Goal: Obtain resource: Download file/media

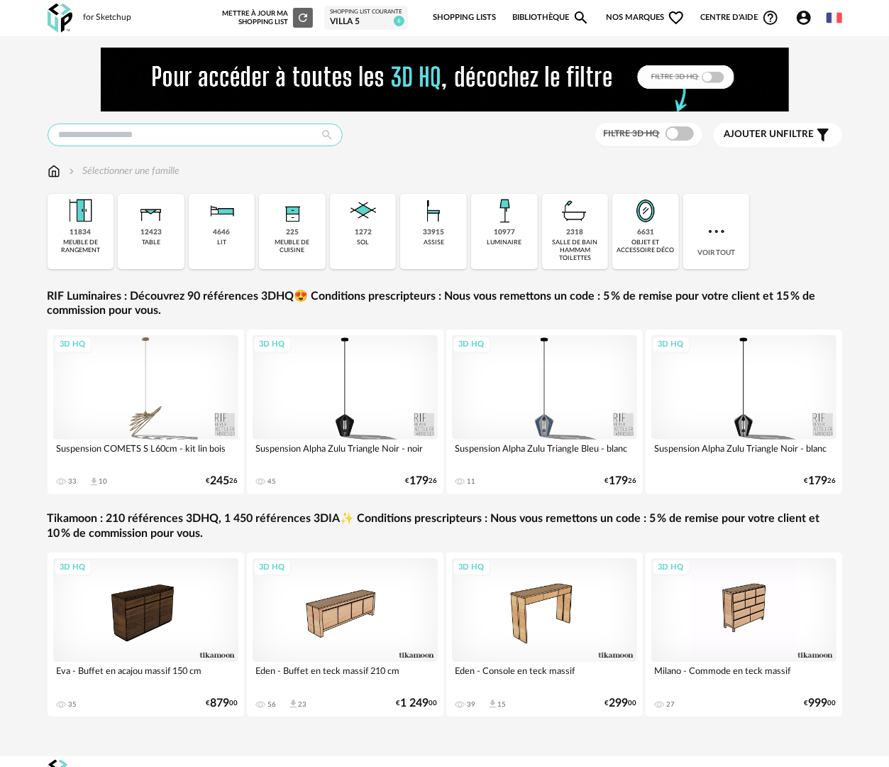
click at [223, 131] on input "text" at bounding box center [195, 134] width 295 height 23
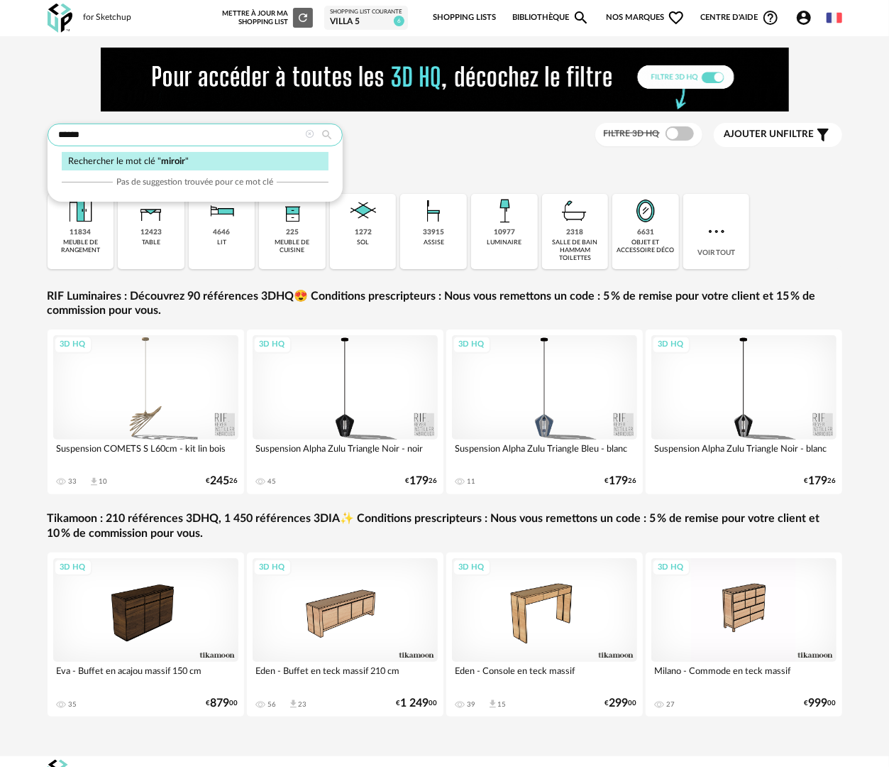
type input "******"
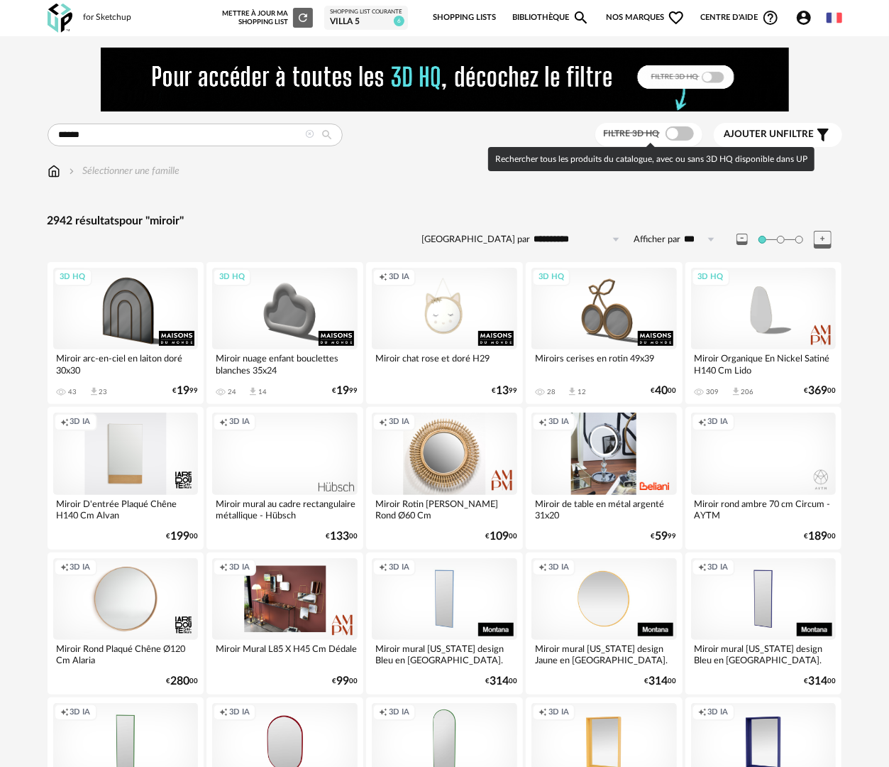
click at [681, 133] on span at bounding box center [680, 133] width 28 height 14
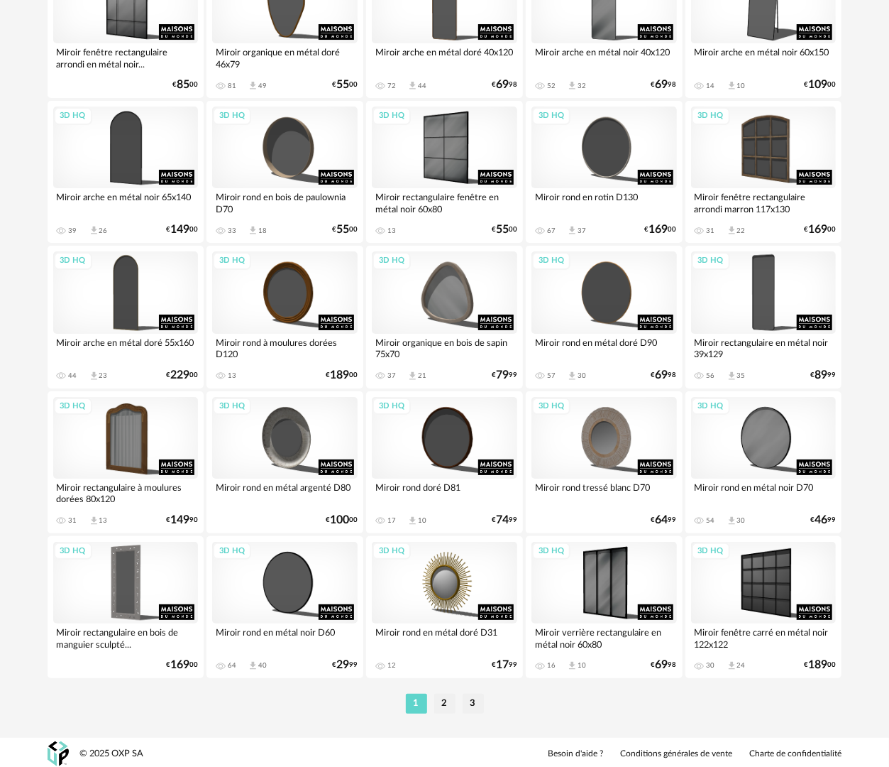
scroll to position [2483, 0]
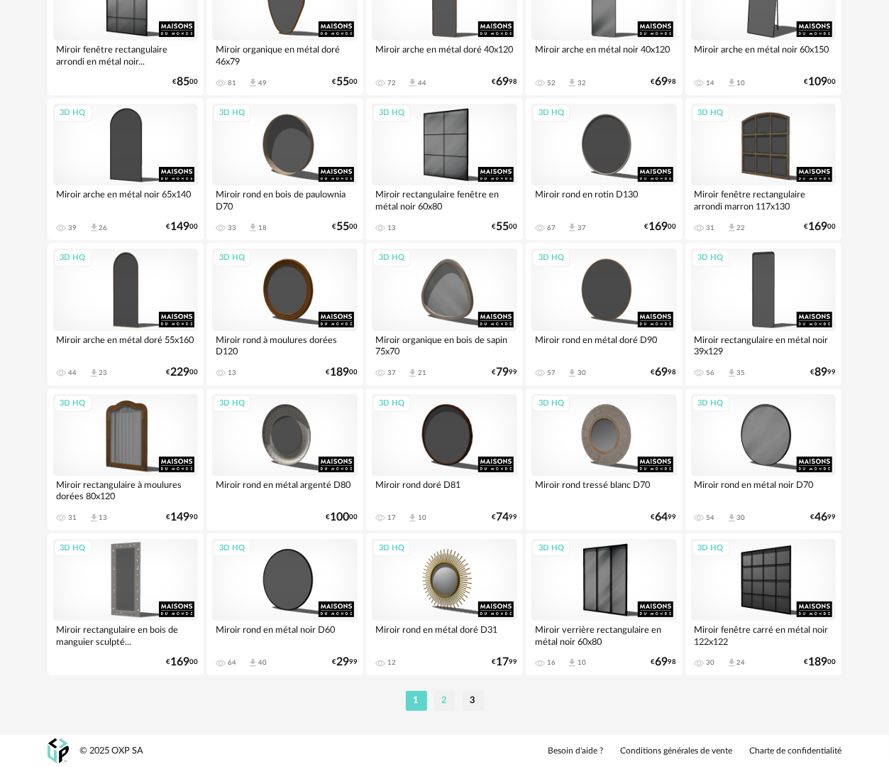
click at [445, 696] on li "2" at bounding box center [444, 701] width 21 height 20
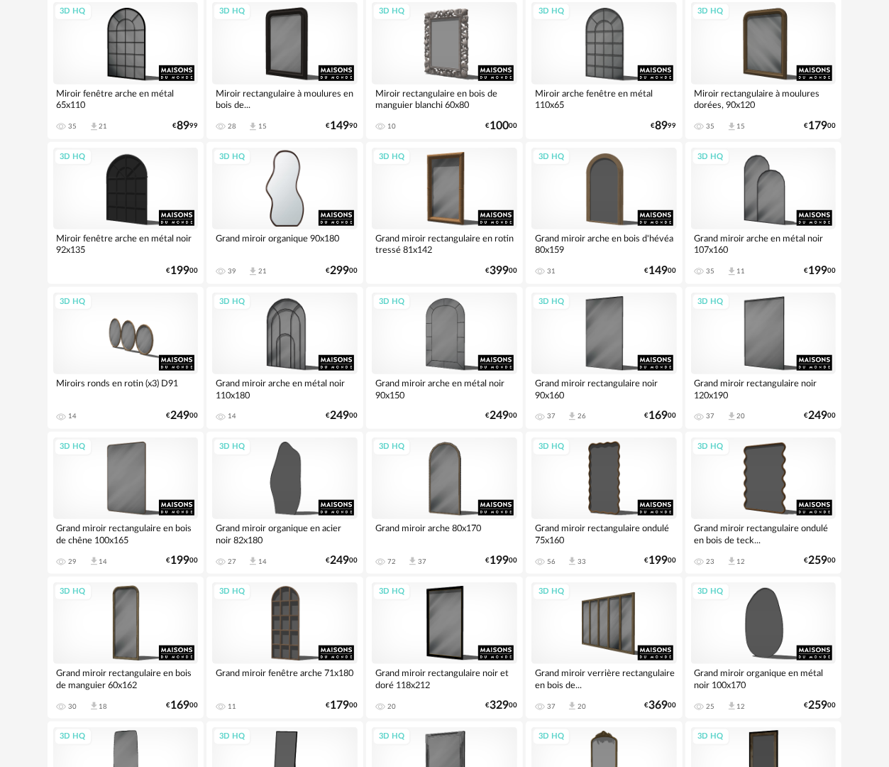
scroll to position [426, 0]
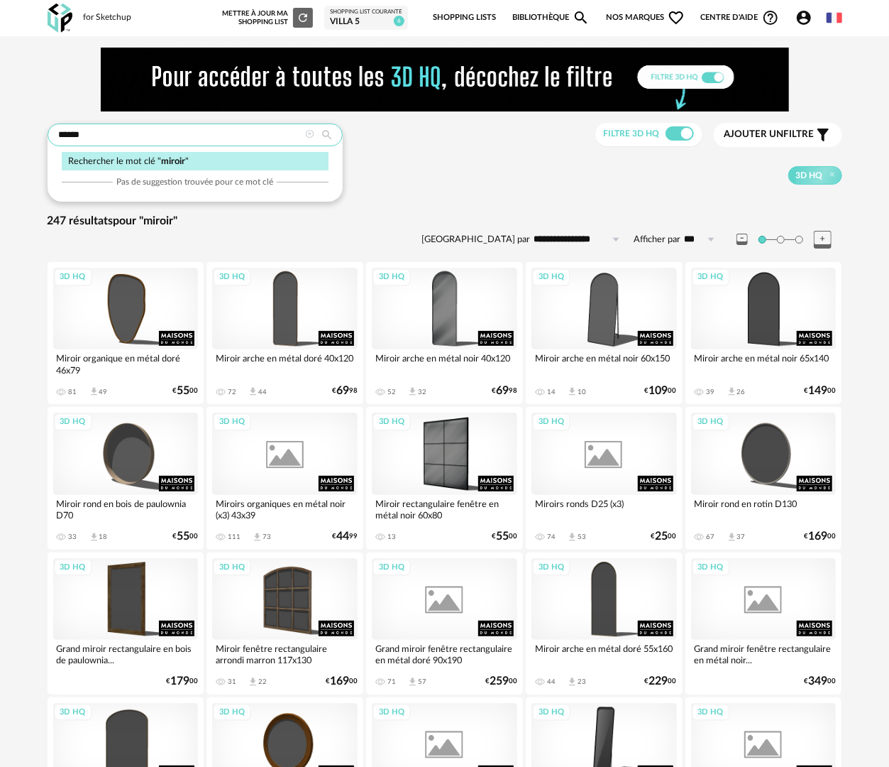
drag, startPoint x: 121, startPoint y: 137, endPoint x: 34, endPoint y: 134, distance: 87.3
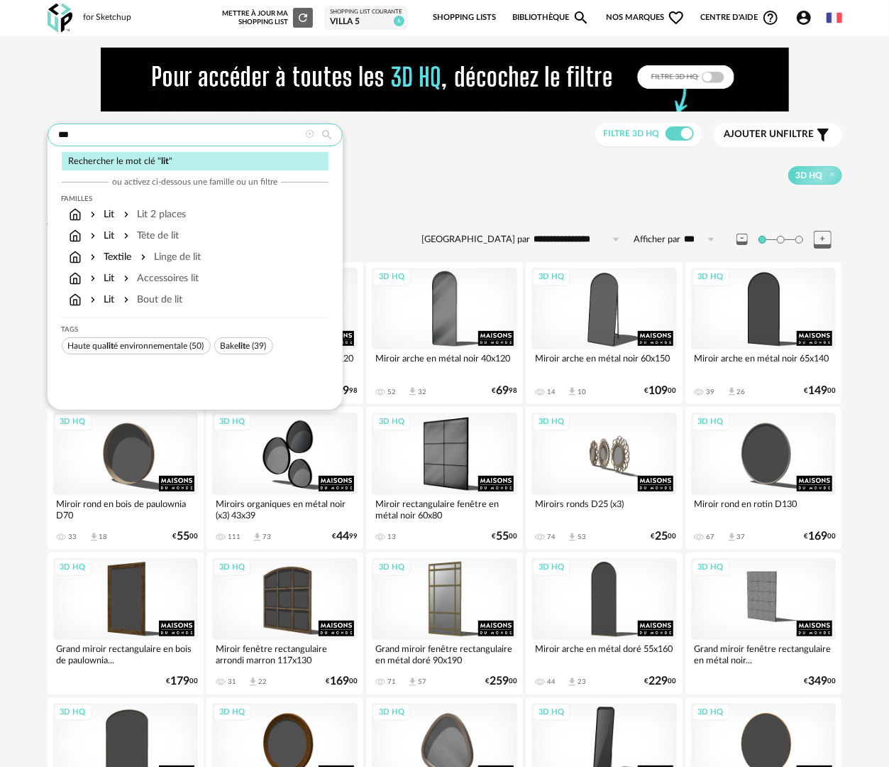
type input "***"
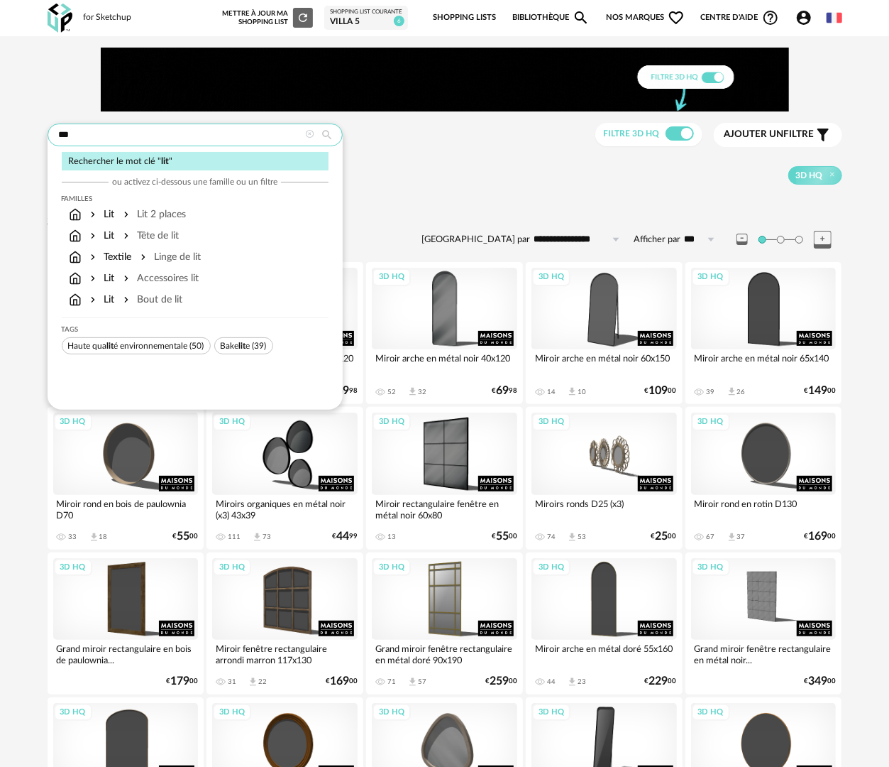
type input "**********"
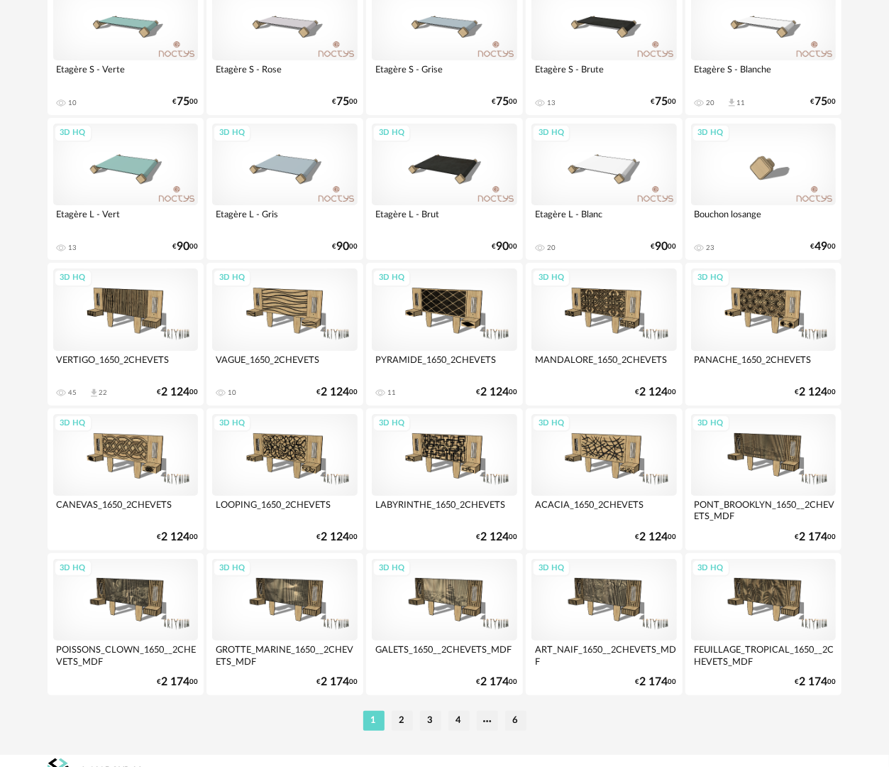
scroll to position [2483, 0]
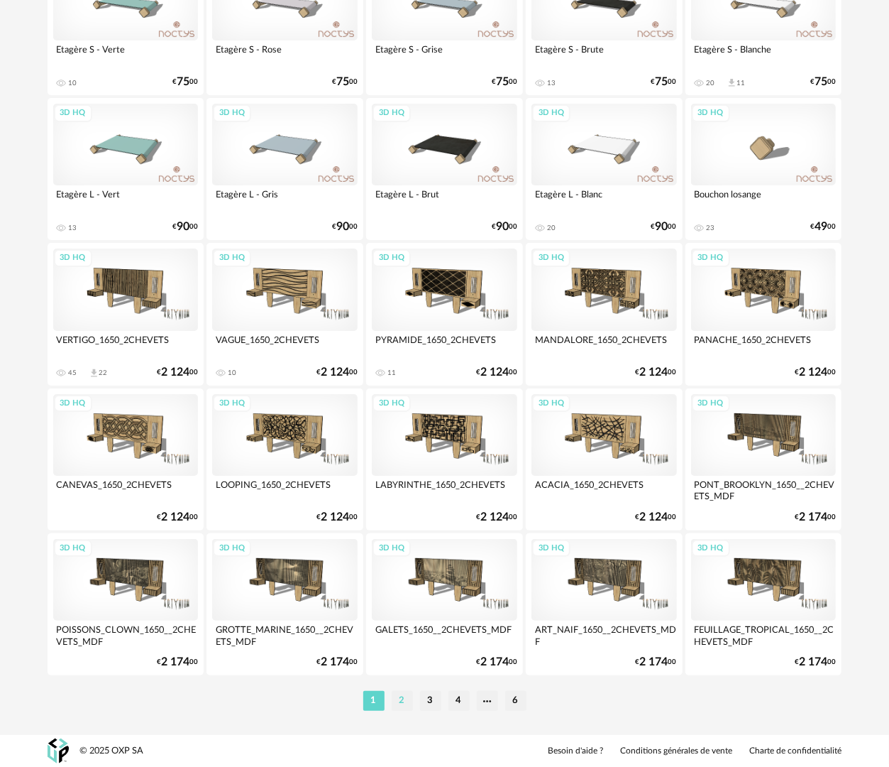
click at [403, 706] on li "2" at bounding box center [402, 701] width 21 height 20
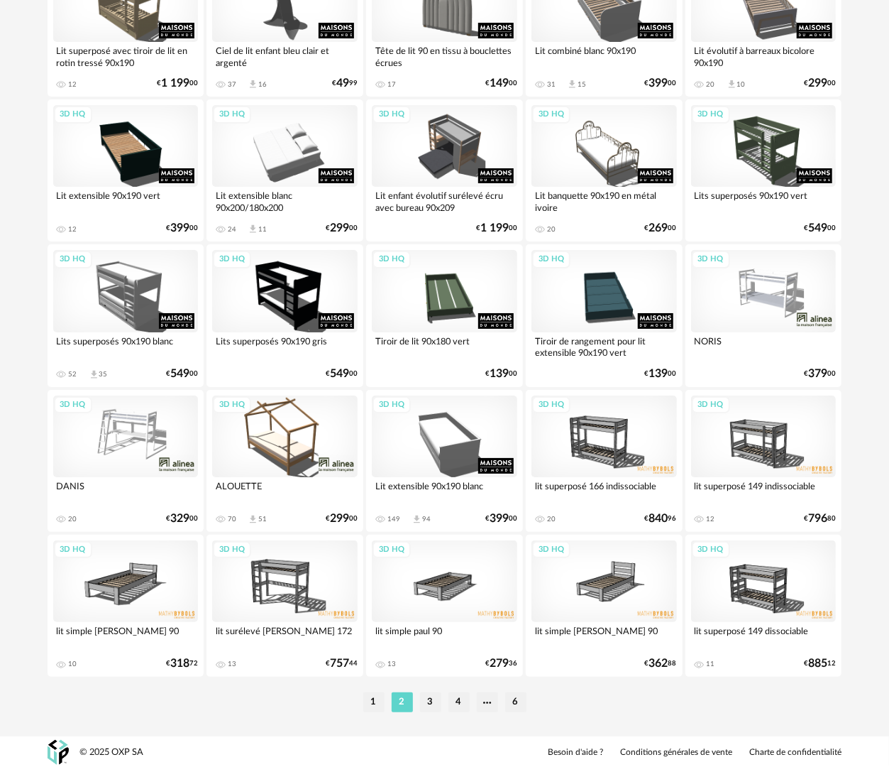
scroll to position [2483, 0]
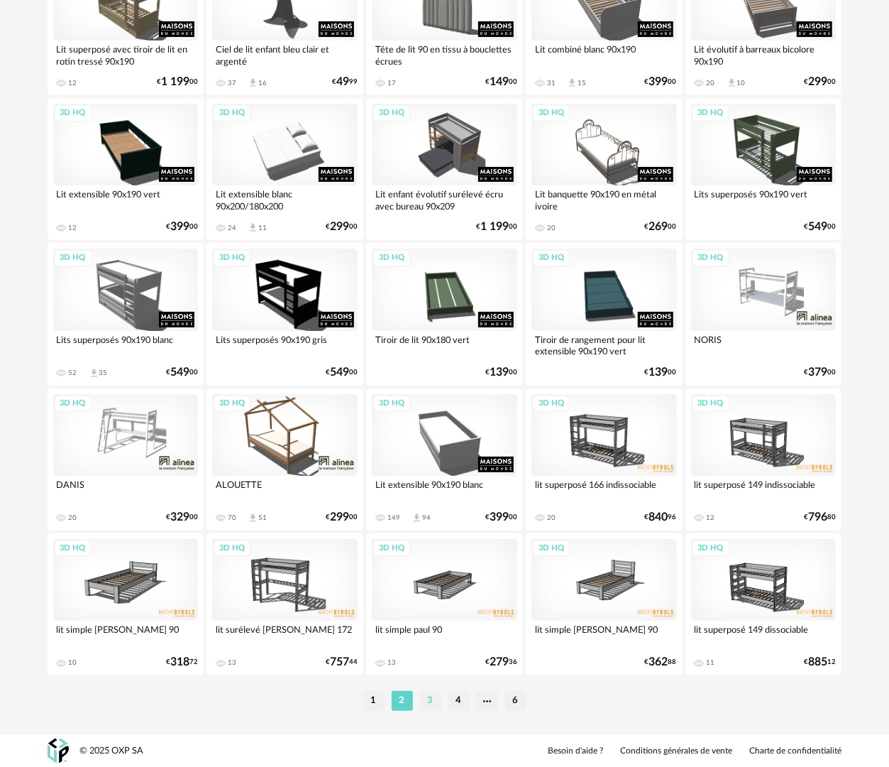
click at [425, 703] on li "3" at bounding box center [430, 701] width 21 height 20
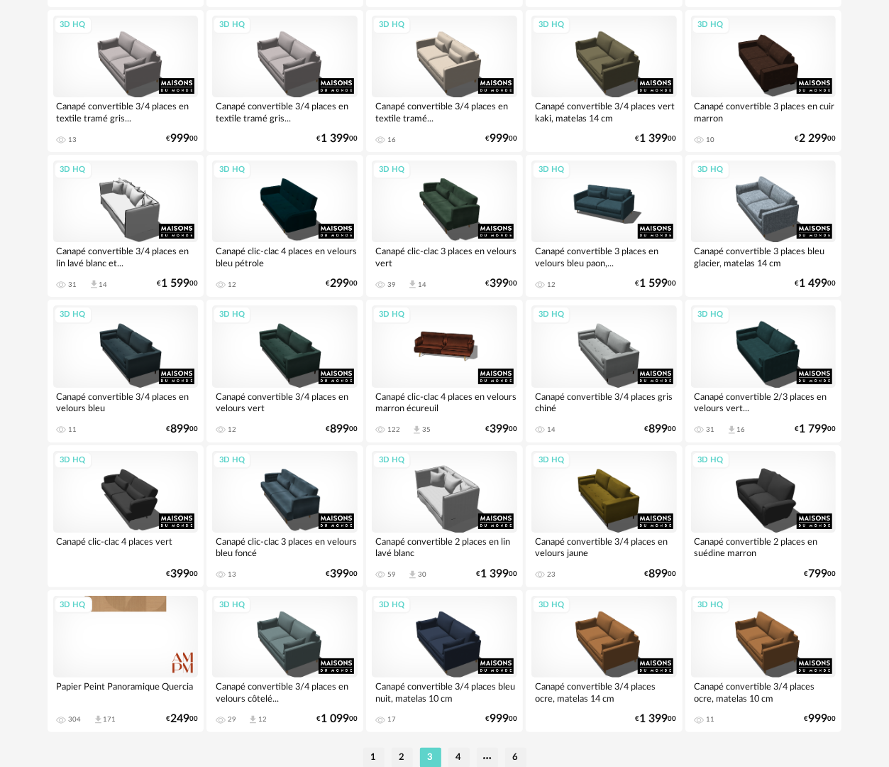
scroll to position [2483, 0]
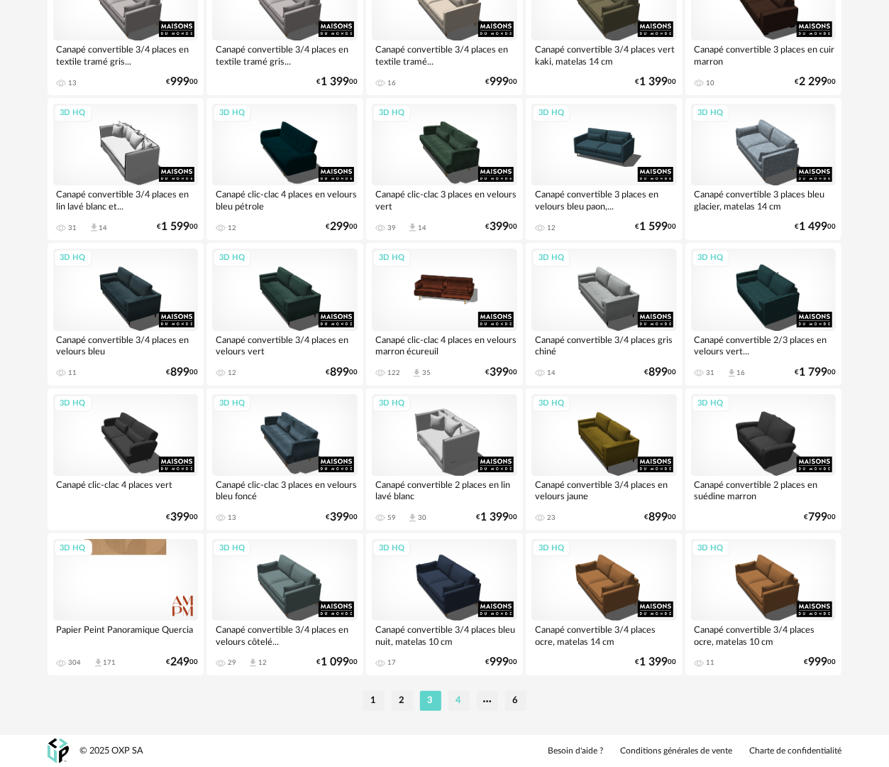
click at [461, 703] on li "4" at bounding box center [459, 701] width 21 height 20
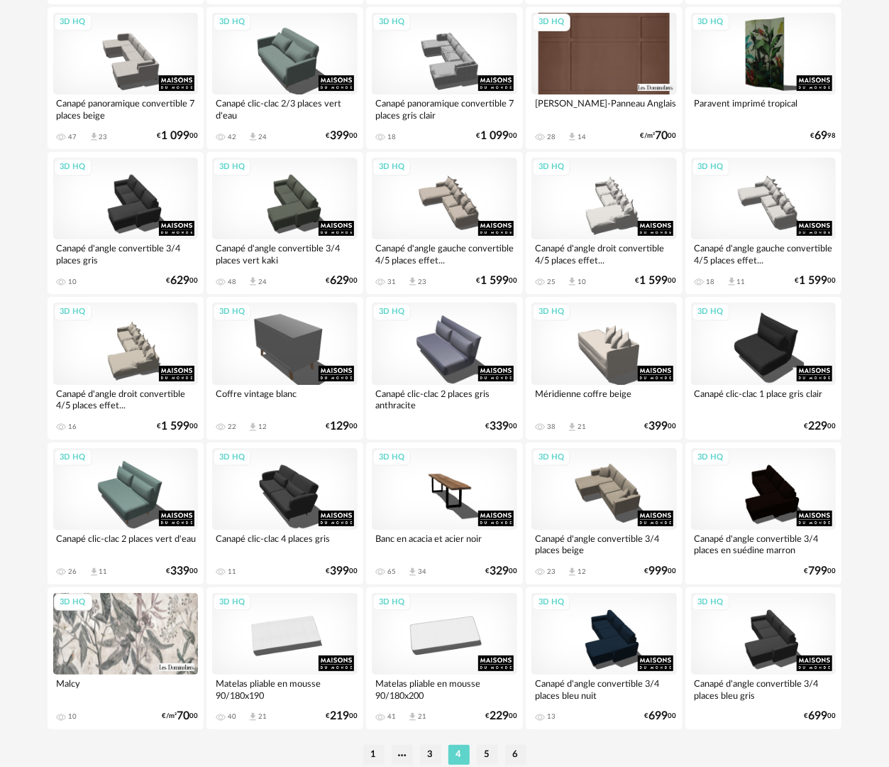
scroll to position [2483, 0]
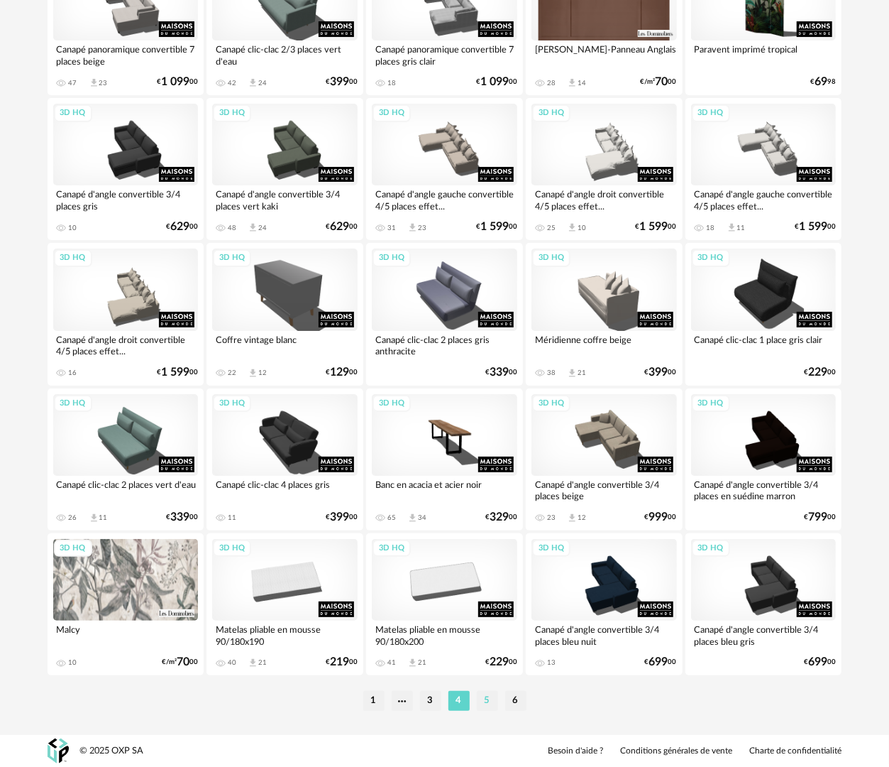
click at [483, 700] on li "5" at bounding box center [487, 701] width 21 height 20
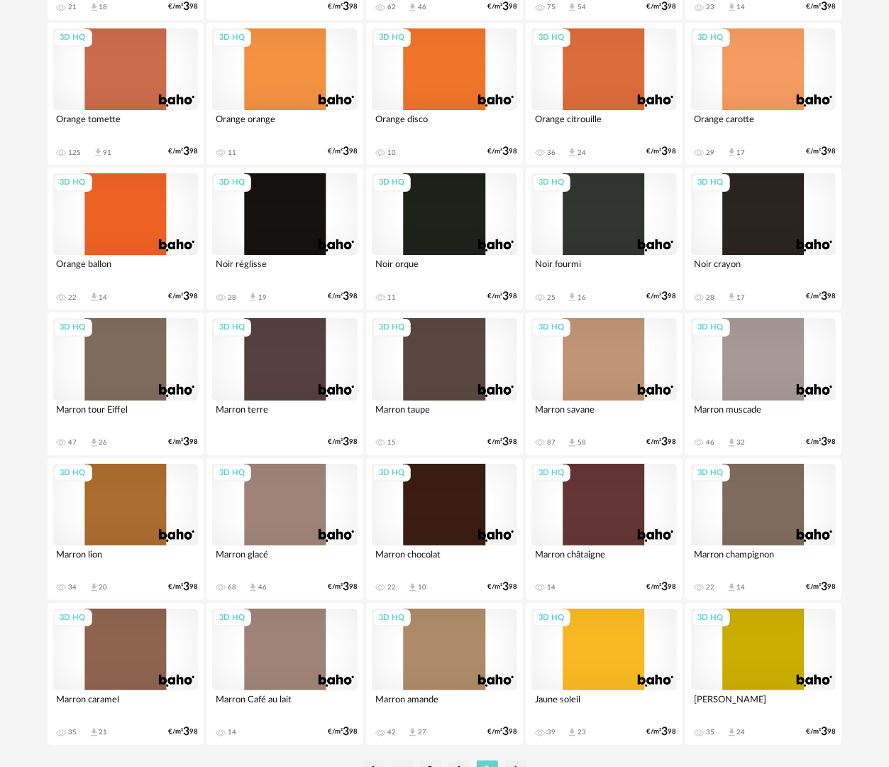
scroll to position [2483, 0]
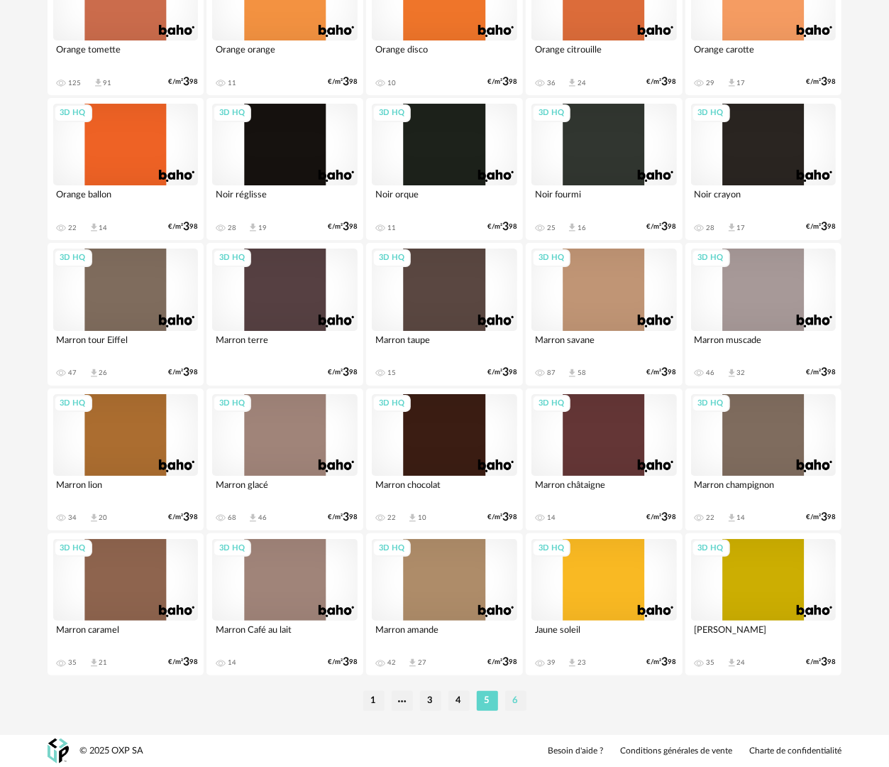
click at [515, 700] on li "6" at bounding box center [515, 701] width 21 height 20
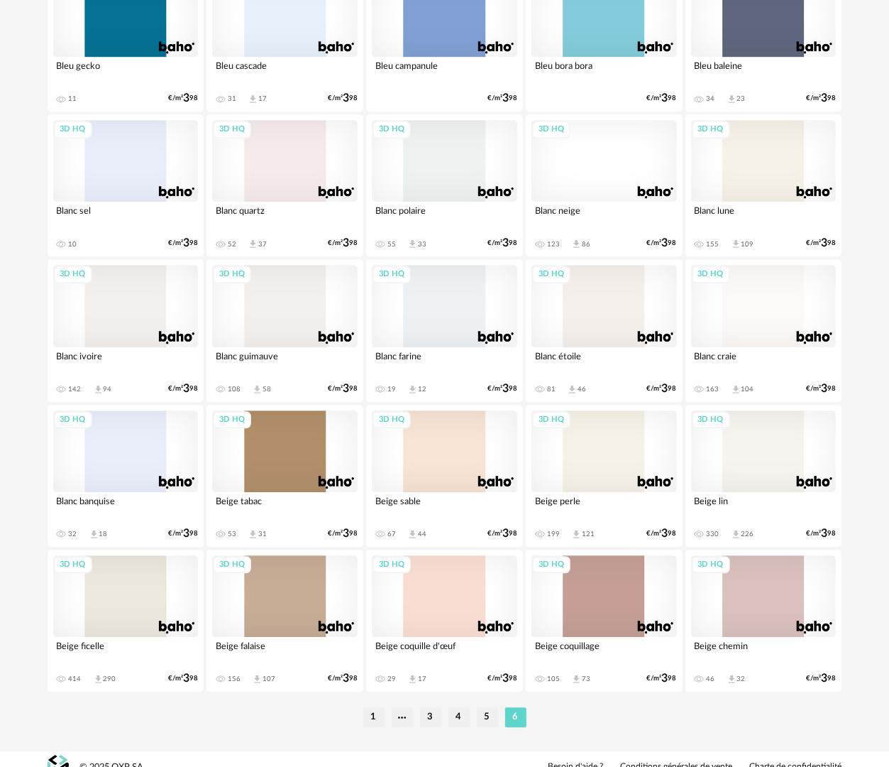
scroll to position [1613, 0]
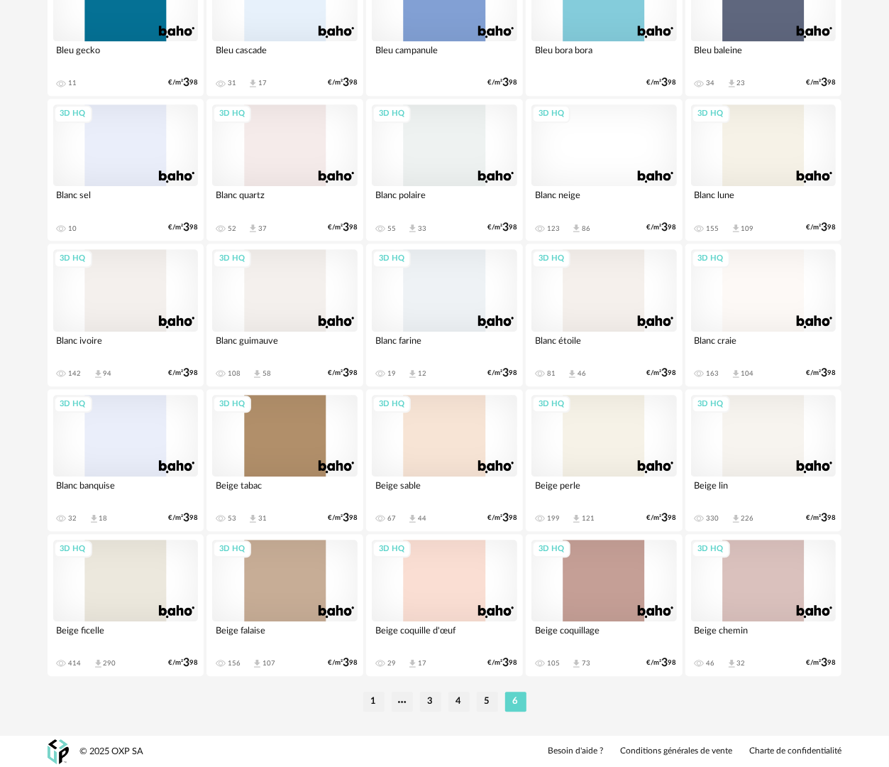
click at [620, 444] on div "3D HQ" at bounding box center [605, 436] width 146 height 82
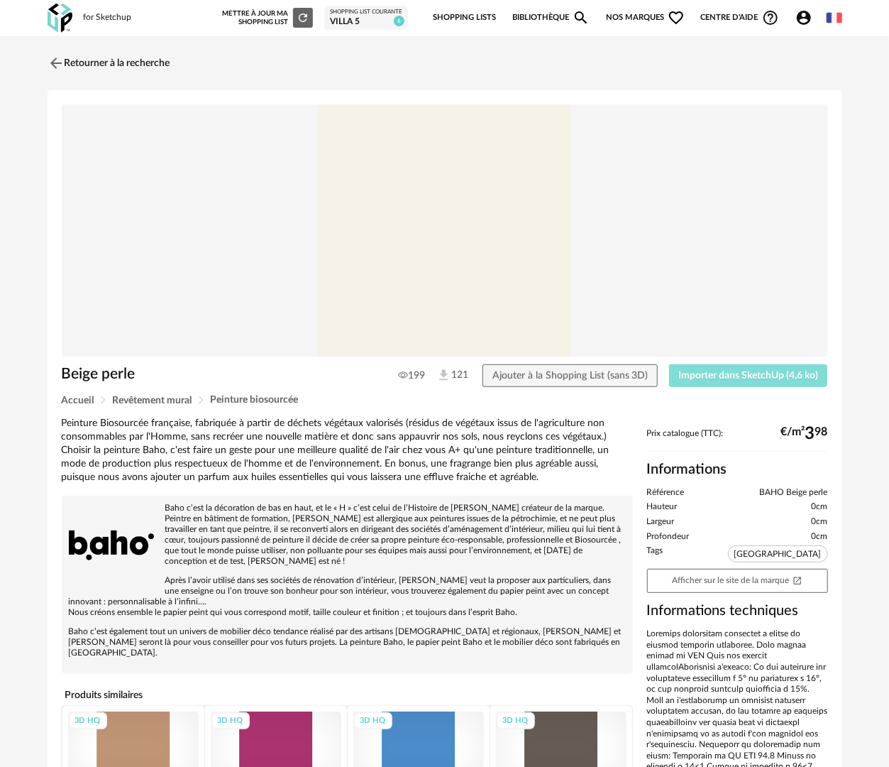
click at [730, 378] on span "Importer dans SketchUp (4,6 ko)" at bounding box center [749, 375] width 140 height 10
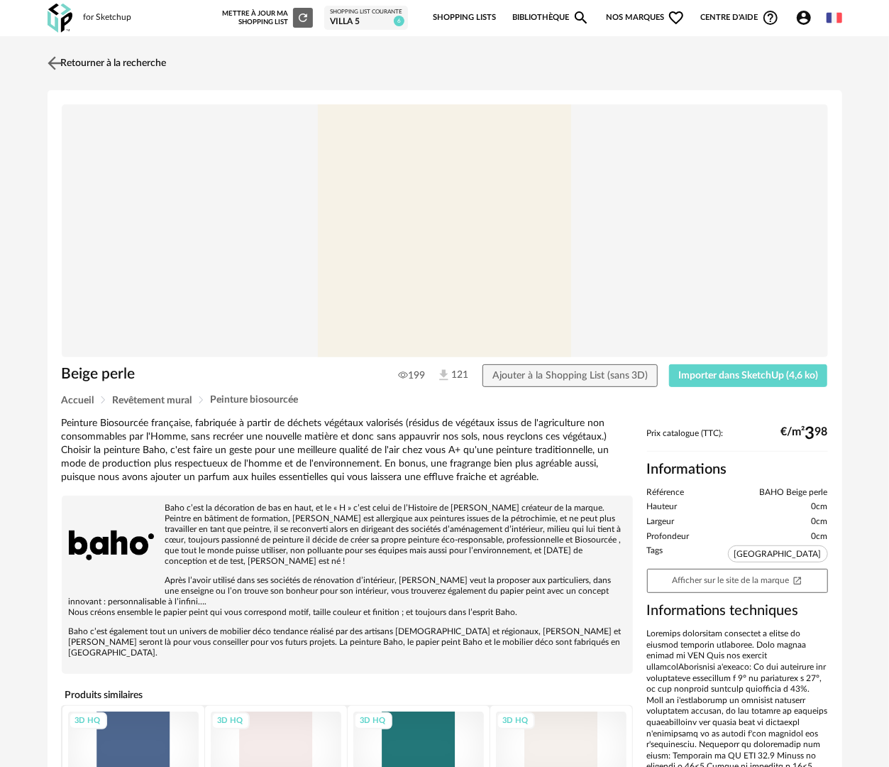
click at [131, 62] on link "Retourner à la recherche" at bounding box center [105, 63] width 123 height 31
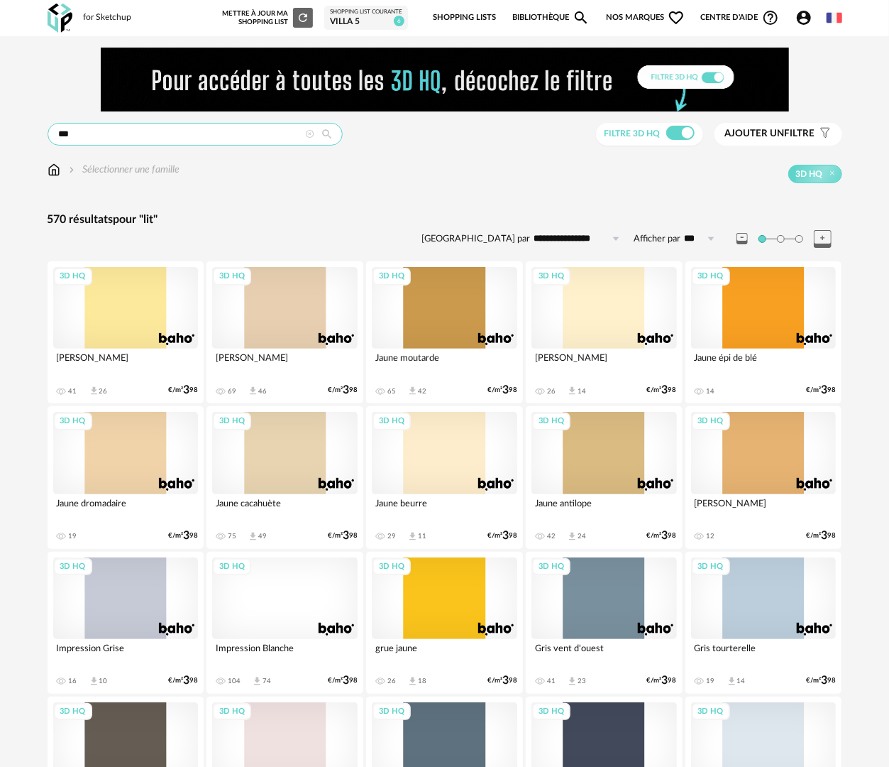
click at [118, 133] on input "***" at bounding box center [195, 134] width 295 height 23
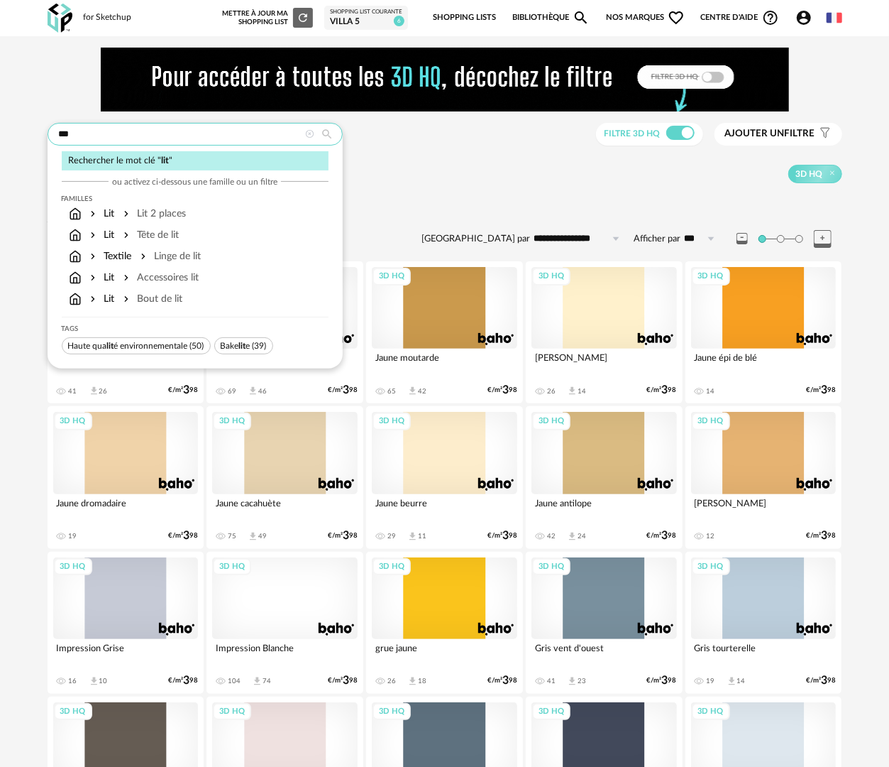
type input "***"
type input "**********"
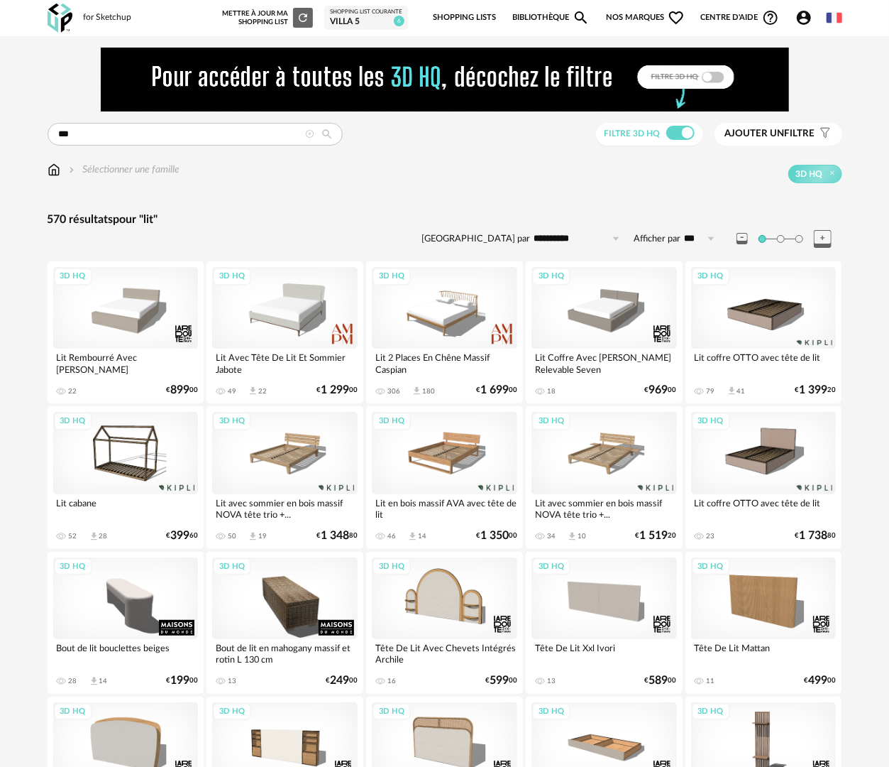
click at [745, 325] on div "3D HQ" at bounding box center [764, 308] width 146 height 82
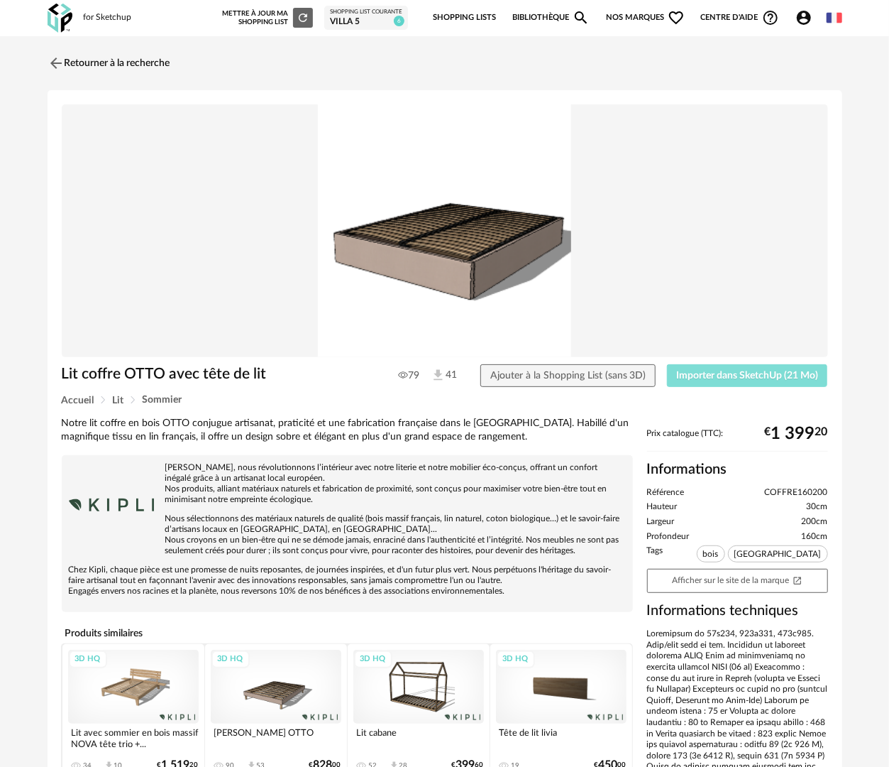
click at [737, 379] on span "Importer dans SketchUp (21 Mo)" at bounding box center [747, 375] width 142 height 10
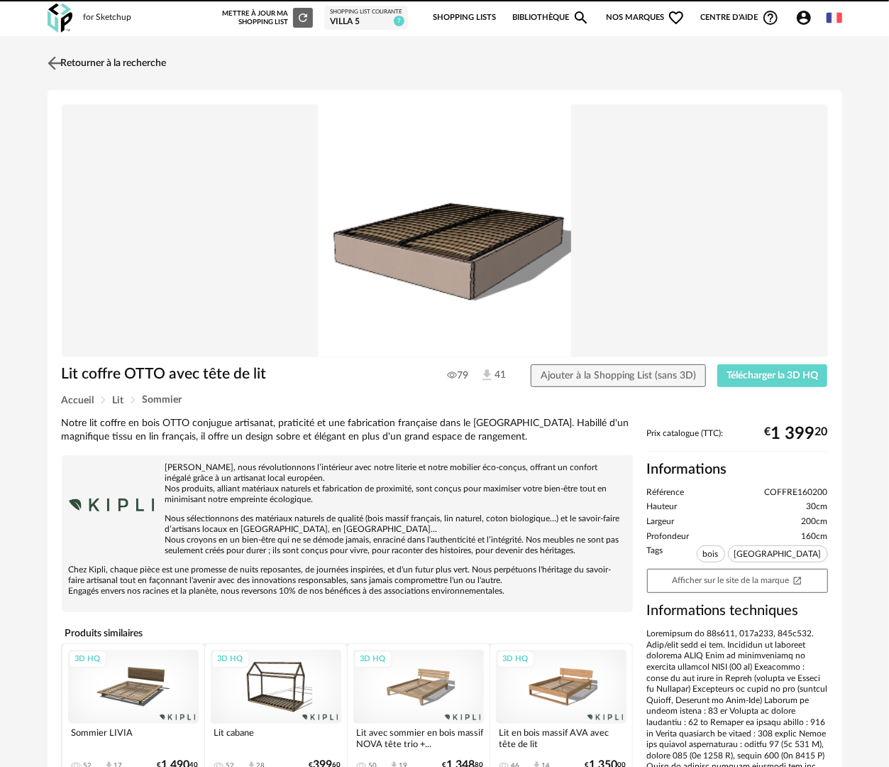
click at [163, 64] on link "Retourner à la recherche" at bounding box center [105, 63] width 123 height 31
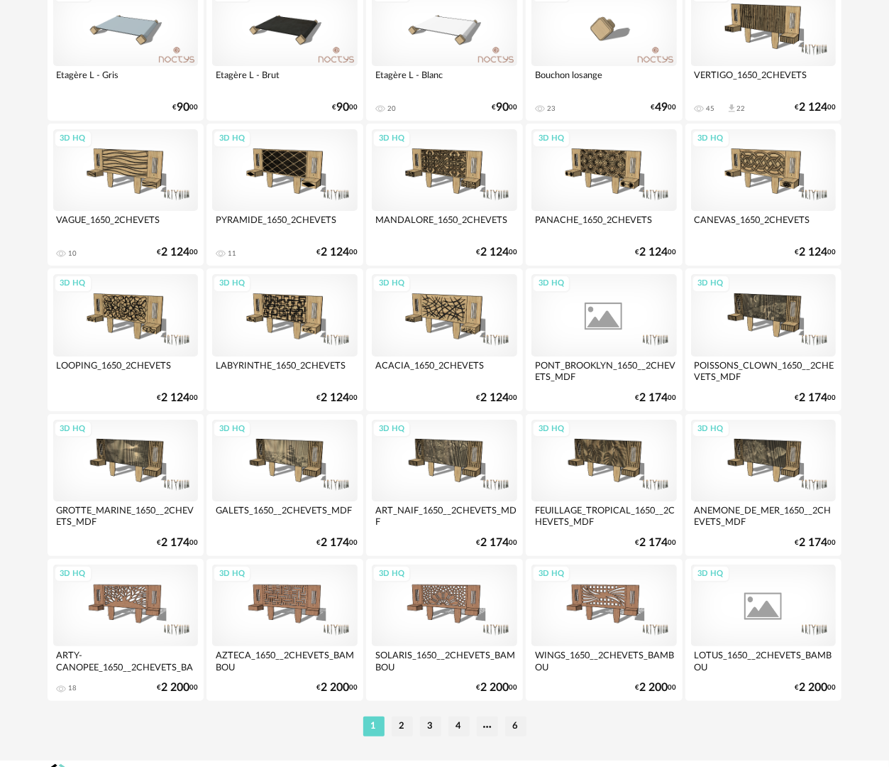
scroll to position [2481, 0]
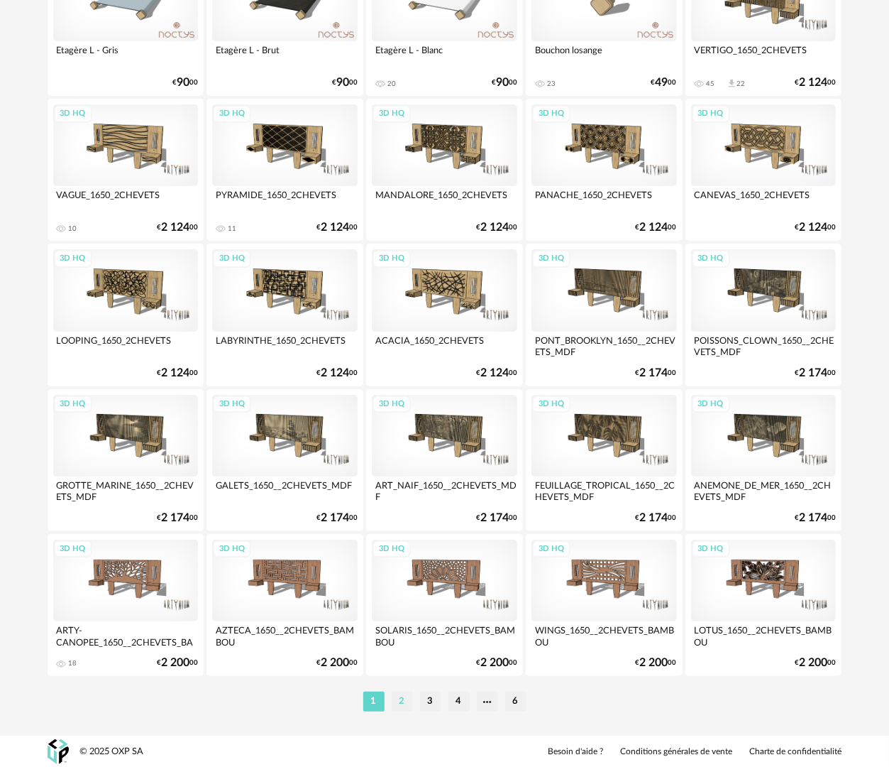
click at [398, 701] on li "2" at bounding box center [402, 701] width 21 height 20
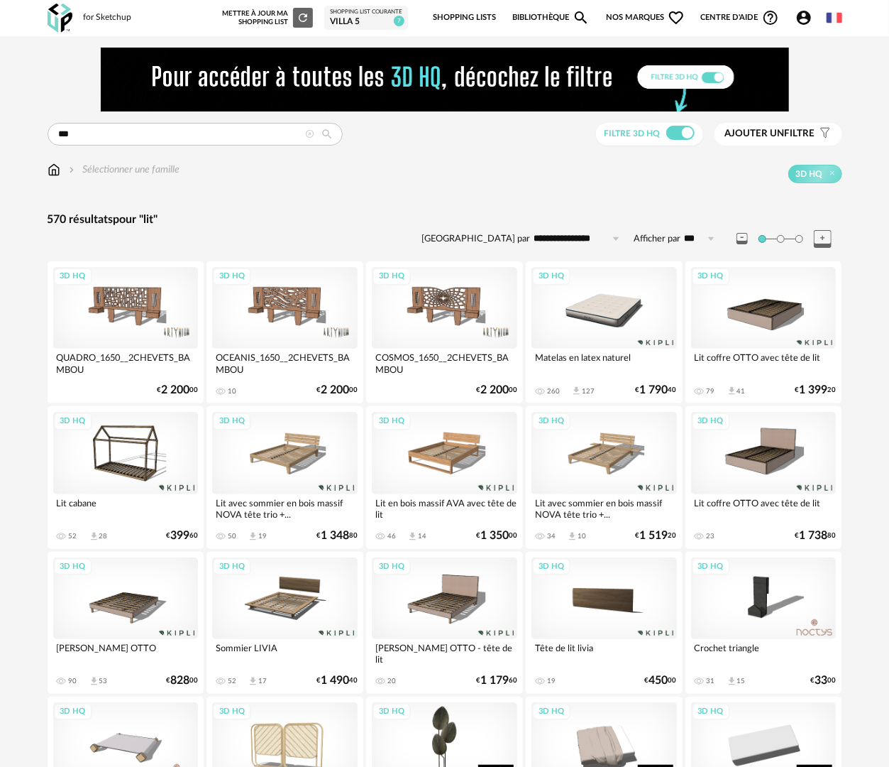
click at [647, 309] on div "3D HQ" at bounding box center [605, 308] width 146 height 82
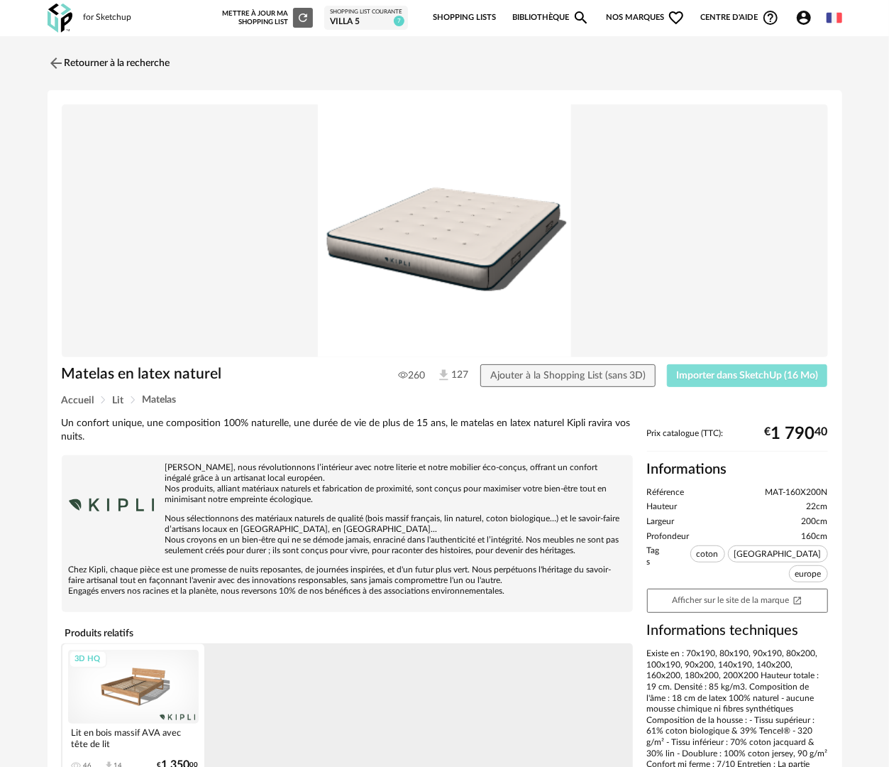
click at [786, 380] on button "Importer dans SketchUp (16 Mo)" at bounding box center [747, 375] width 161 height 23
click at [84, 60] on link "Retourner à la recherche" at bounding box center [105, 63] width 123 height 31
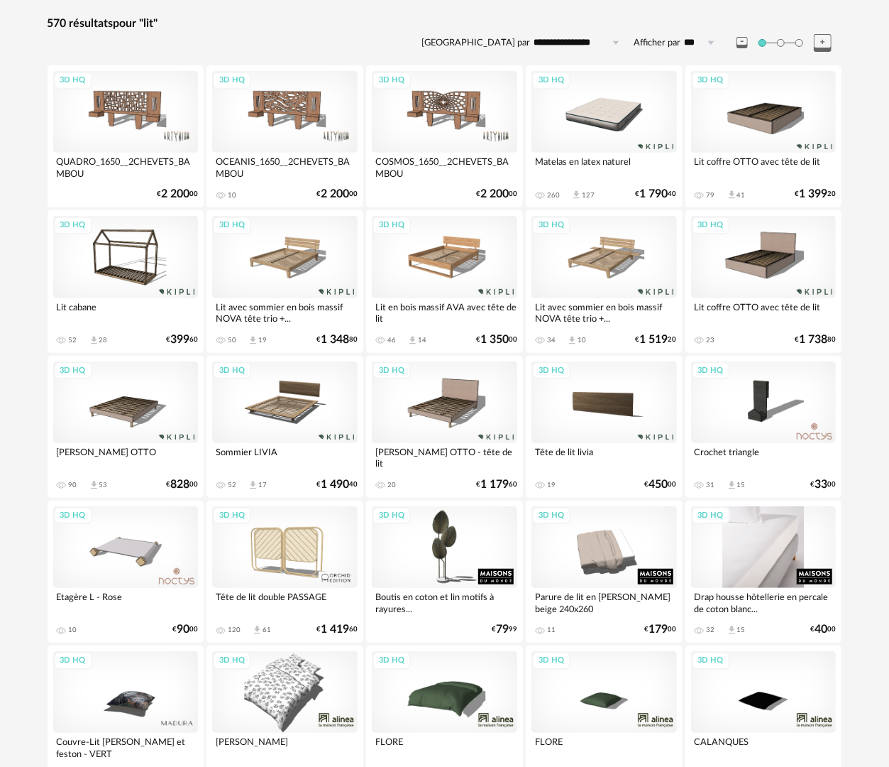
scroll to position [213, 0]
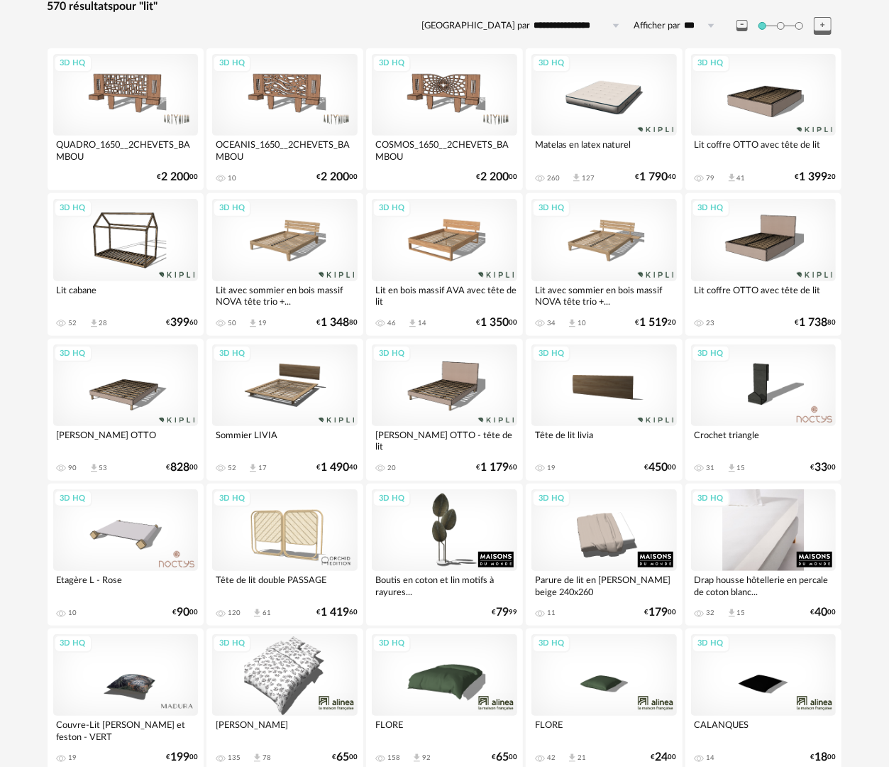
click at [781, 529] on div "3D HQ" at bounding box center [764, 530] width 146 height 82
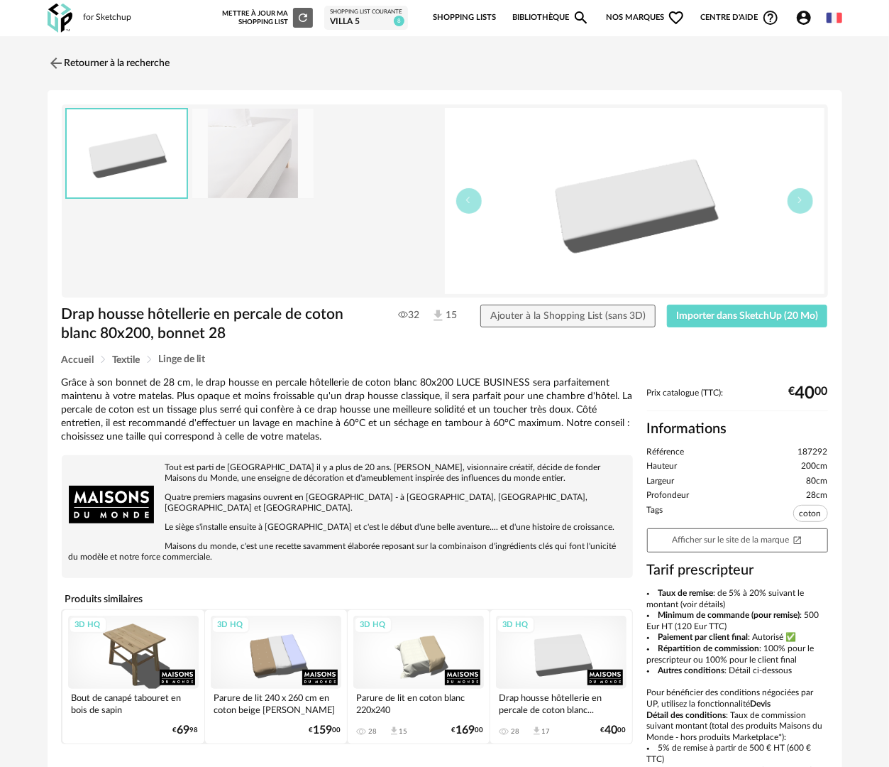
click at [546, 659] on div "3D HQ" at bounding box center [561, 652] width 131 height 74
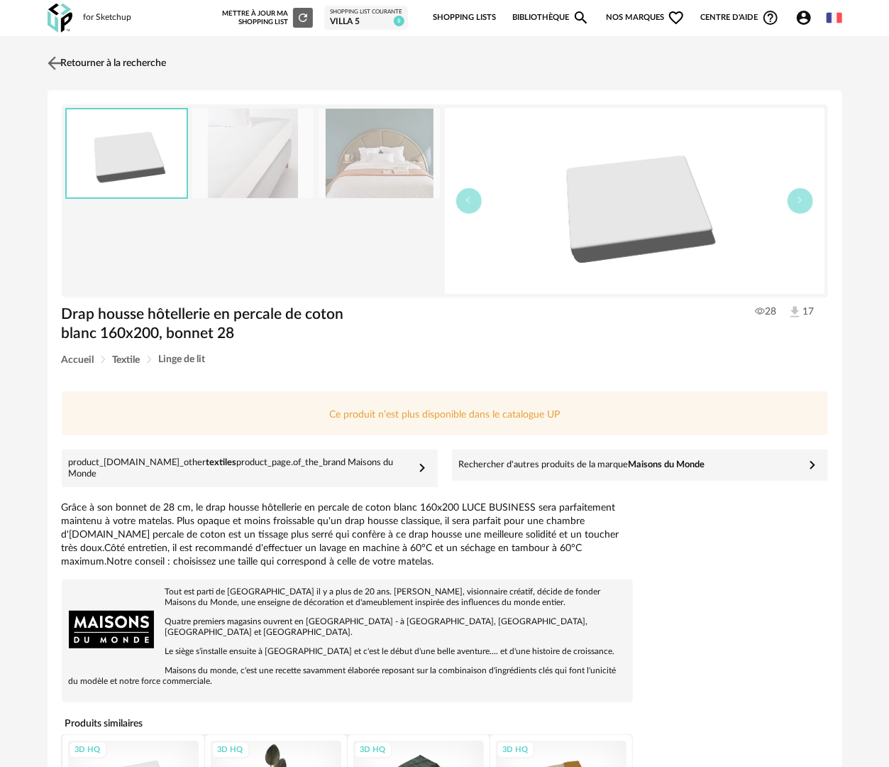
click at [86, 57] on link "Retourner à la recherche" at bounding box center [105, 63] width 123 height 31
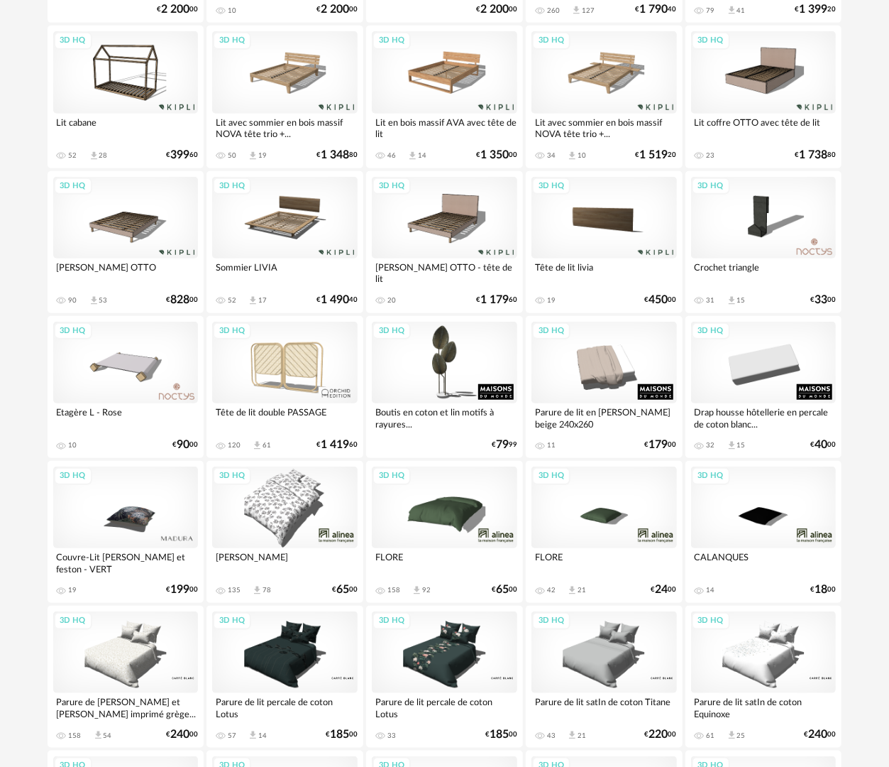
scroll to position [497, 0]
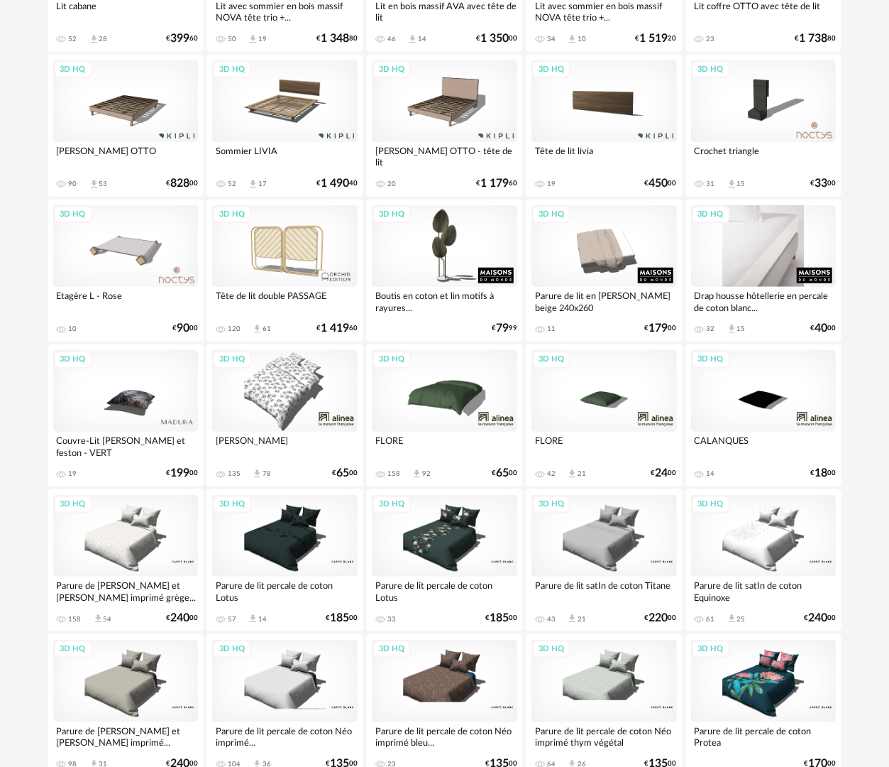
click at [752, 259] on div "3D HQ" at bounding box center [764, 246] width 146 height 82
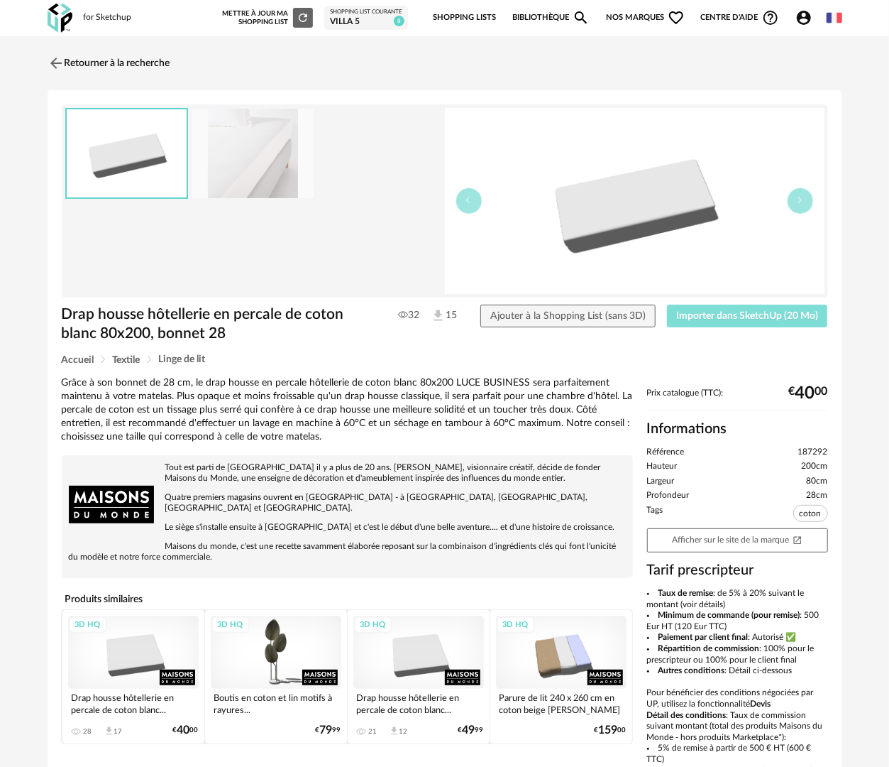
click at [735, 319] on span "Importer dans SketchUp (20 Mo)" at bounding box center [747, 316] width 142 height 10
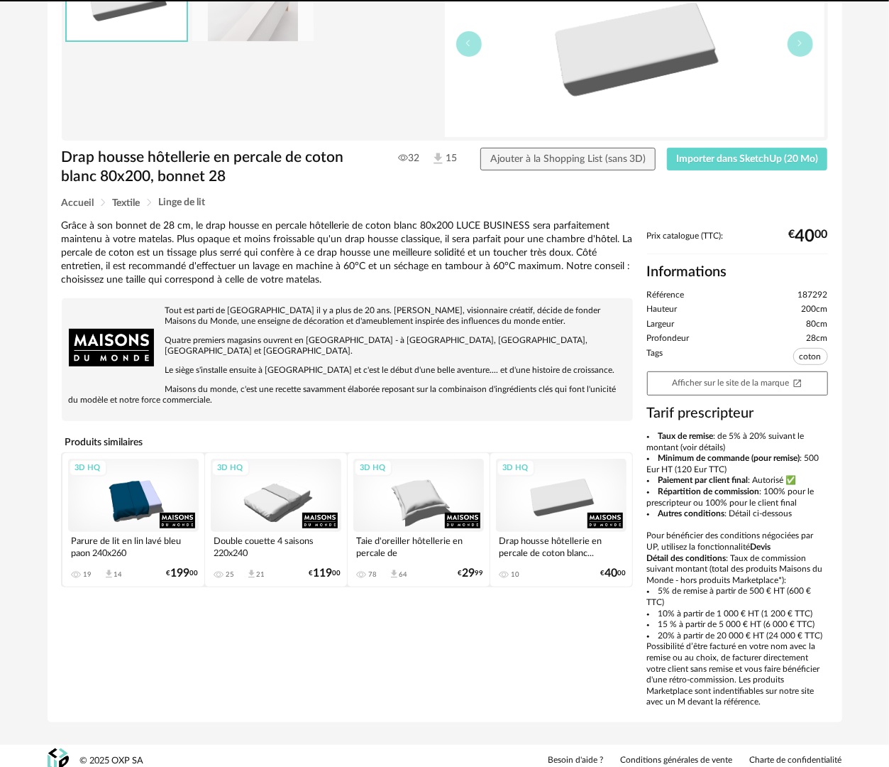
scroll to position [166, 0]
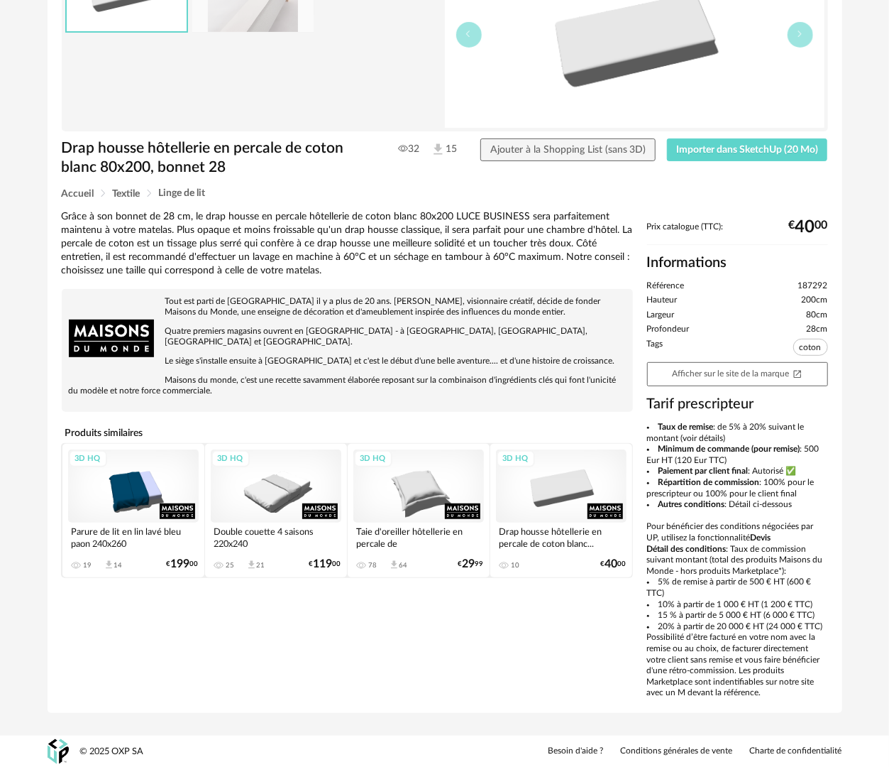
click at [432, 470] on div "3D HQ" at bounding box center [418, 486] width 131 height 74
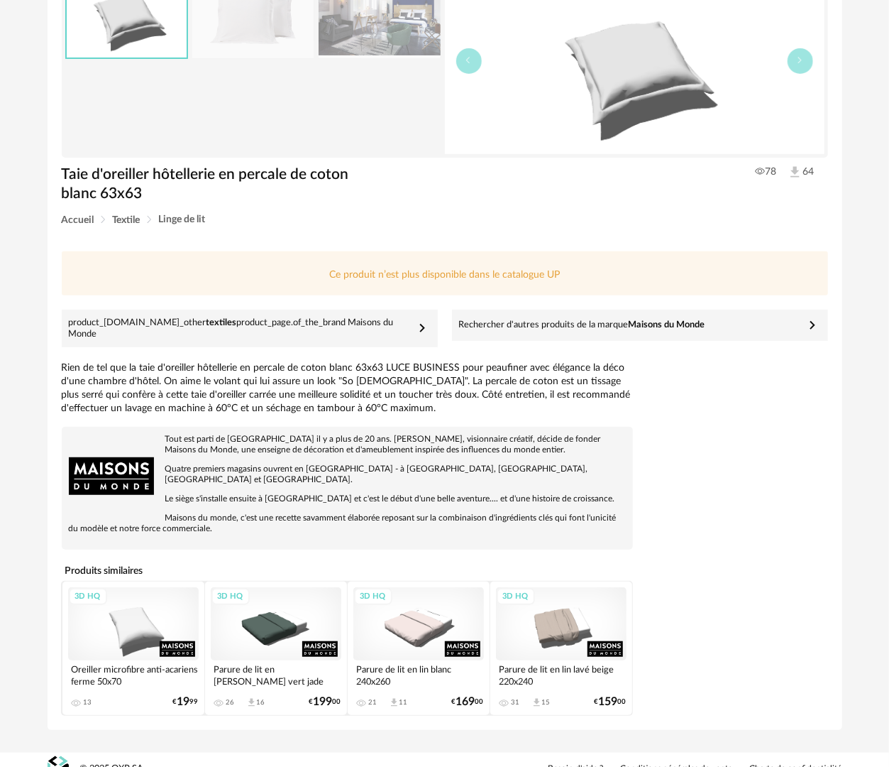
scroll to position [140, 0]
click at [155, 603] on div "3D HQ" at bounding box center [133, 624] width 131 height 74
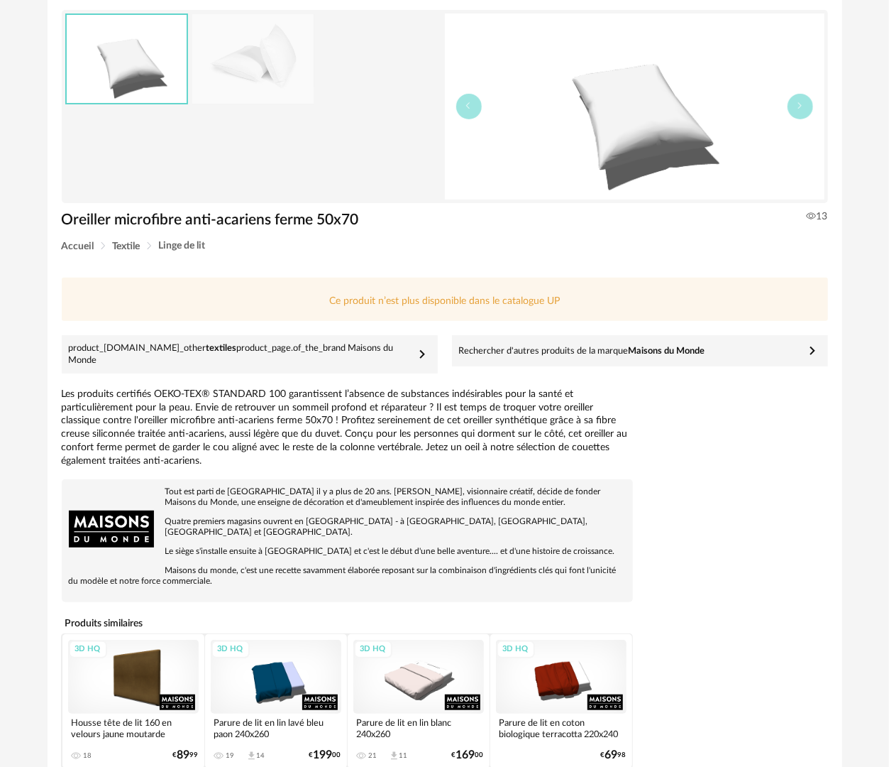
scroll to position [148, 0]
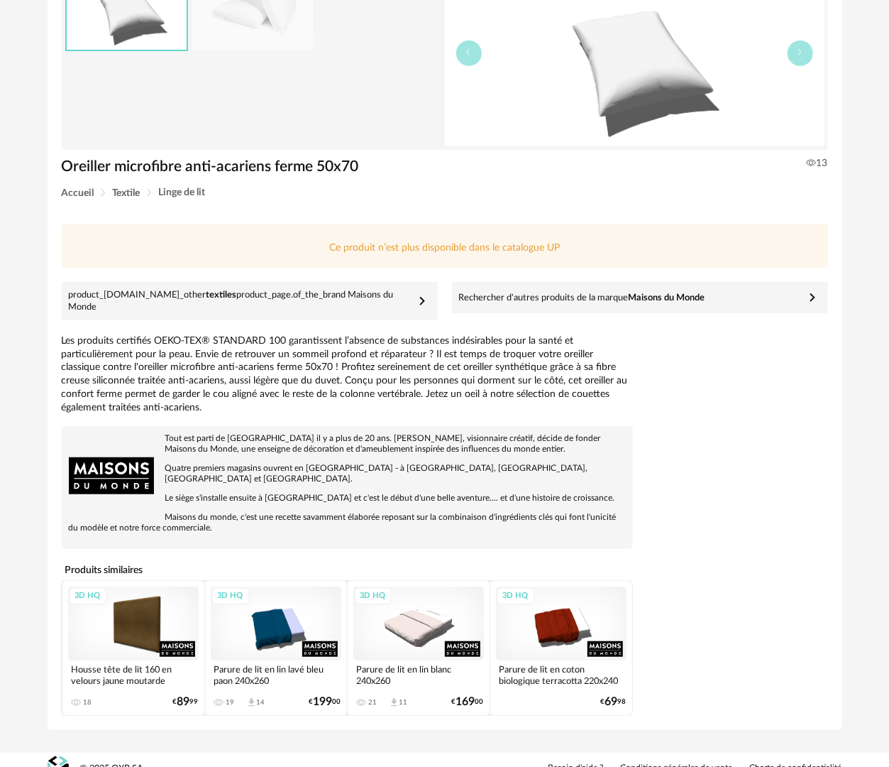
click at [409, 609] on div "3D HQ" at bounding box center [418, 623] width 131 height 74
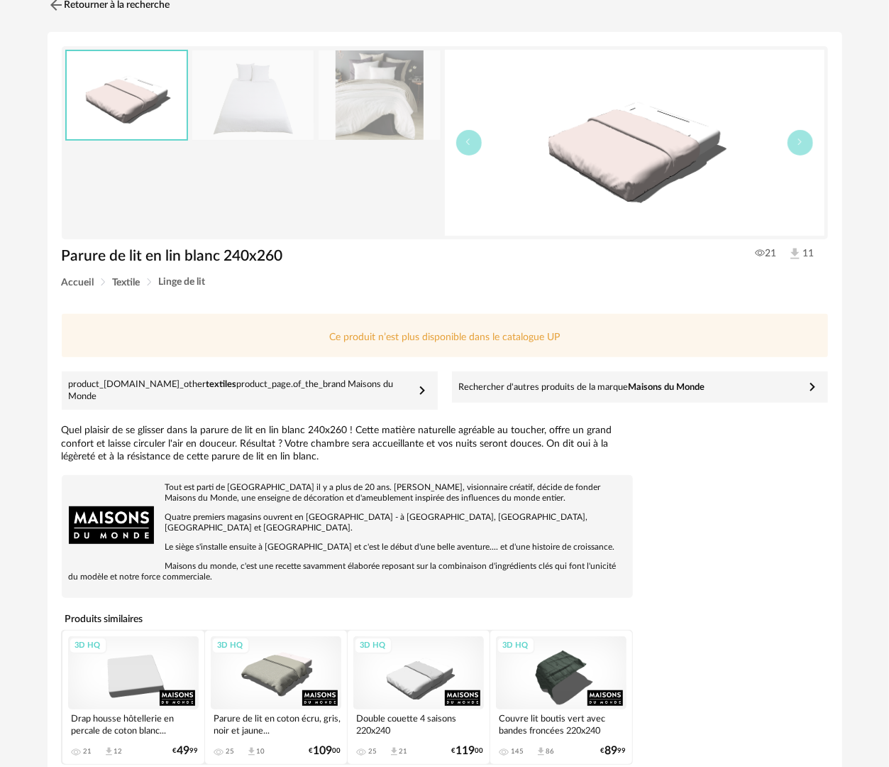
scroll to position [107, 0]
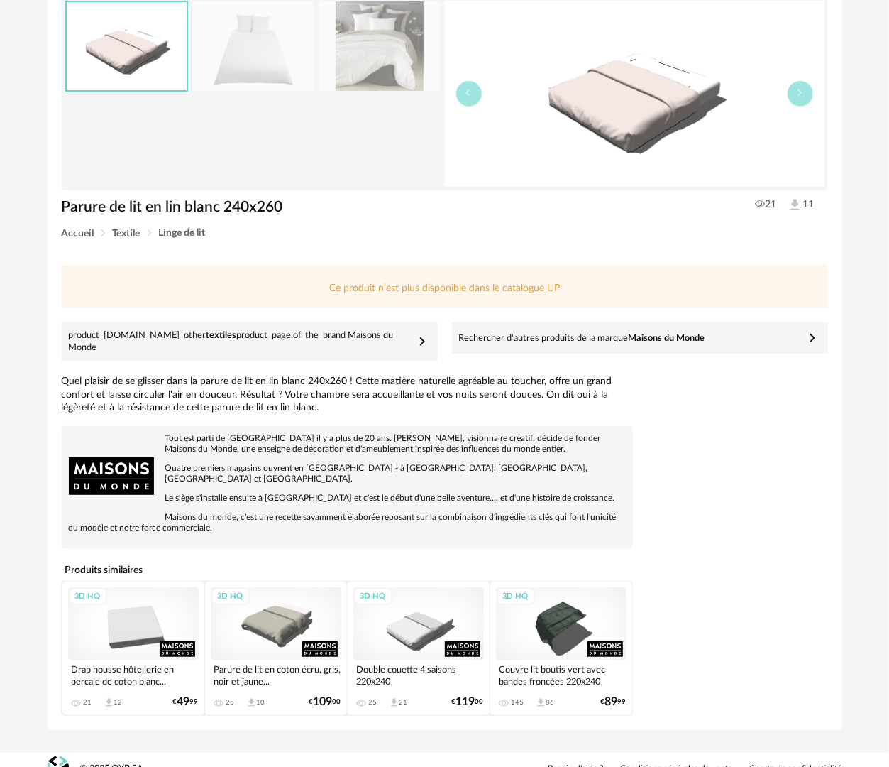
click at [421, 612] on div "3D HQ" at bounding box center [418, 624] width 131 height 74
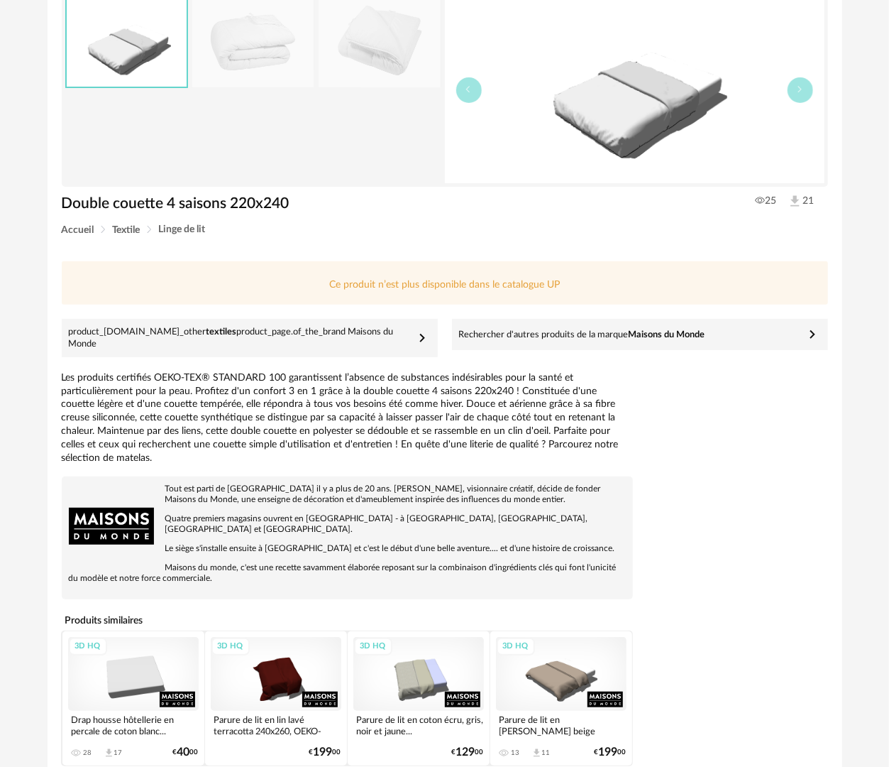
scroll to position [160, 0]
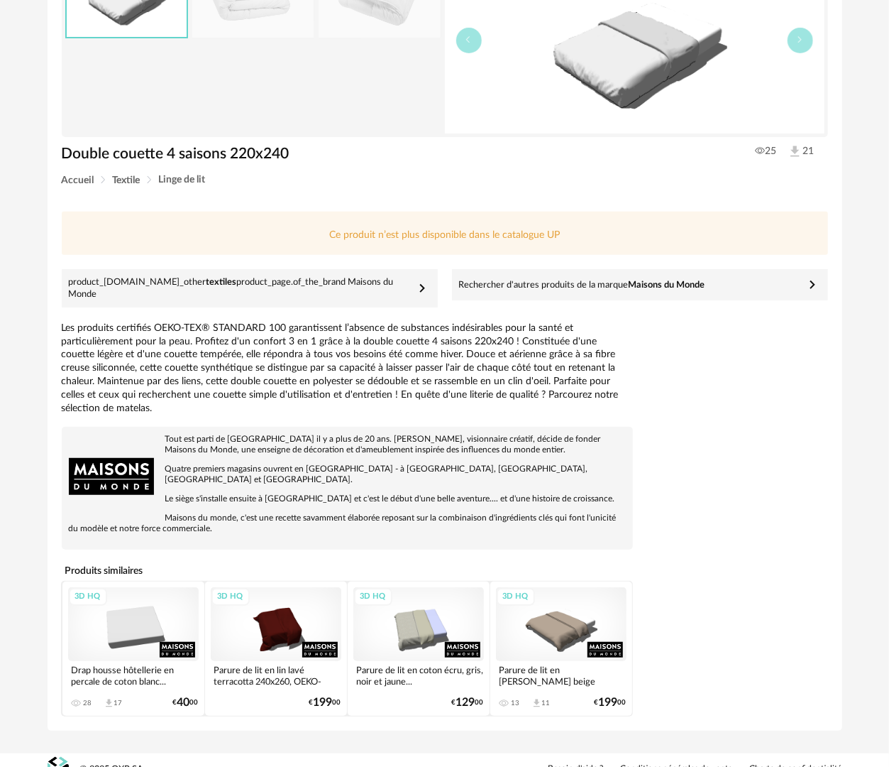
click at [548, 597] on div "3D HQ" at bounding box center [561, 624] width 131 height 74
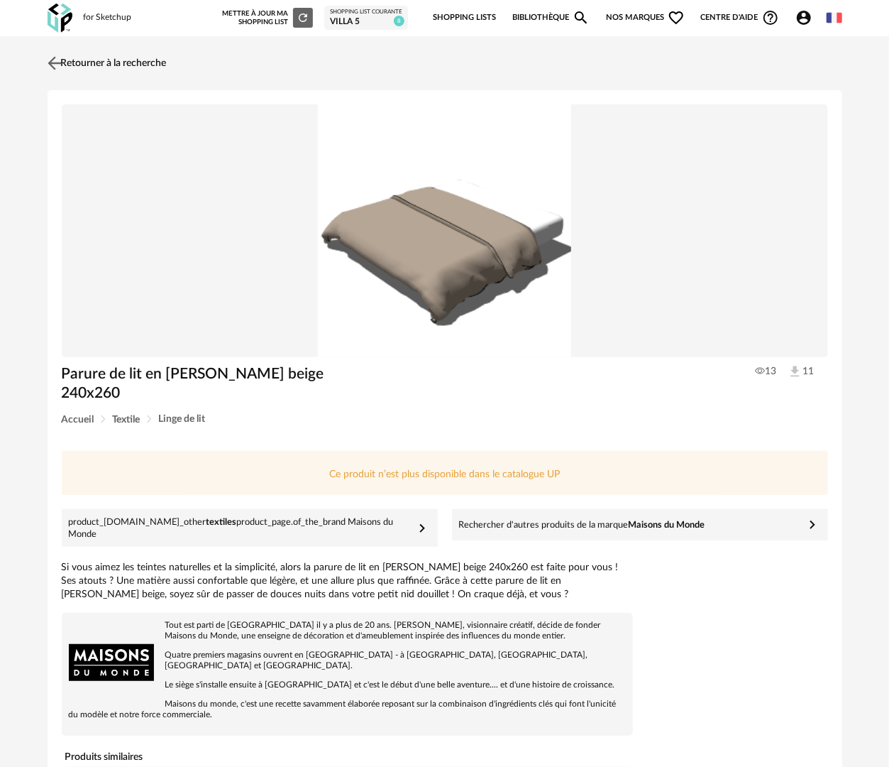
click at [96, 71] on link "Retourner à la recherche" at bounding box center [105, 63] width 123 height 31
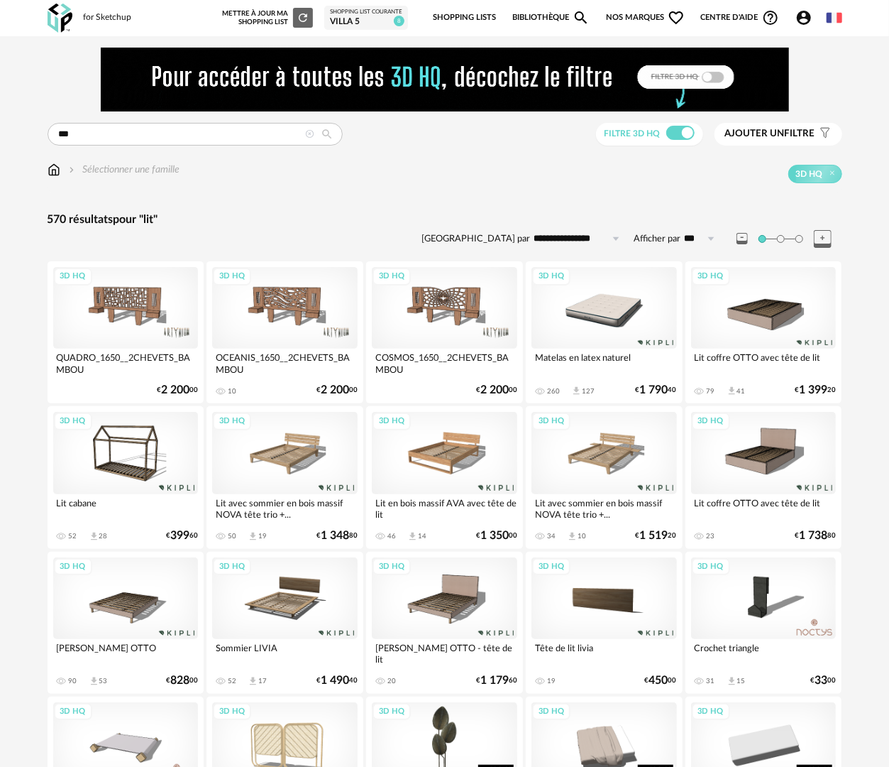
click at [50, 173] on img at bounding box center [54, 170] width 13 height 14
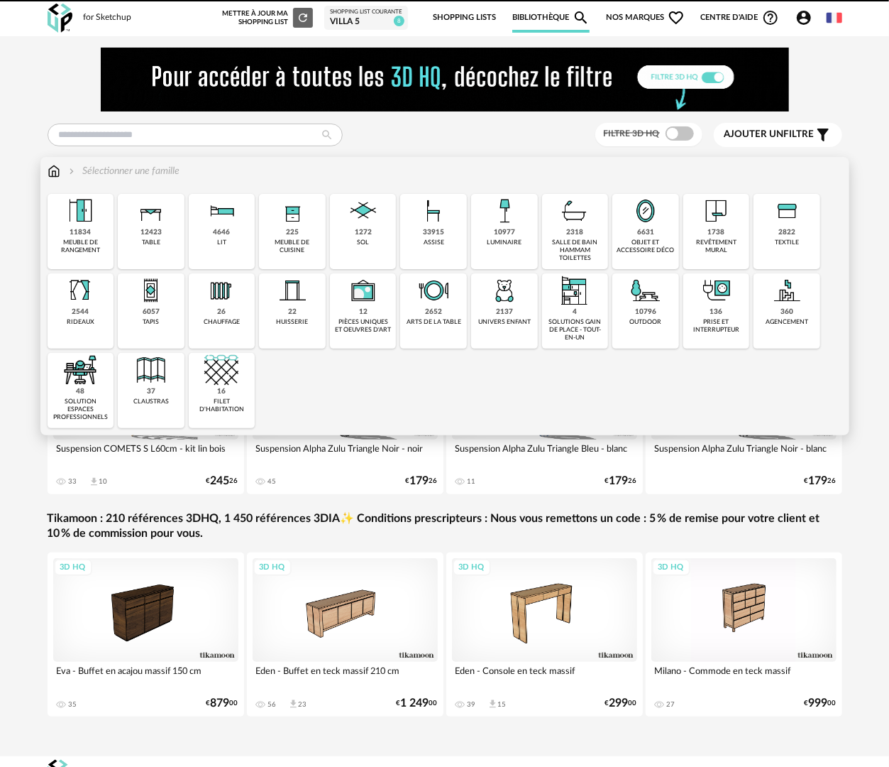
click at [246, 243] on div "4646 lit" at bounding box center [222, 231] width 67 height 75
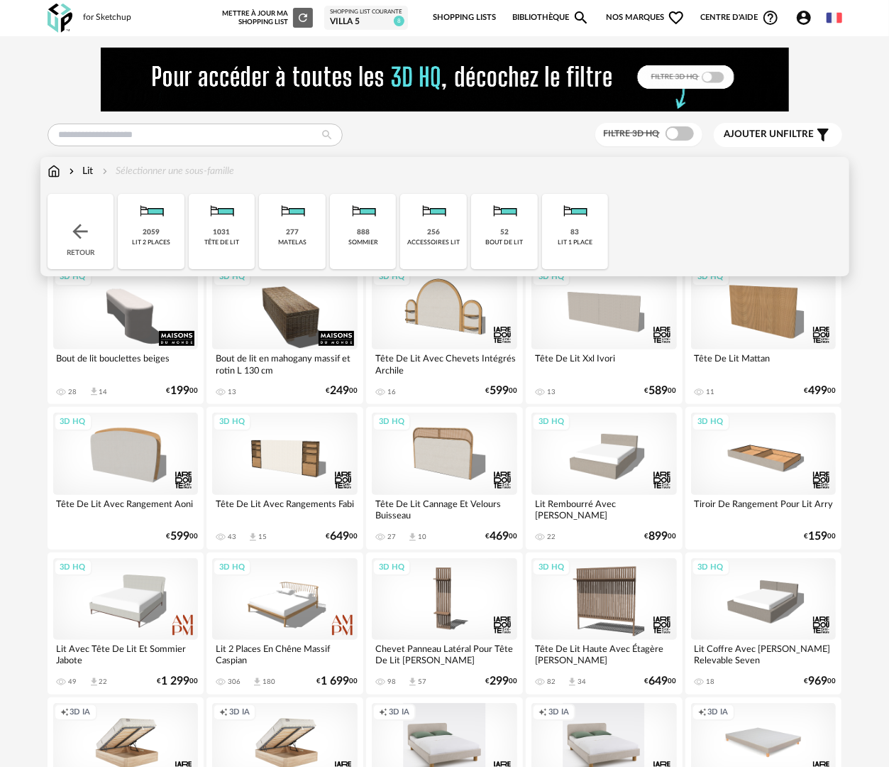
click at [416, 248] on div "256 accessoires lit" at bounding box center [433, 231] width 67 height 75
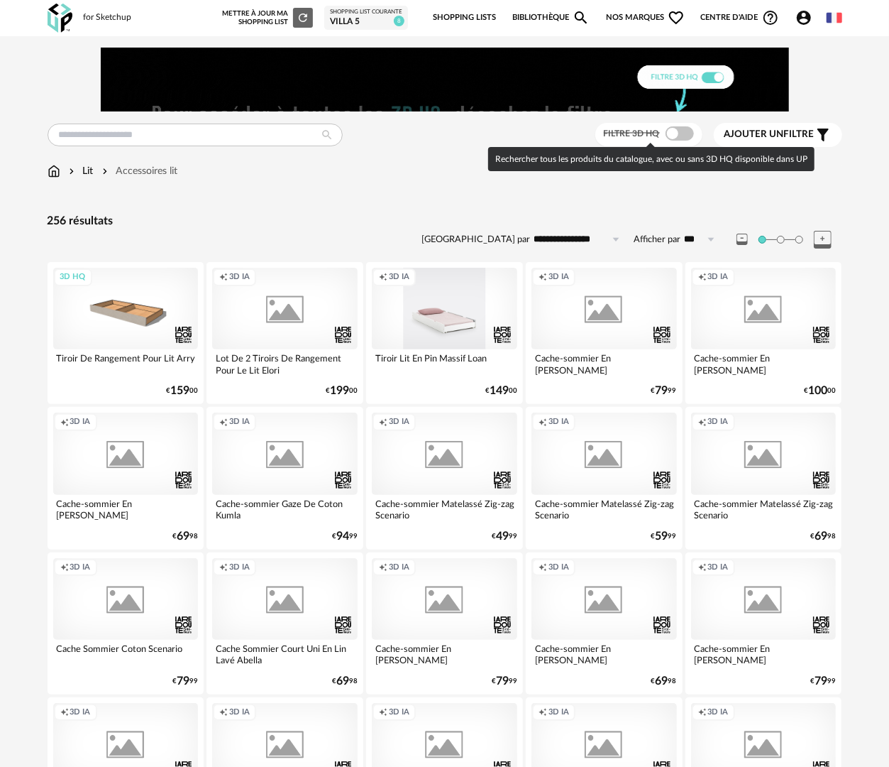
click at [685, 129] on span at bounding box center [680, 133] width 28 height 14
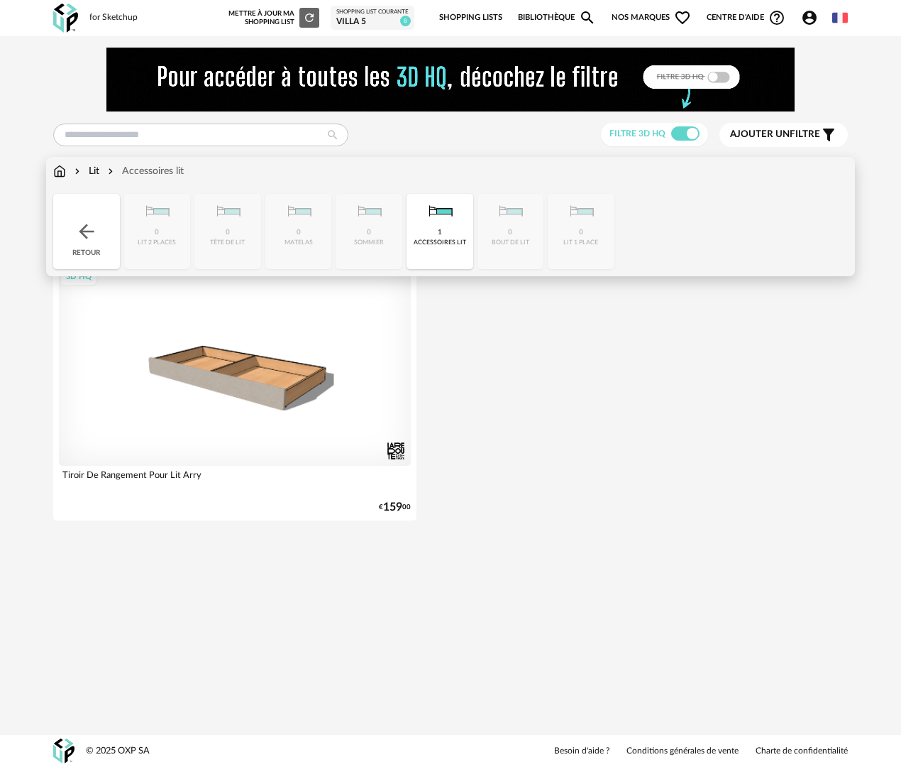
click at [114, 235] on div "Retour" at bounding box center [86, 231] width 67 height 75
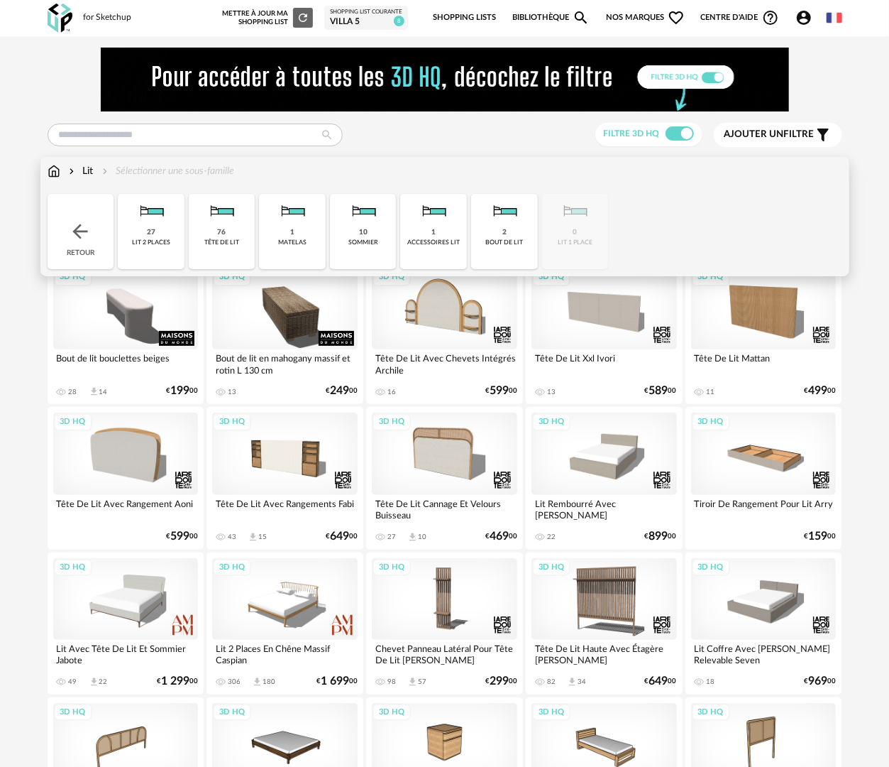
click at [55, 172] on img at bounding box center [54, 171] width 13 height 14
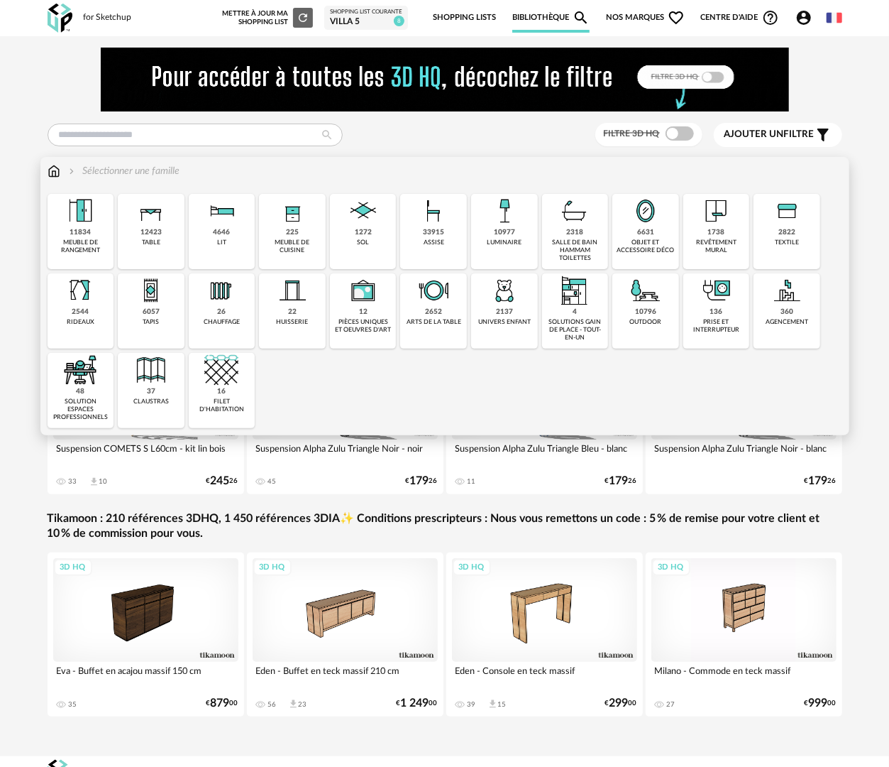
click at [781, 252] on div "2822 textile" at bounding box center [787, 231] width 67 height 75
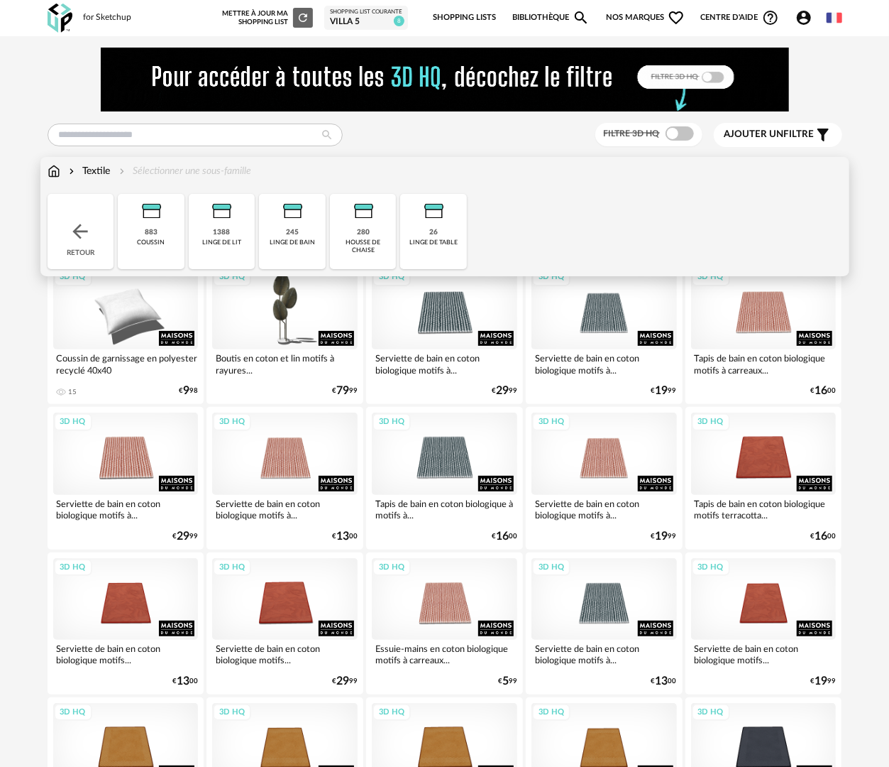
click at [229, 248] on div "1388 linge de lit" at bounding box center [222, 231] width 67 height 75
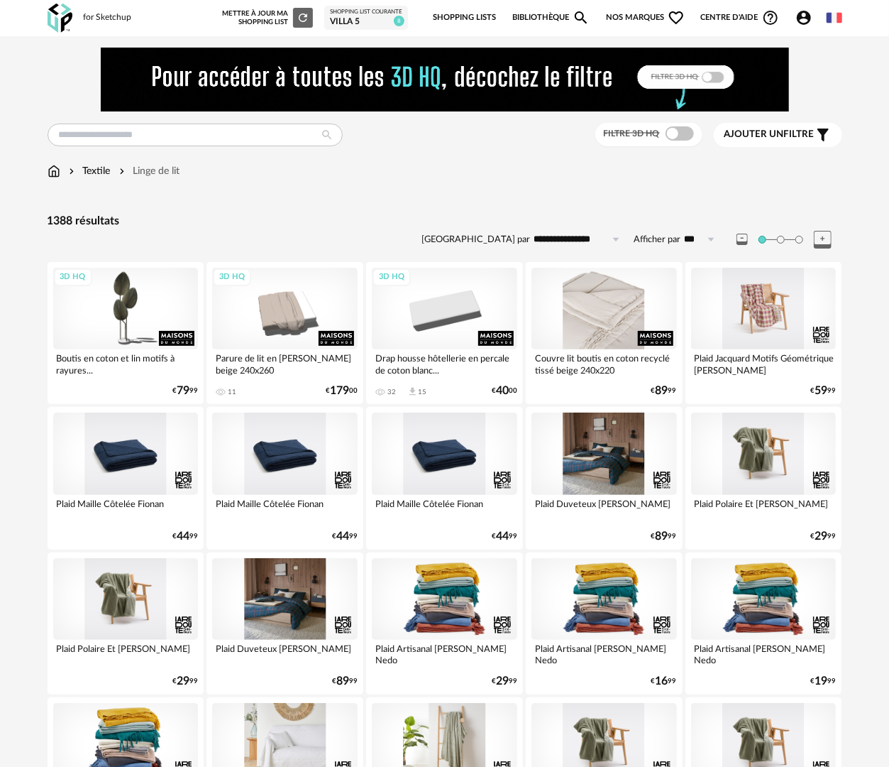
click at [602, 318] on div at bounding box center [605, 309] width 146 height 82
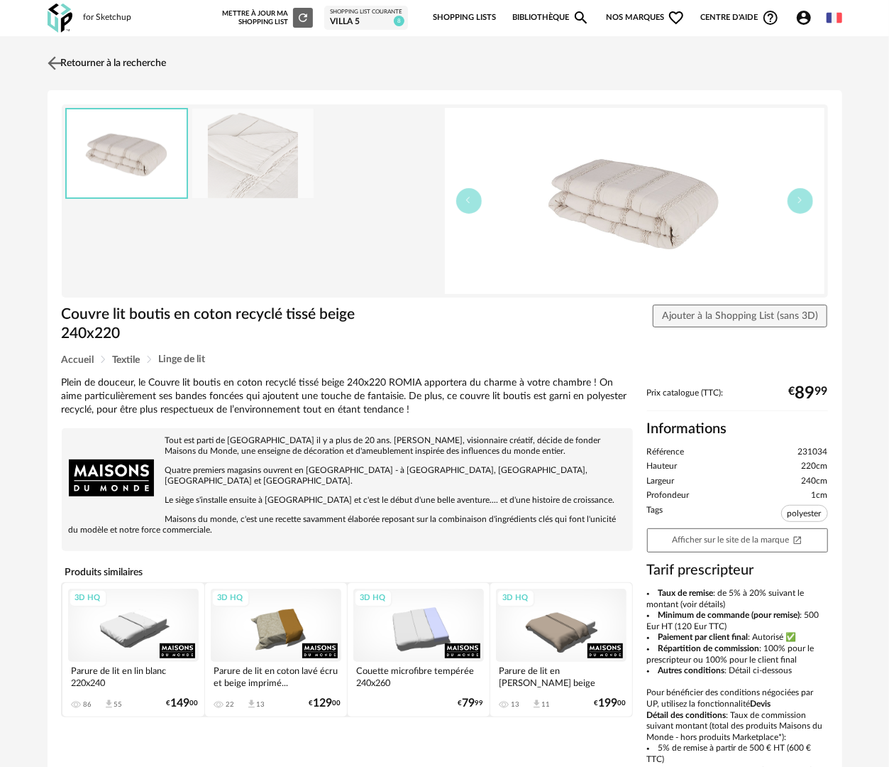
click at [87, 70] on link "Retourner à la recherche" at bounding box center [105, 63] width 123 height 31
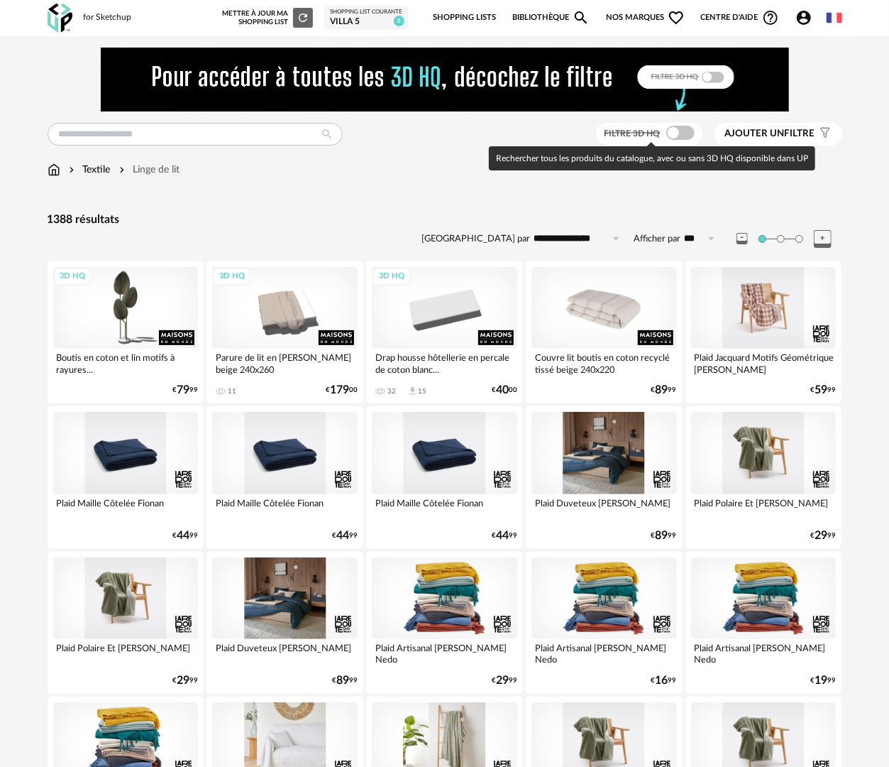
click at [674, 131] on span at bounding box center [680, 133] width 28 height 14
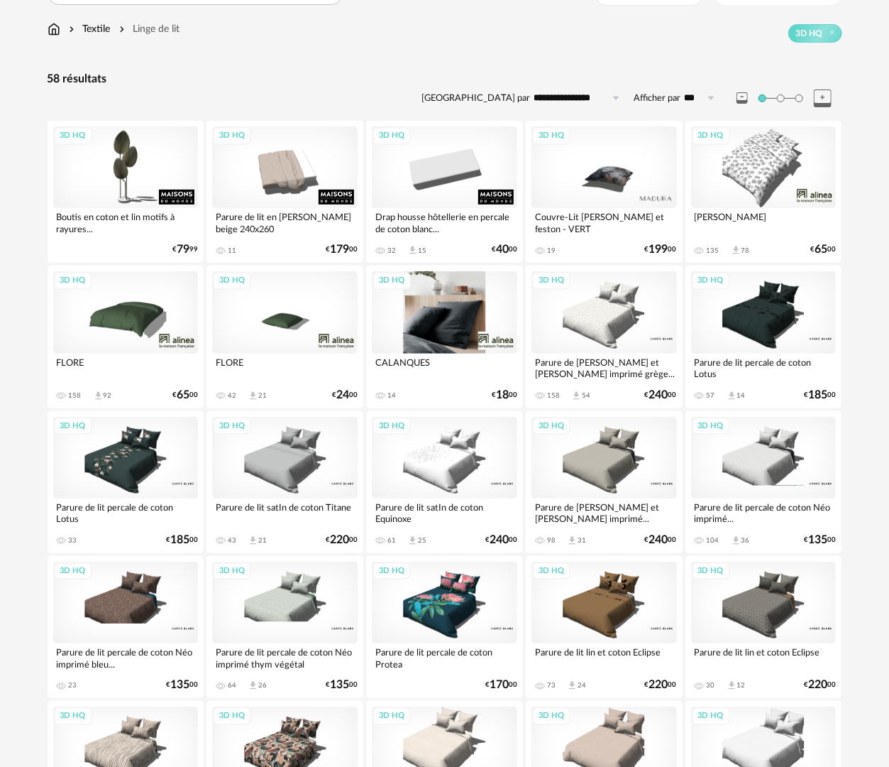
scroll to position [142, 0]
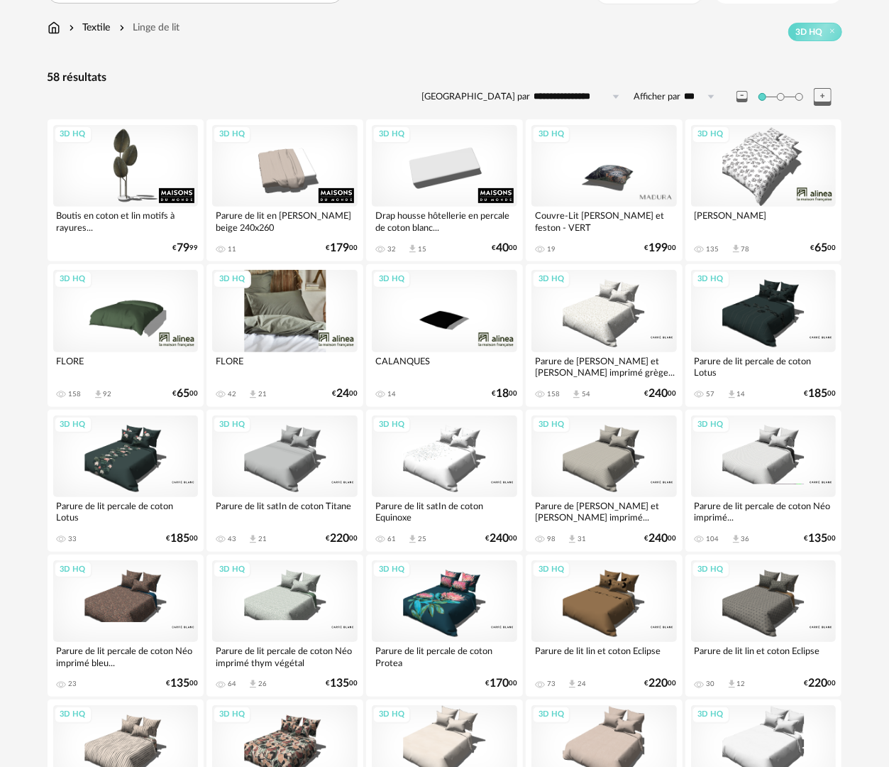
click at [282, 324] on div "3D HQ" at bounding box center [285, 311] width 146 height 82
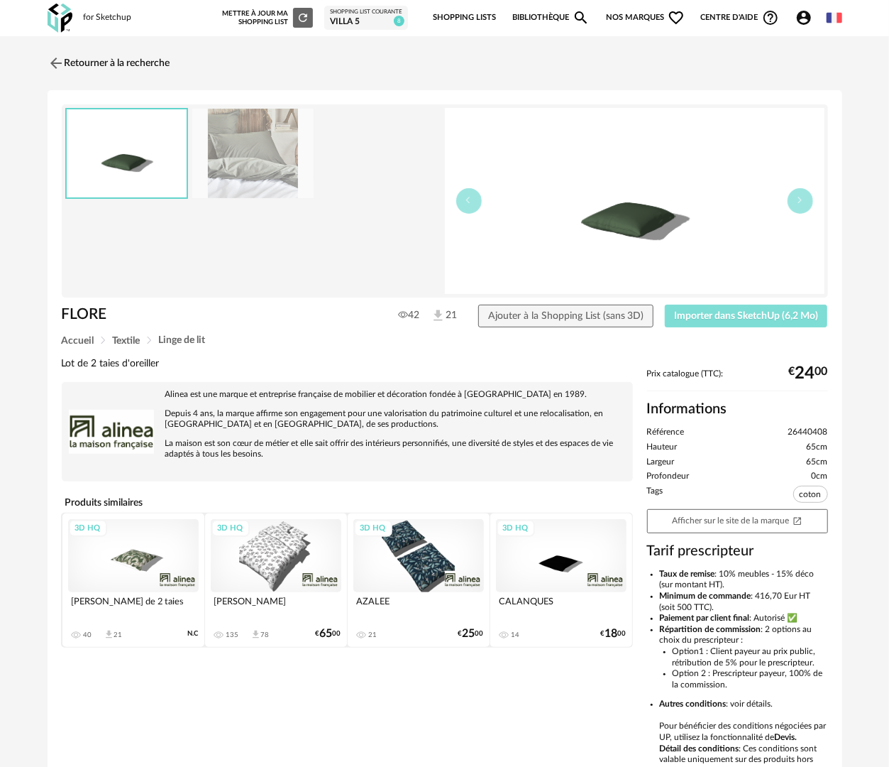
click at [713, 317] on span "Importer dans SketchUp (6,2 Mo)" at bounding box center [746, 316] width 144 height 10
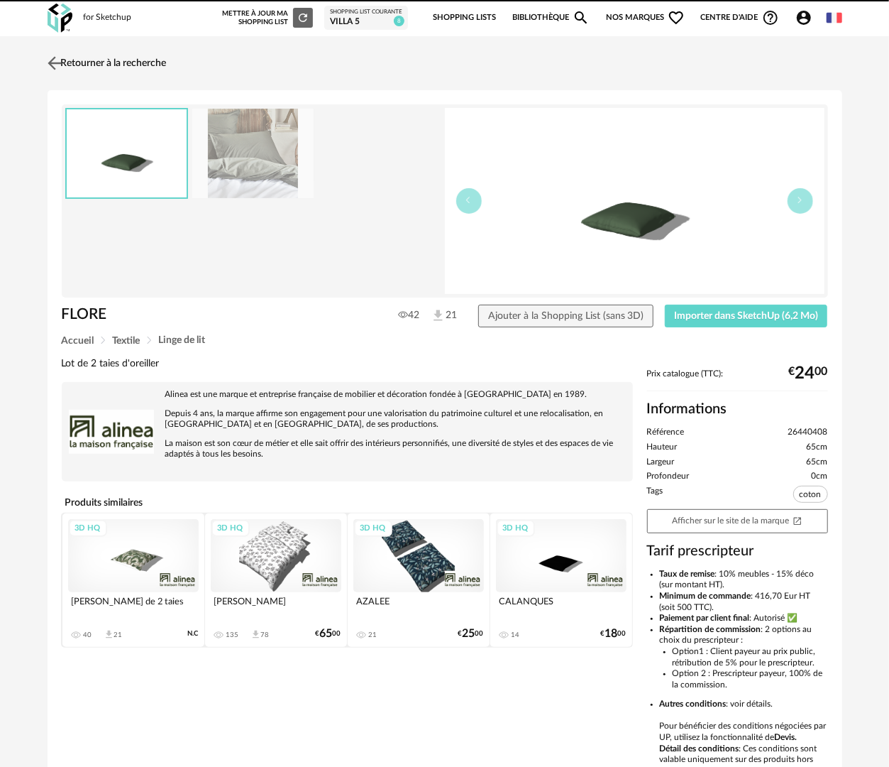
click at [108, 60] on link "Retourner à la recherche" at bounding box center [105, 63] width 123 height 31
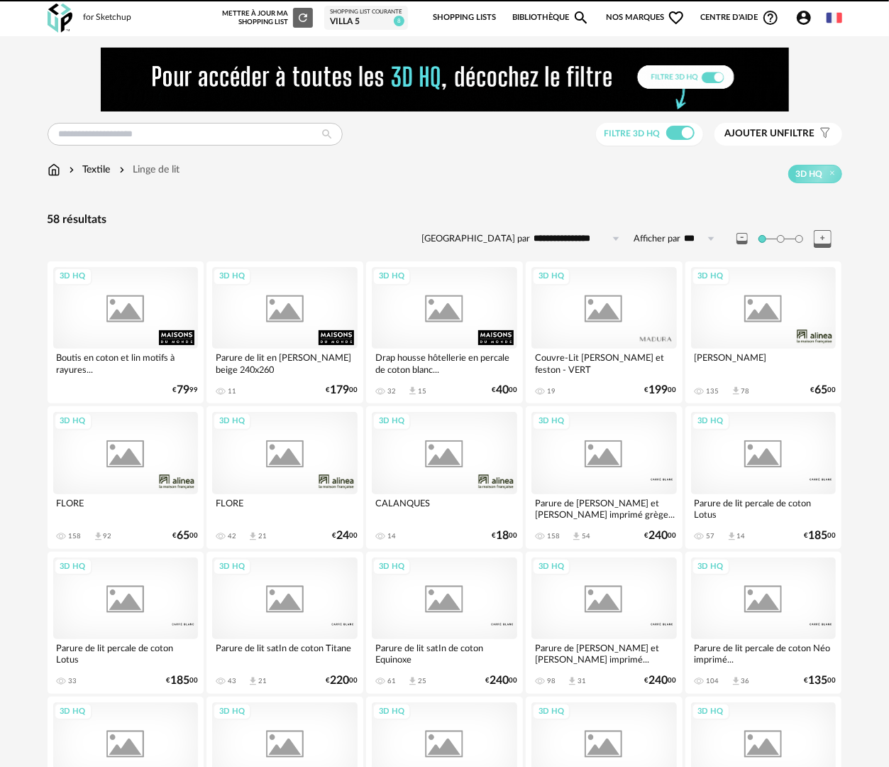
scroll to position [142, 0]
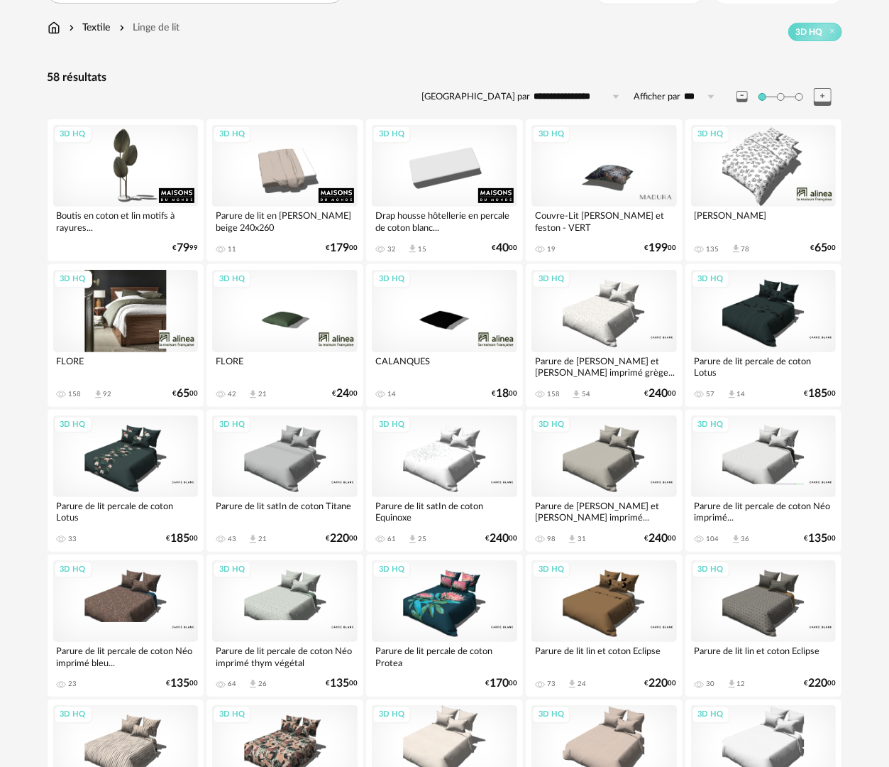
click at [108, 315] on div "3D HQ" at bounding box center [126, 311] width 146 height 82
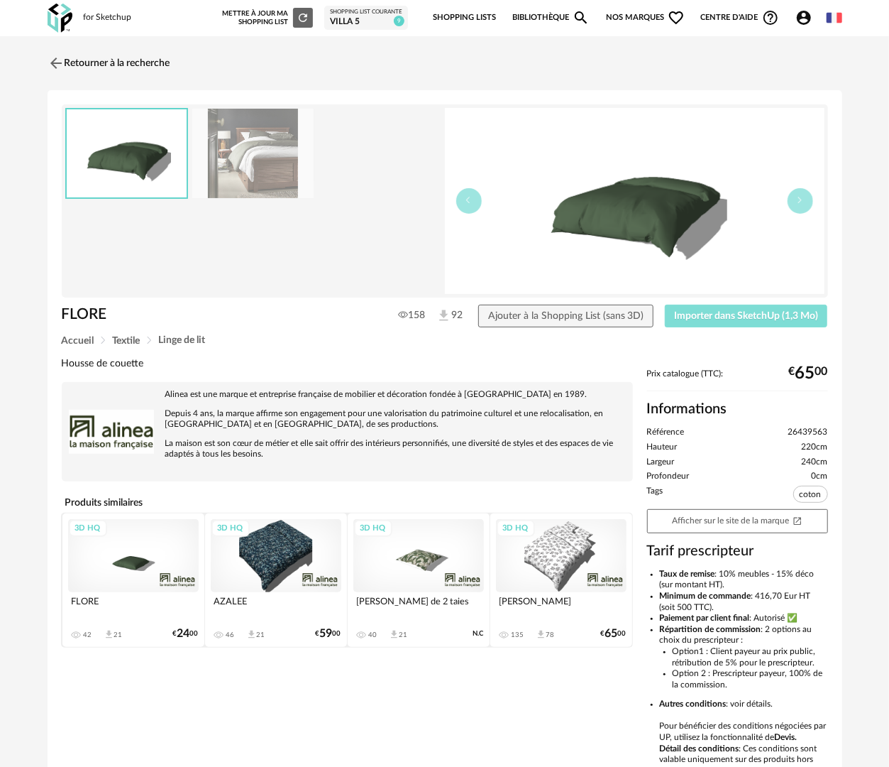
click at [696, 318] on span "Importer dans SketchUp (1,3 Mo)" at bounding box center [746, 316] width 144 height 10
click at [284, 160] on img at bounding box center [253, 154] width 122 height 90
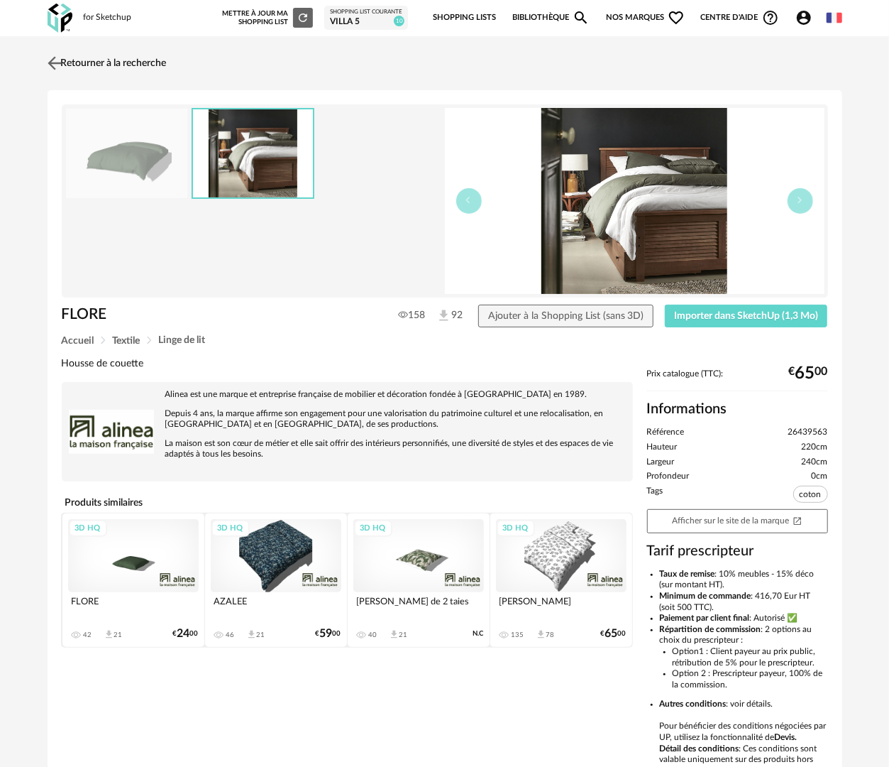
click at [70, 57] on link "Retourner à la recherche" at bounding box center [105, 63] width 123 height 31
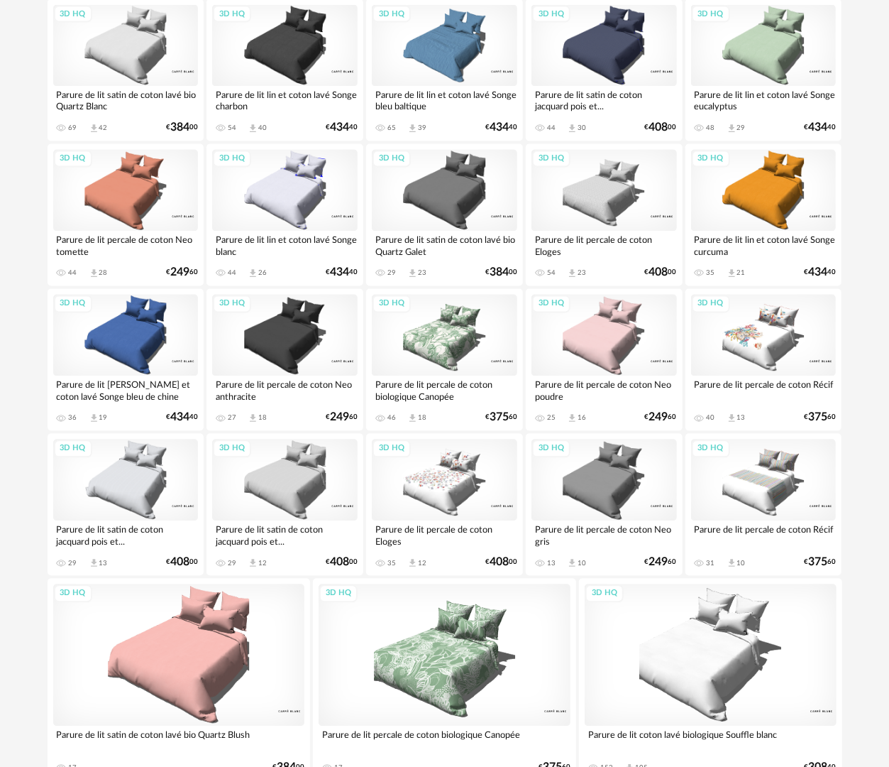
scroll to position [1348, 0]
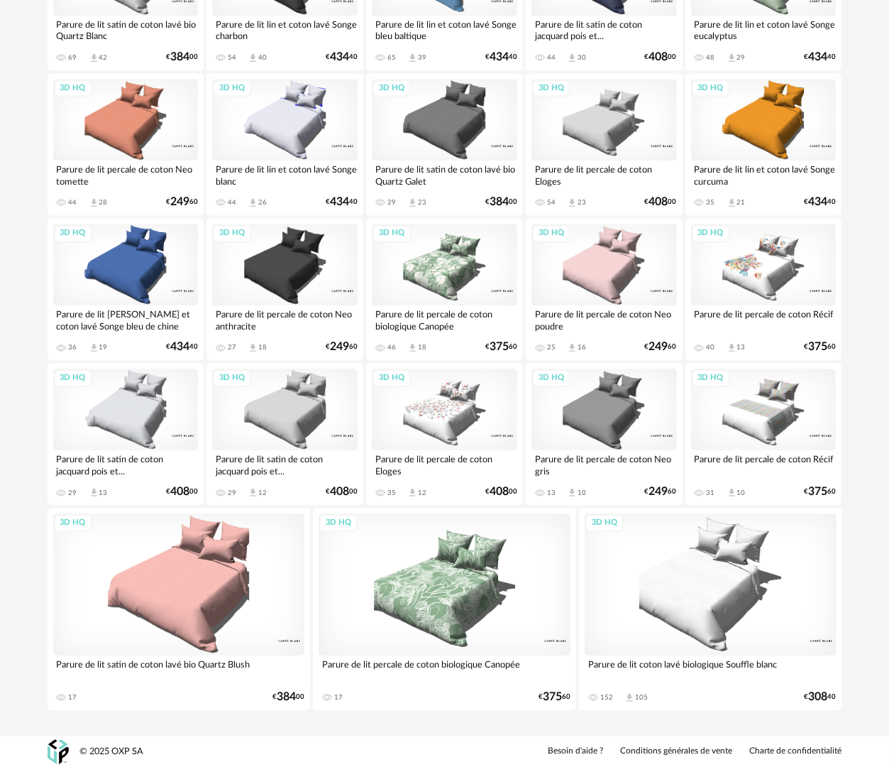
click at [703, 603] on div "3D HQ" at bounding box center [711, 584] width 252 height 142
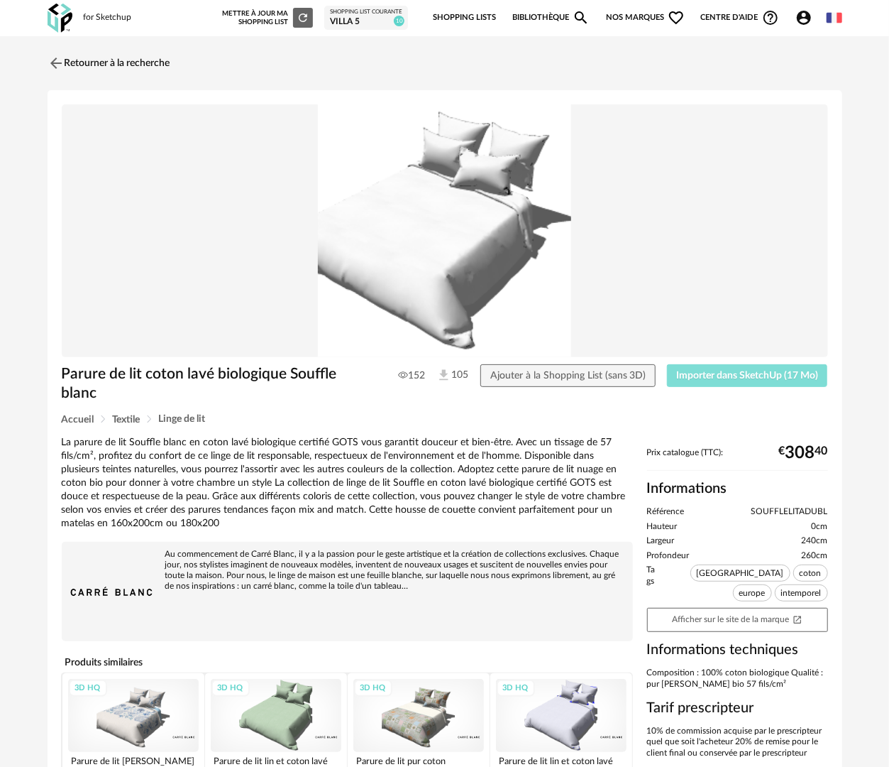
click at [723, 375] on span "Importer dans SketchUp (17 Mo)" at bounding box center [747, 375] width 142 height 10
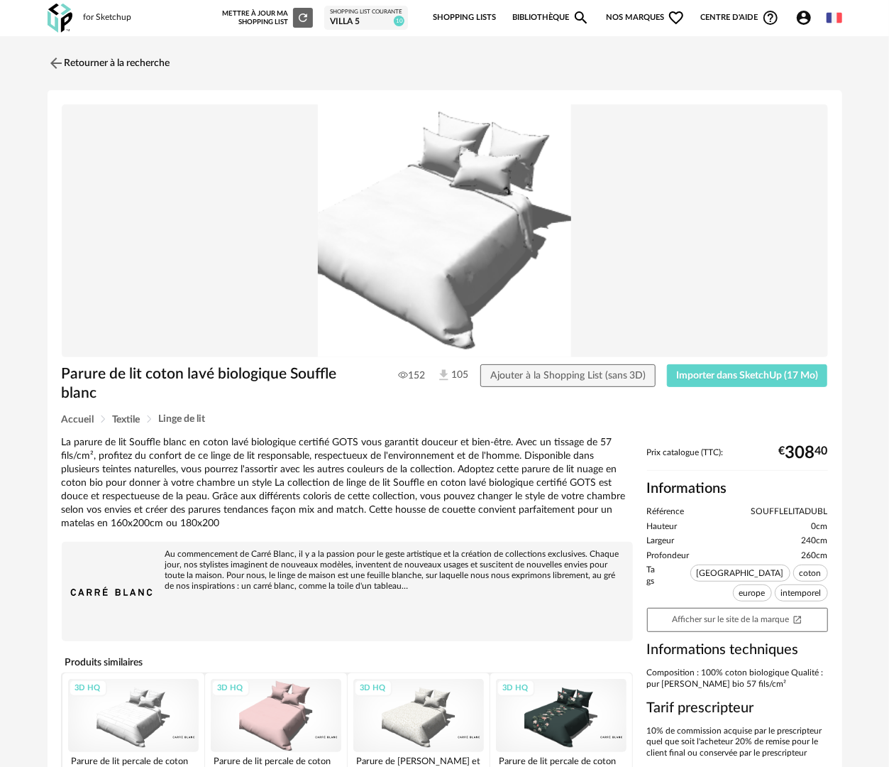
click at [549, 17] on link "Bibliothèque Magnify icon" at bounding box center [551, 18] width 78 height 30
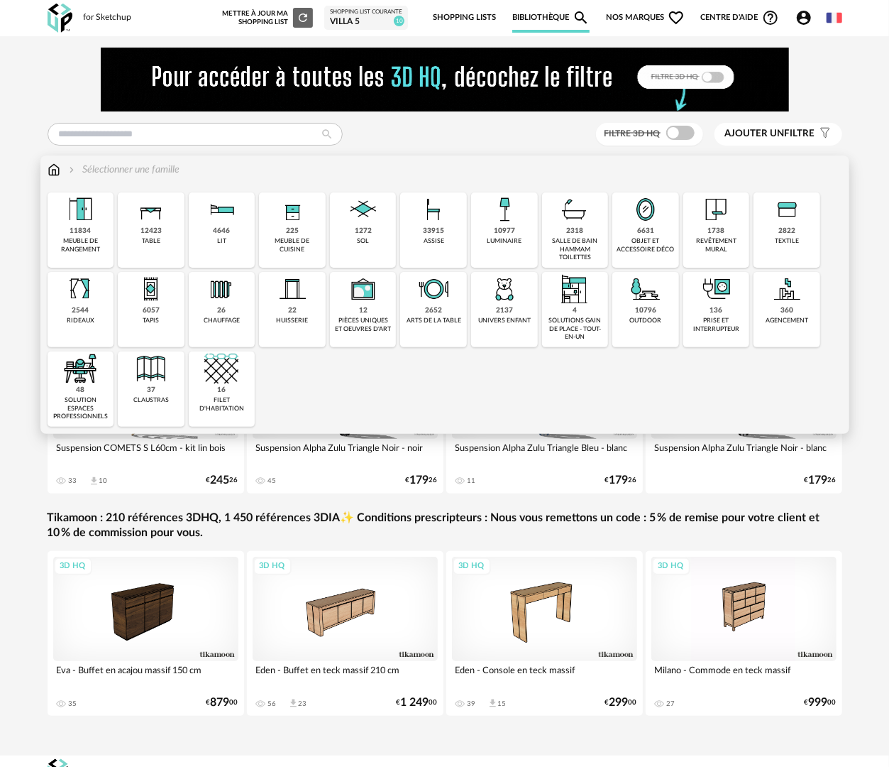
click at [501, 242] on div "luminaire" at bounding box center [504, 241] width 35 height 8
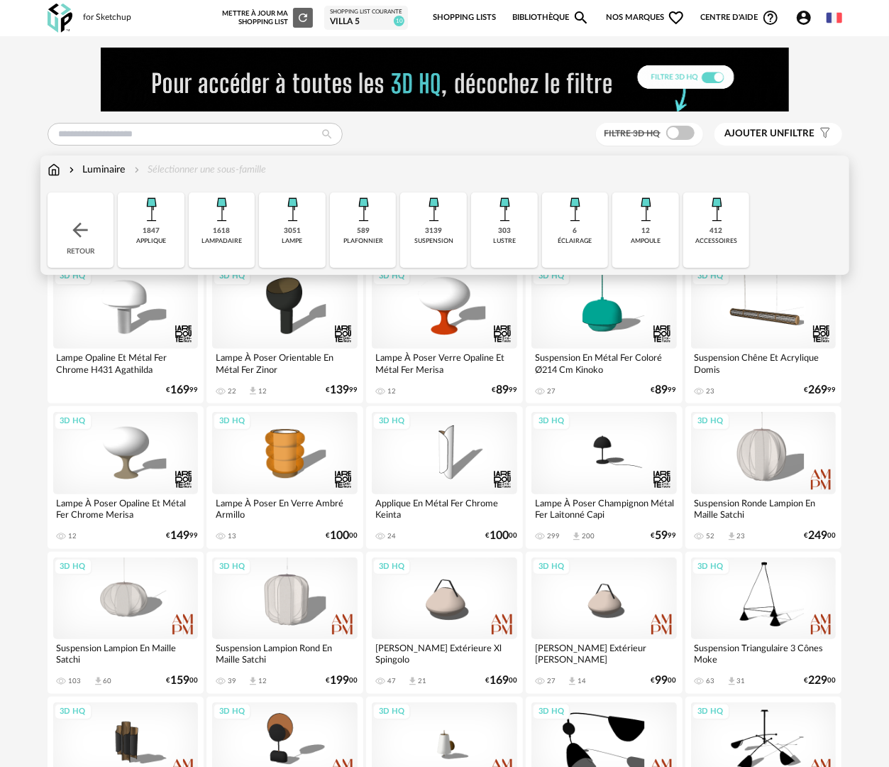
click at [437, 238] on div "suspension" at bounding box center [434, 241] width 39 height 8
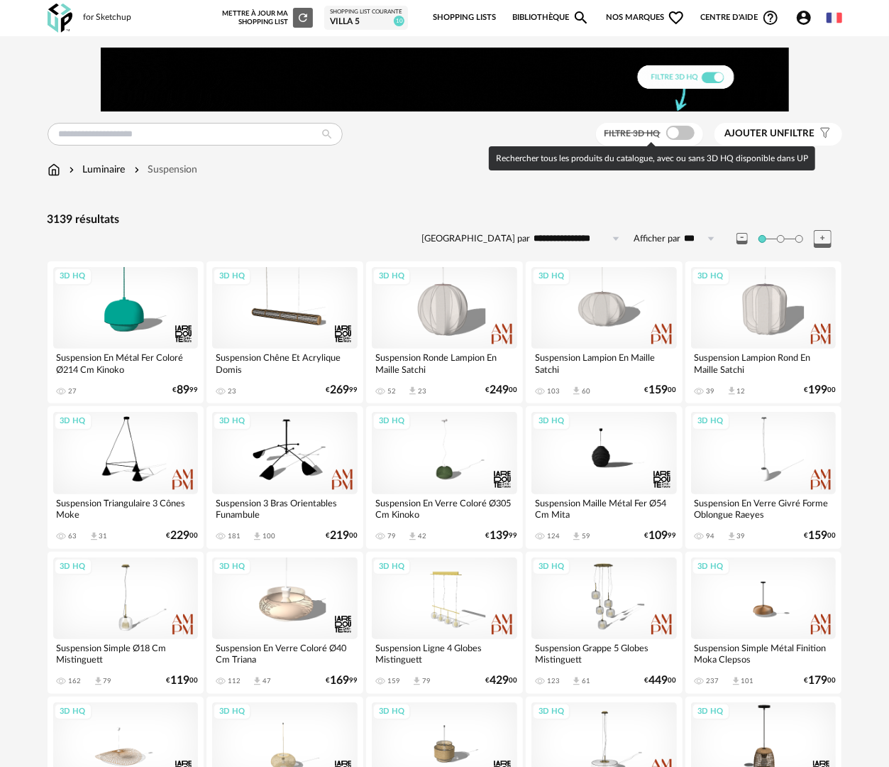
click at [681, 126] on span at bounding box center [680, 133] width 28 height 14
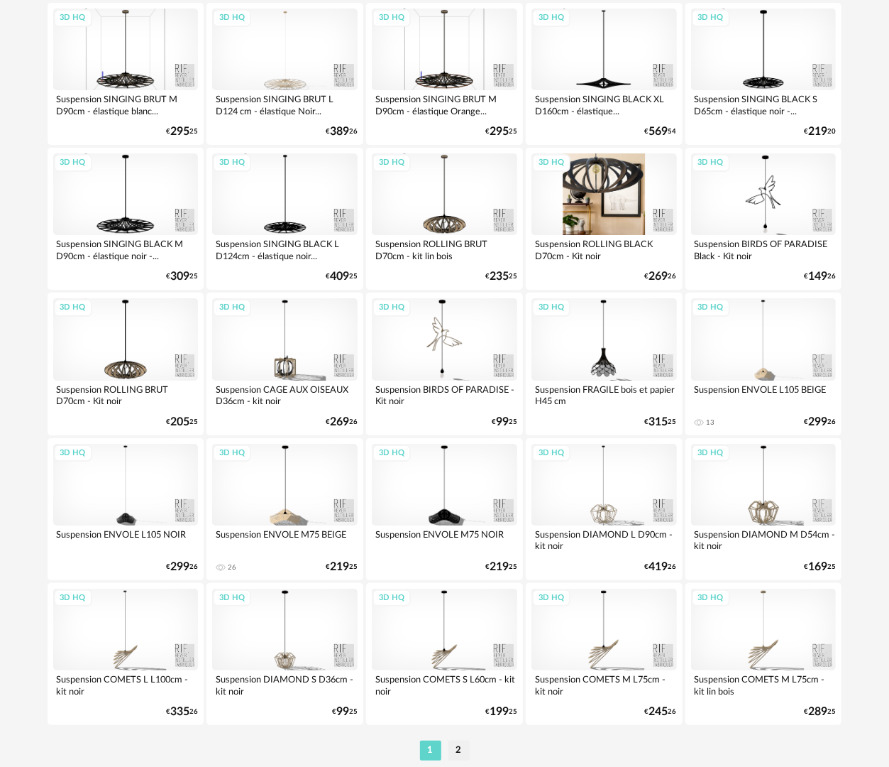
scroll to position [2481, 0]
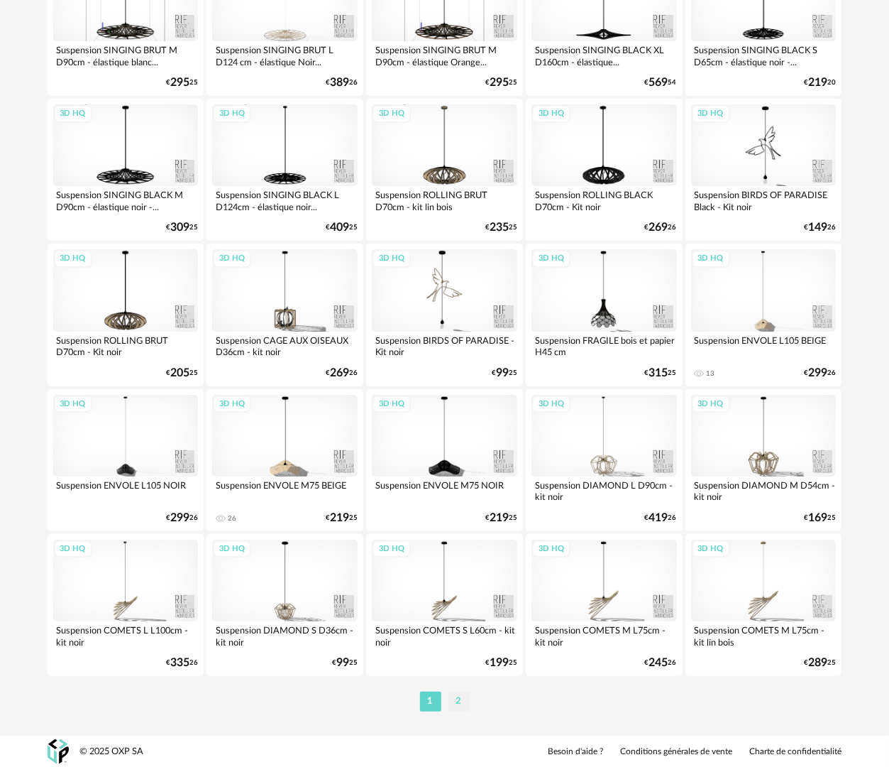
click at [459, 701] on li "2" at bounding box center [459, 701] width 21 height 20
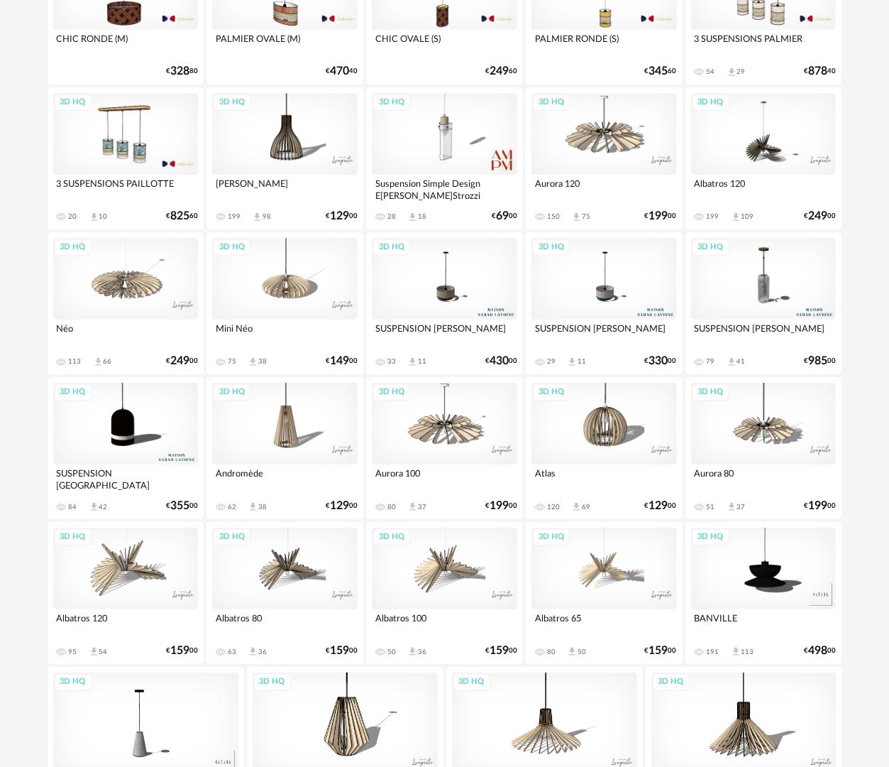
scroll to position [2214, 0]
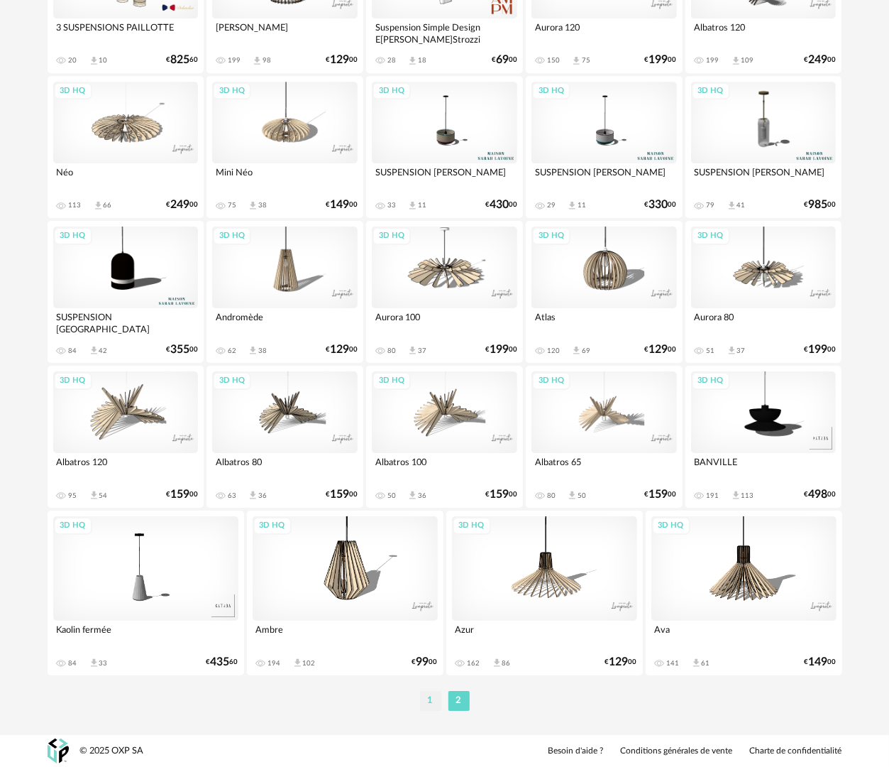
click at [433, 701] on li "1" at bounding box center [430, 701] width 21 height 20
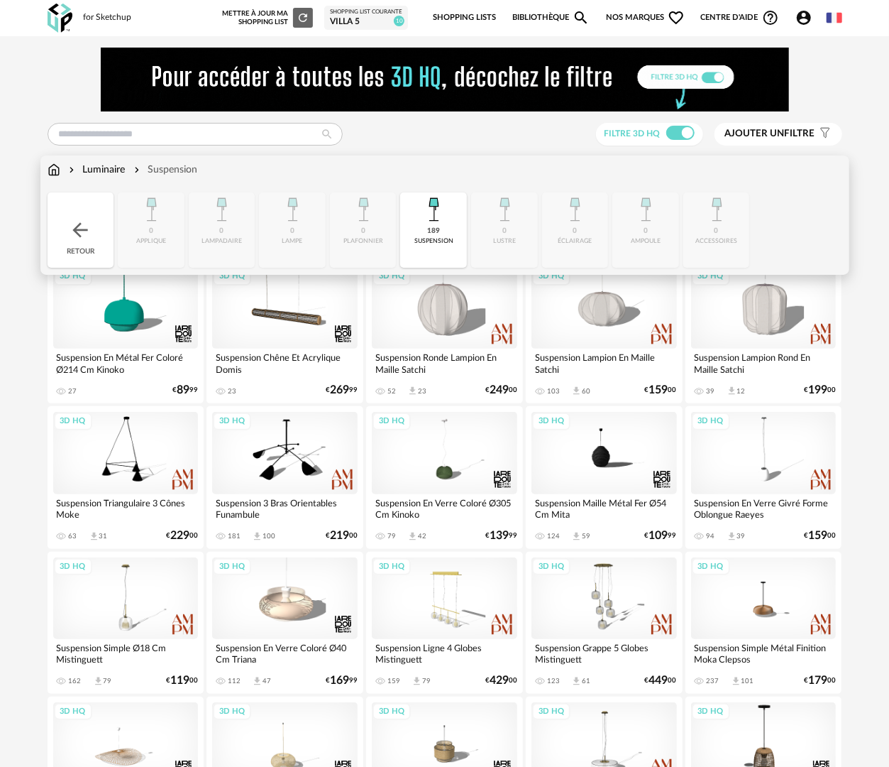
click at [99, 223] on div "Retour" at bounding box center [81, 229] width 67 height 75
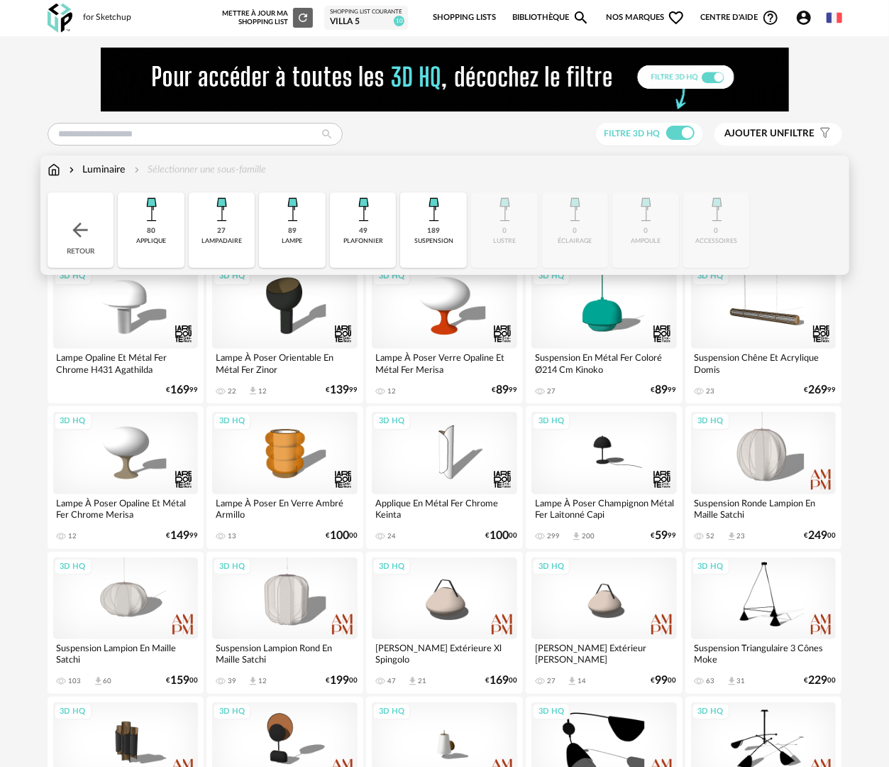
click at [377, 243] on div "plafonnier" at bounding box center [364, 241] width 40 height 8
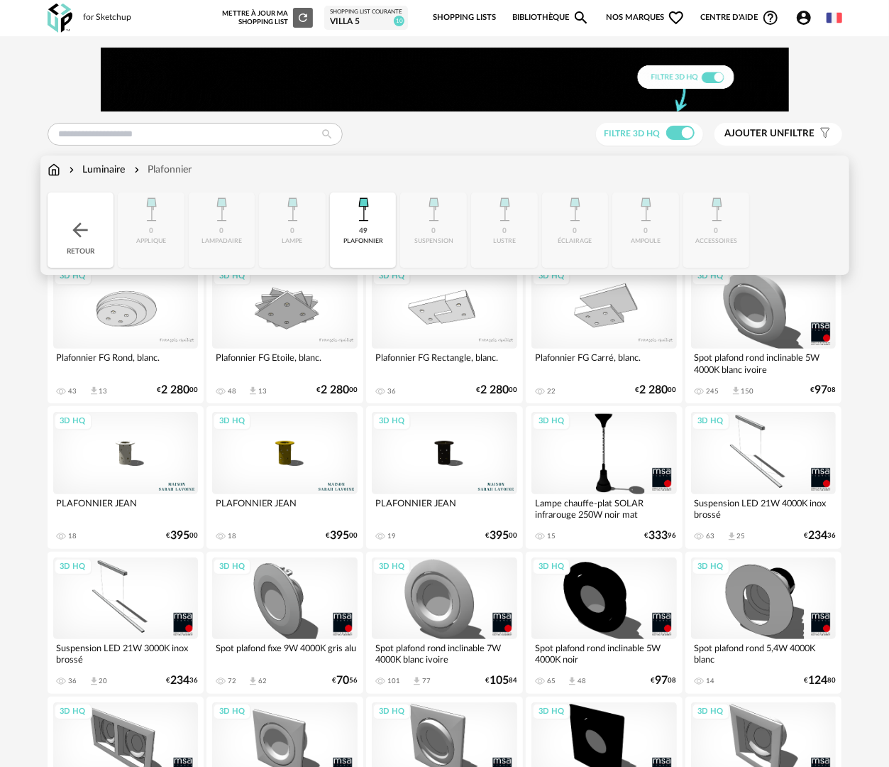
click at [75, 219] on img at bounding box center [80, 230] width 23 height 23
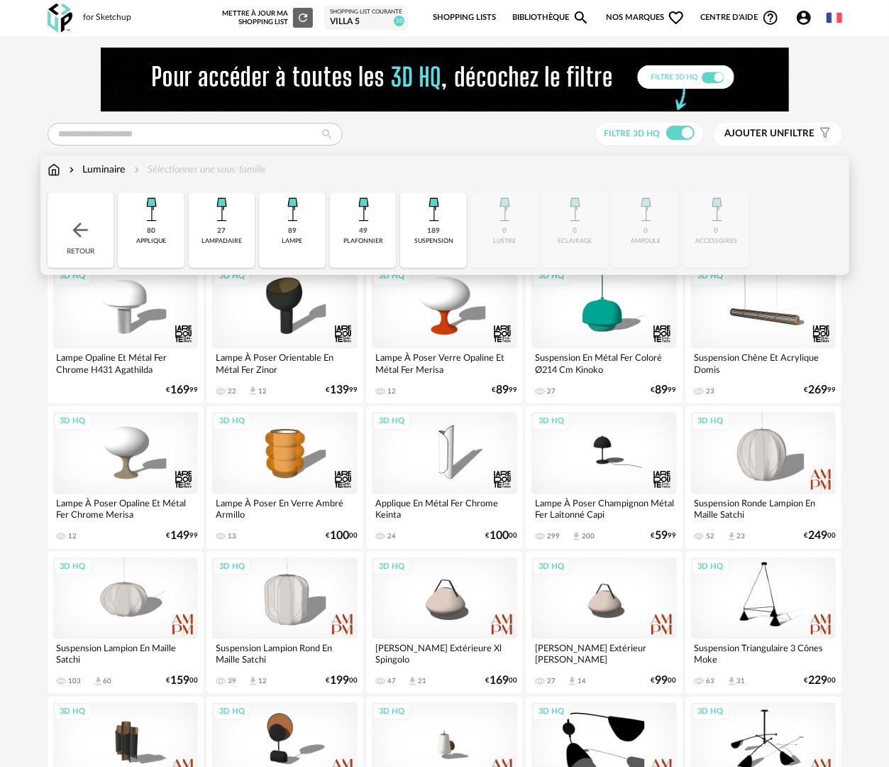
click at [92, 239] on div "Retour" at bounding box center [81, 229] width 67 height 75
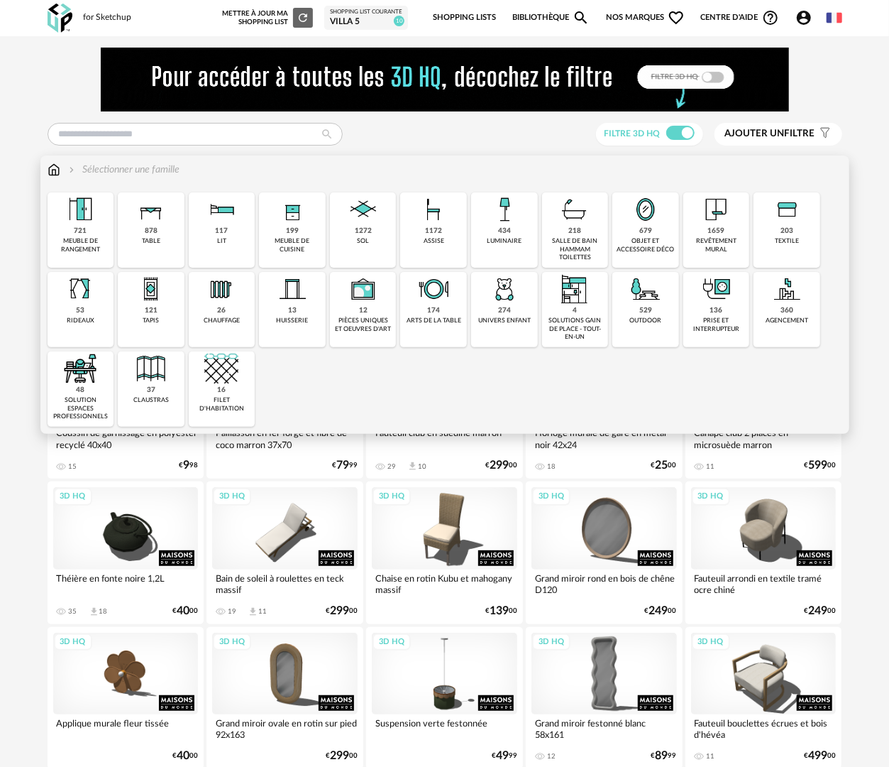
click at [508, 237] on div "luminaire" at bounding box center [504, 241] width 35 height 8
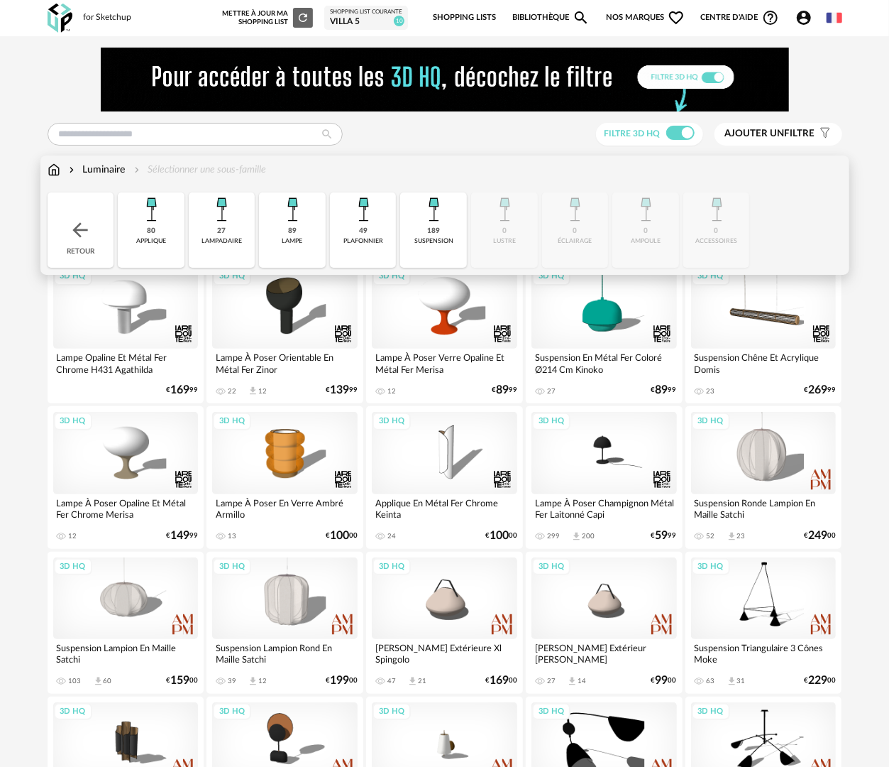
click at [423, 241] on div "suspension" at bounding box center [434, 241] width 39 height 8
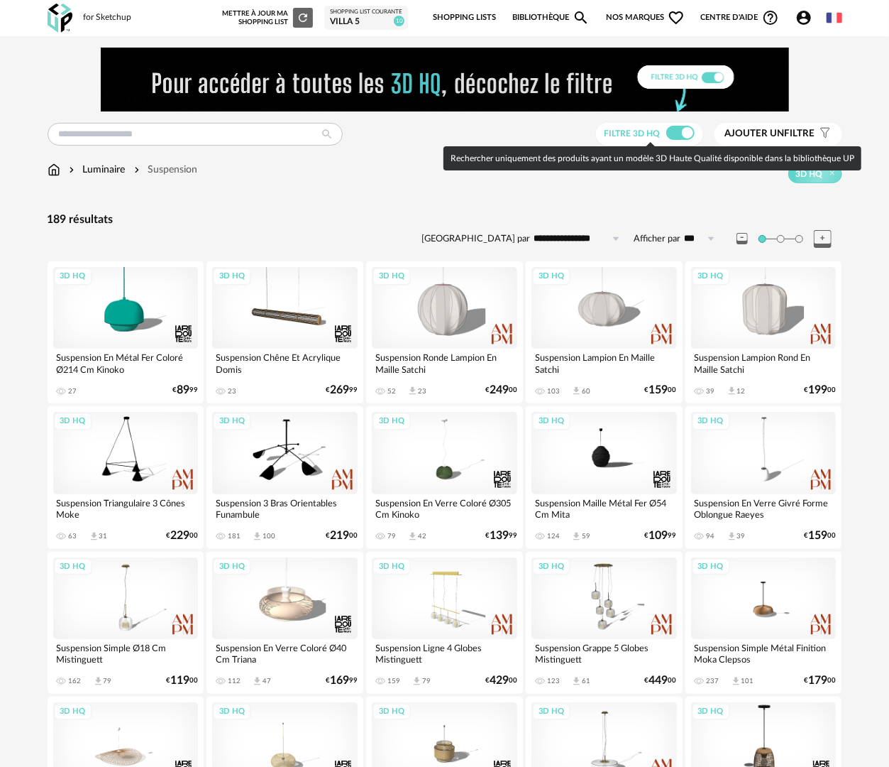
click at [680, 134] on span at bounding box center [680, 133] width 28 height 14
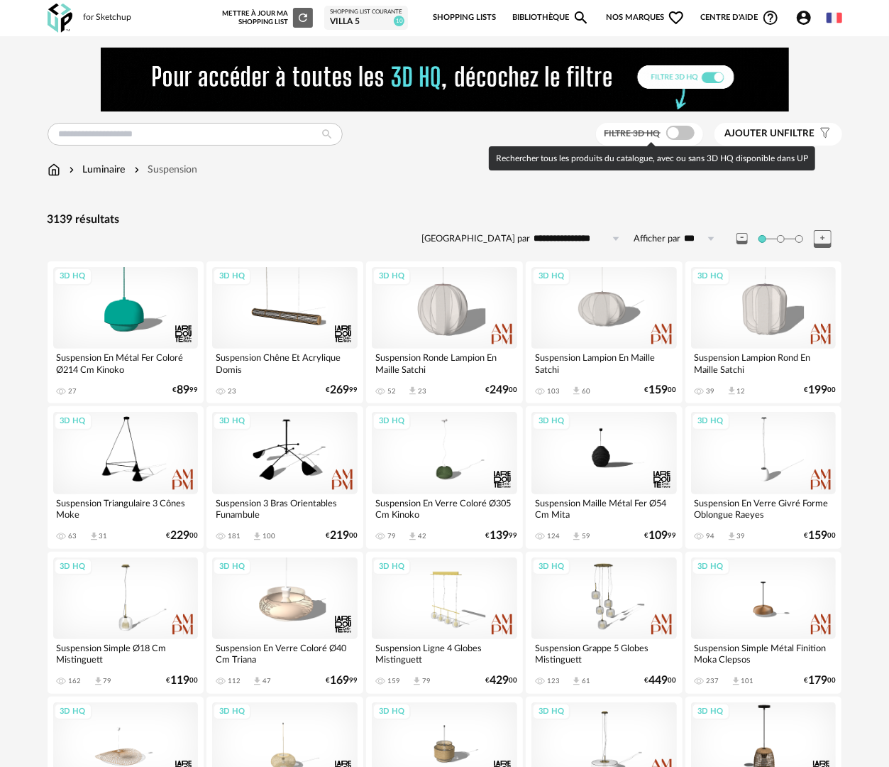
click at [679, 130] on span at bounding box center [680, 133] width 28 height 14
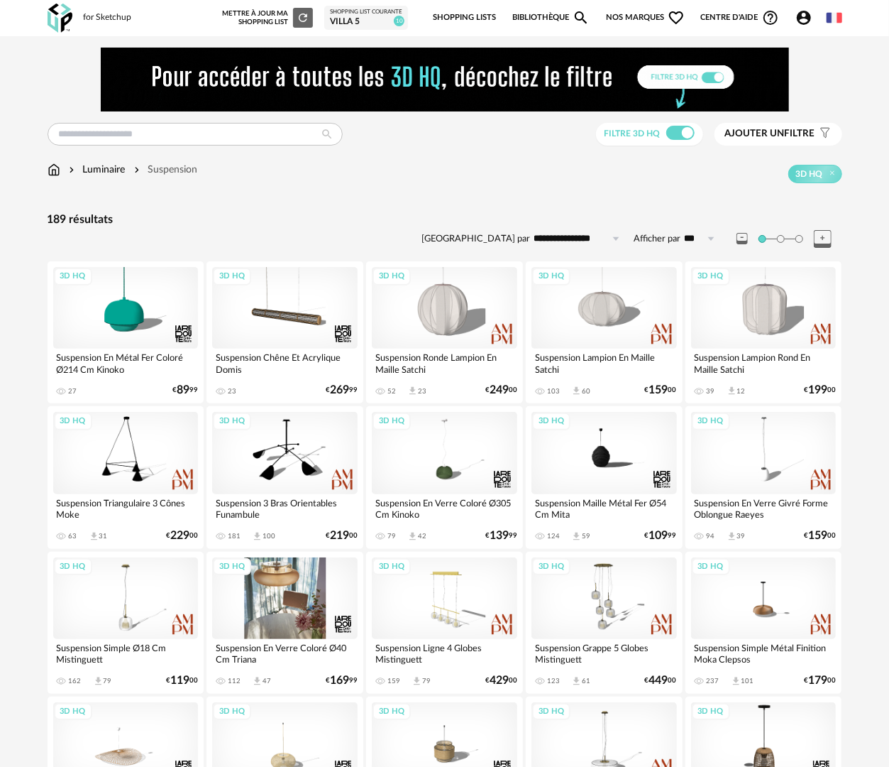
click at [317, 572] on div "3D HQ" at bounding box center [285, 598] width 146 height 82
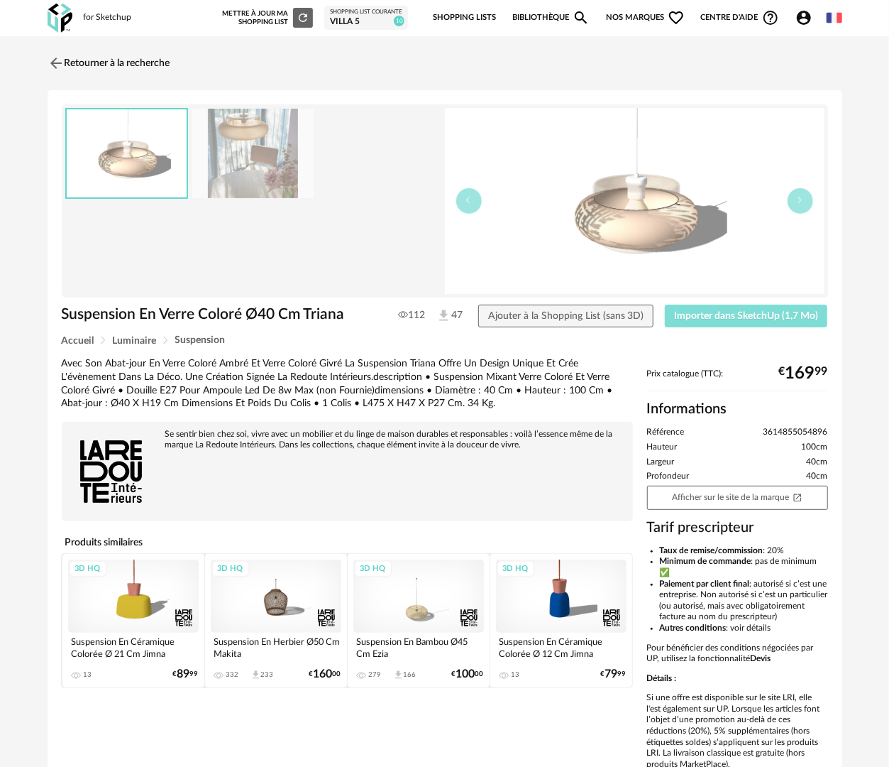
click at [712, 312] on span "Importer dans SketchUp (1,7 Mo)" at bounding box center [746, 316] width 144 height 10
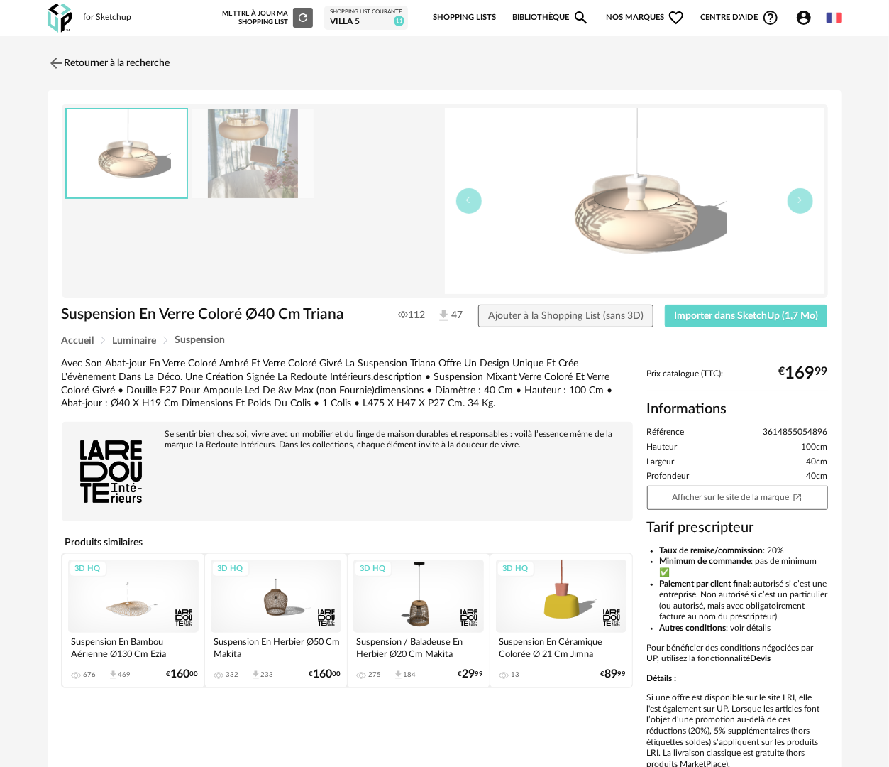
click at [537, 15] on link "Bibliothèque Magnify icon" at bounding box center [551, 18] width 78 height 30
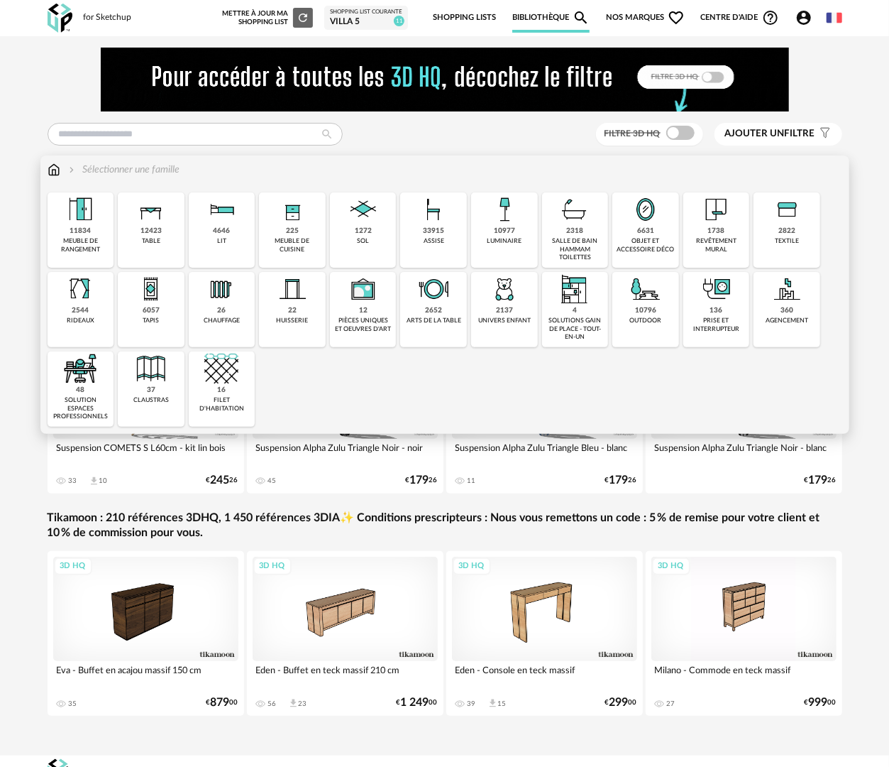
click at [668, 245] on div "objet et accessoire déco" at bounding box center [646, 245] width 58 height 16
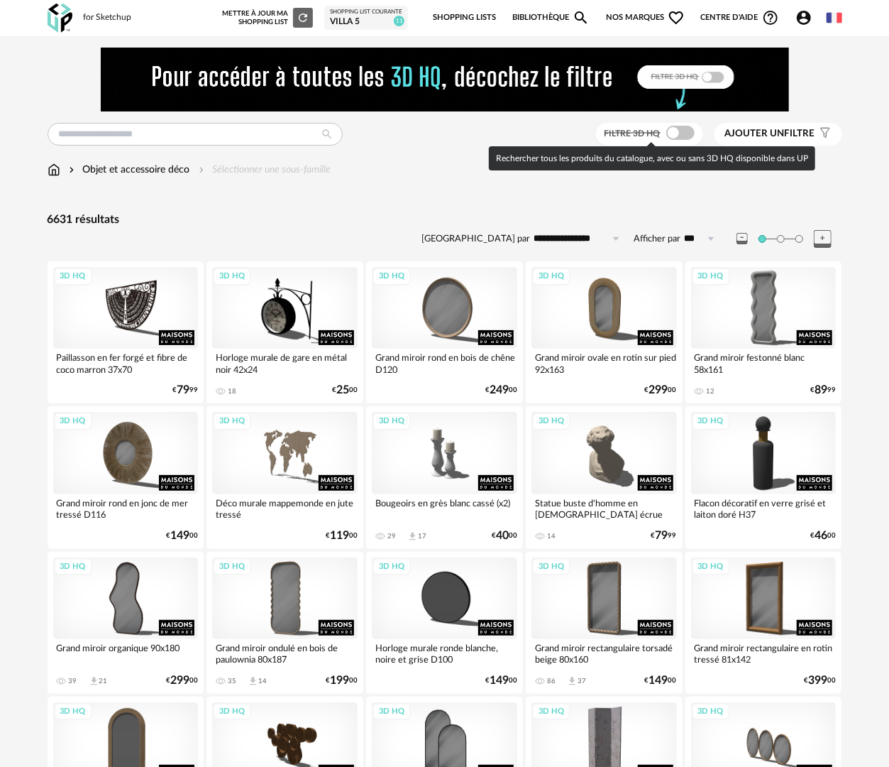
click at [685, 133] on span at bounding box center [680, 133] width 28 height 14
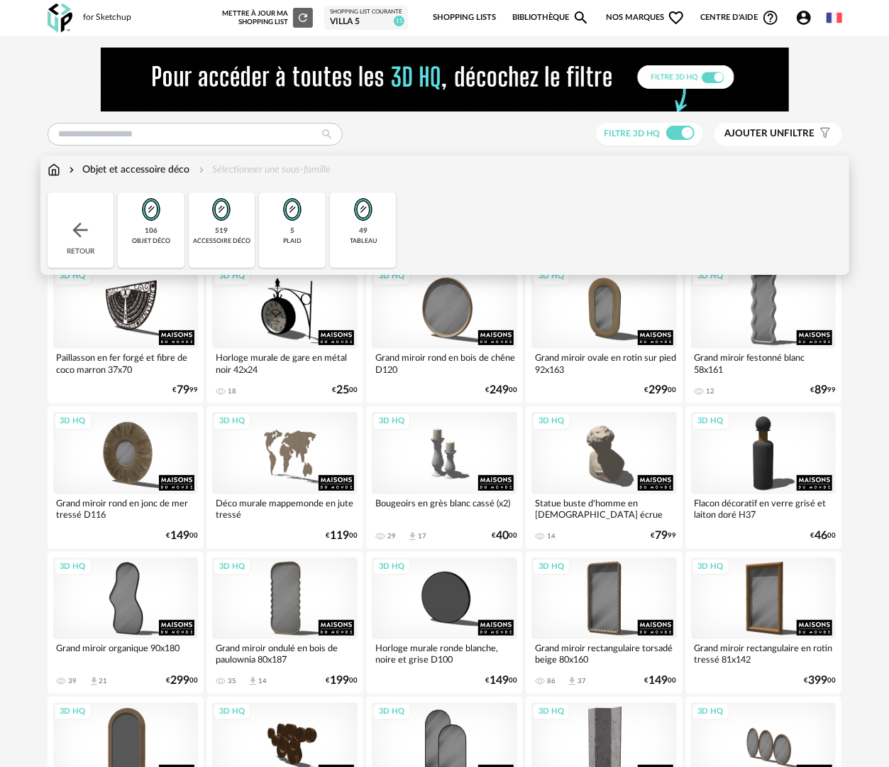
click at [153, 227] on div "106" at bounding box center [151, 230] width 13 height 9
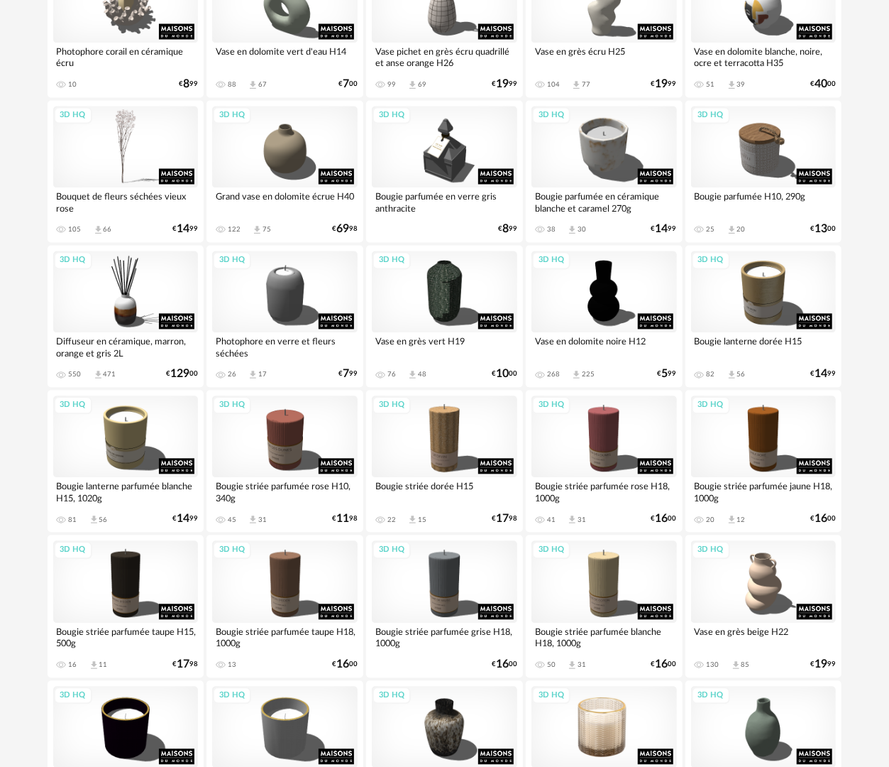
scroll to position [1561, 0]
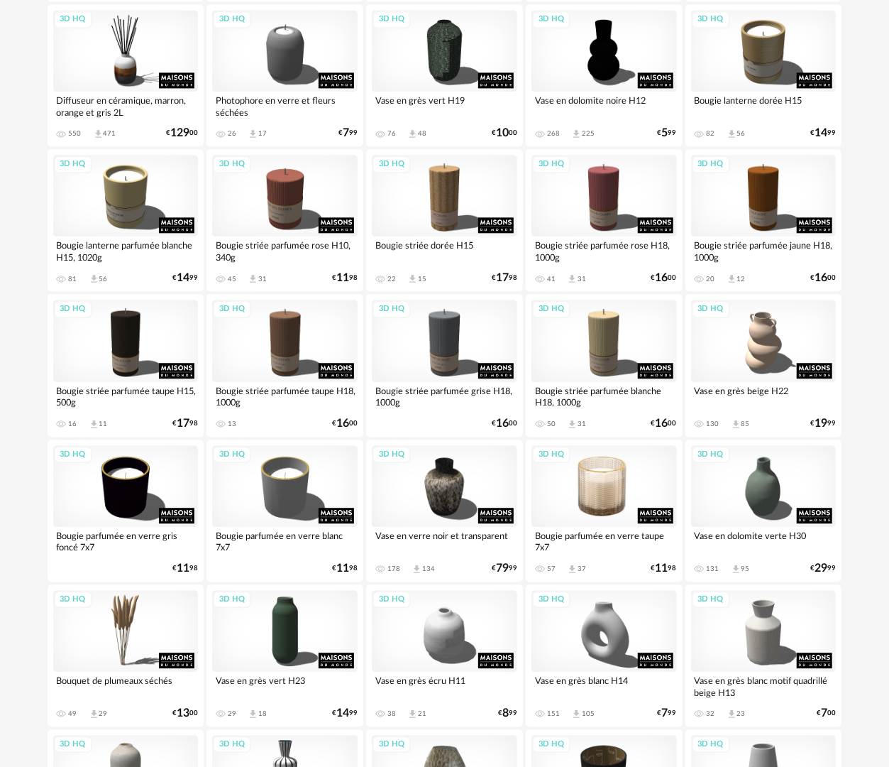
click at [595, 505] on div "3D HQ" at bounding box center [605, 486] width 146 height 82
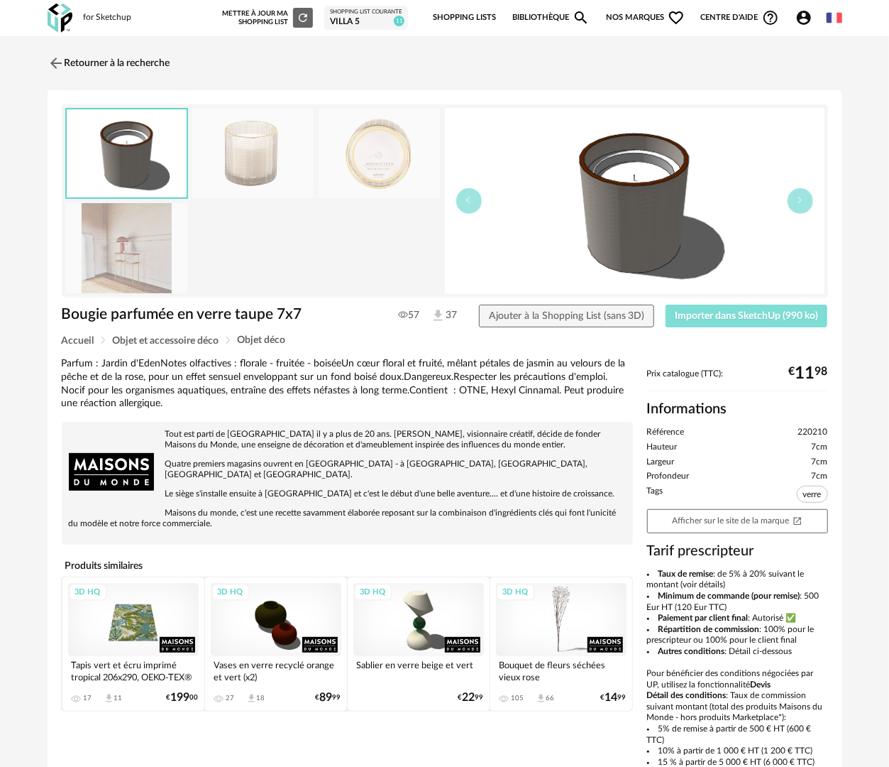
click at [746, 319] on span "Importer dans SketchUp (990 ko)" at bounding box center [746, 316] width 143 height 10
click at [273, 609] on div "3D HQ" at bounding box center [276, 620] width 131 height 74
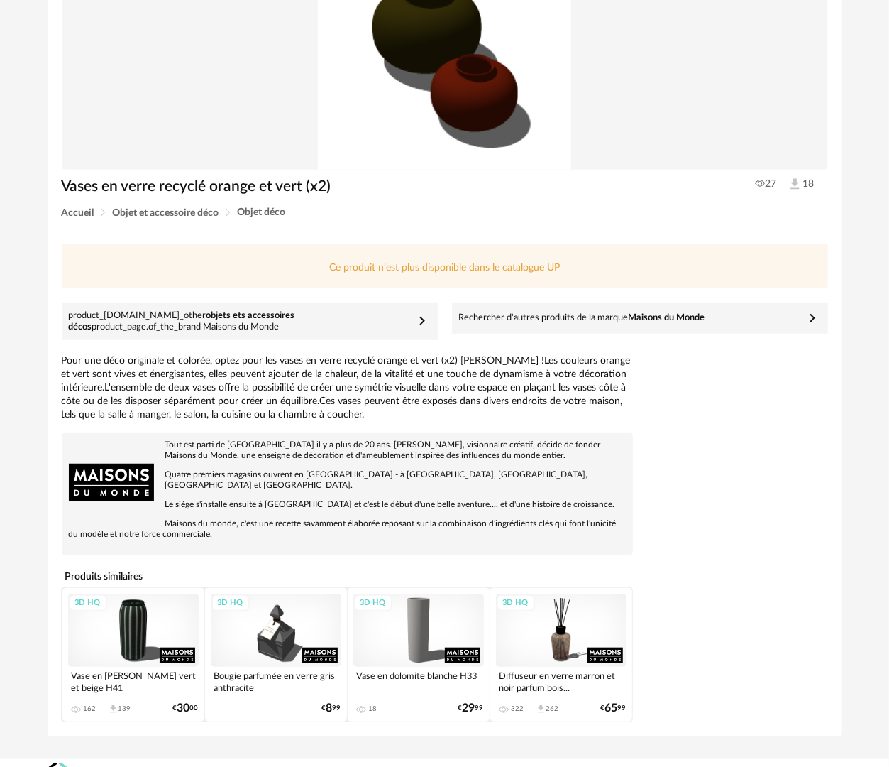
scroll to position [200, 0]
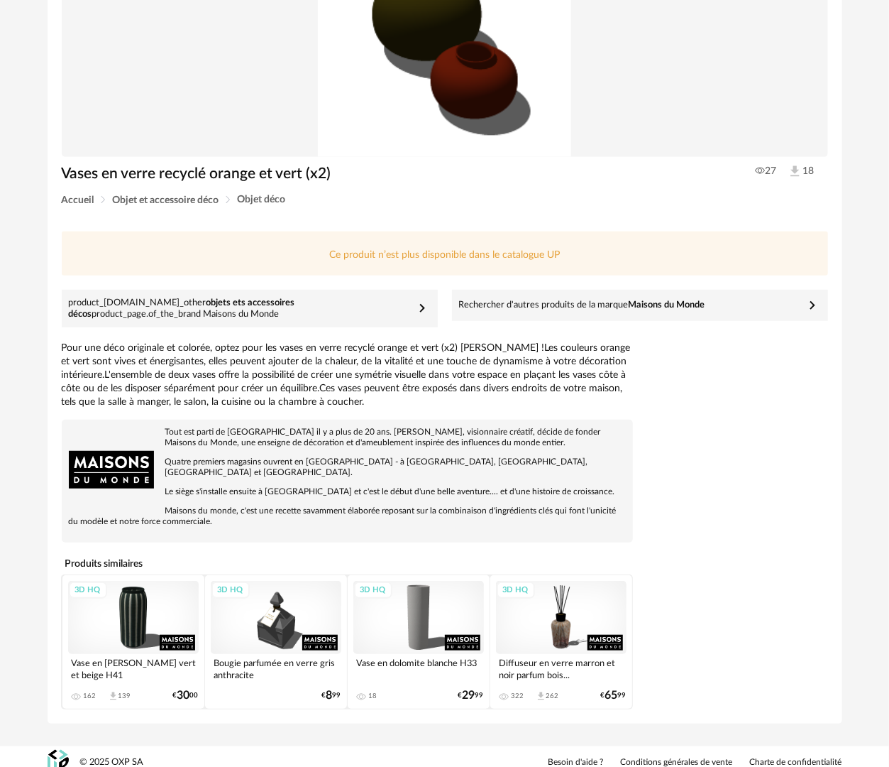
click at [439, 610] on div "3D HQ" at bounding box center [418, 618] width 131 height 74
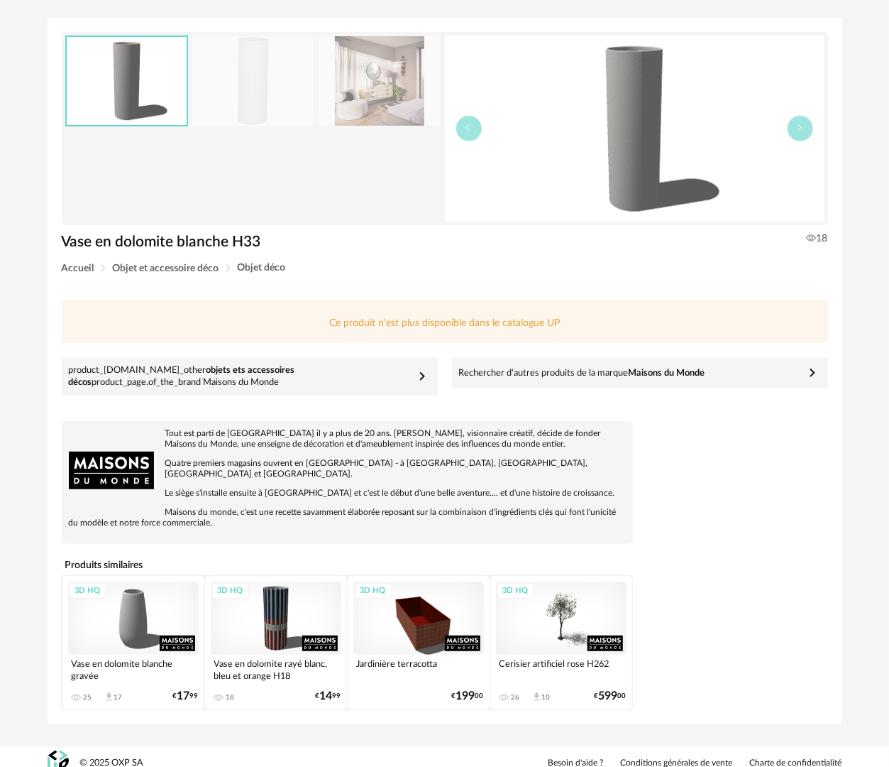
scroll to position [74, 0]
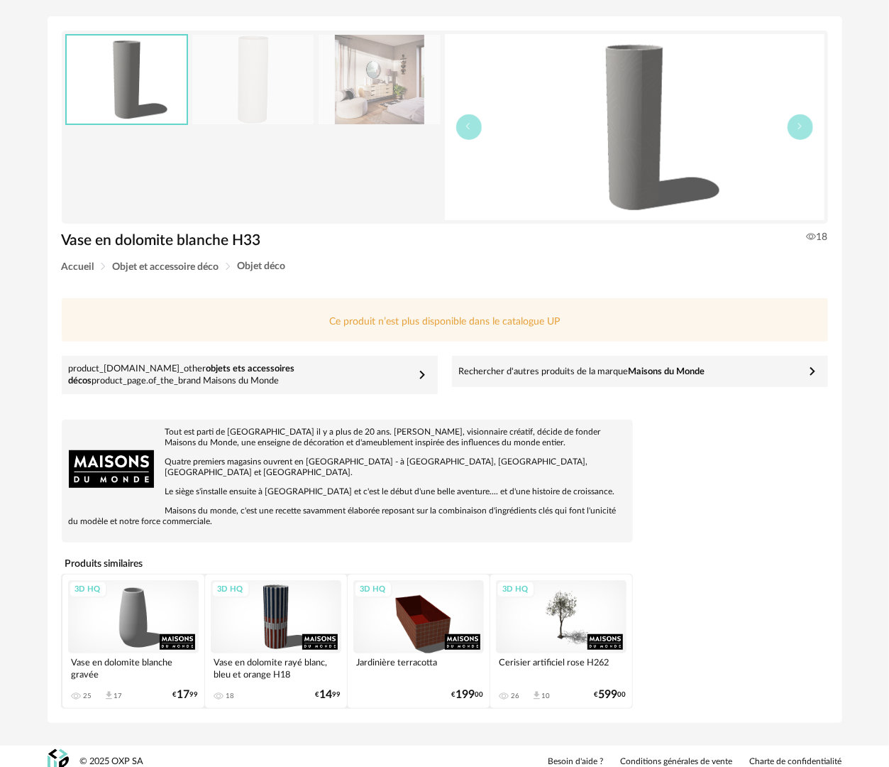
click at [295, 606] on div "3D HQ" at bounding box center [276, 617] width 131 height 74
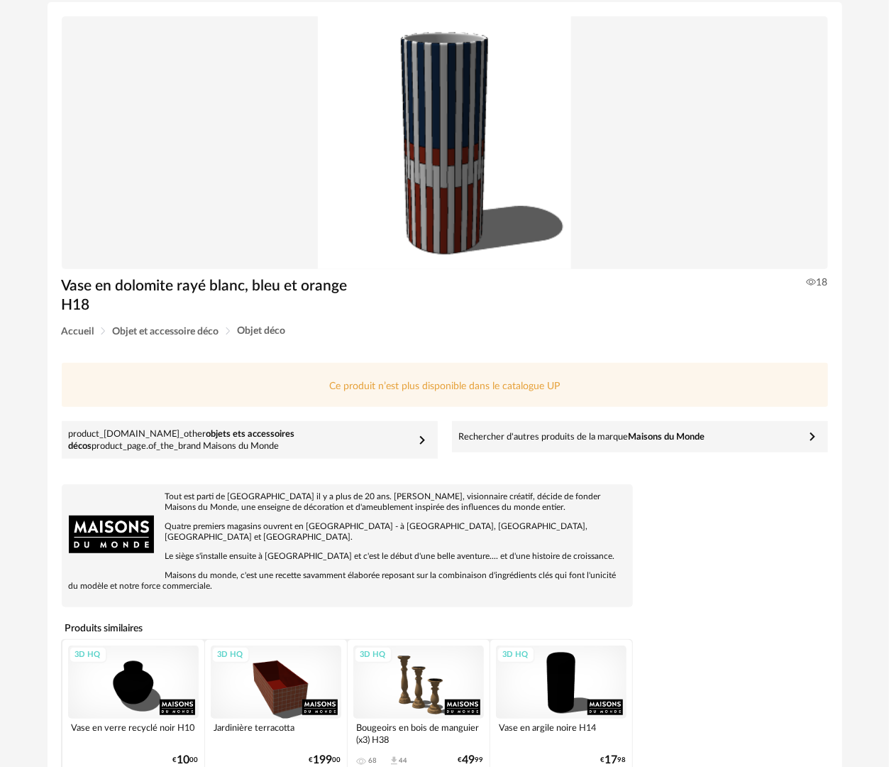
scroll to position [153, 0]
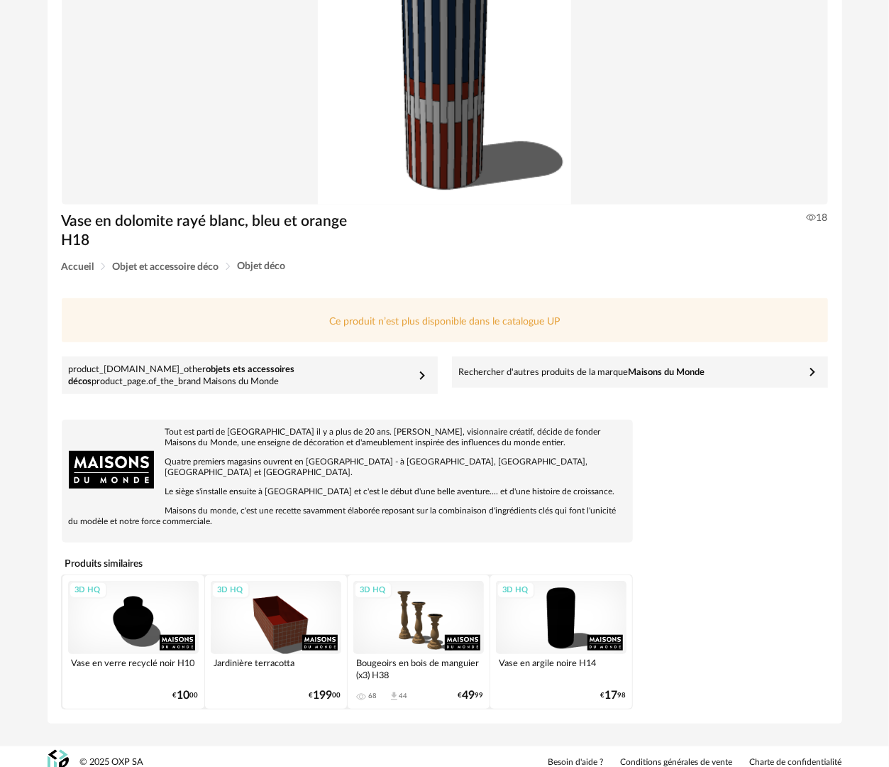
click at [150, 604] on div "3D HQ" at bounding box center [133, 618] width 131 height 74
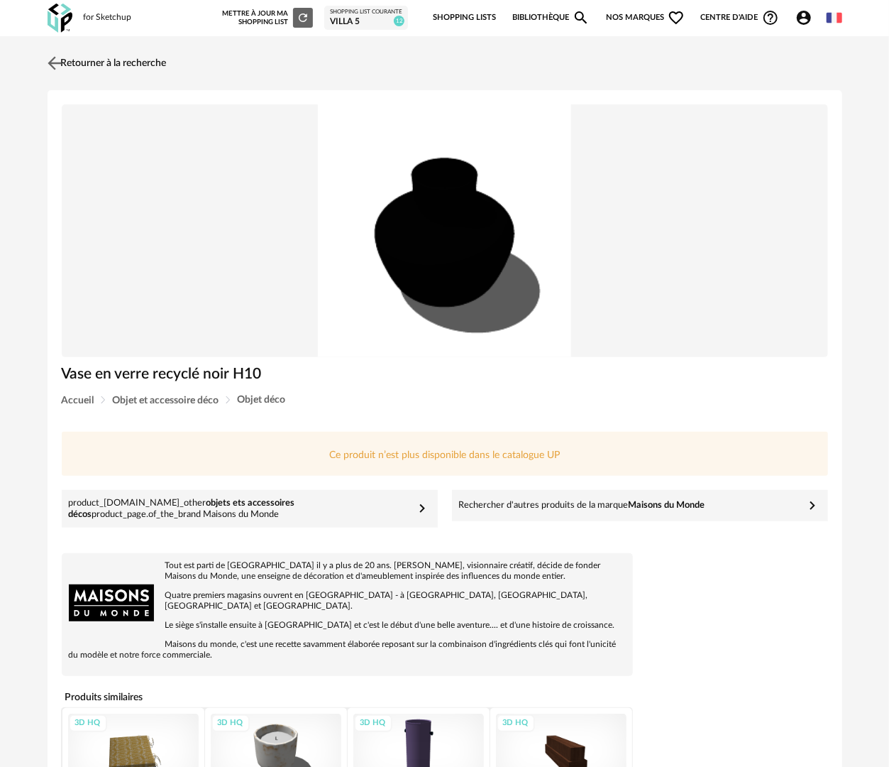
click at [85, 63] on link "Retourner à la recherche" at bounding box center [105, 63] width 123 height 31
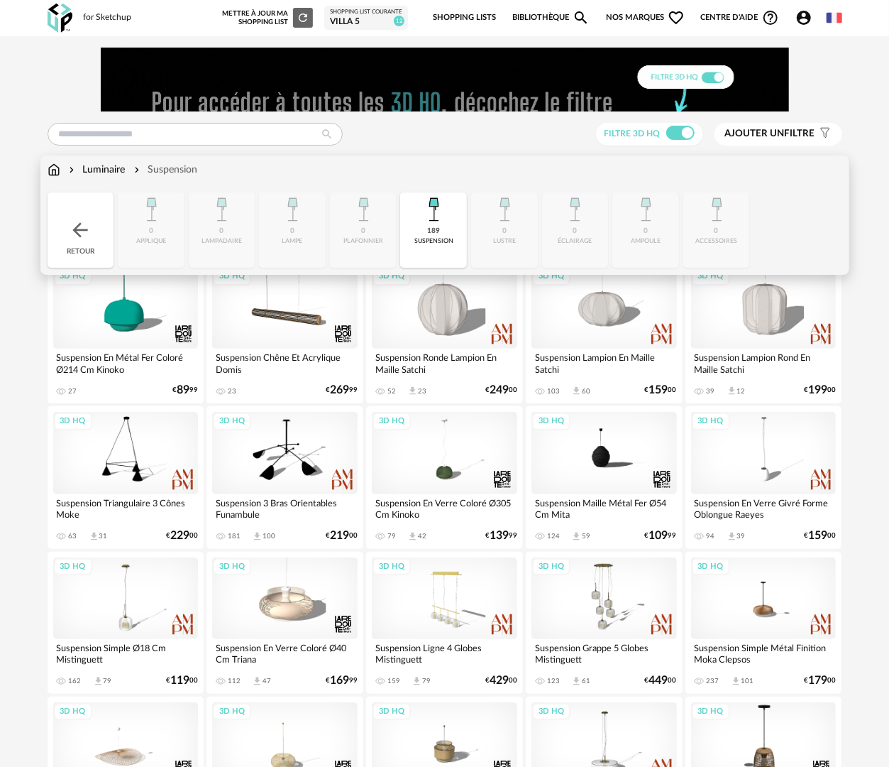
click at [123, 242] on div "Close icon Retour 0 applique 0 lampadaire 0 lampe 0 plafonnier 189 suspension 0…" at bounding box center [445, 229] width 795 height 75
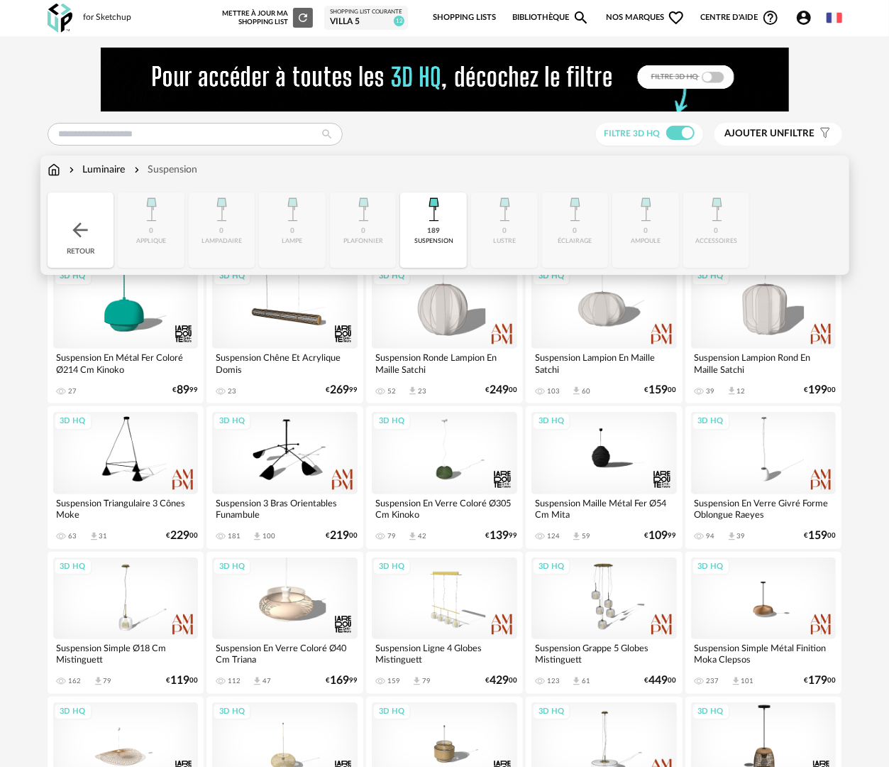
click at [99, 241] on div "Retour" at bounding box center [81, 229] width 67 height 75
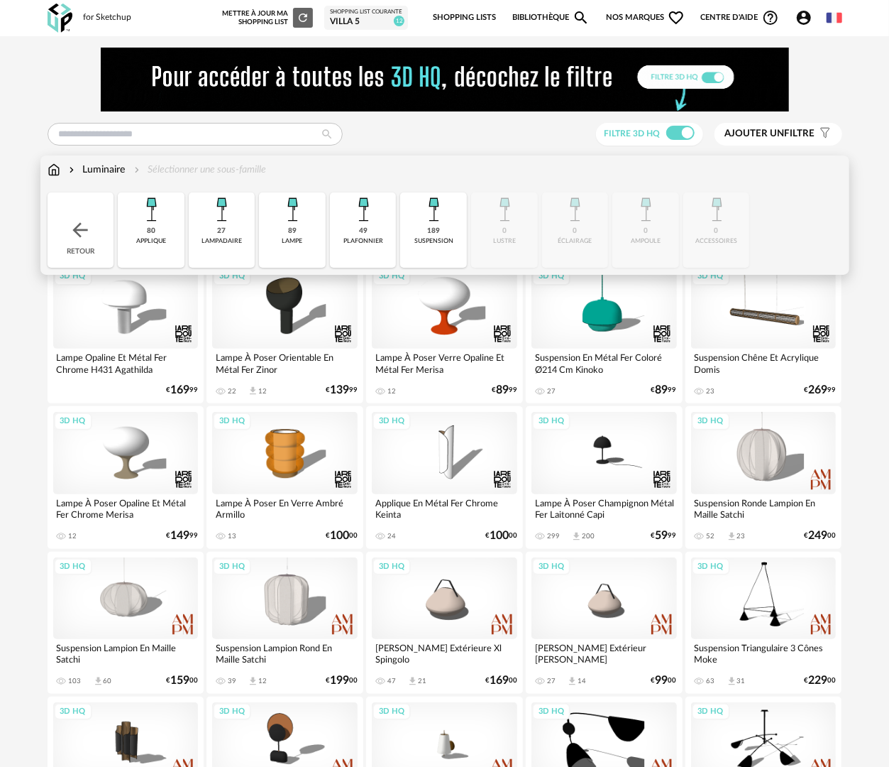
click at [76, 244] on div "Retour" at bounding box center [81, 229] width 67 height 75
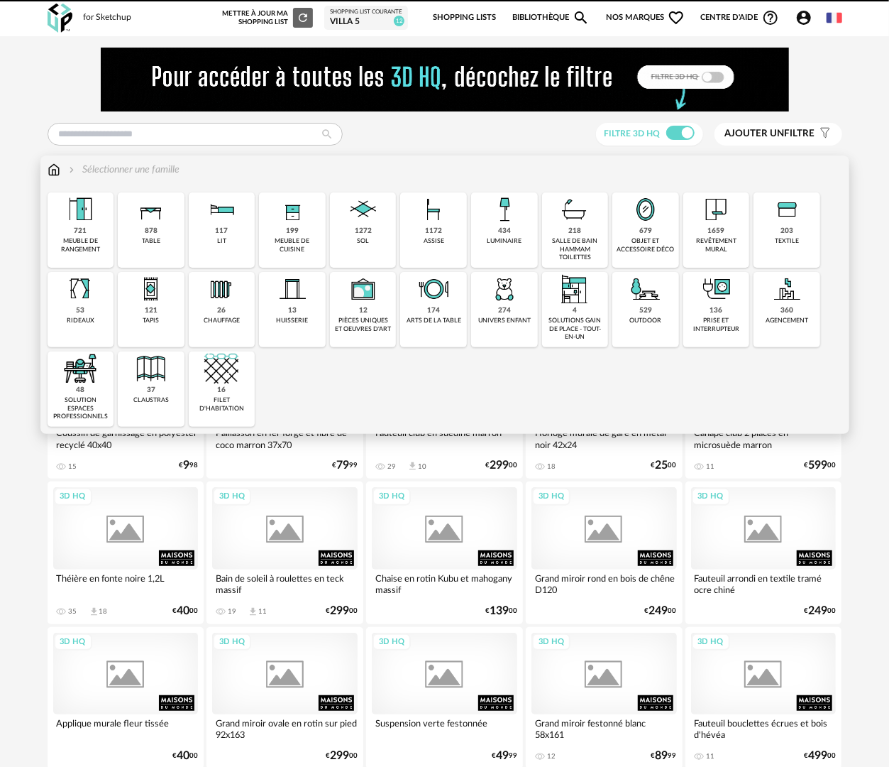
click at [77, 244] on div "Close icon 721 meuble de rangement 878 table 117 lit 199 meuble de cuisine 1272…" at bounding box center [445, 309] width 795 height 234
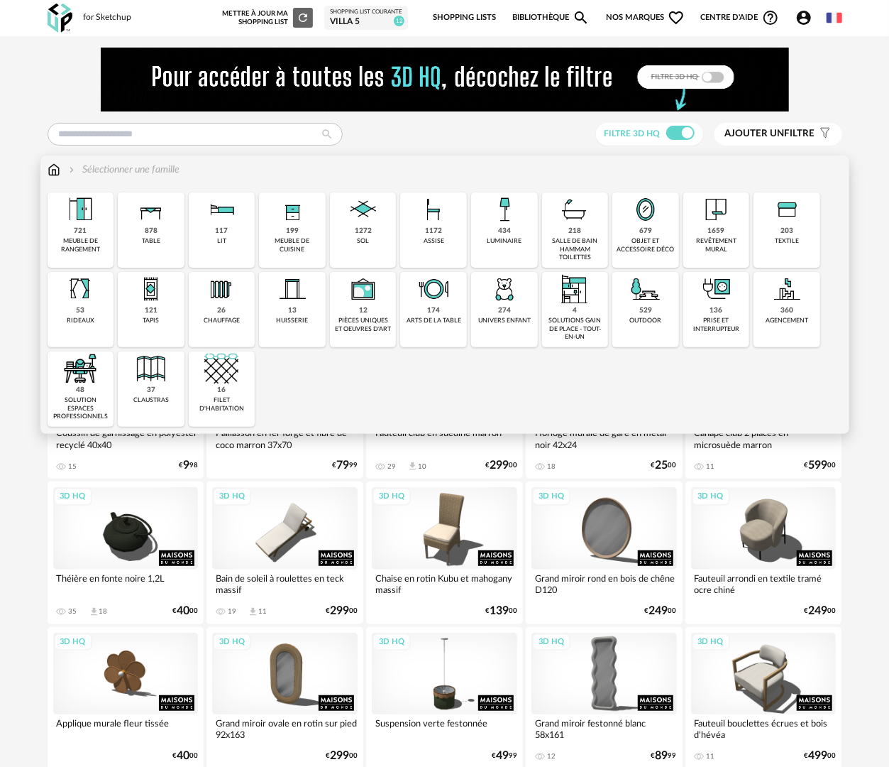
click at [647, 255] on div "679 objet et accessoire déco" at bounding box center [646, 229] width 67 height 75
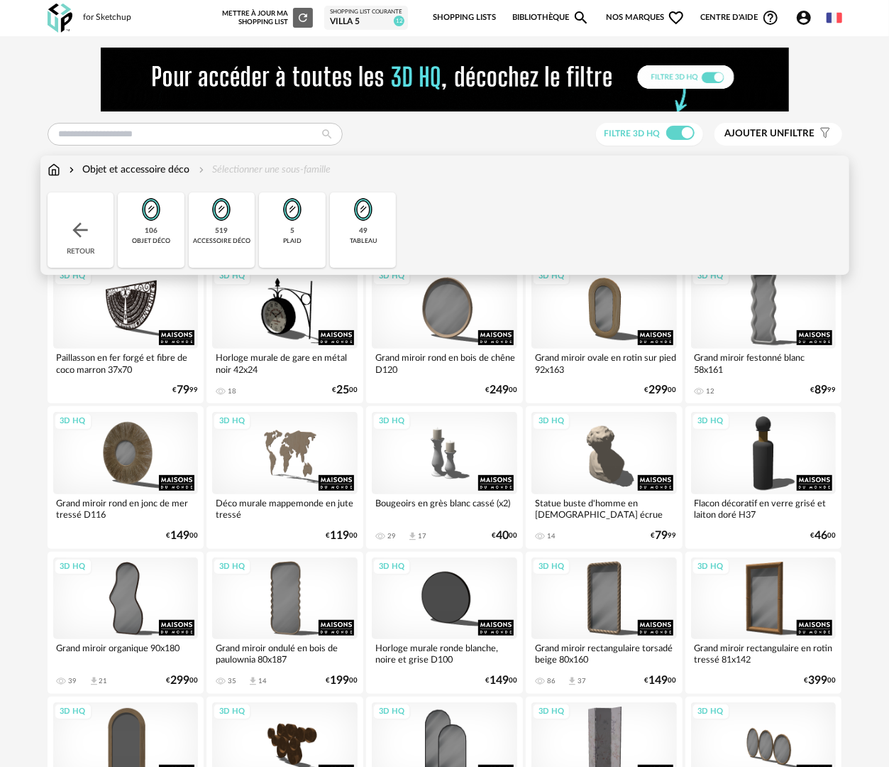
click at [151, 250] on div "106 objet déco" at bounding box center [151, 229] width 67 height 75
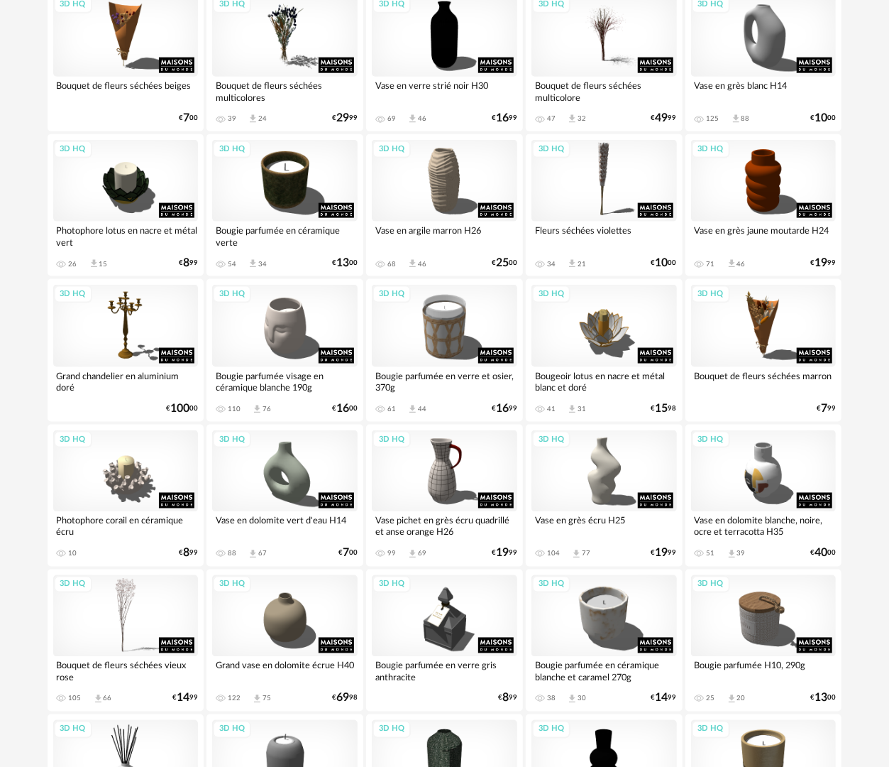
scroll to position [1136, 0]
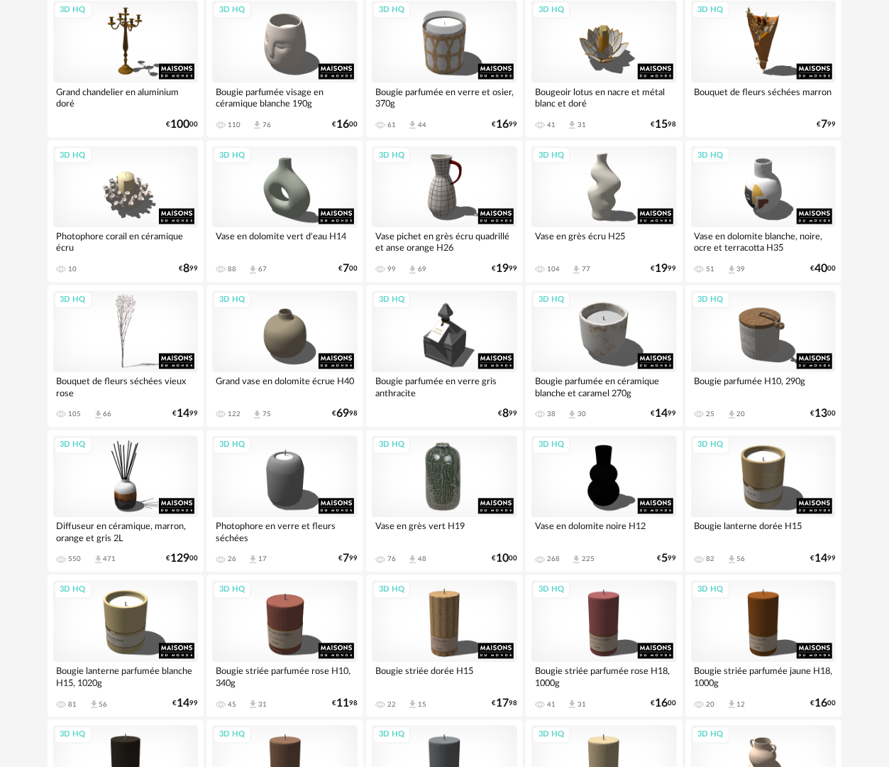
click at [404, 499] on div "3D HQ" at bounding box center [445, 477] width 146 height 82
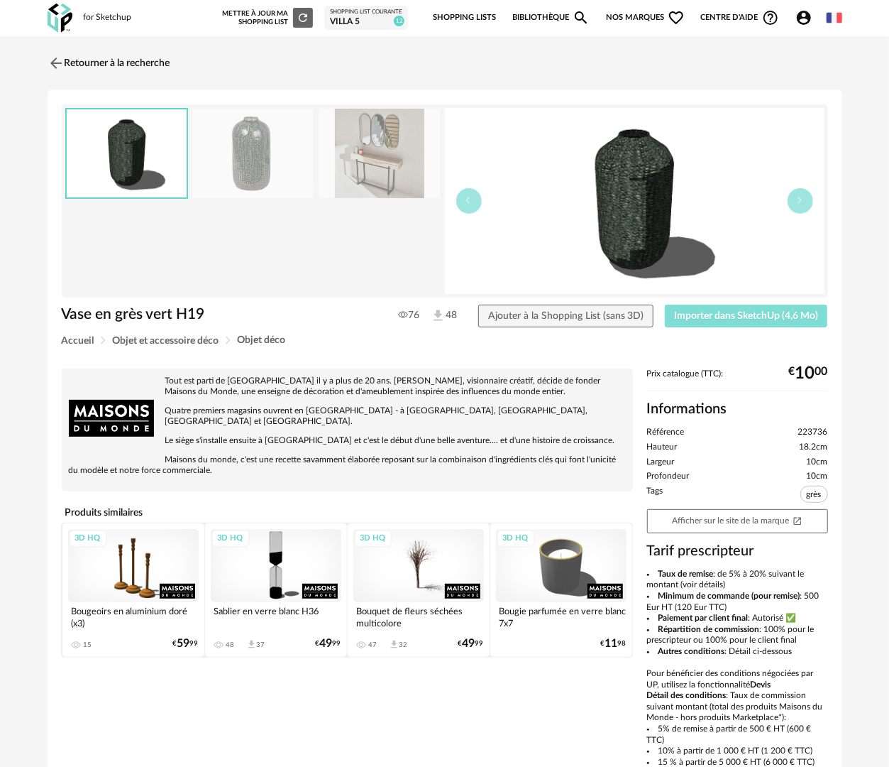
click at [708, 318] on span "Importer dans SketchUp (4,6 Mo)" at bounding box center [746, 316] width 144 height 10
click at [162, 65] on link "Retourner à la recherche" at bounding box center [105, 63] width 123 height 31
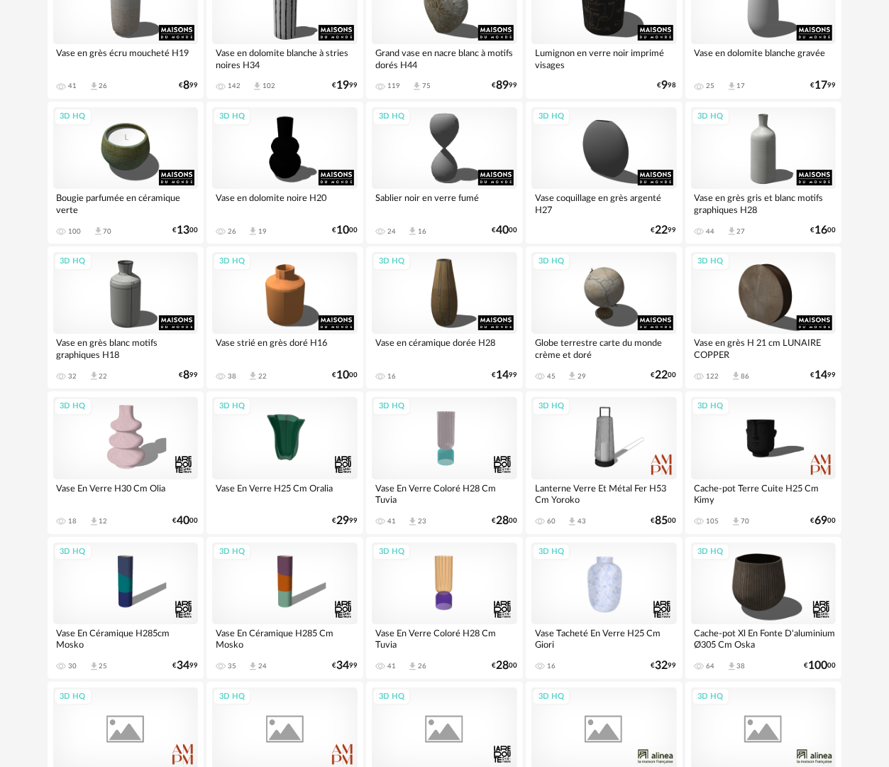
scroll to position [2342, 0]
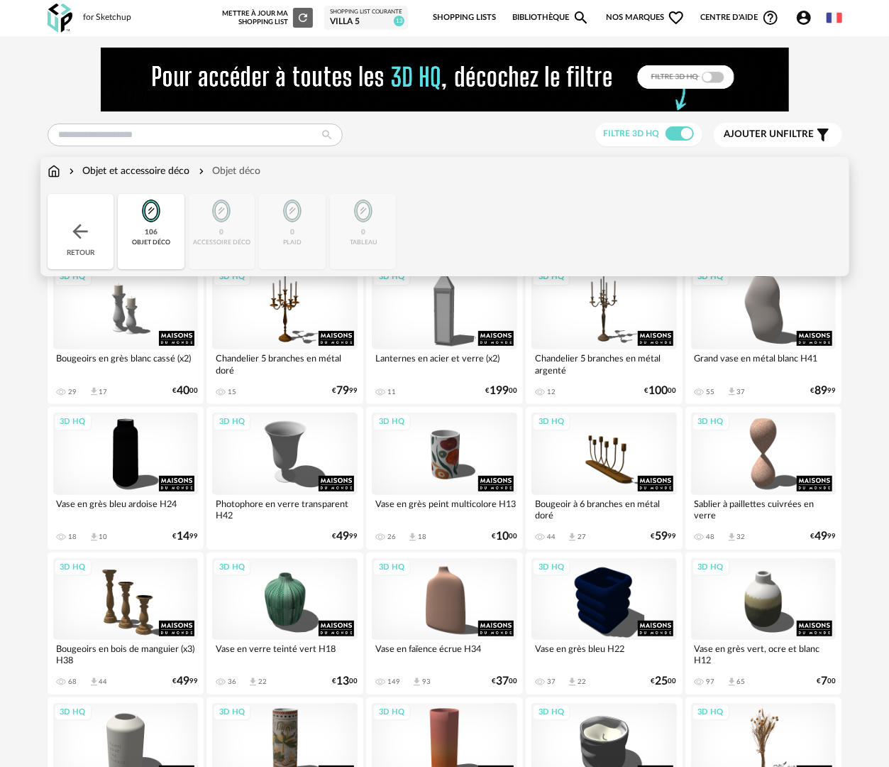
click at [101, 216] on div "Retour" at bounding box center [81, 231] width 67 height 75
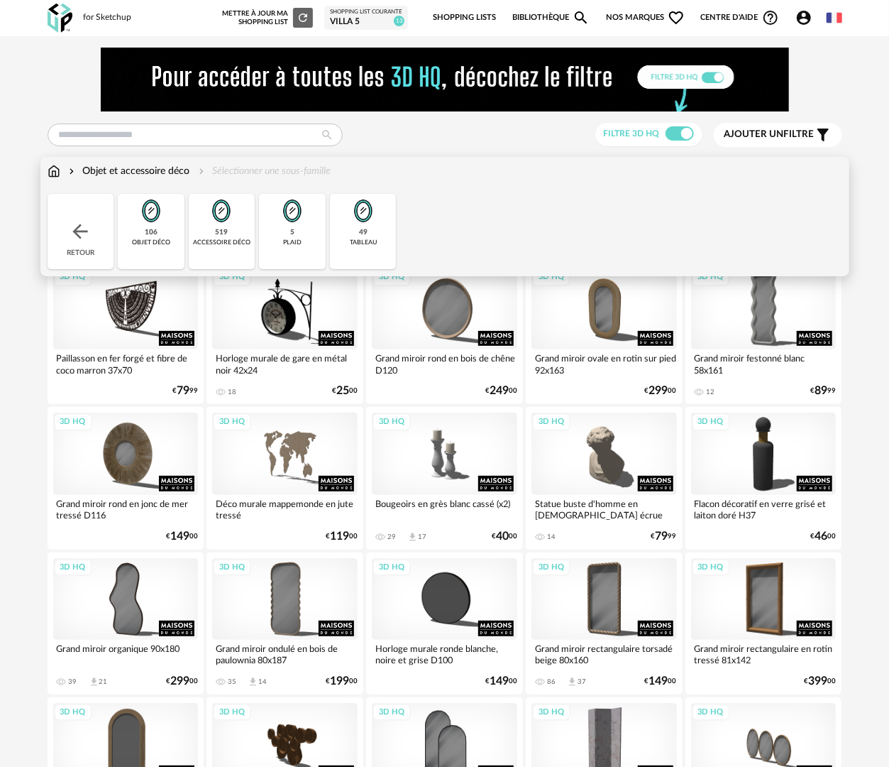
click at [300, 239] on div "plaid" at bounding box center [292, 242] width 18 height 8
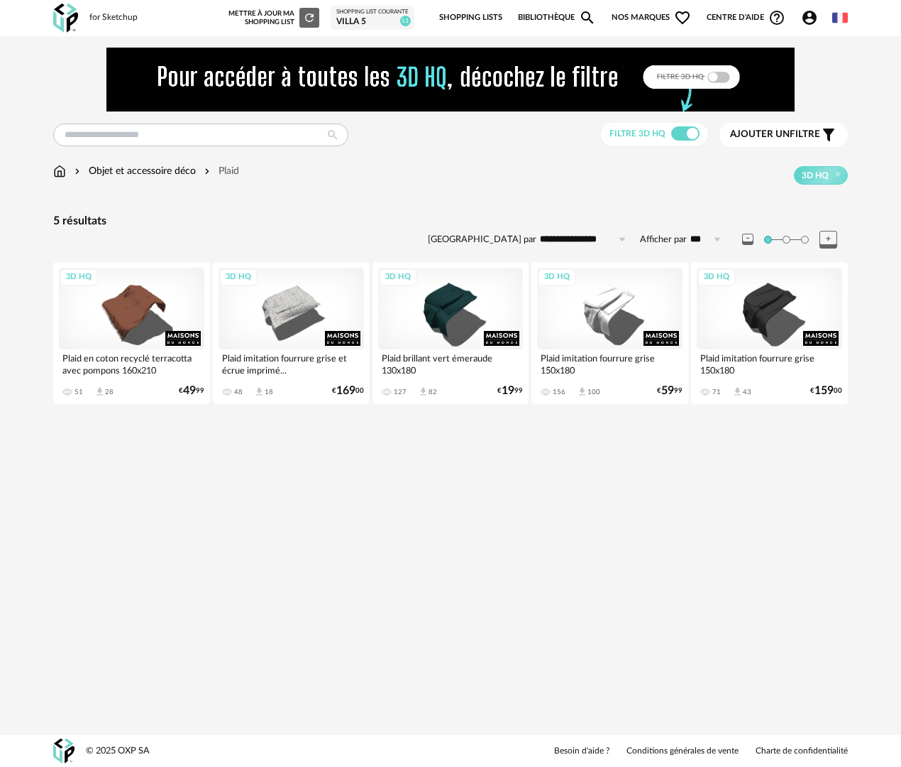
click at [55, 168] on img at bounding box center [59, 171] width 13 height 14
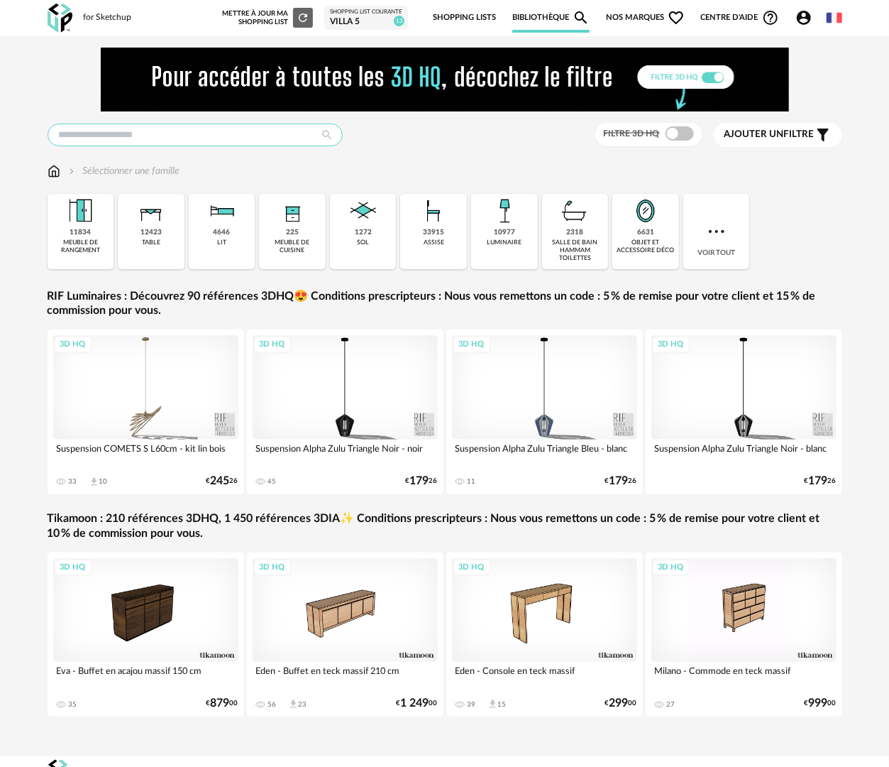
click at [226, 128] on input "text" at bounding box center [195, 134] width 295 height 23
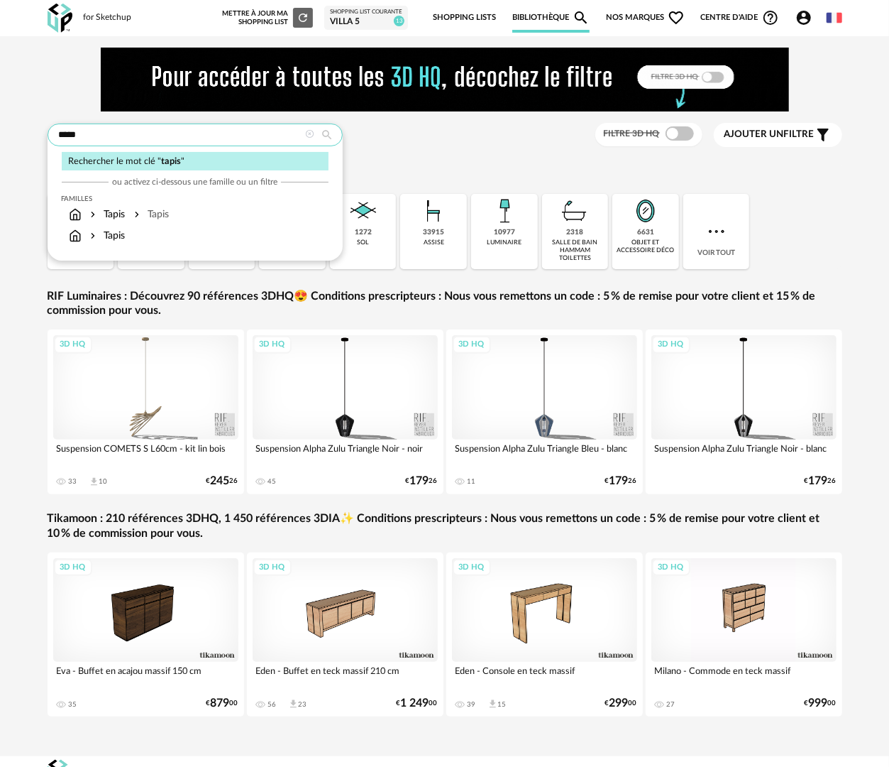
type input "*****"
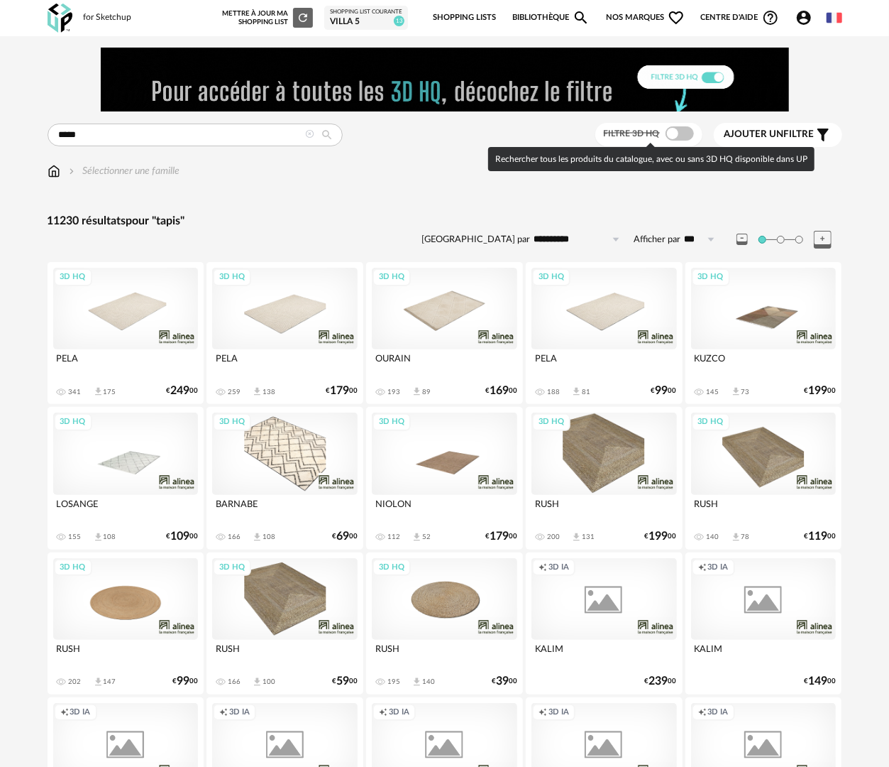
click at [676, 135] on span at bounding box center [680, 133] width 28 height 14
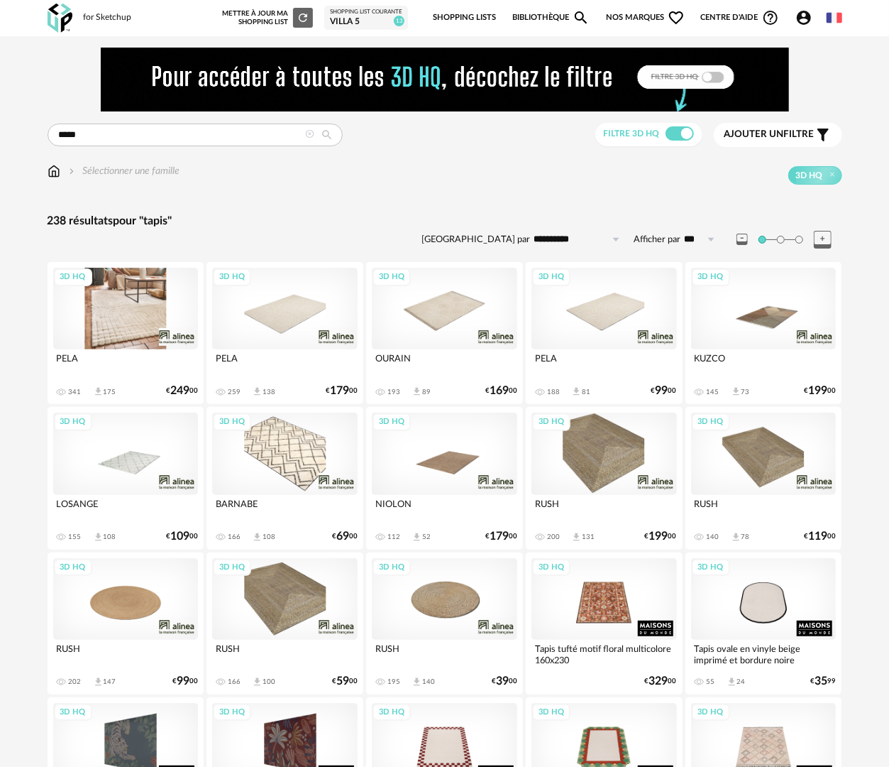
click at [128, 318] on div "3D HQ" at bounding box center [126, 309] width 146 height 82
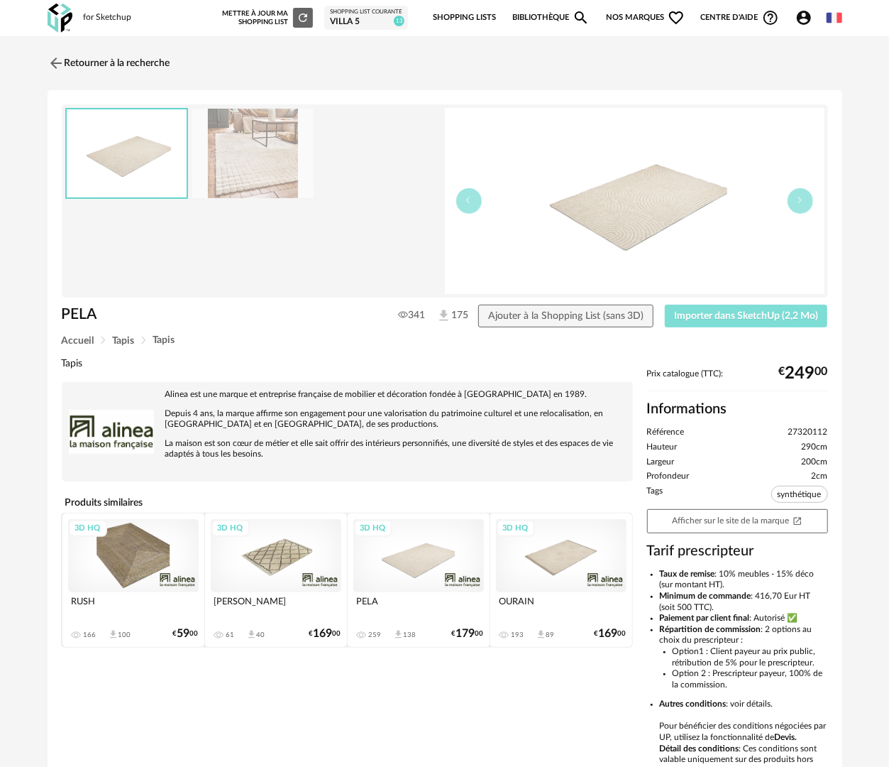
click at [715, 315] on span "Importer dans SketchUp (2,2 Mo)" at bounding box center [746, 316] width 144 height 10
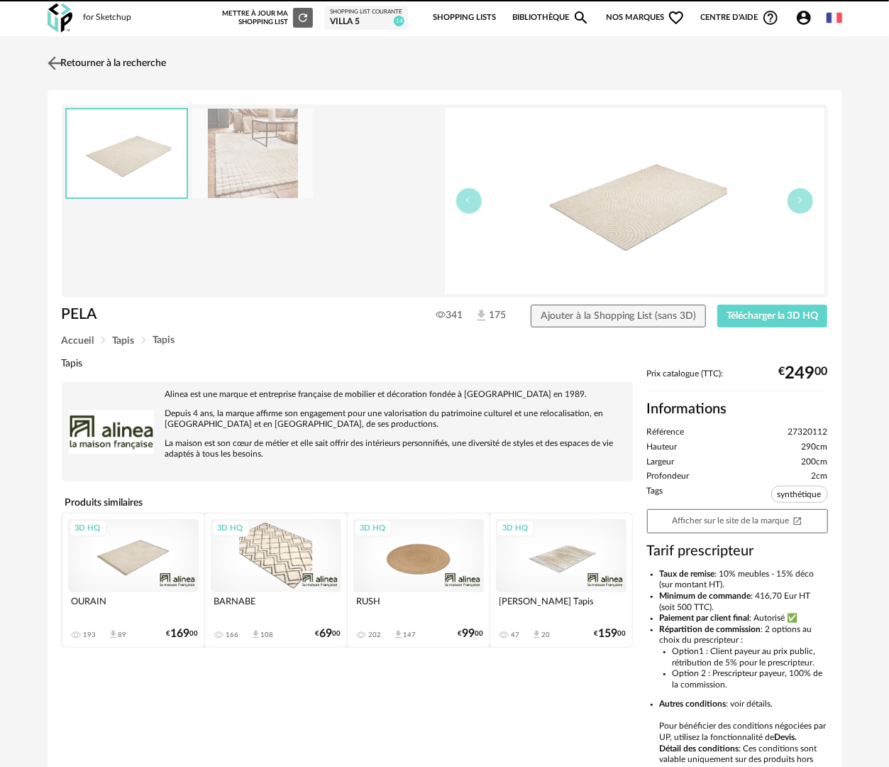
click at [125, 60] on link "Retourner à la recherche" at bounding box center [105, 63] width 123 height 31
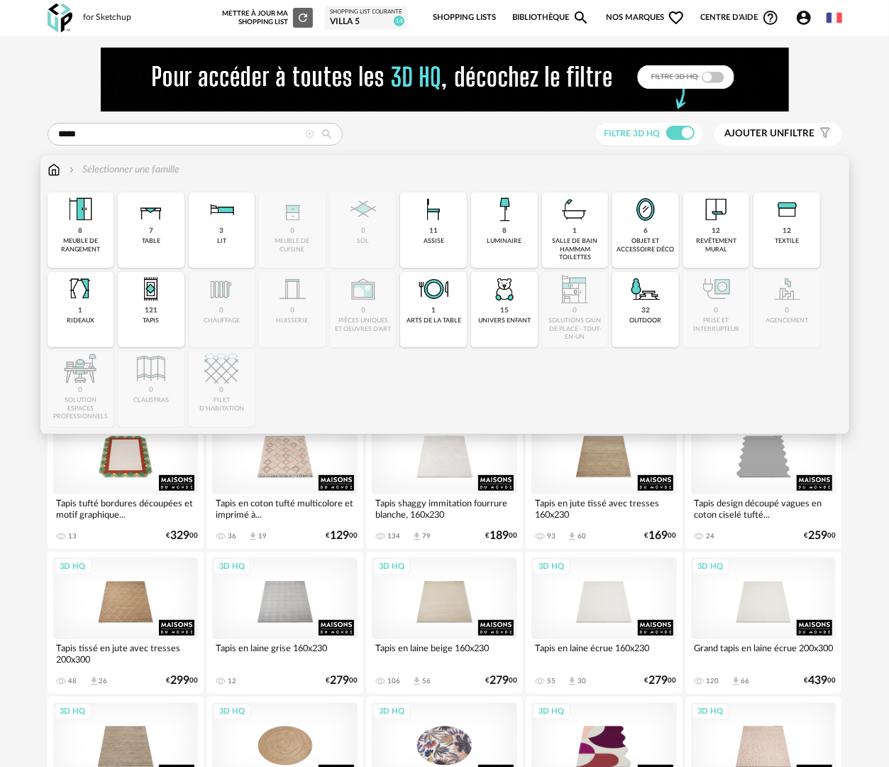
click at [50, 172] on img at bounding box center [54, 170] width 13 height 14
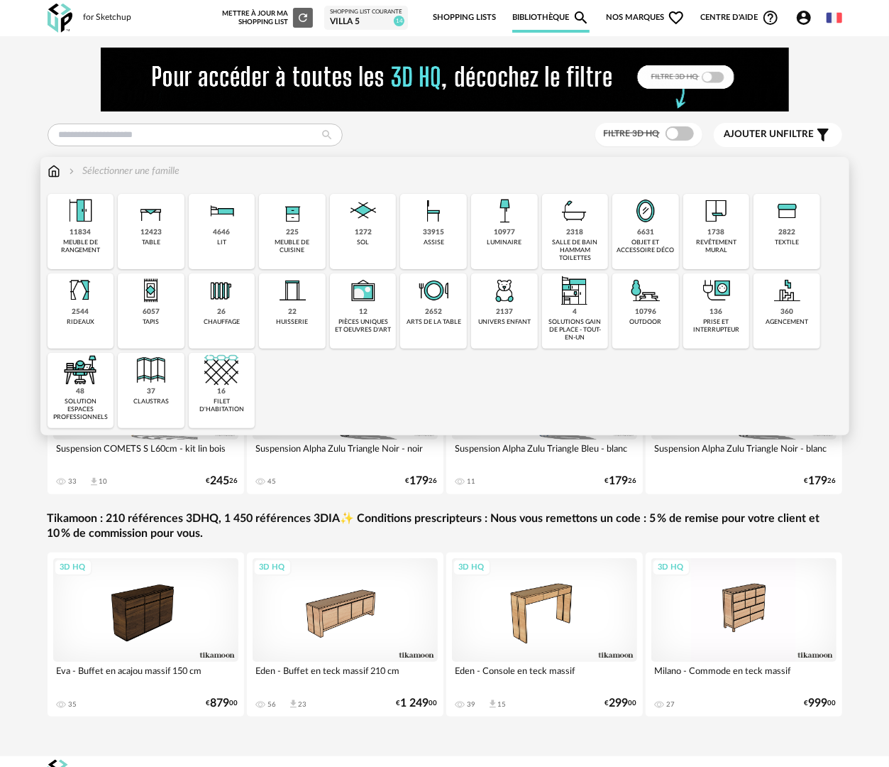
click at [444, 250] on div "33915 assise" at bounding box center [433, 231] width 67 height 75
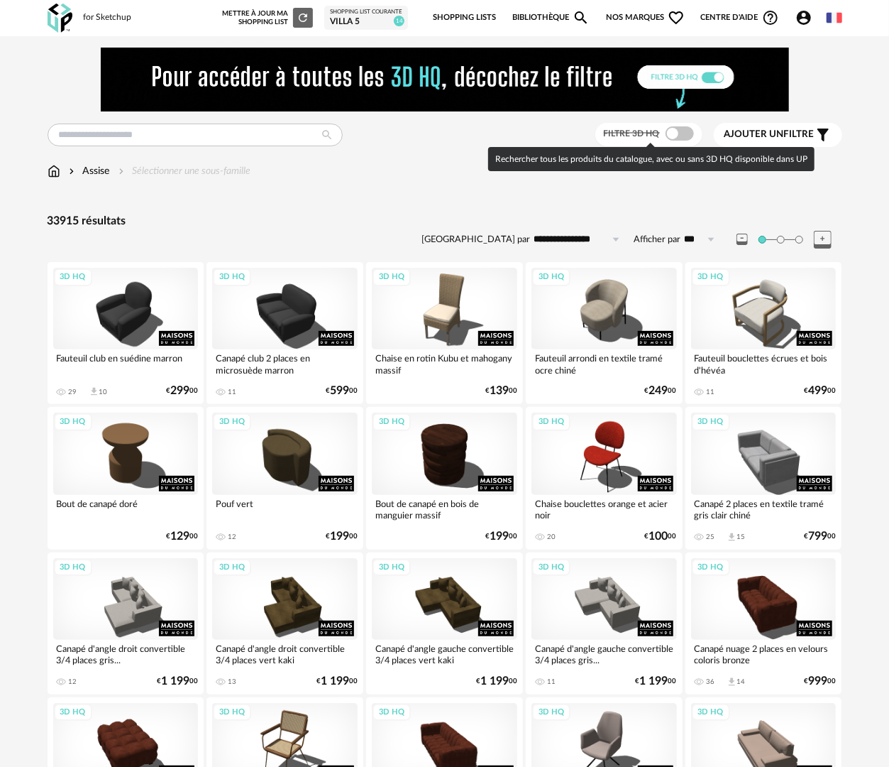
click at [679, 139] on span at bounding box center [680, 133] width 28 height 14
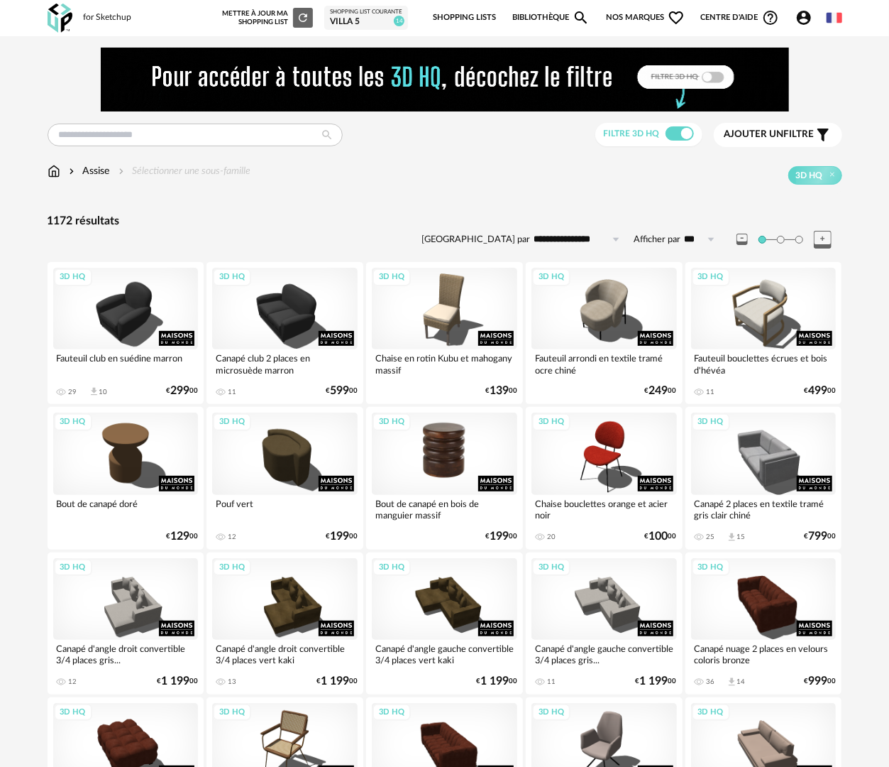
click at [429, 443] on div "3D HQ" at bounding box center [445, 453] width 146 height 82
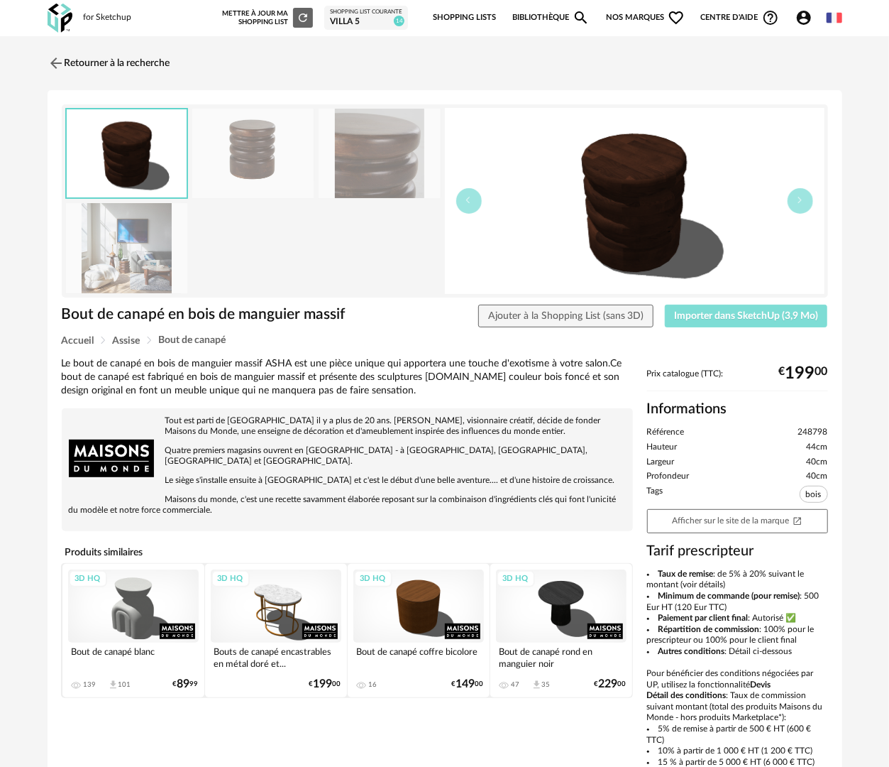
click at [735, 317] on span "Importer dans SketchUp (3,9 Mo)" at bounding box center [746, 316] width 144 height 10
click at [148, 251] on img at bounding box center [127, 248] width 122 height 90
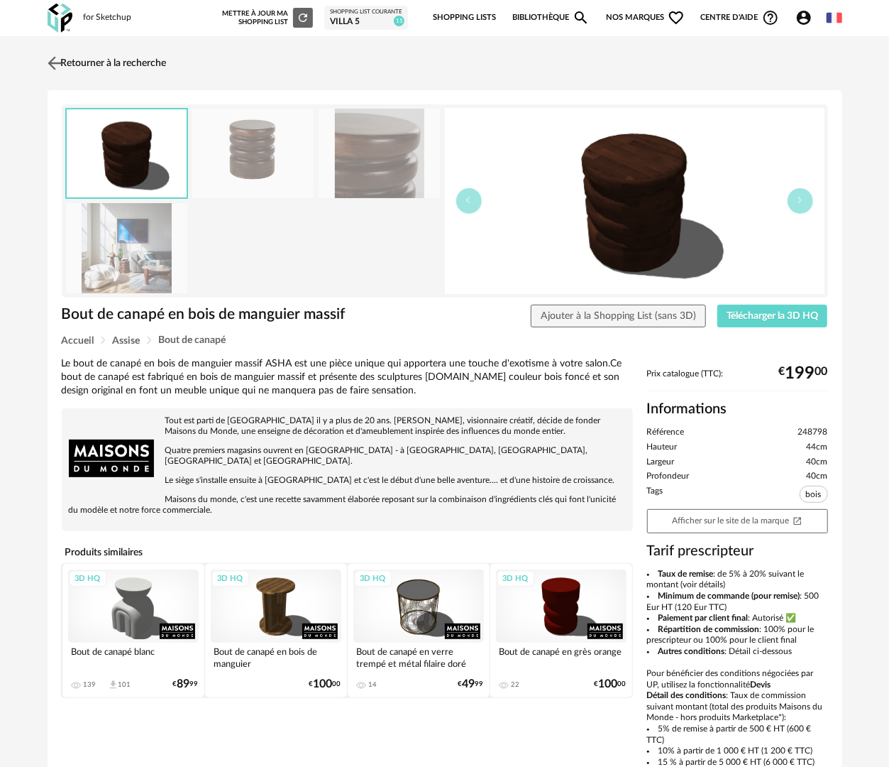
click at [167, 68] on link "Retourner à la recherche" at bounding box center [105, 63] width 123 height 31
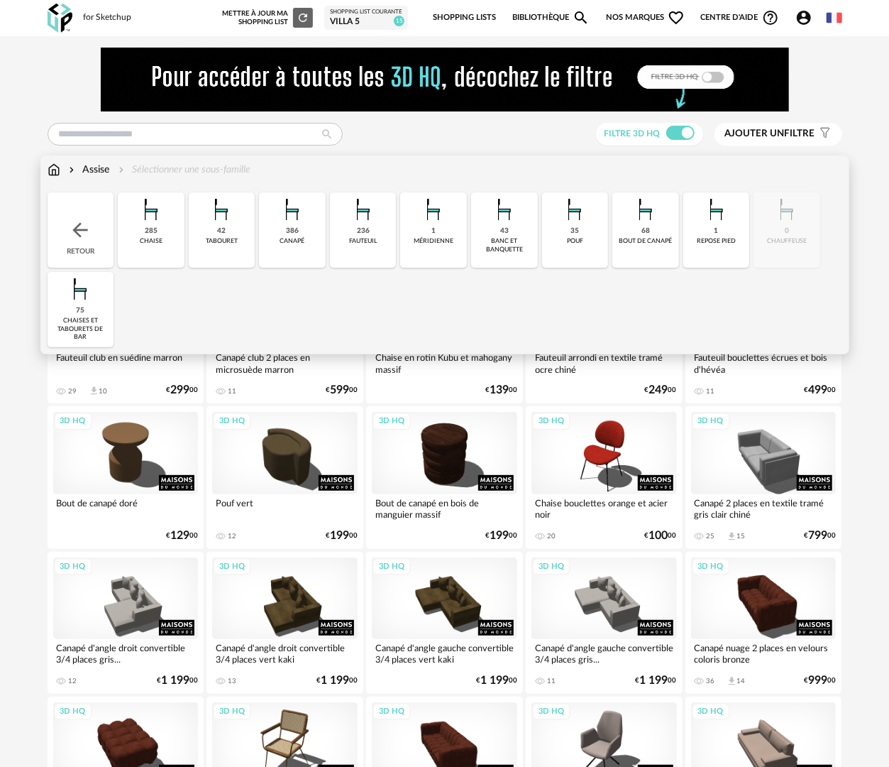
click at [361, 239] on div "fauteuil" at bounding box center [363, 241] width 28 height 8
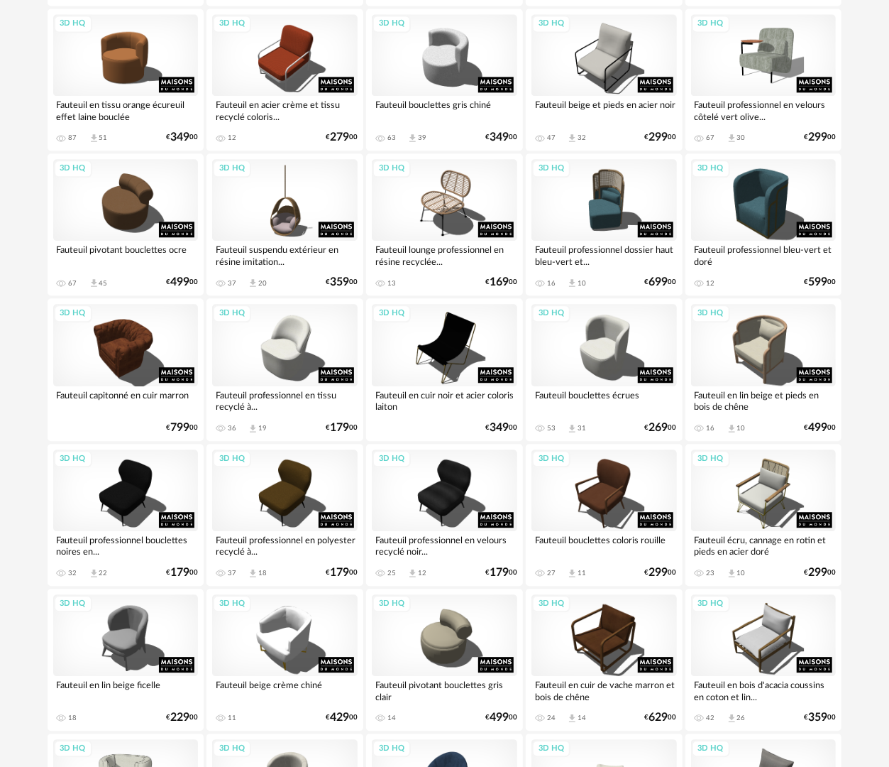
scroll to position [1916, 0]
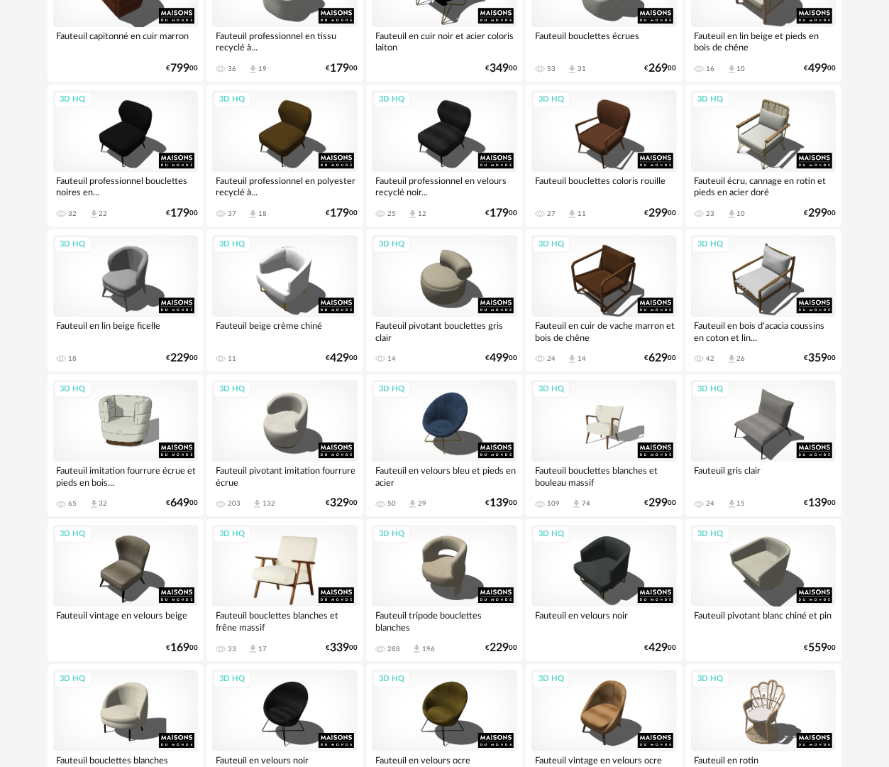
click at [291, 565] on div "3D HQ" at bounding box center [285, 566] width 146 height 82
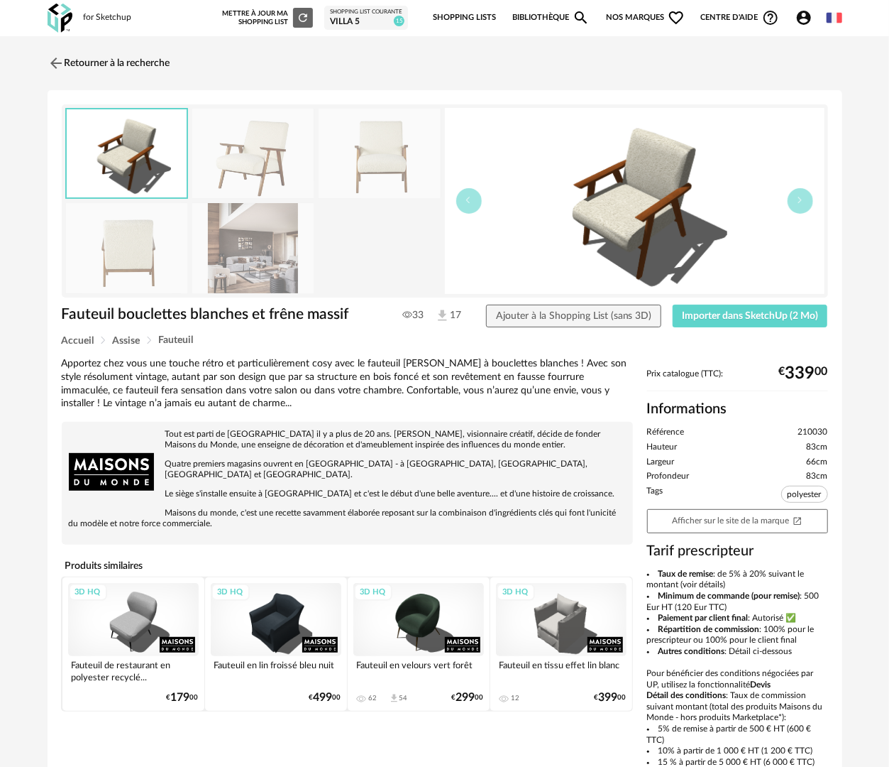
click at [283, 260] on img at bounding box center [253, 248] width 122 height 90
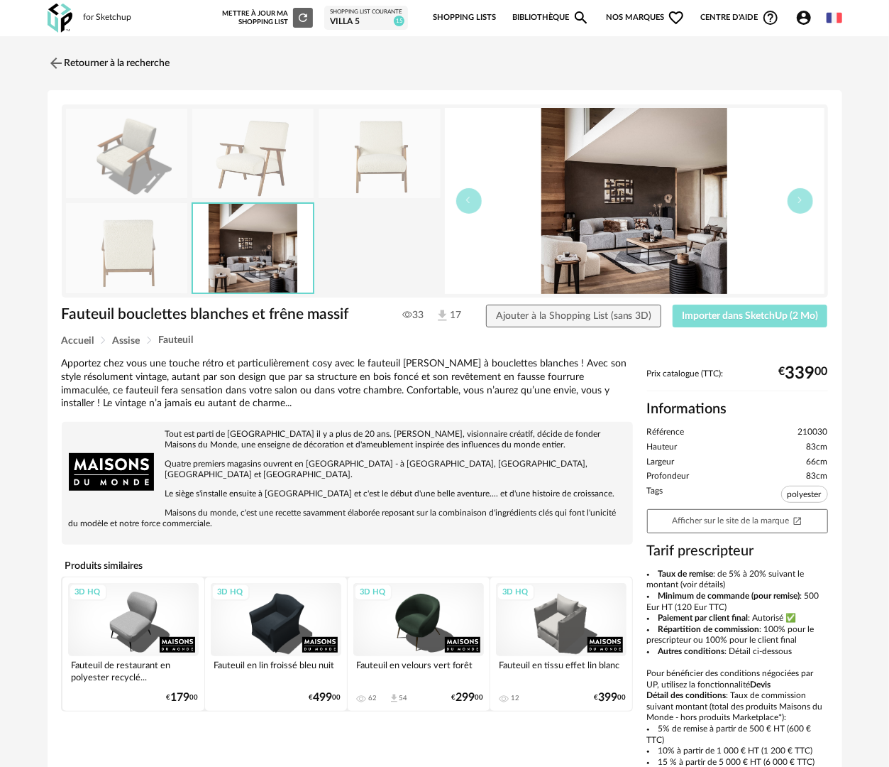
click at [720, 312] on span "Importer dans SketchUp (2 Mo)" at bounding box center [750, 316] width 136 height 10
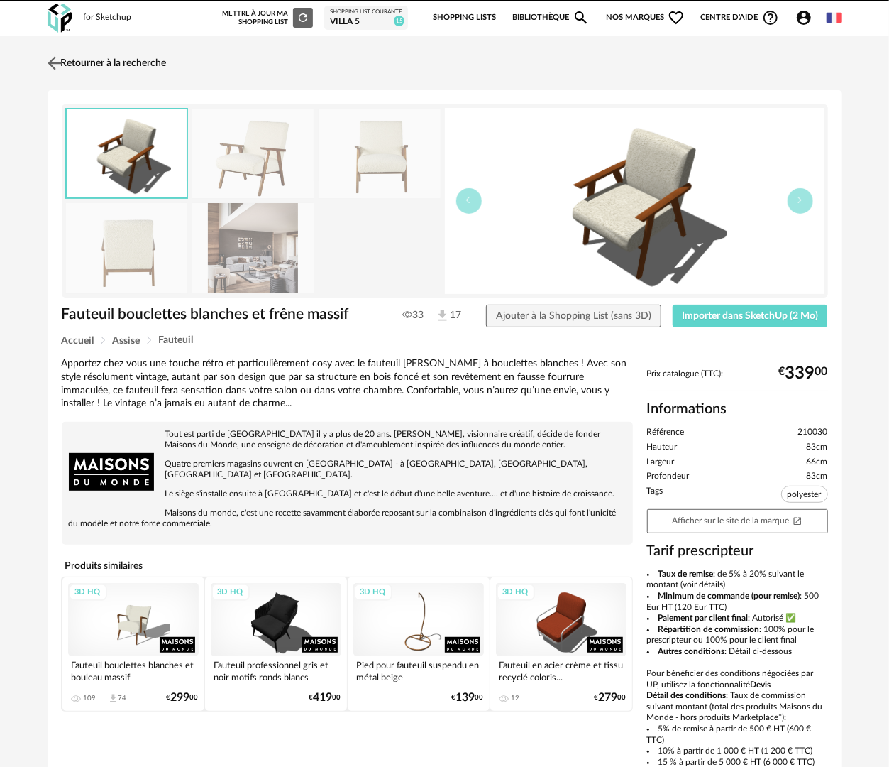
click at [75, 62] on link "Retourner à la recherche" at bounding box center [105, 63] width 123 height 31
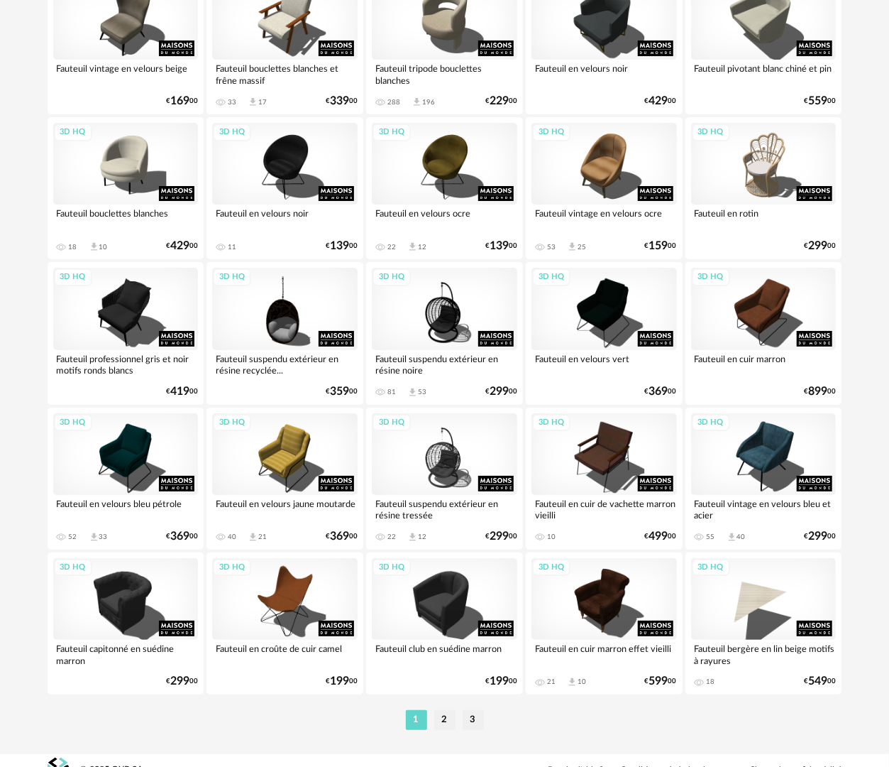
scroll to position [2481, 0]
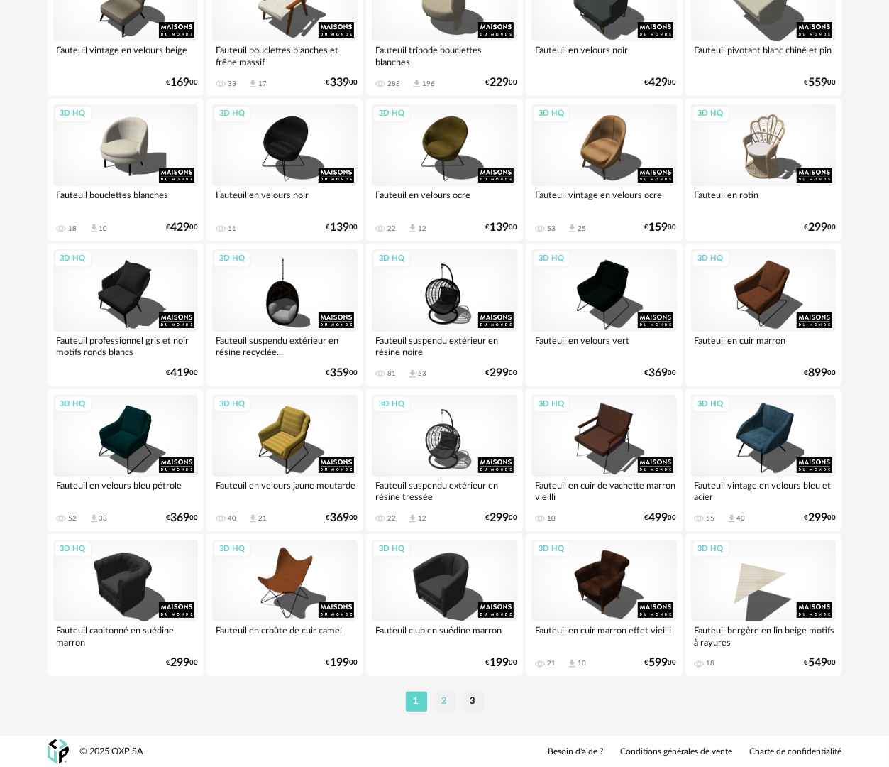
click at [436, 700] on li "2" at bounding box center [444, 701] width 21 height 20
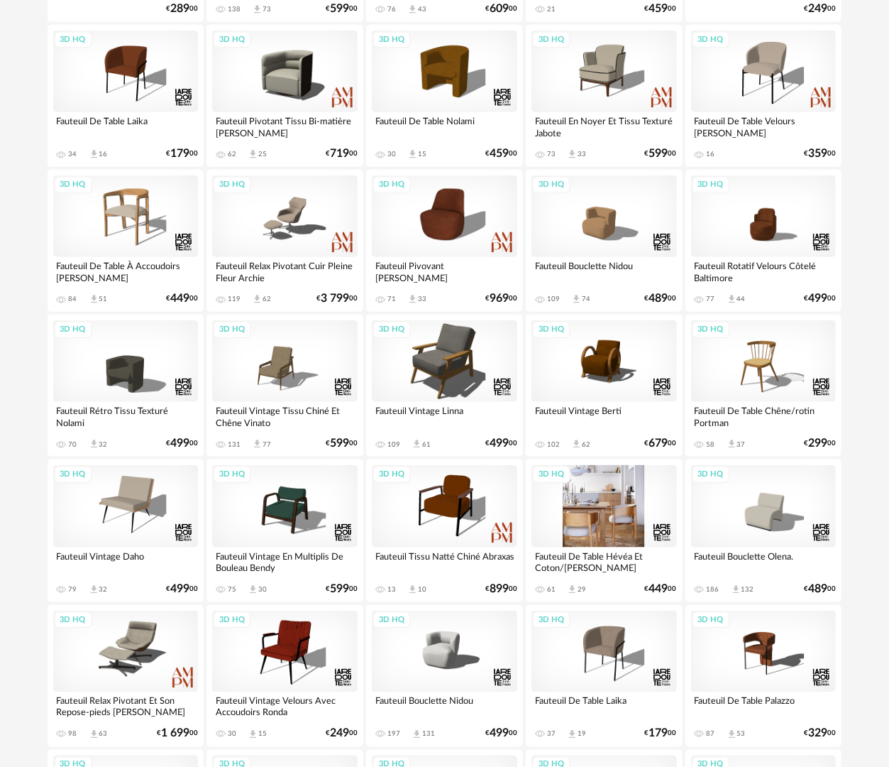
scroll to position [710, 0]
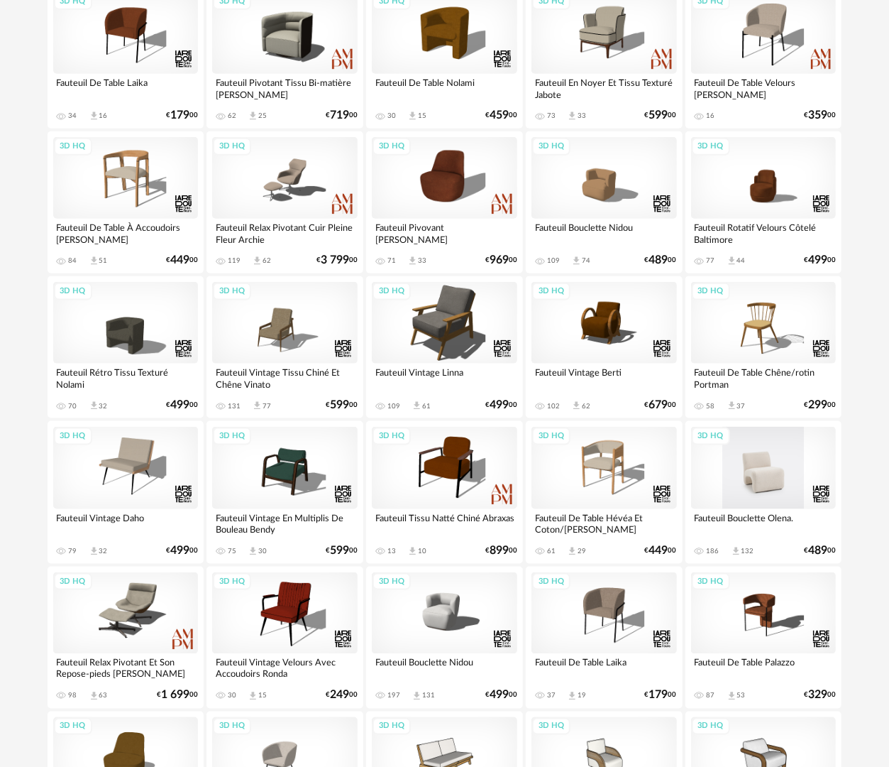
click at [781, 481] on div "3D HQ" at bounding box center [764, 468] width 146 height 82
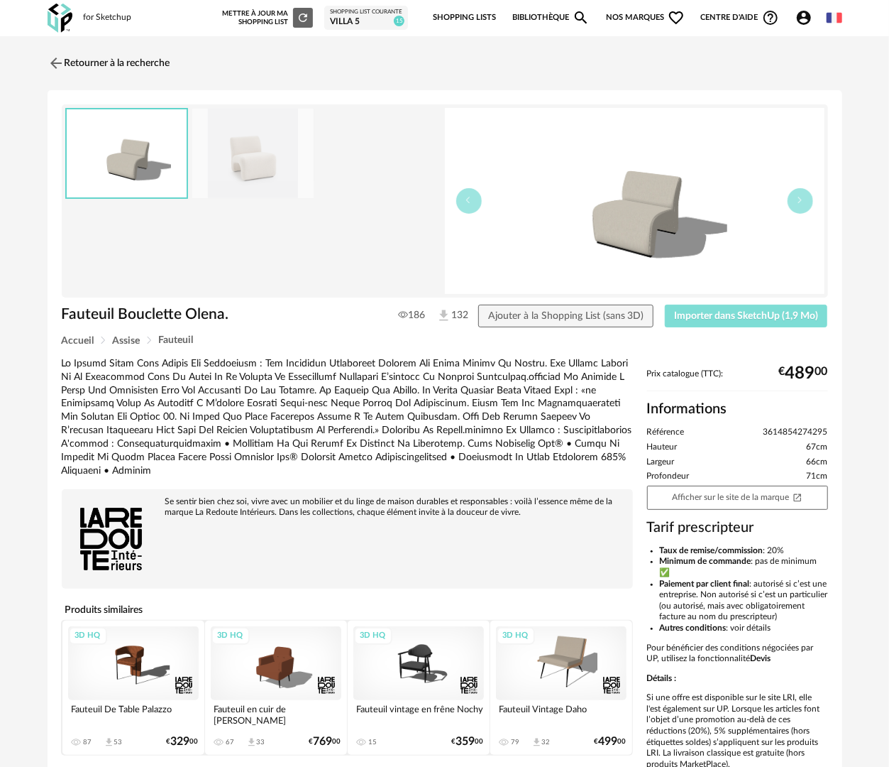
click at [704, 314] on span "Importer dans SketchUp (1,9 Mo)" at bounding box center [746, 316] width 144 height 10
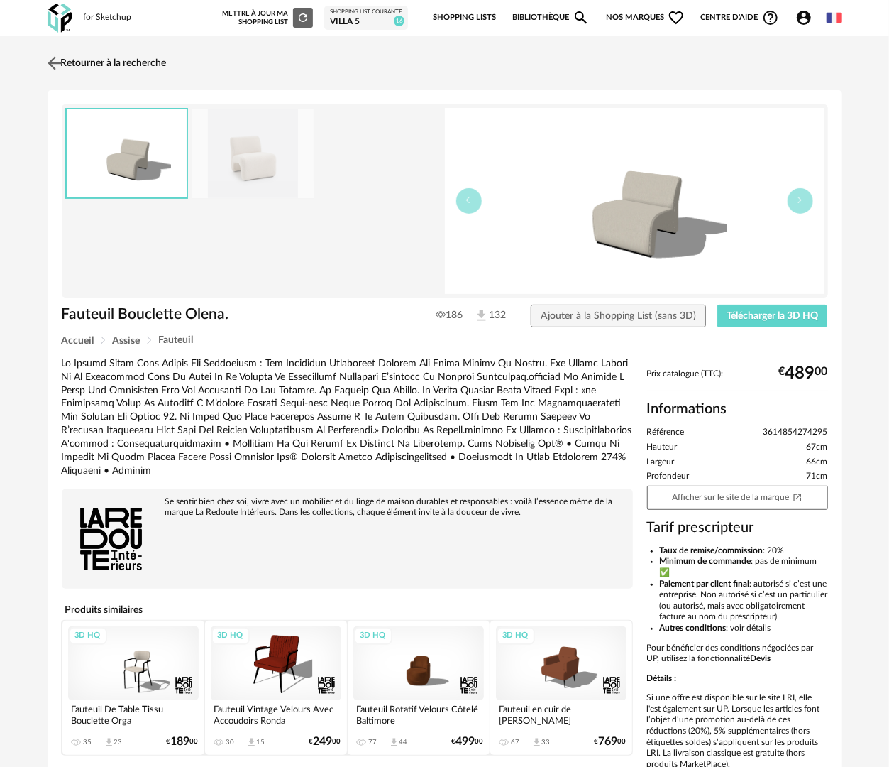
click at [142, 62] on link "Retourner à la recherche" at bounding box center [105, 63] width 123 height 31
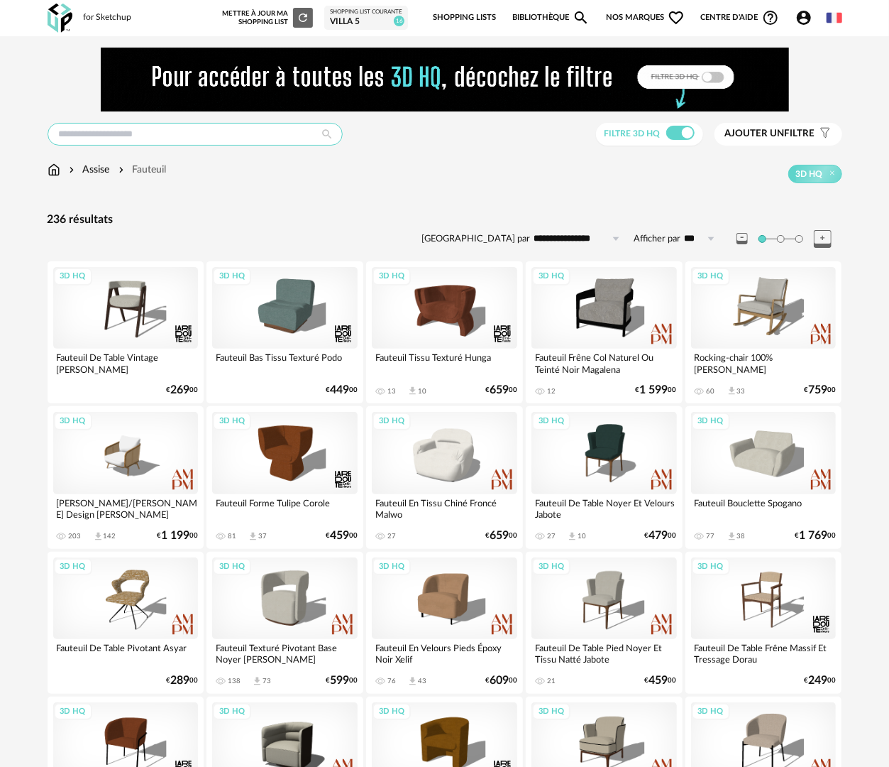
click at [180, 139] on input "text" at bounding box center [195, 134] width 295 height 23
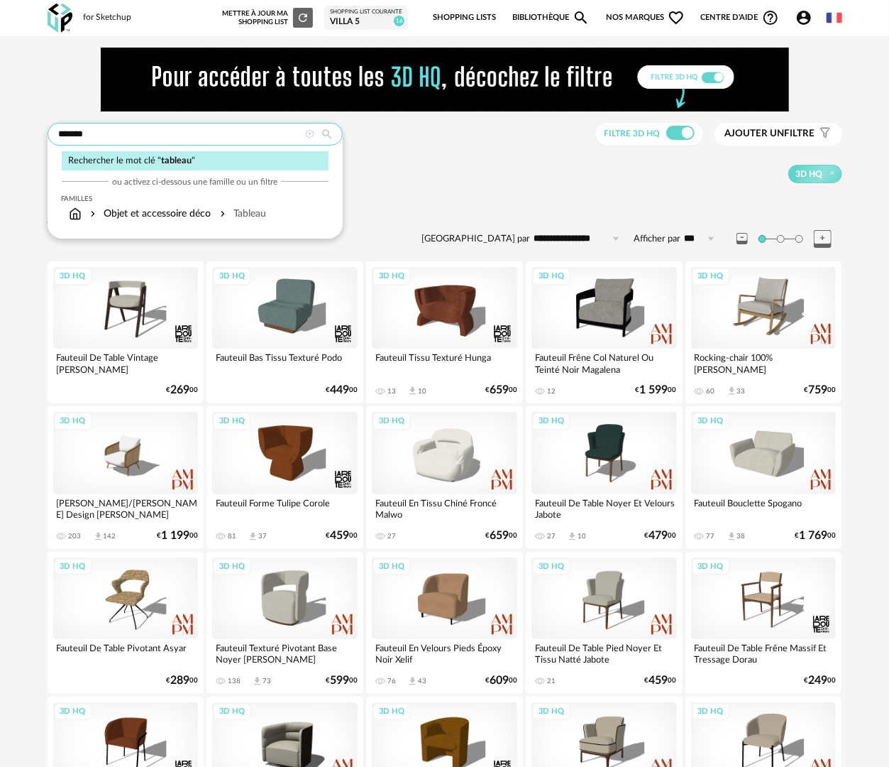
type input "*******"
type input "**********"
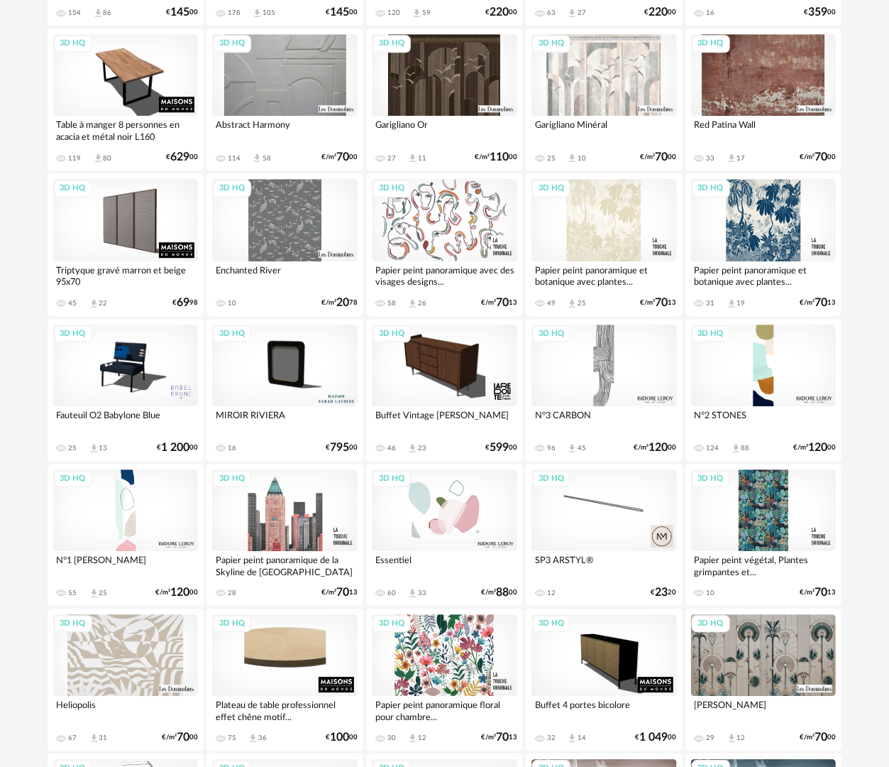
scroll to position [1442, 0]
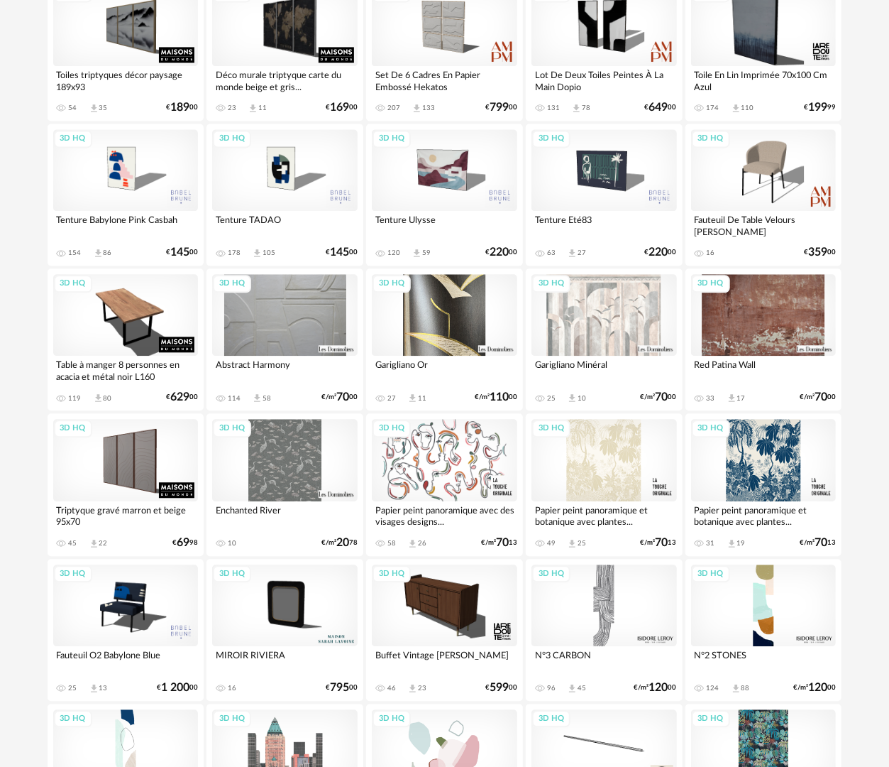
click at [412, 312] on div "3D HQ" at bounding box center [445, 315] width 146 height 82
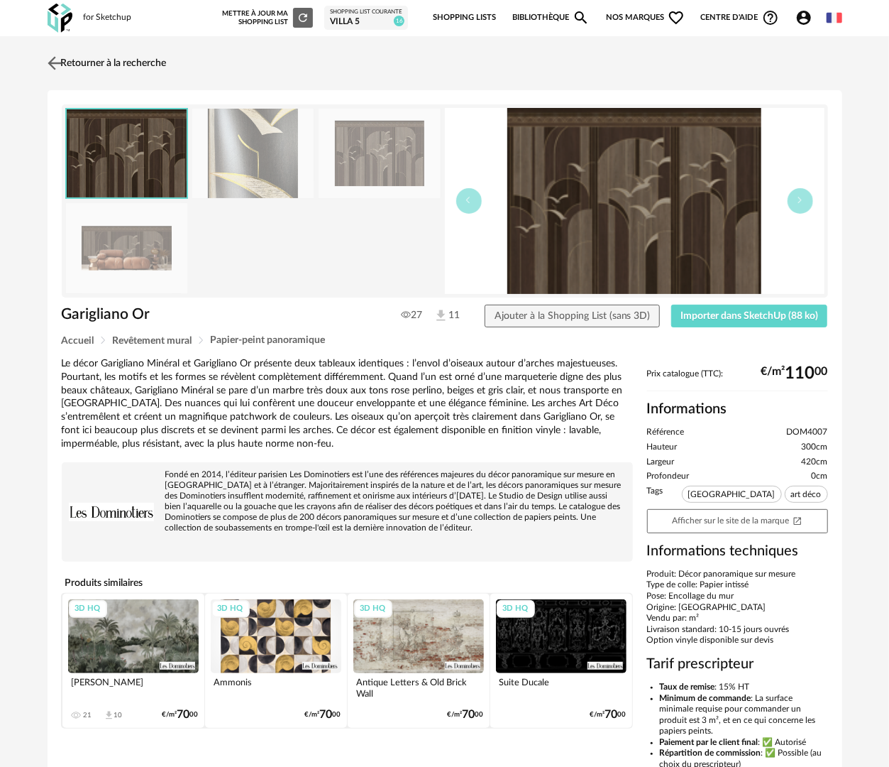
click at [155, 66] on link "Retourner à la recherche" at bounding box center [105, 63] width 123 height 31
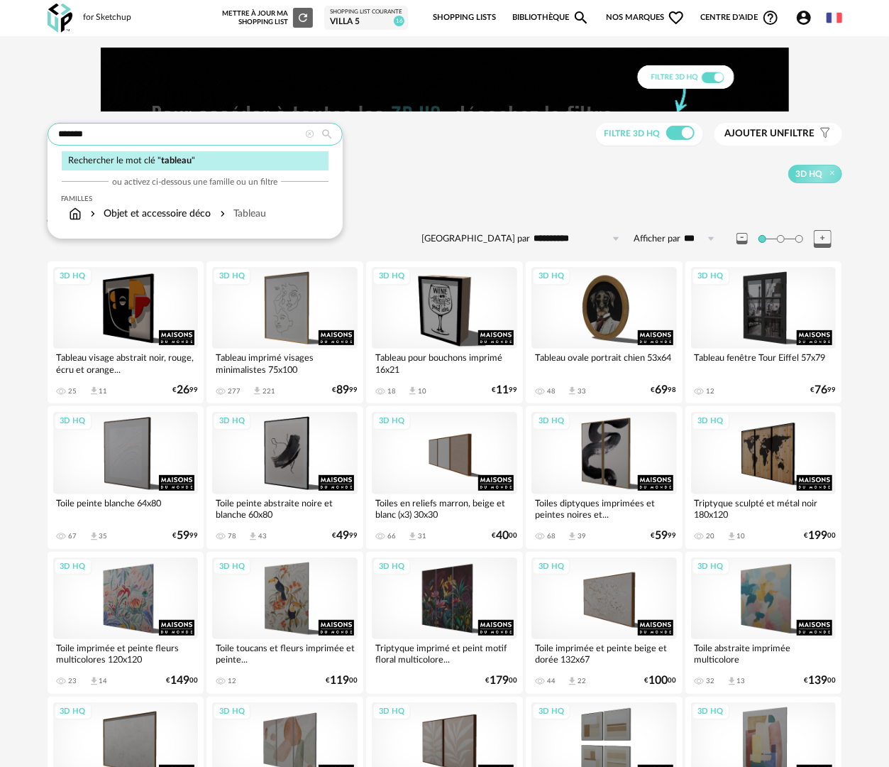
drag, startPoint x: 101, startPoint y: 139, endPoint x: 35, endPoint y: 139, distance: 66.0
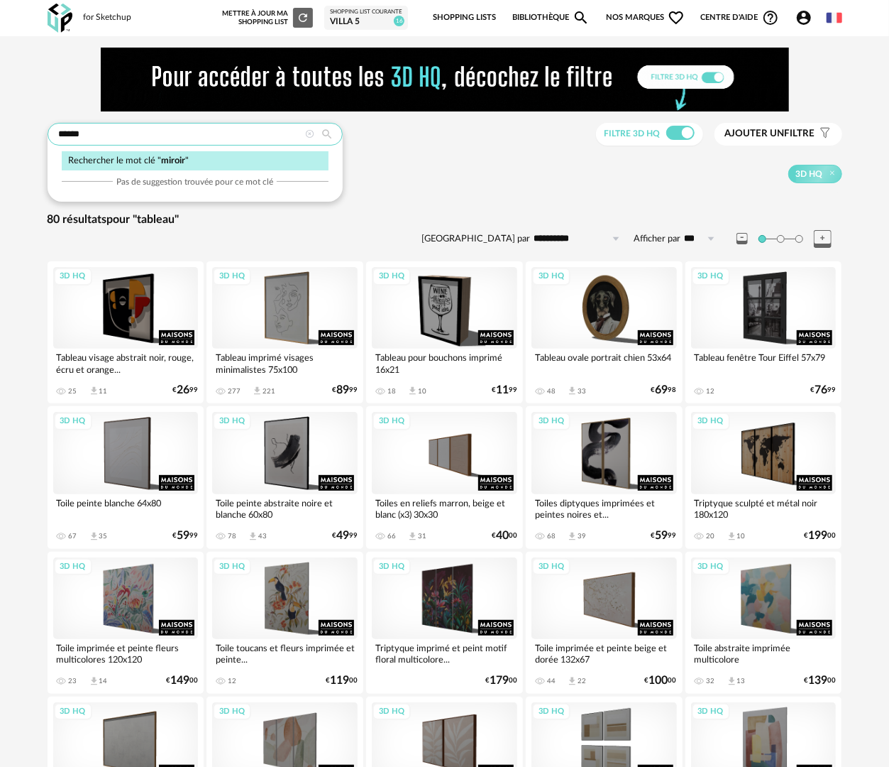
type input "******"
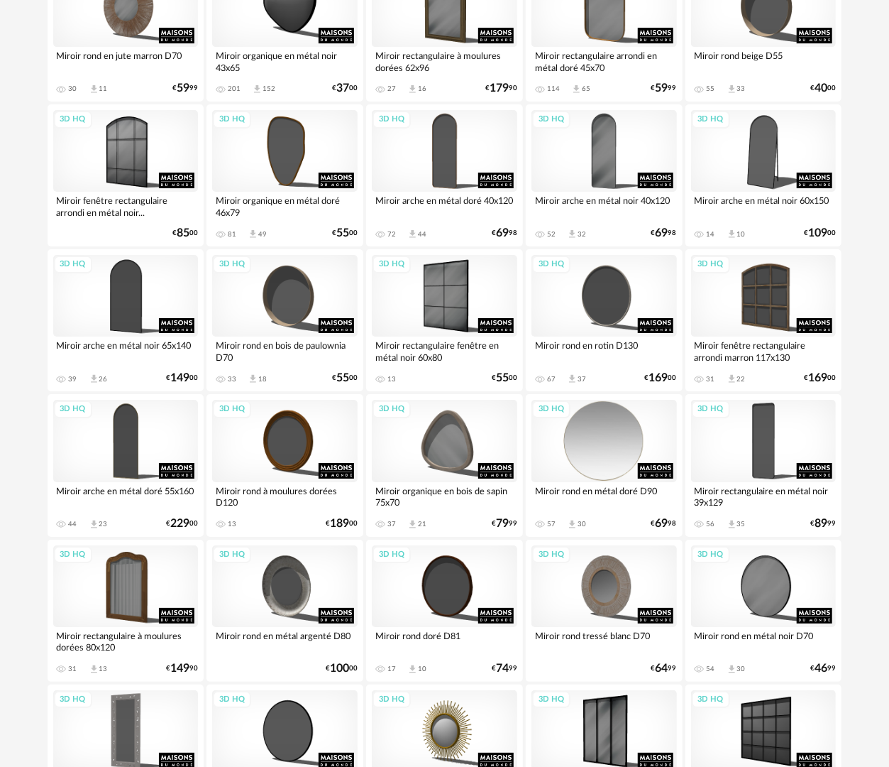
scroll to position [2481, 0]
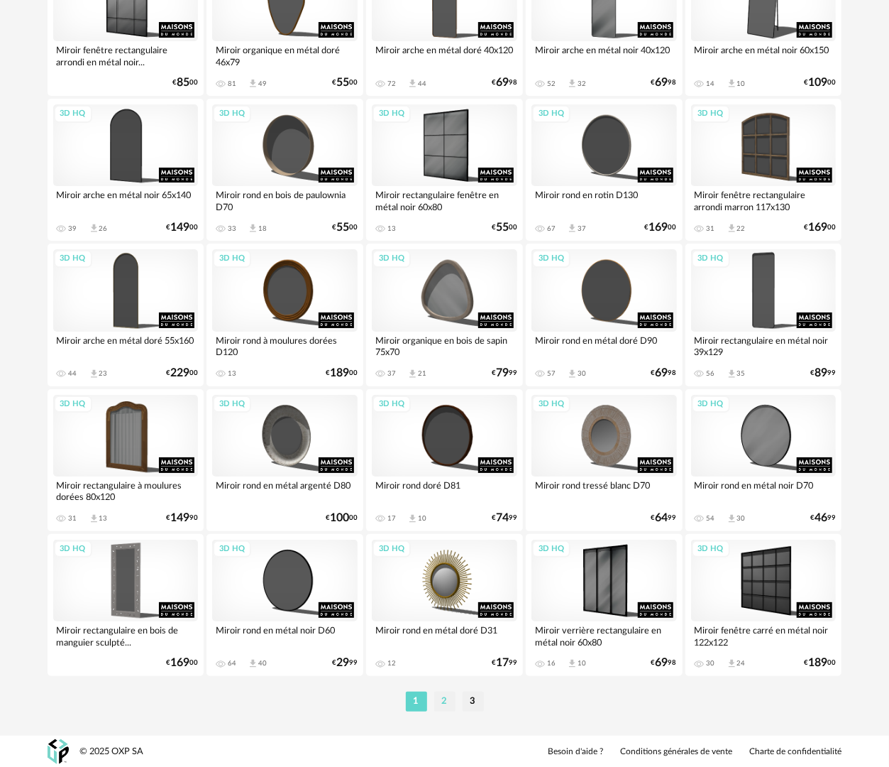
click at [446, 700] on li "2" at bounding box center [444, 701] width 21 height 20
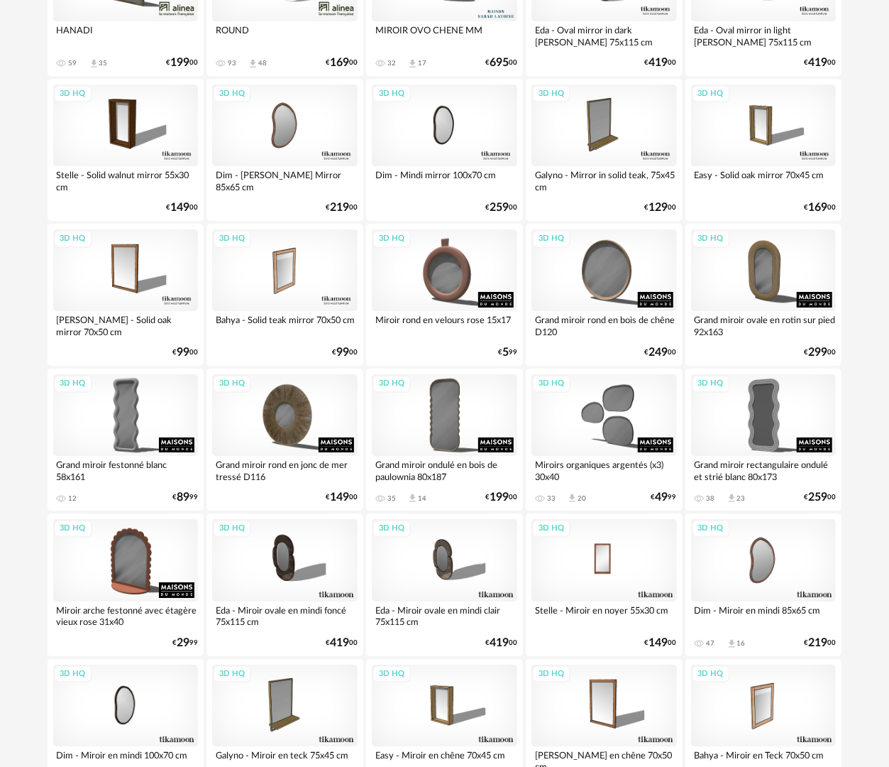
scroll to position [2481, 0]
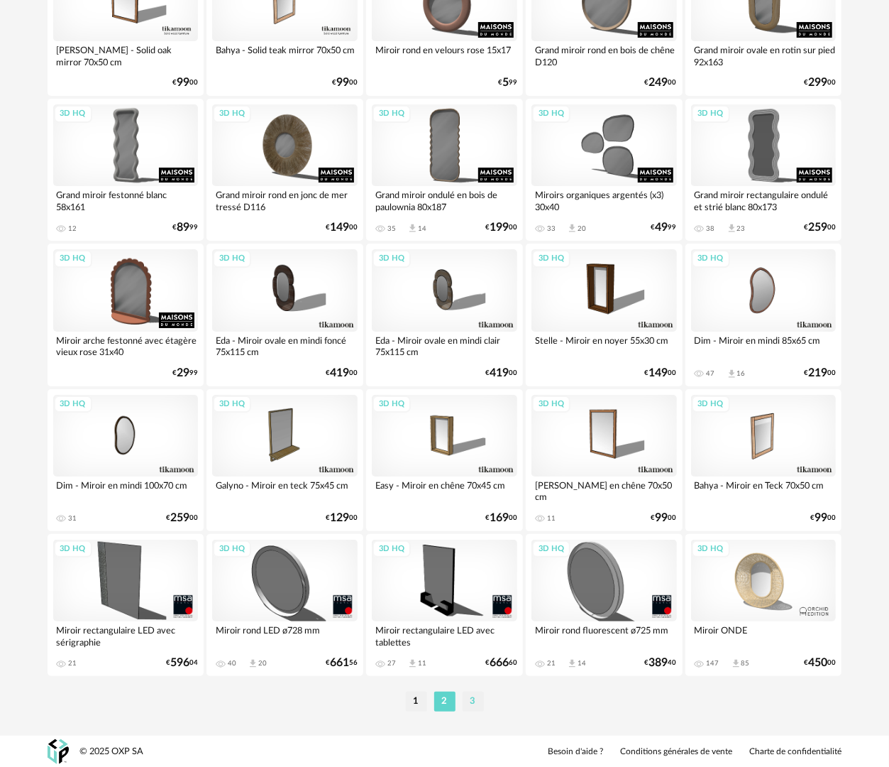
click at [470, 701] on li "3" at bounding box center [473, 701] width 21 height 20
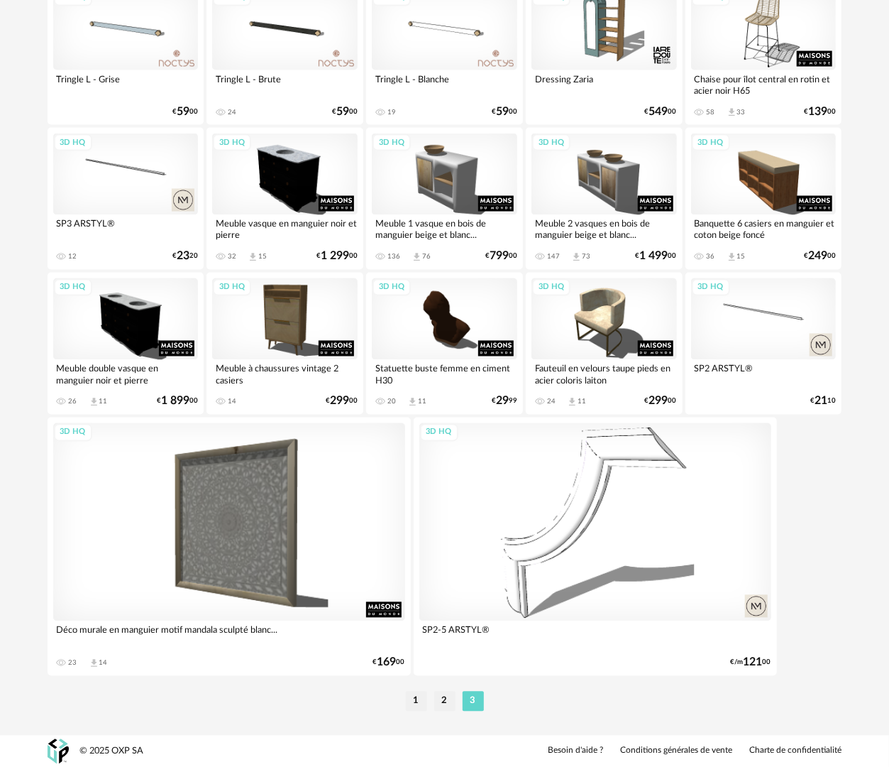
scroll to position [1148, 0]
click at [417, 694] on li "1" at bounding box center [416, 701] width 21 height 20
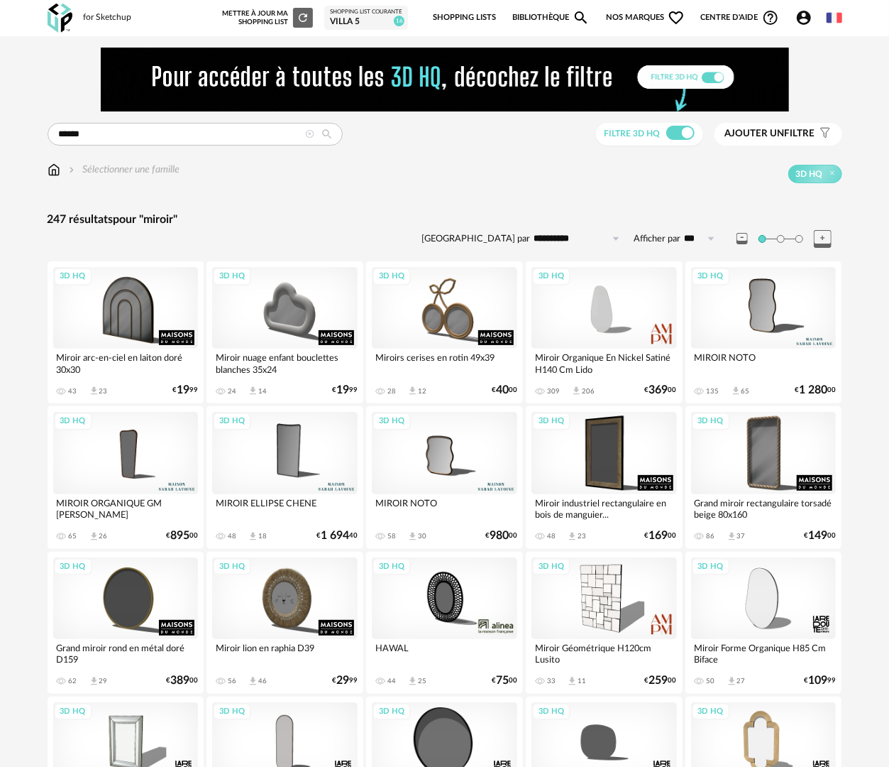
scroll to position [71, 0]
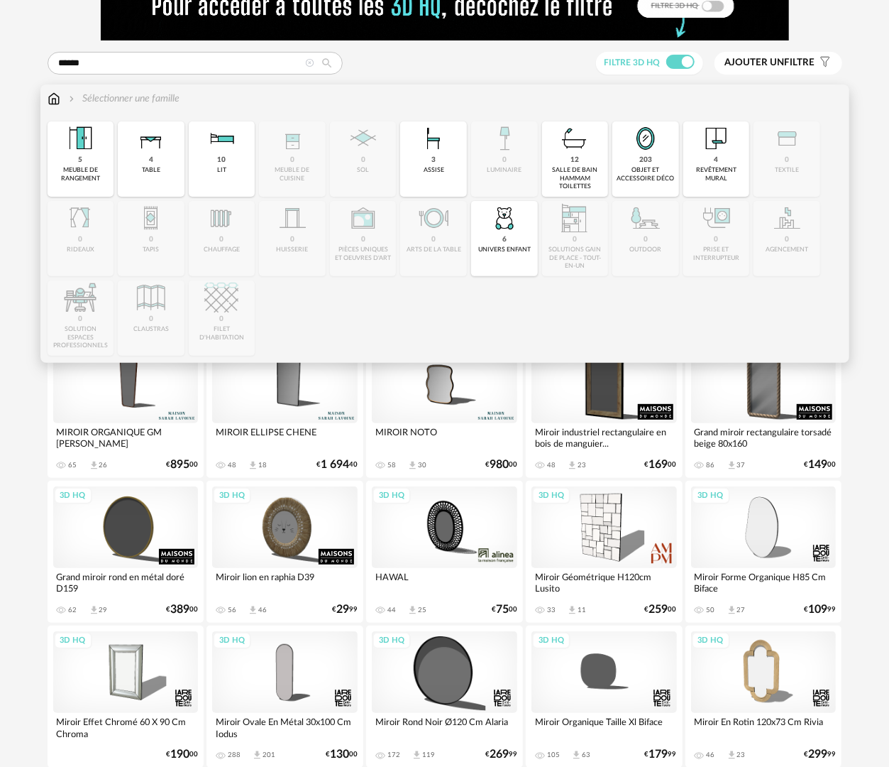
click at [62, 94] on div "Sélectionner une famille" at bounding box center [114, 99] width 133 height 14
click at [54, 101] on img at bounding box center [54, 99] width 13 height 14
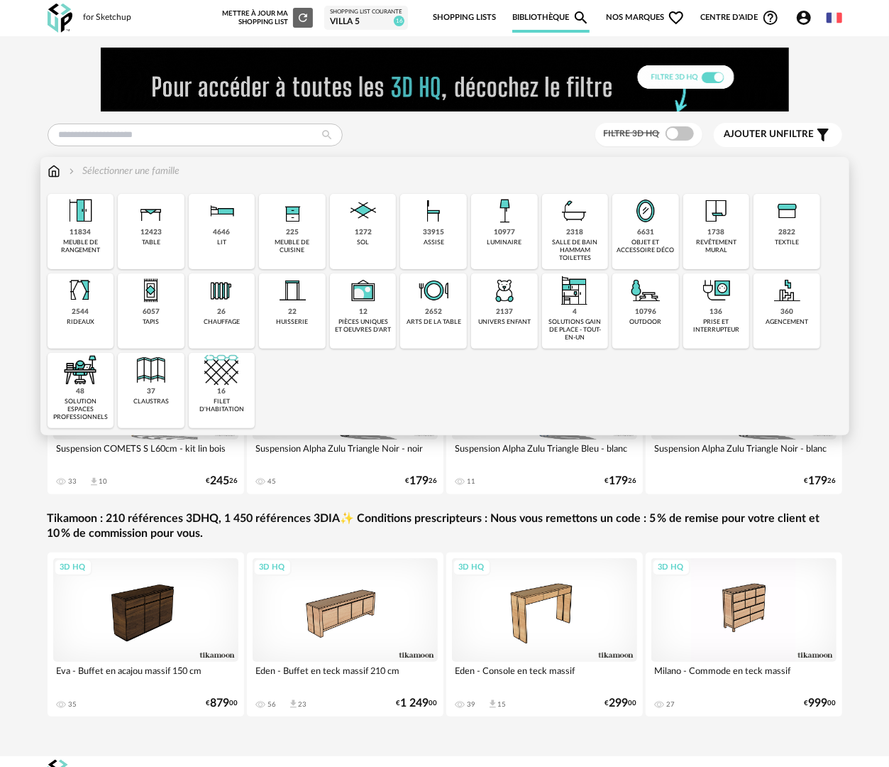
click at [659, 244] on div "objet et accessoire déco" at bounding box center [646, 246] width 58 height 16
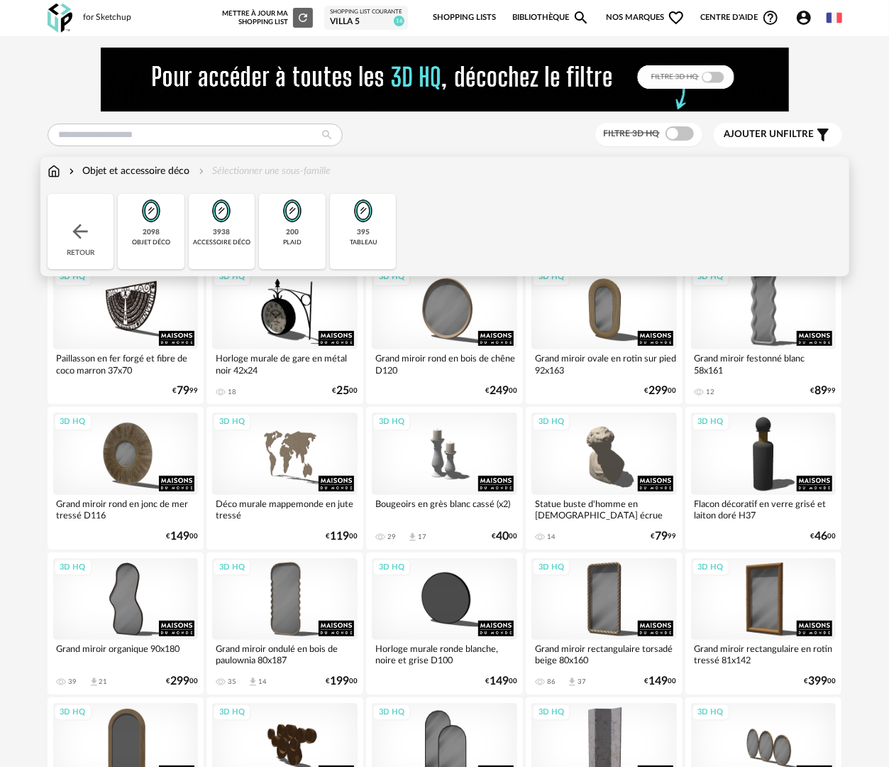
click at [221, 240] on div "accessoire déco" at bounding box center [221, 242] width 57 height 8
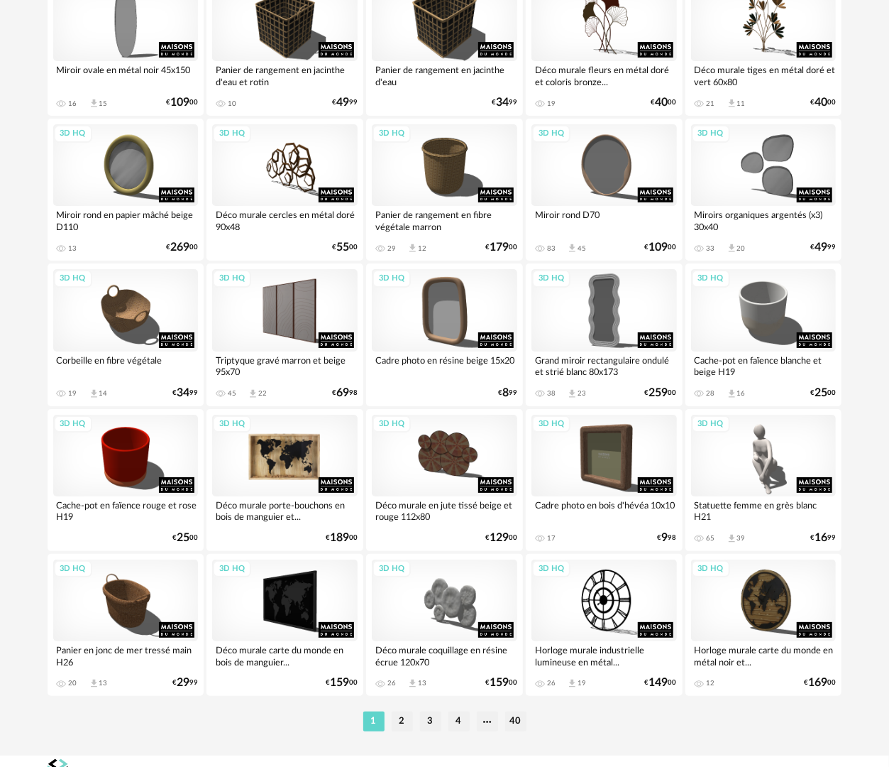
scroll to position [2483, 0]
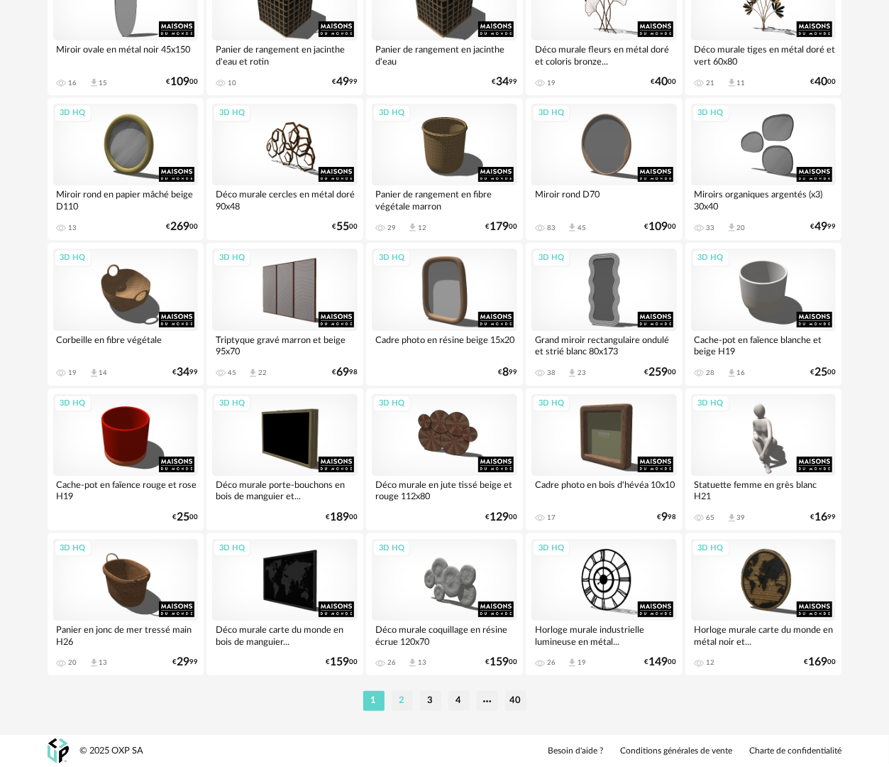
click at [405, 700] on li "2" at bounding box center [402, 701] width 21 height 20
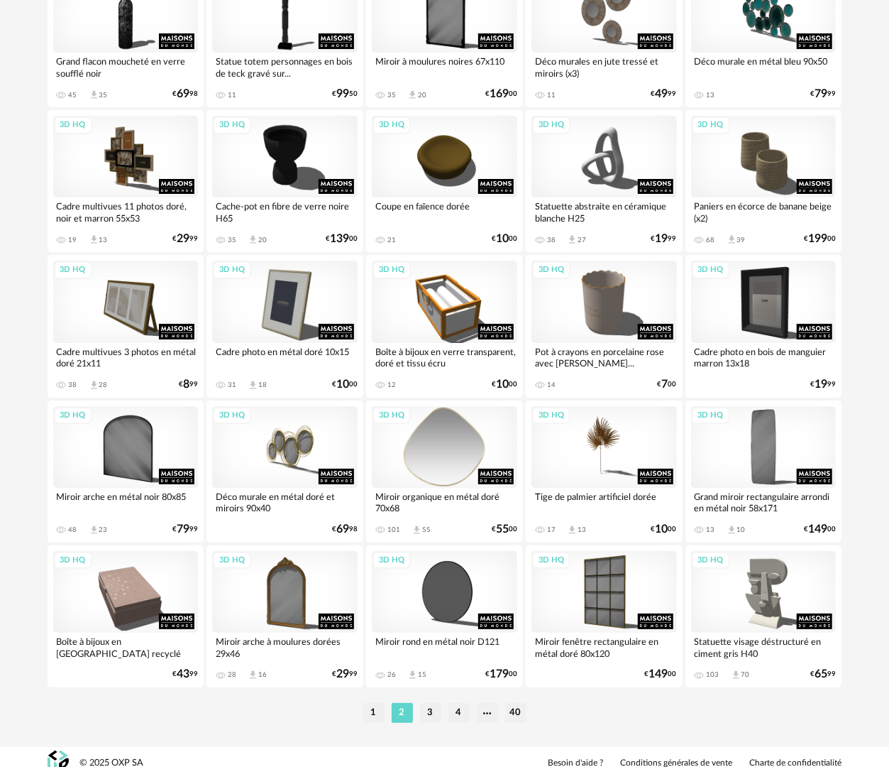
scroll to position [2483, 0]
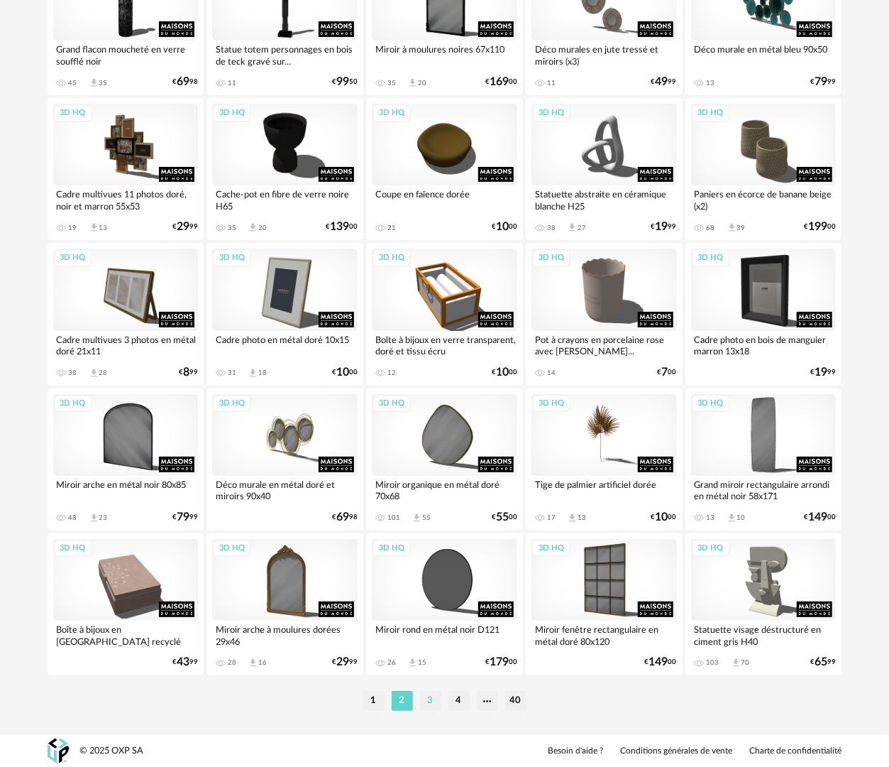
click at [429, 701] on li "3" at bounding box center [430, 701] width 21 height 20
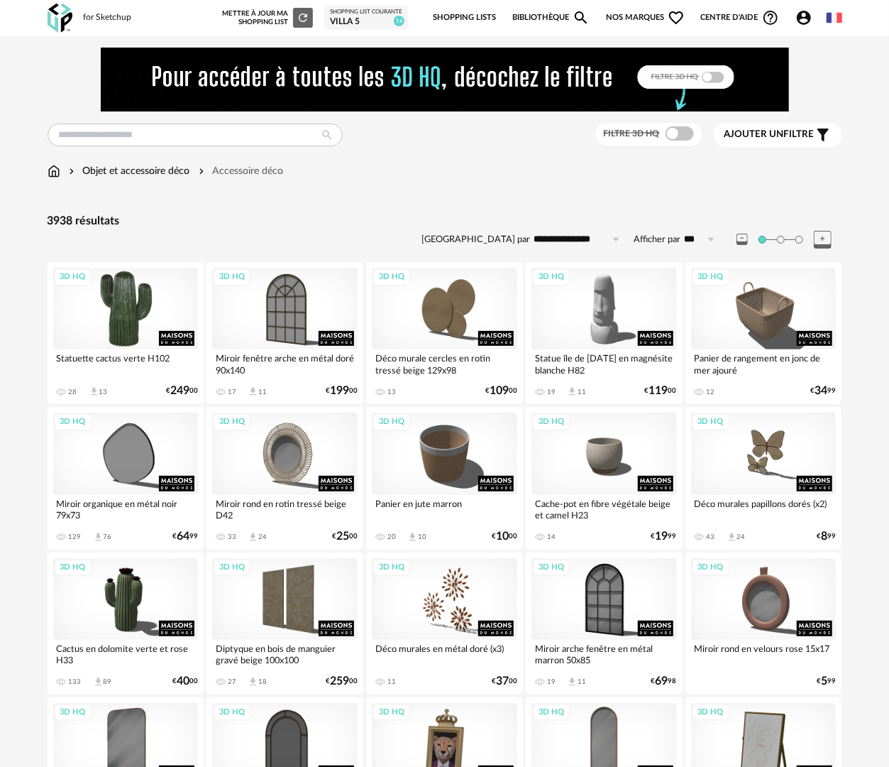
click at [130, 335] on div "3D HQ" at bounding box center [126, 309] width 146 height 82
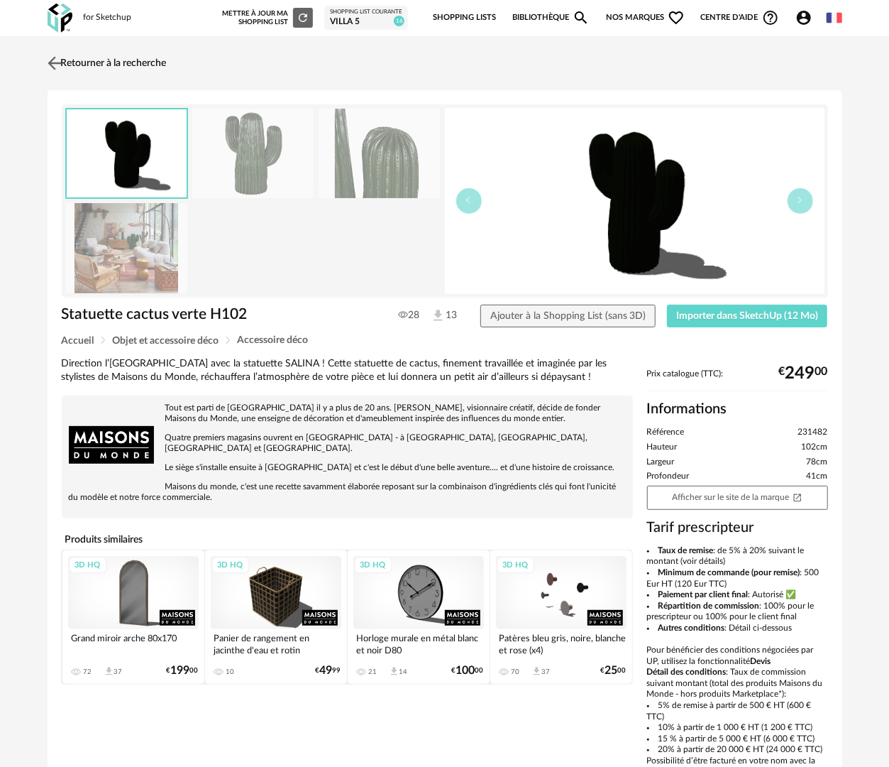
click at [92, 65] on link "Retourner à la recherche" at bounding box center [105, 63] width 123 height 31
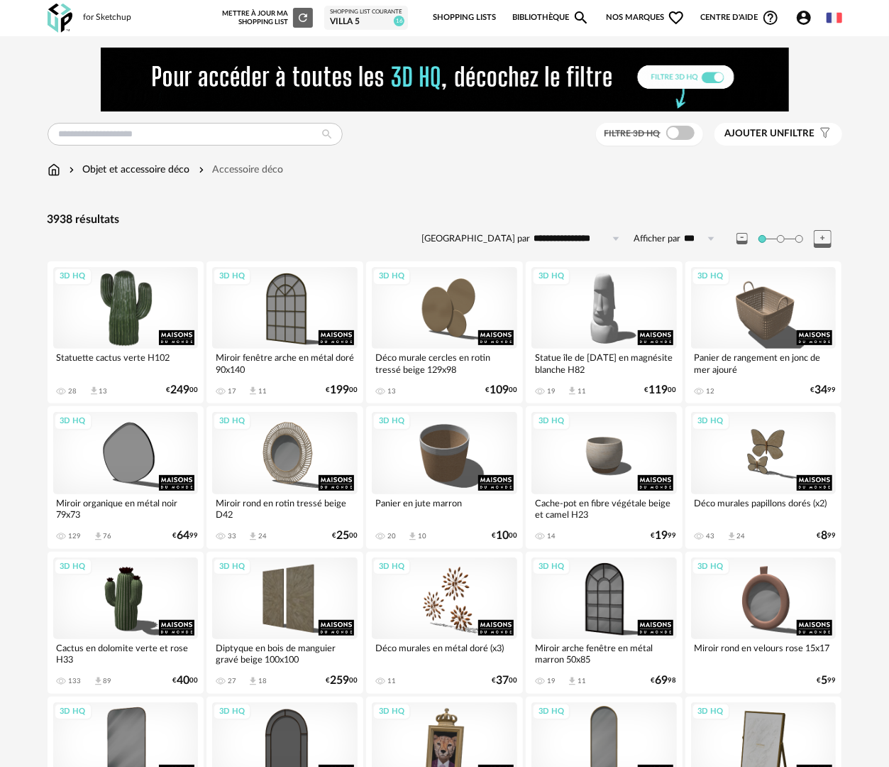
click at [96, 327] on div "3D HQ" at bounding box center [126, 308] width 146 height 82
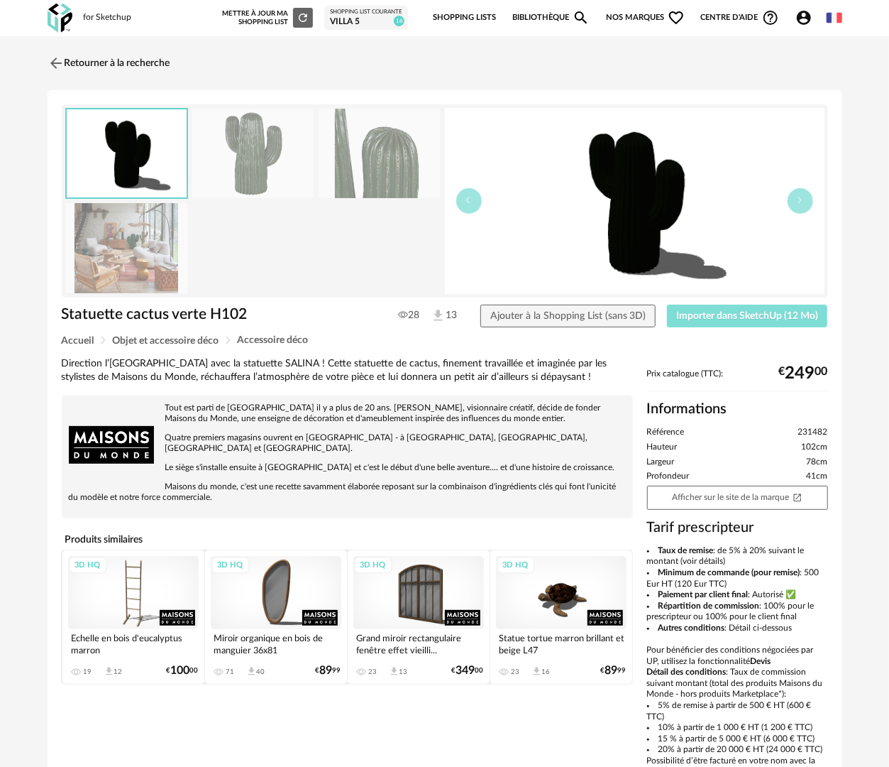
click at [730, 321] on button "Importer dans SketchUp (12 Mo)" at bounding box center [747, 315] width 161 height 23
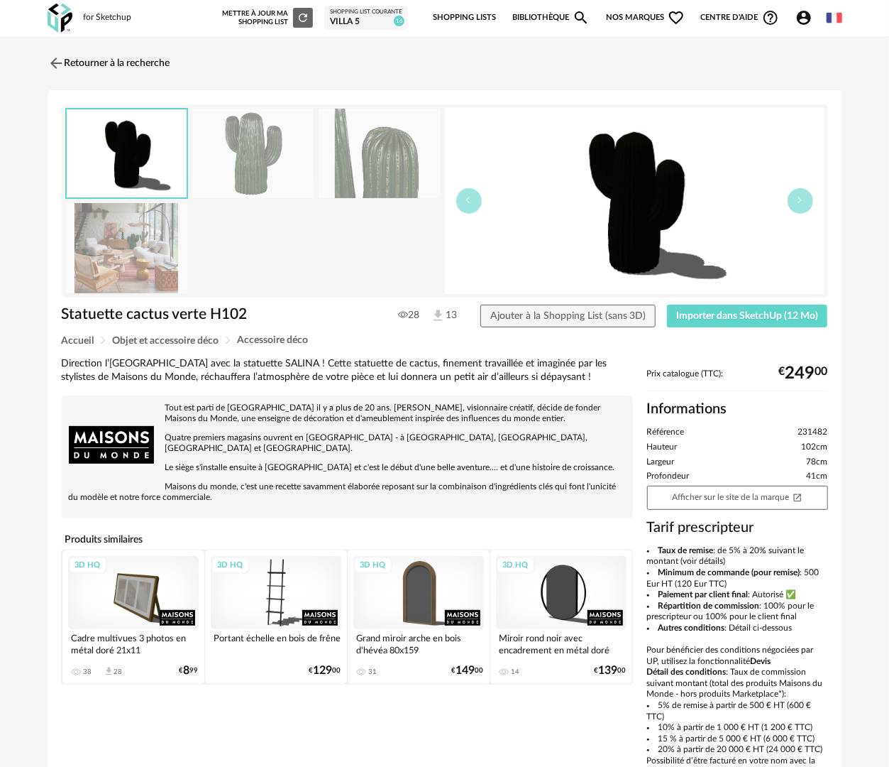
click at [256, 581] on div "3D HQ" at bounding box center [276, 593] width 131 height 74
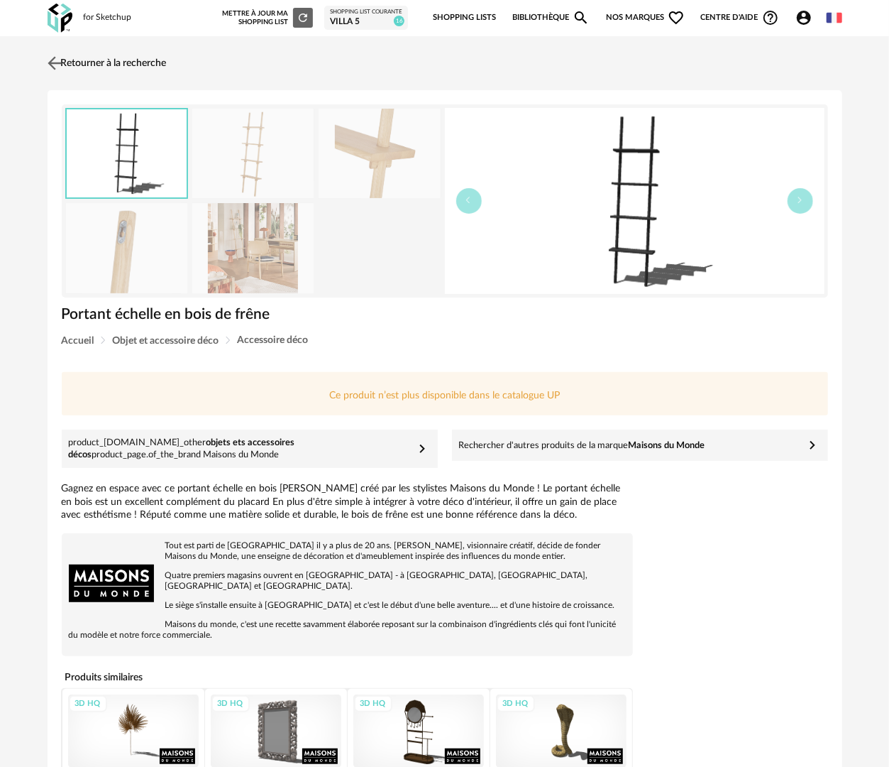
click at [123, 62] on link "Retourner à la recherche" at bounding box center [105, 63] width 123 height 31
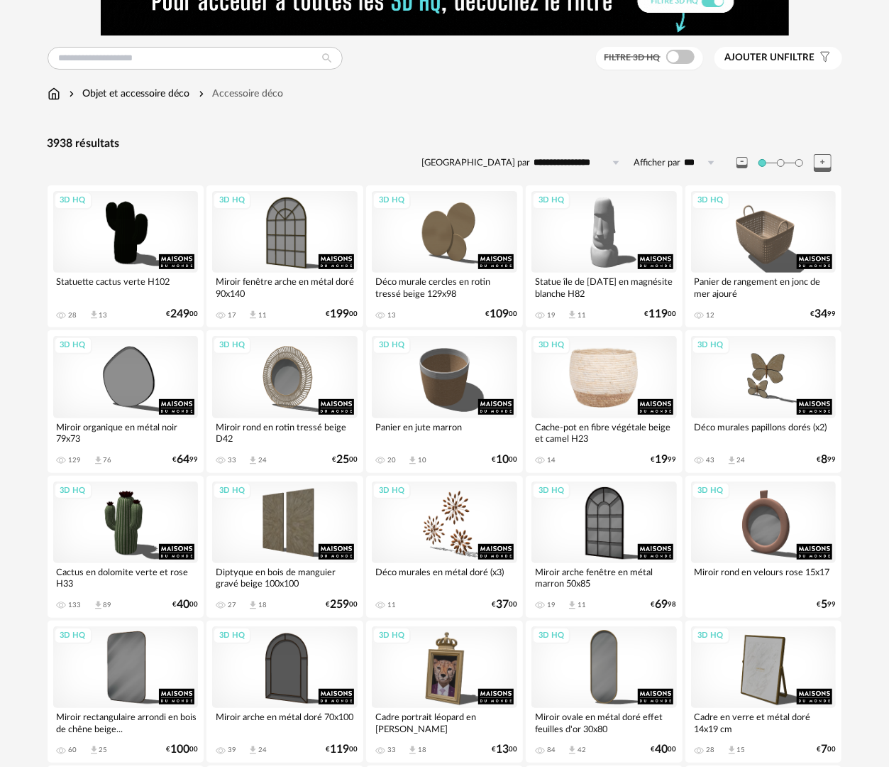
scroll to position [284, 0]
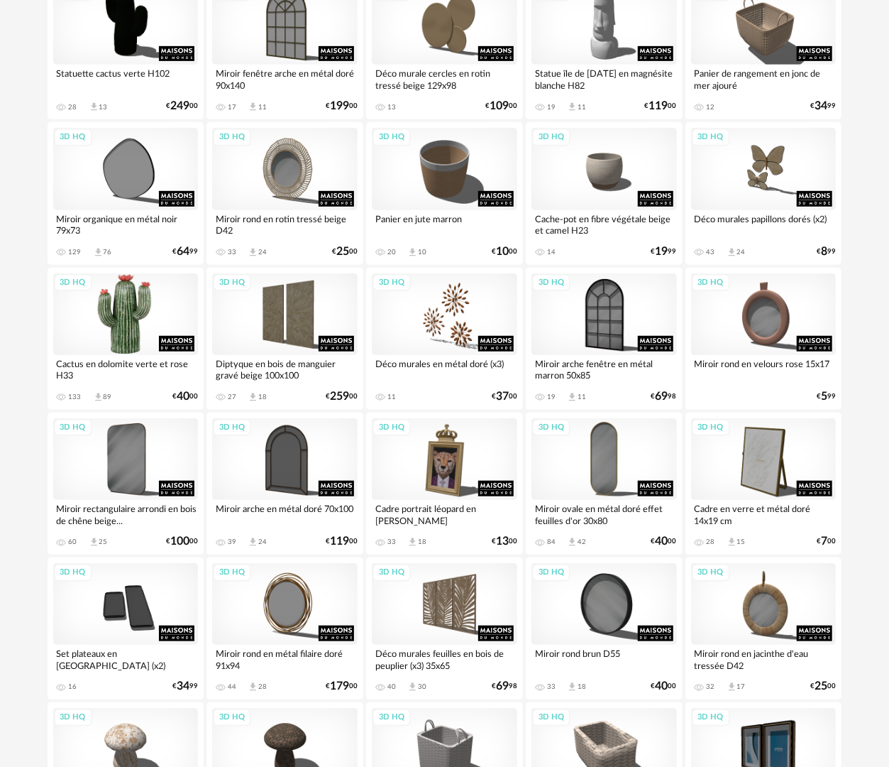
click at [143, 297] on div "3D HQ" at bounding box center [126, 314] width 146 height 82
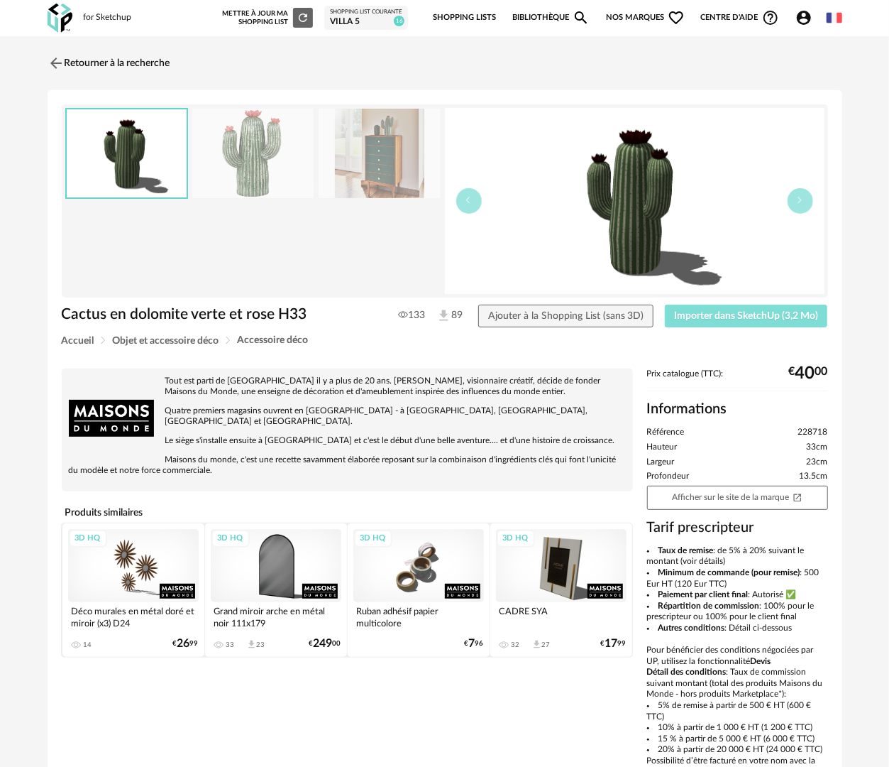
click at [742, 317] on span "Importer dans SketchUp (3,2 Mo)" at bounding box center [746, 316] width 144 height 10
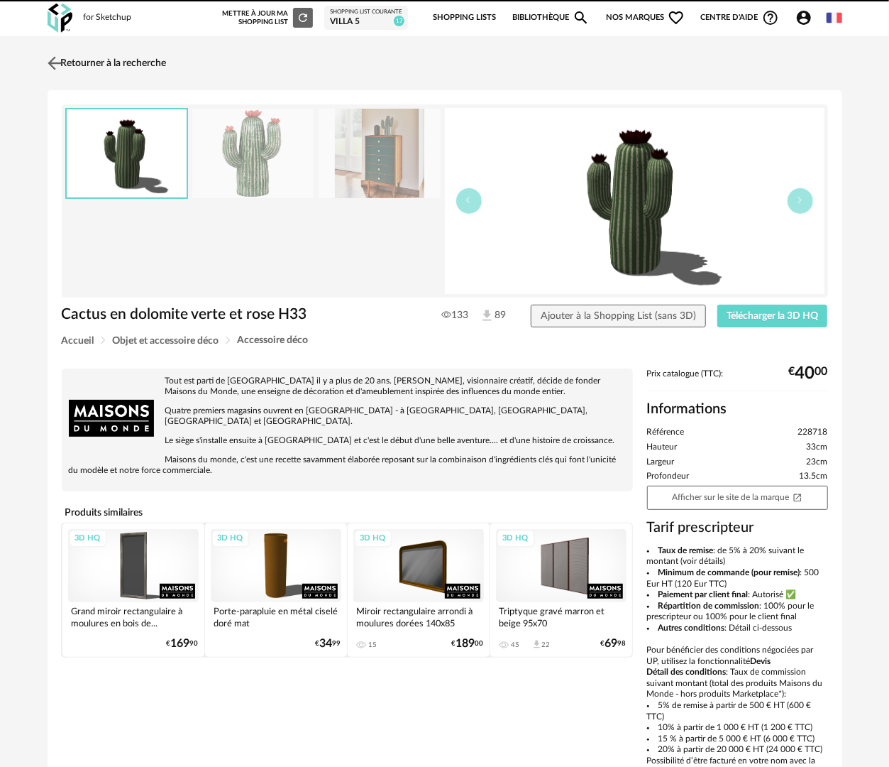
click at [148, 61] on link "Retourner à la recherche" at bounding box center [105, 63] width 123 height 31
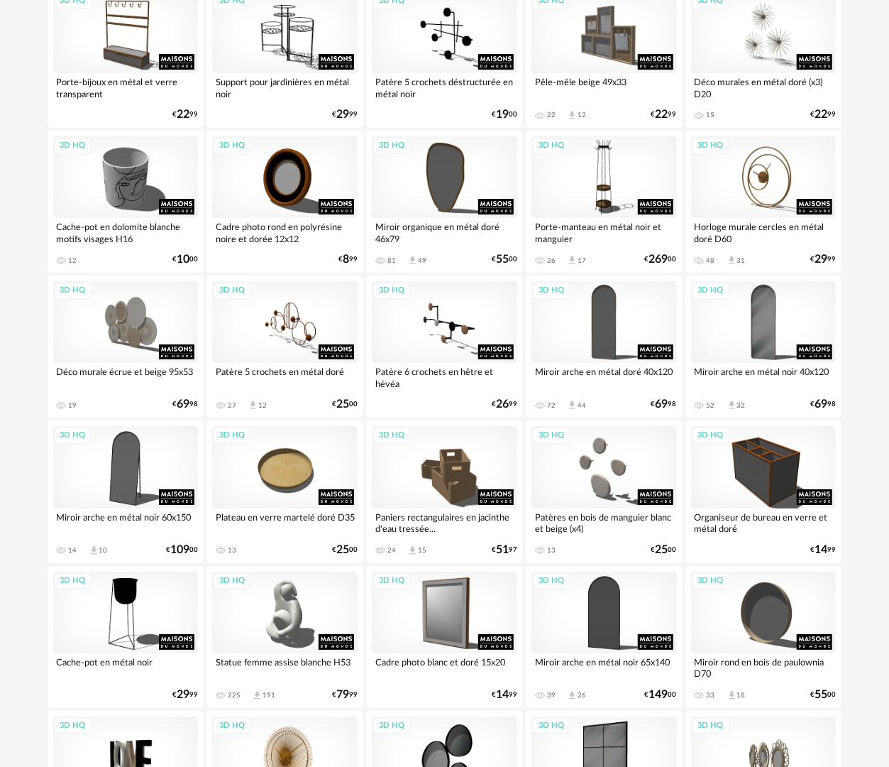
scroll to position [2481, 0]
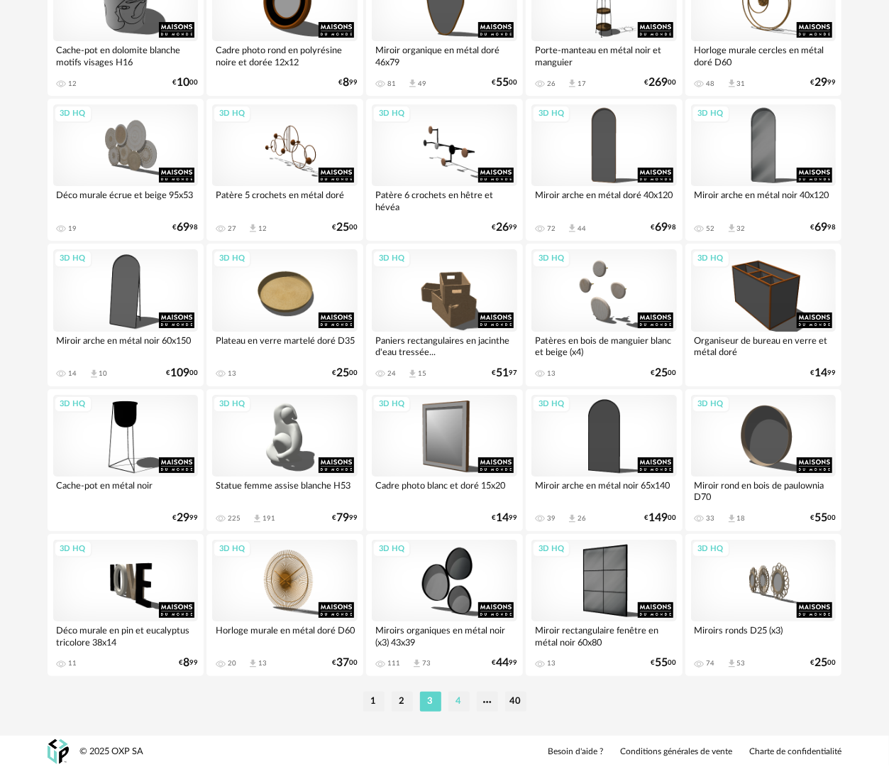
click at [457, 697] on li "4" at bounding box center [459, 701] width 21 height 20
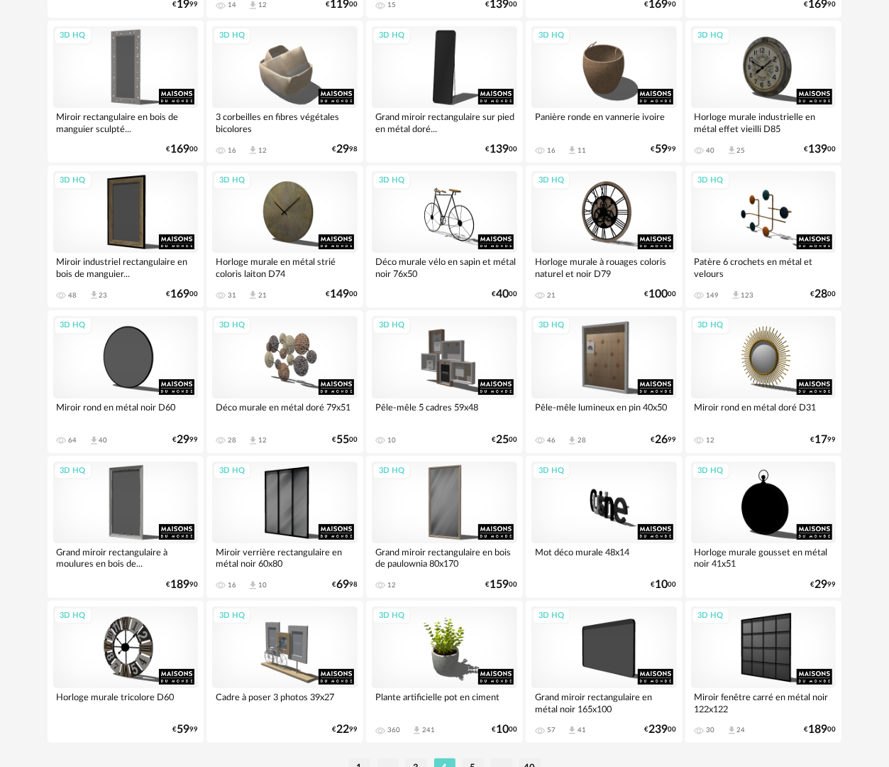
scroll to position [2481, 0]
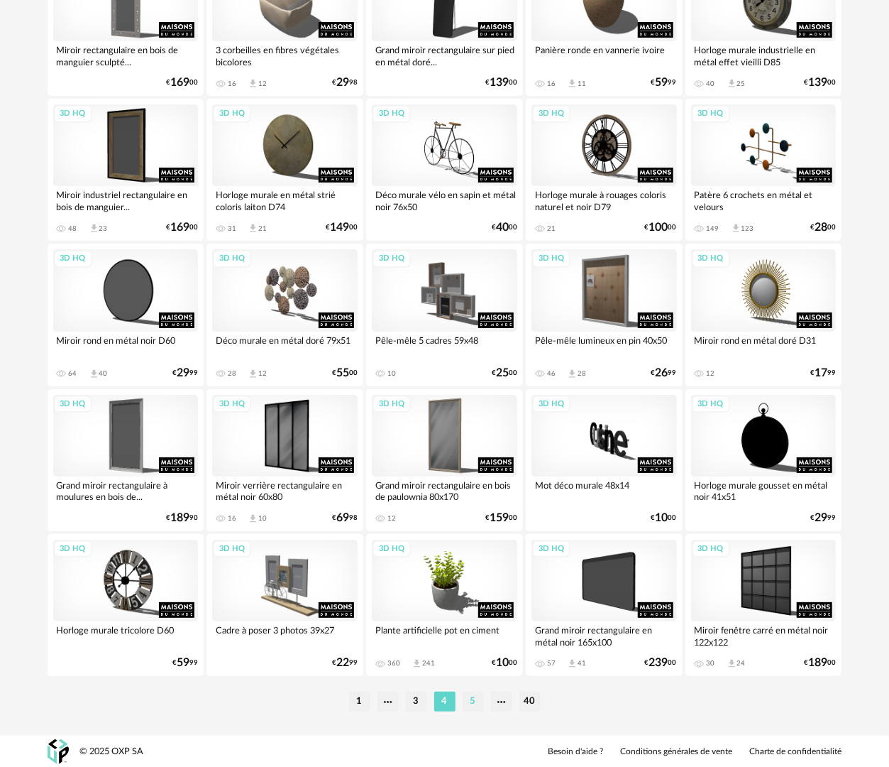
click at [473, 706] on li "5" at bounding box center [473, 701] width 21 height 20
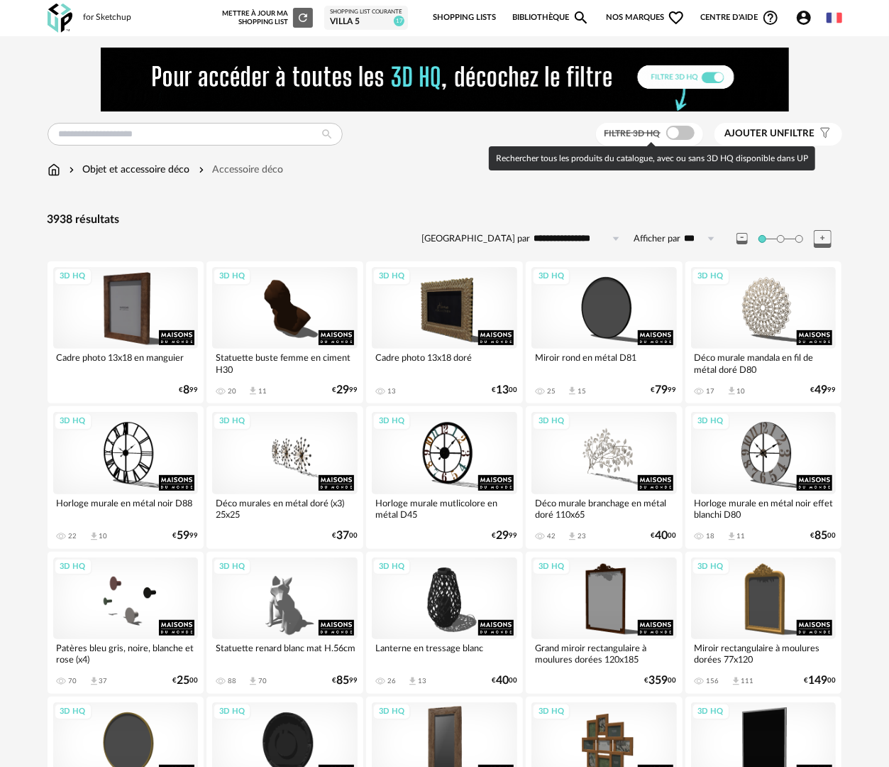
click at [673, 128] on span at bounding box center [680, 133] width 28 height 14
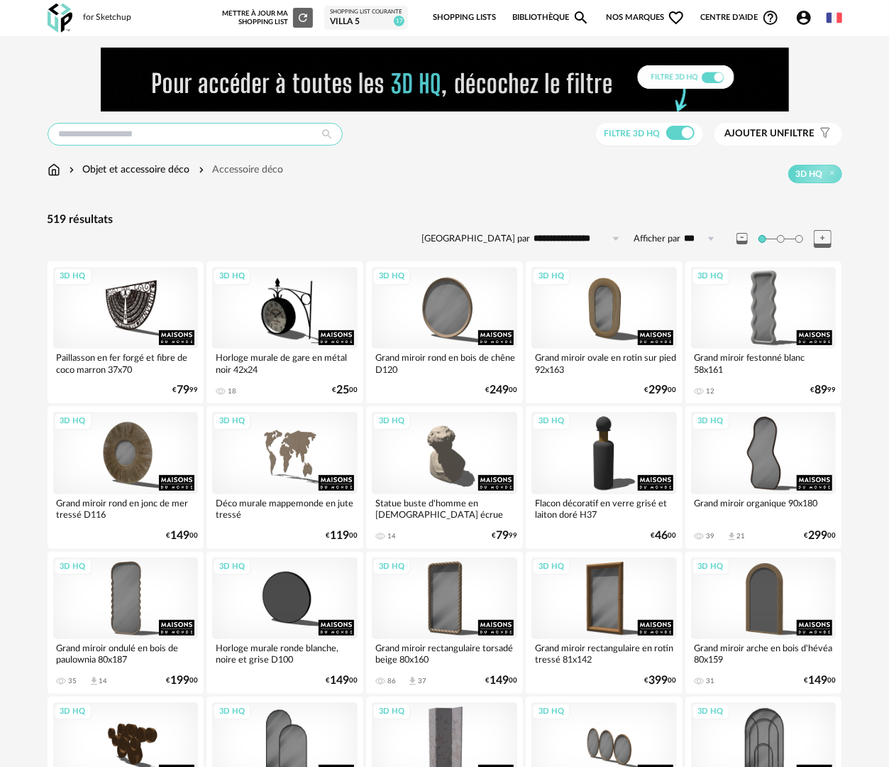
click at [226, 131] on input "text" at bounding box center [195, 134] width 295 height 23
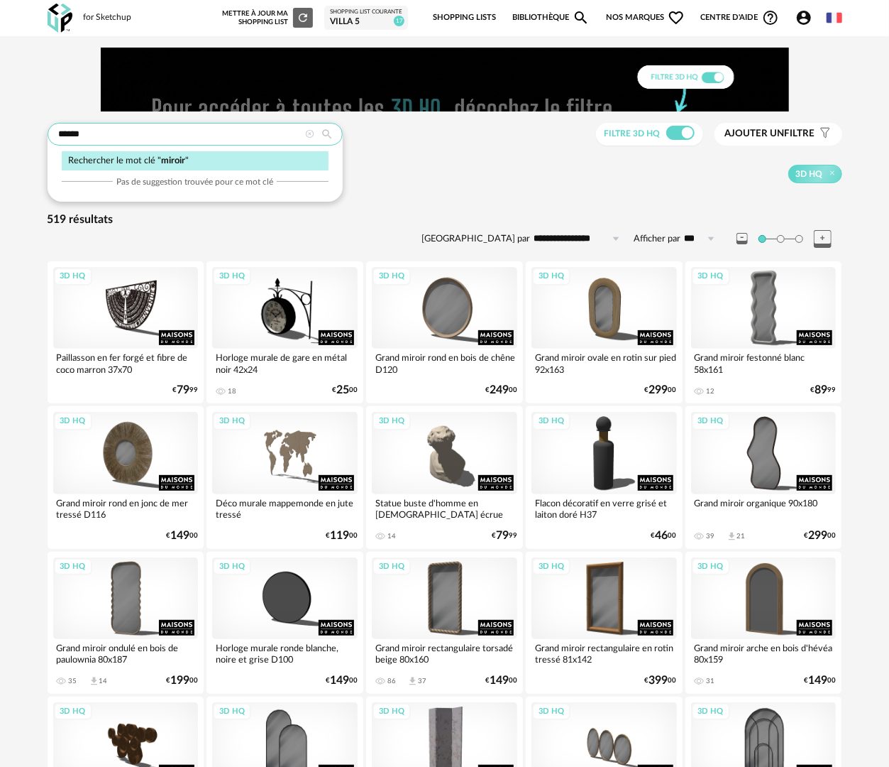
type input "******"
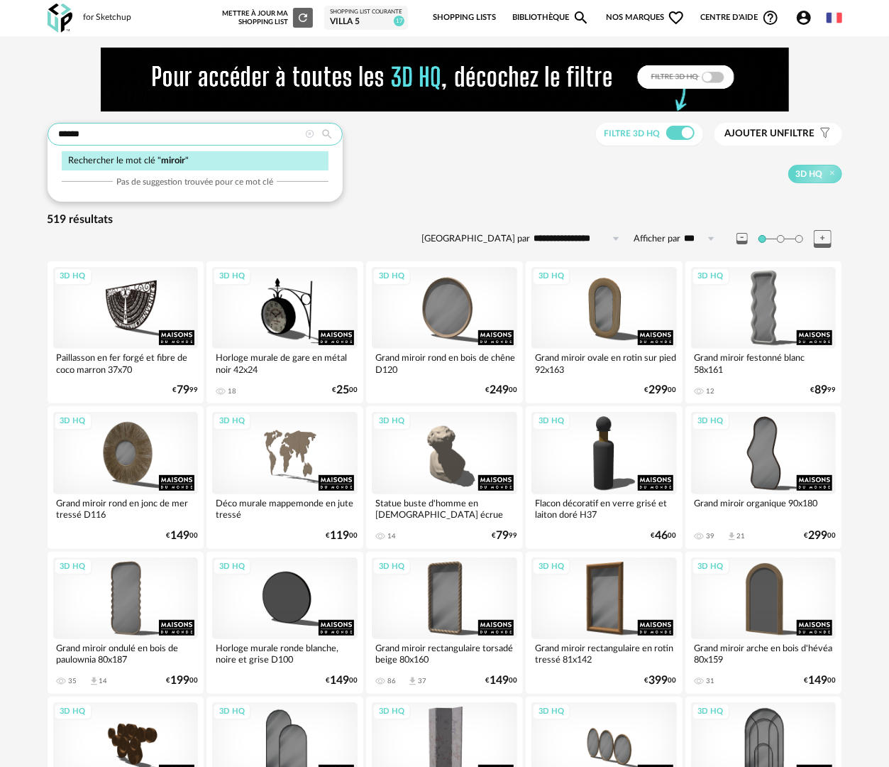
type input "**********"
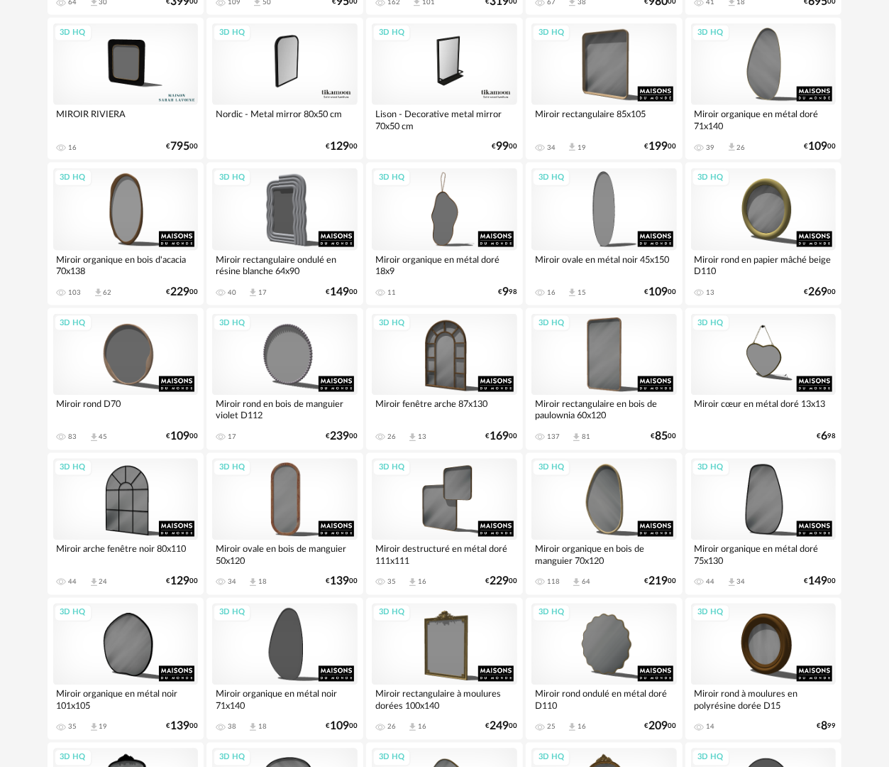
scroll to position [994, 0]
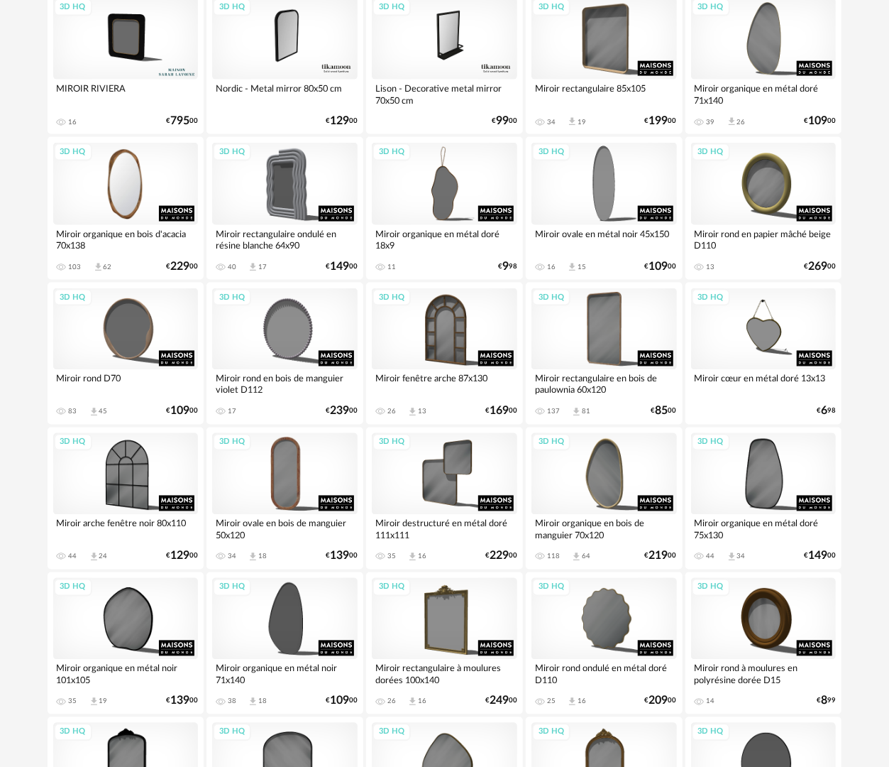
click at [131, 181] on div "3D HQ" at bounding box center [126, 184] width 146 height 82
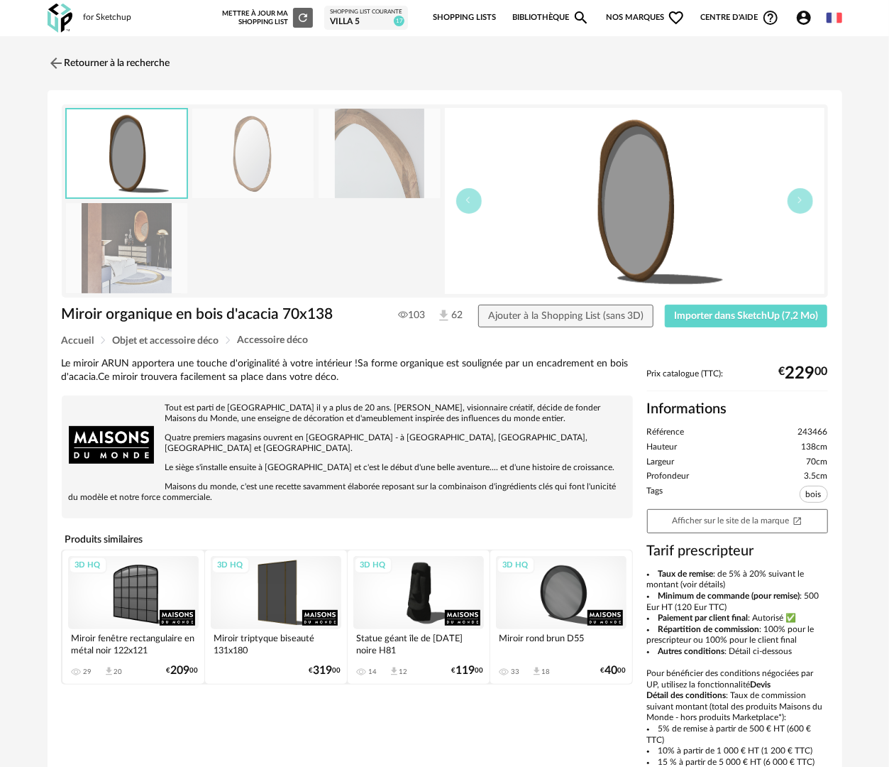
click at [119, 236] on img at bounding box center [127, 248] width 122 height 90
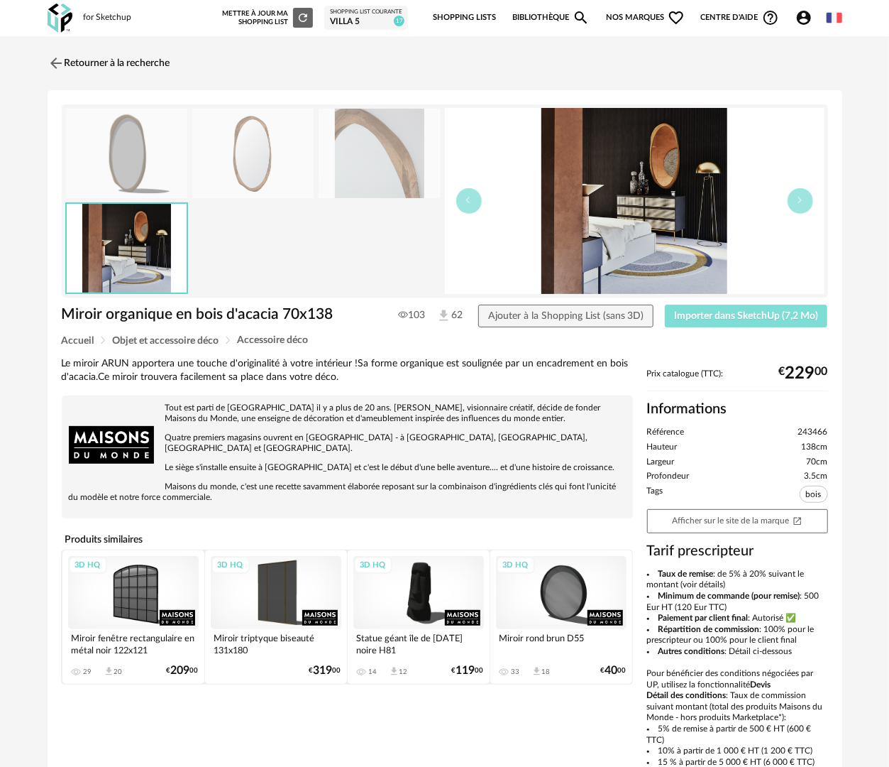
click at [708, 317] on span "Importer dans SketchUp (7,2 Mo)" at bounding box center [746, 316] width 144 height 10
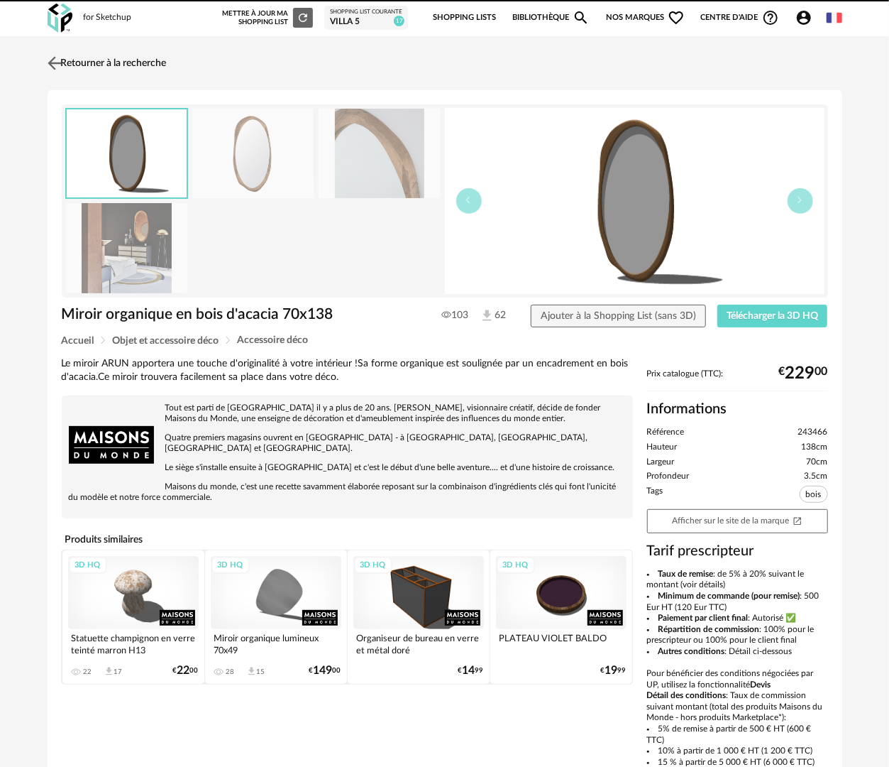
click at [150, 67] on link "Retourner à la recherche" at bounding box center [105, 63] width 123 height 31
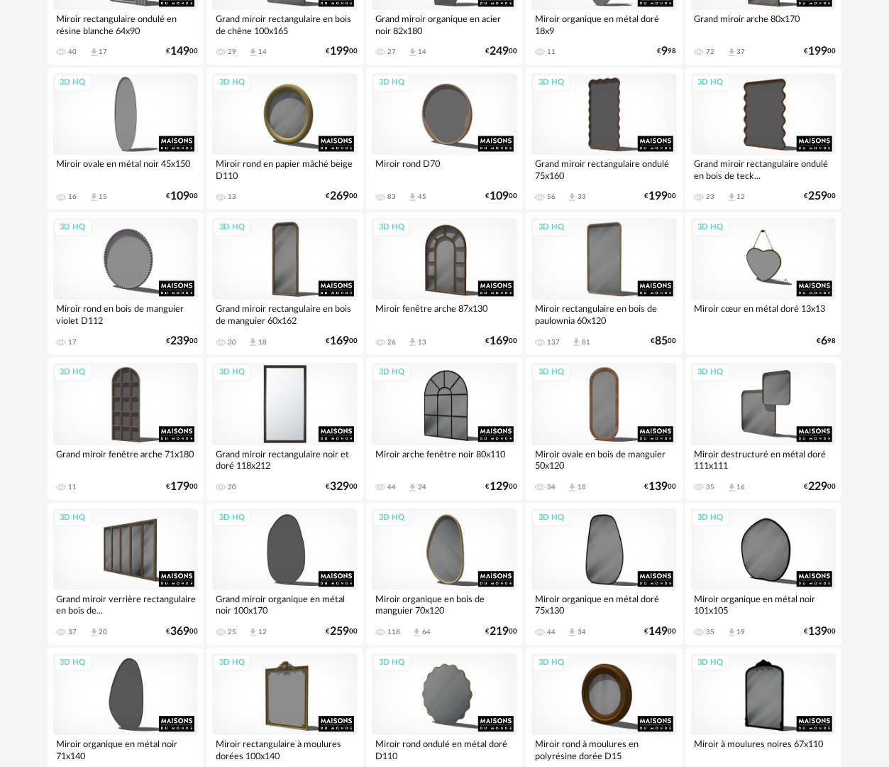
scroll to position [1434, 0]
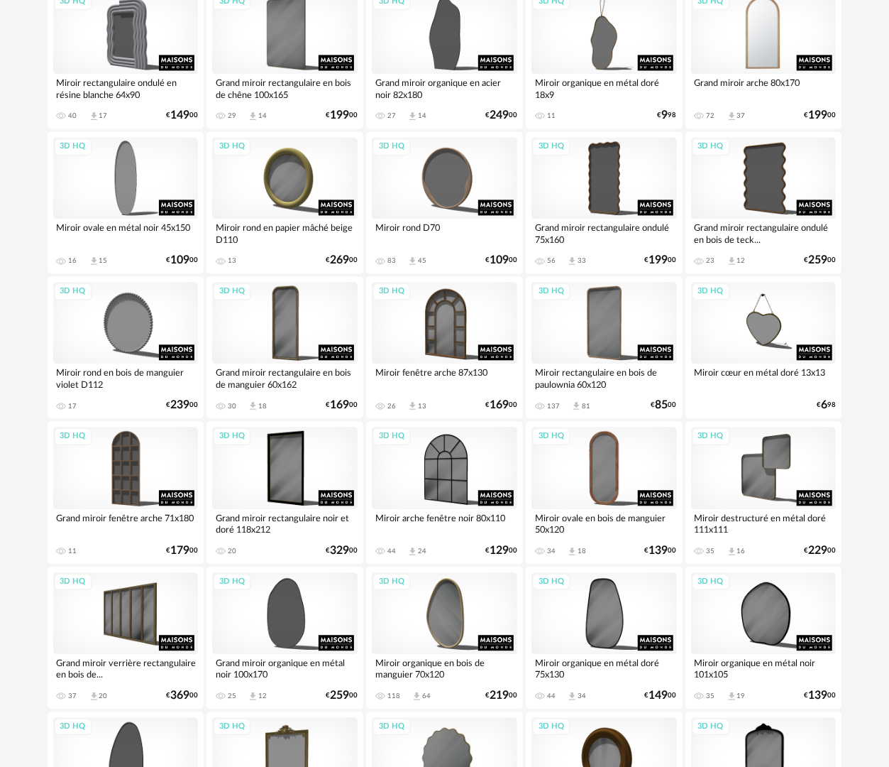
click at [739, 42] on div "3D HQ" at bounding box center [764, 33] width 146 height 82
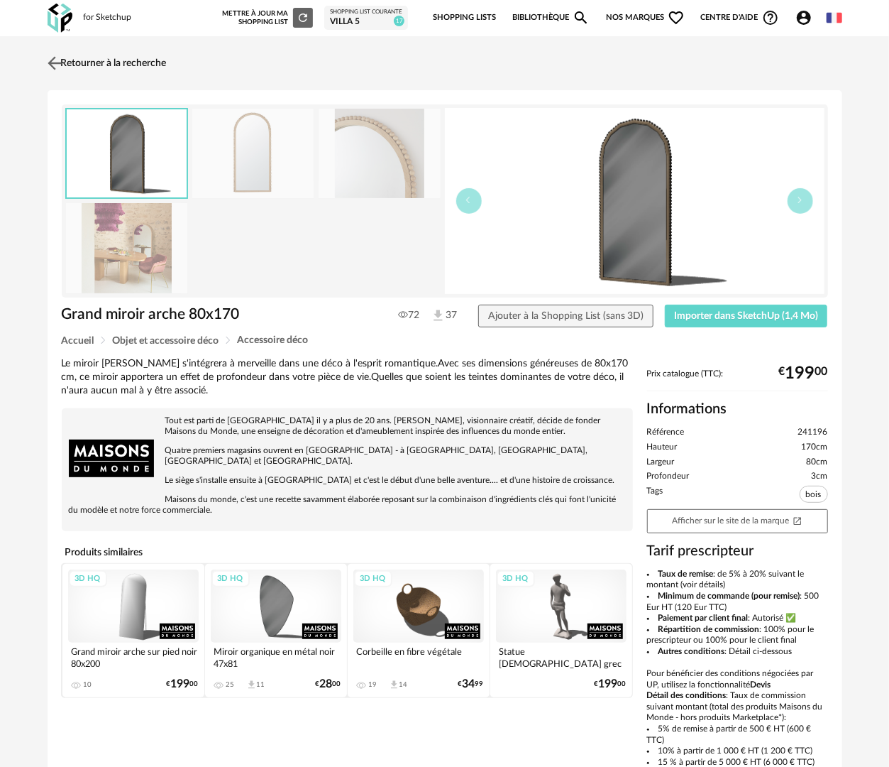
click at [106, 62] on link "Retourner à la recherche" at bounding box center [105, 63] width 123 height 31
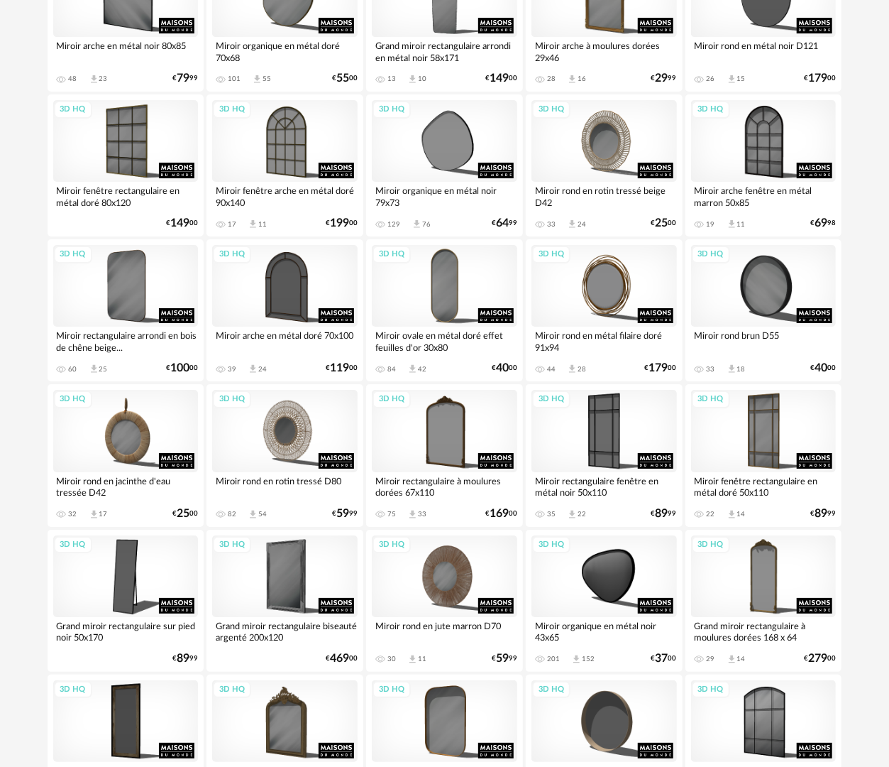
scroll to position [2481, 0]
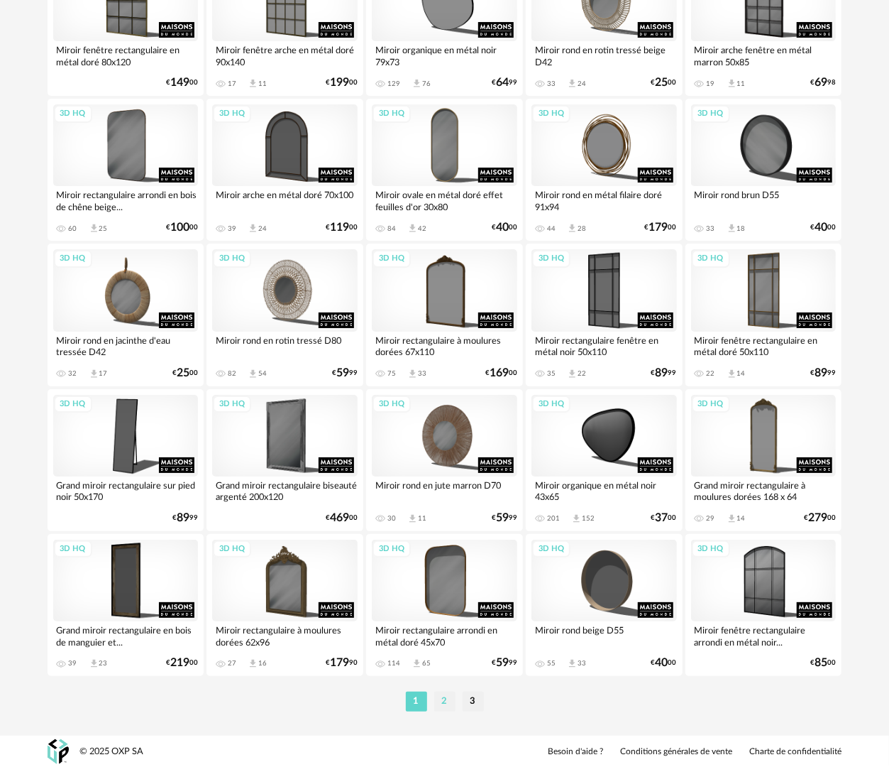
click at [444, 706] on li "2" at bounding box center [444, 701] width 21 height 20
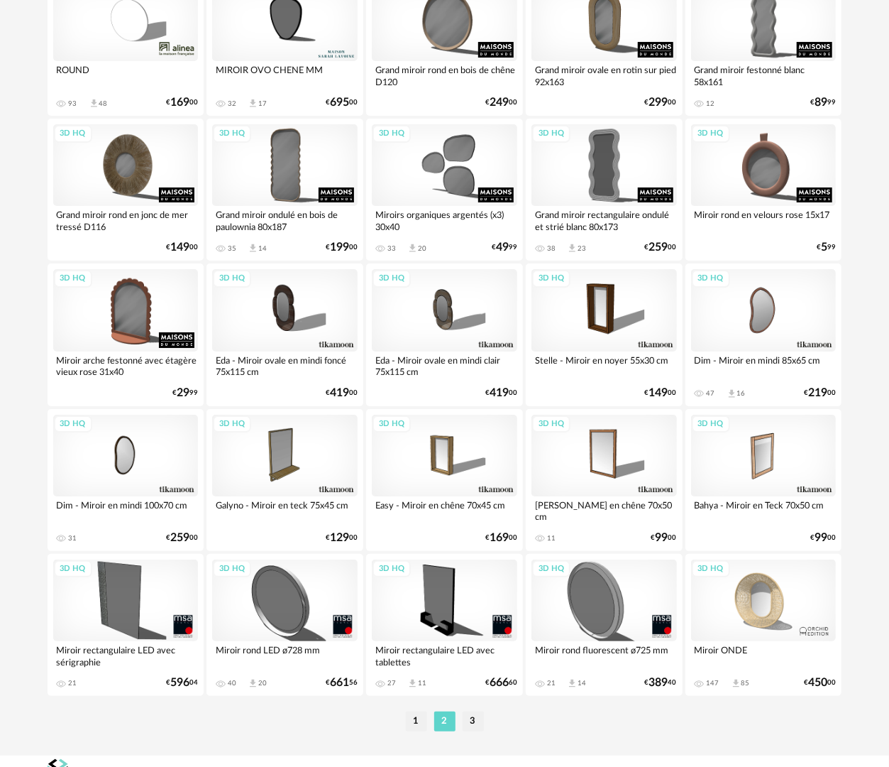
scroll to position [2481, 0]
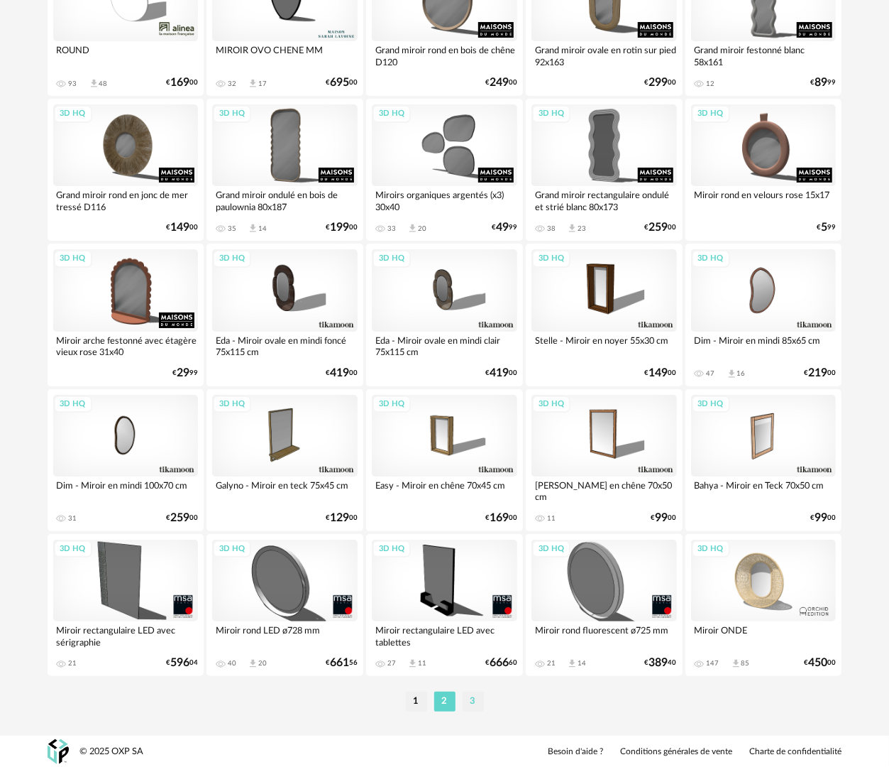
click at [472, 700] on li "3" at bounding box center [473, 701] width 21 height 20
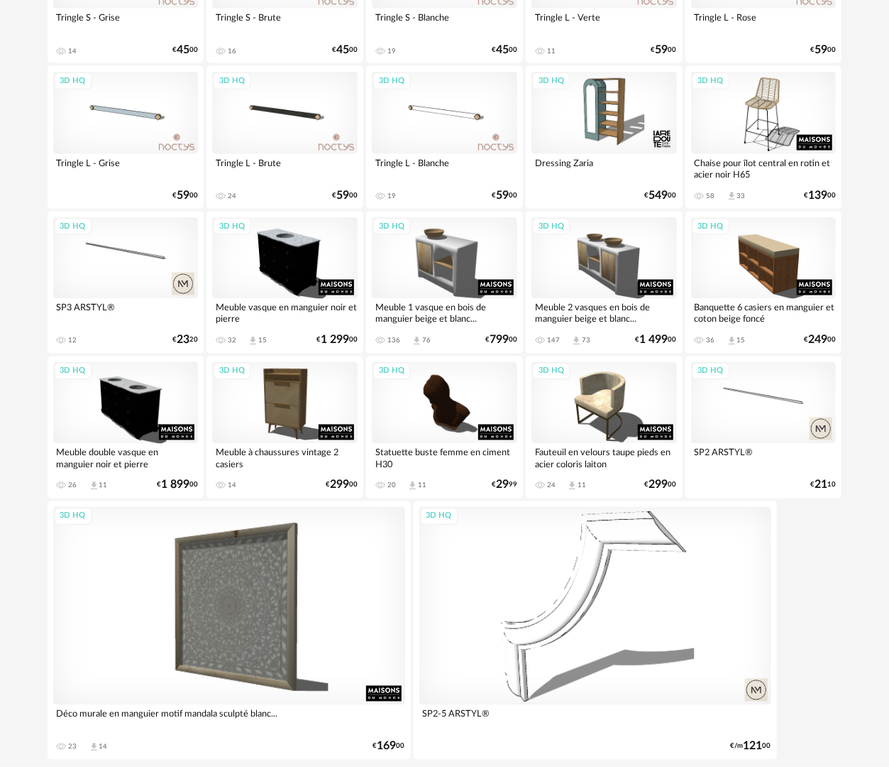
scroll to position [1148, 0]
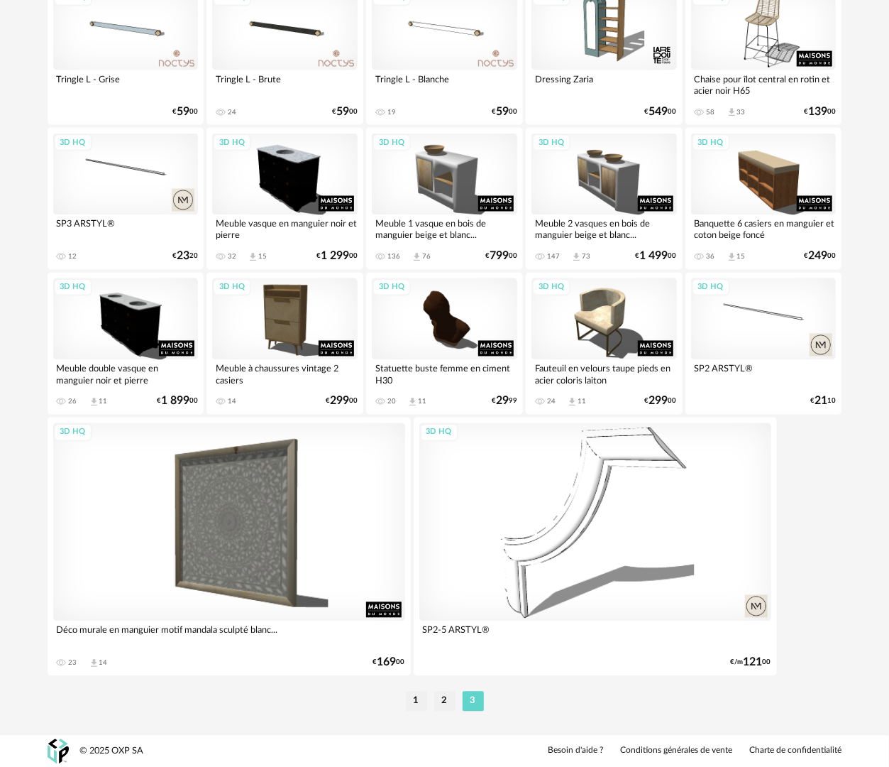
click at [414, 697] on li "1" at bounding box center [416, 701] width 21 height 20
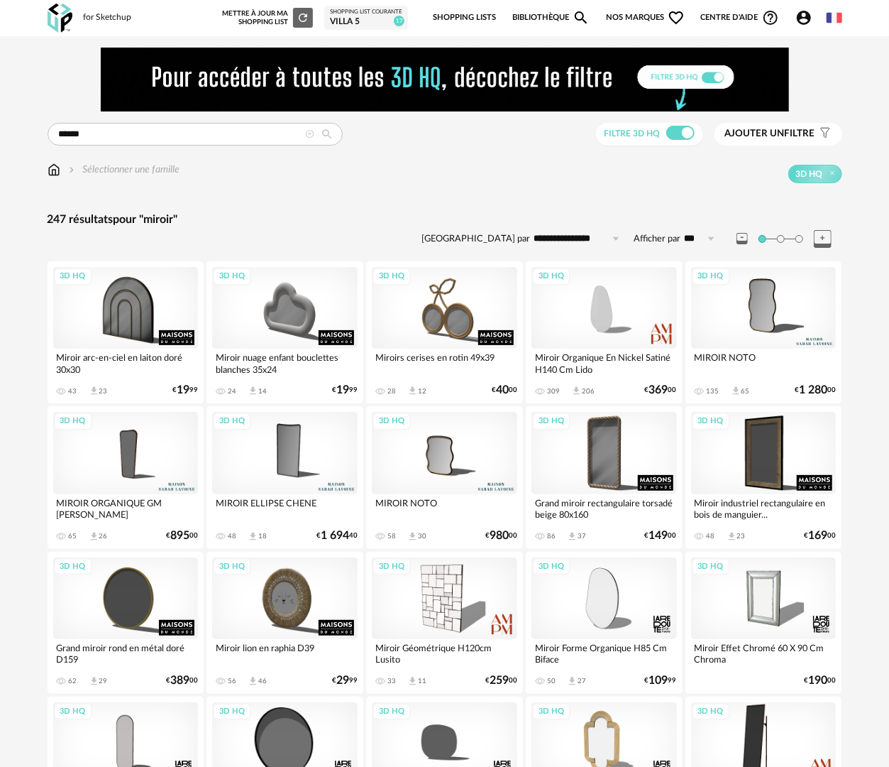
click at [785, 313] on div "3D HQ" at bounding box center [764, 308] width 146 height 82
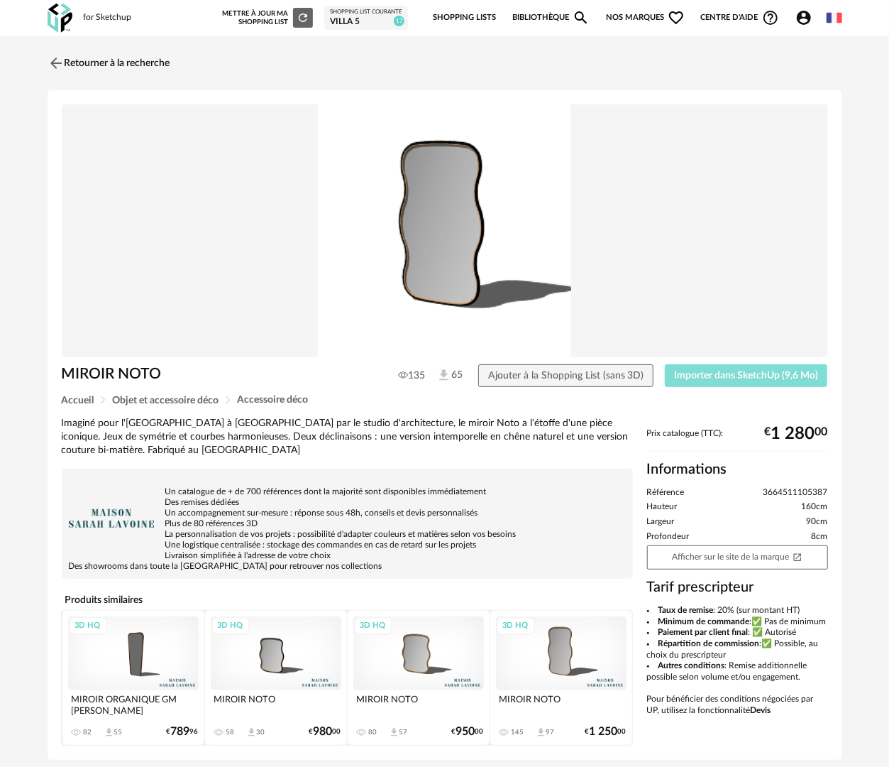
click at [743, 376] on span "Importer dans SketchUp (9,6 Mo)" at bounding box center [746, 375] width 144 height 10
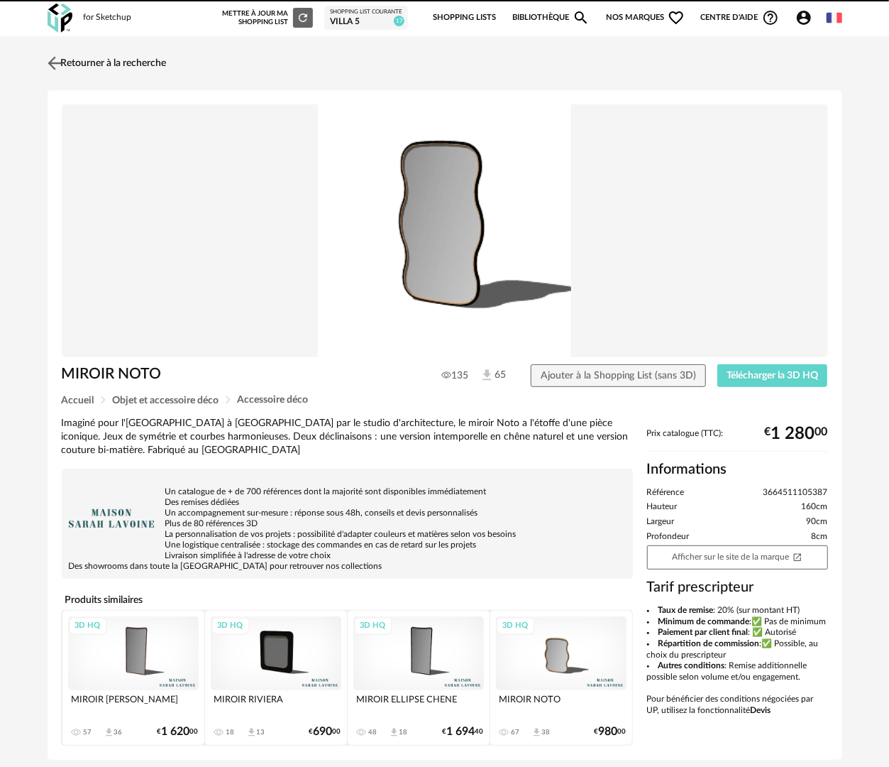
click at [139, 67] on link "Retourner à la recherche" at bounding box center [105, 63] width 123 height 31
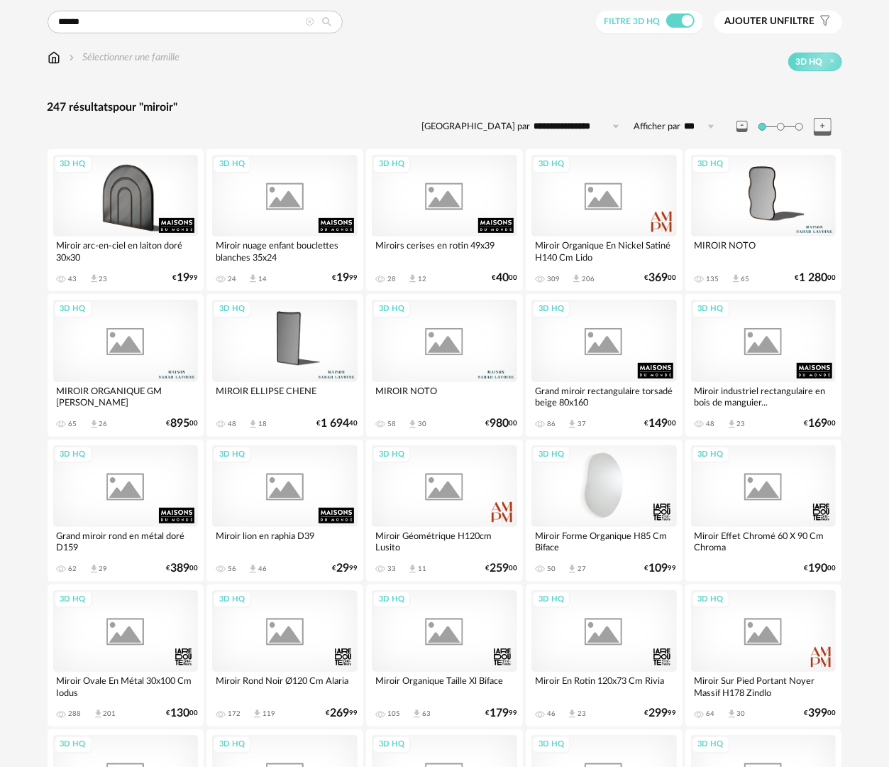
scroll to position [207, 0]
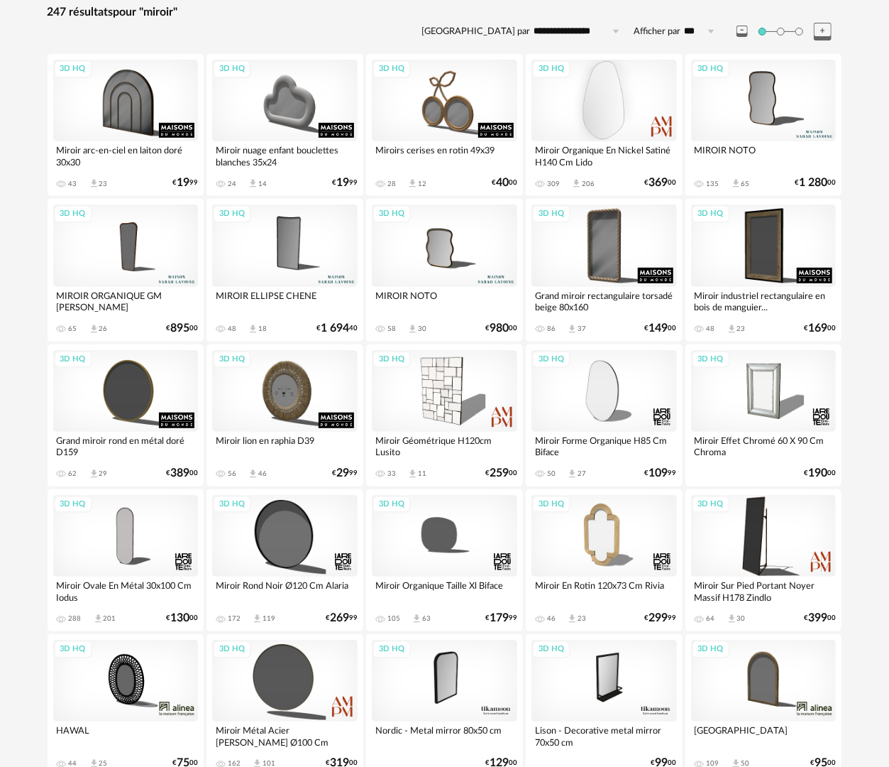
click at [613, 92] on div "3D HQ" at bounding box center [605, 101] width 146 height 82
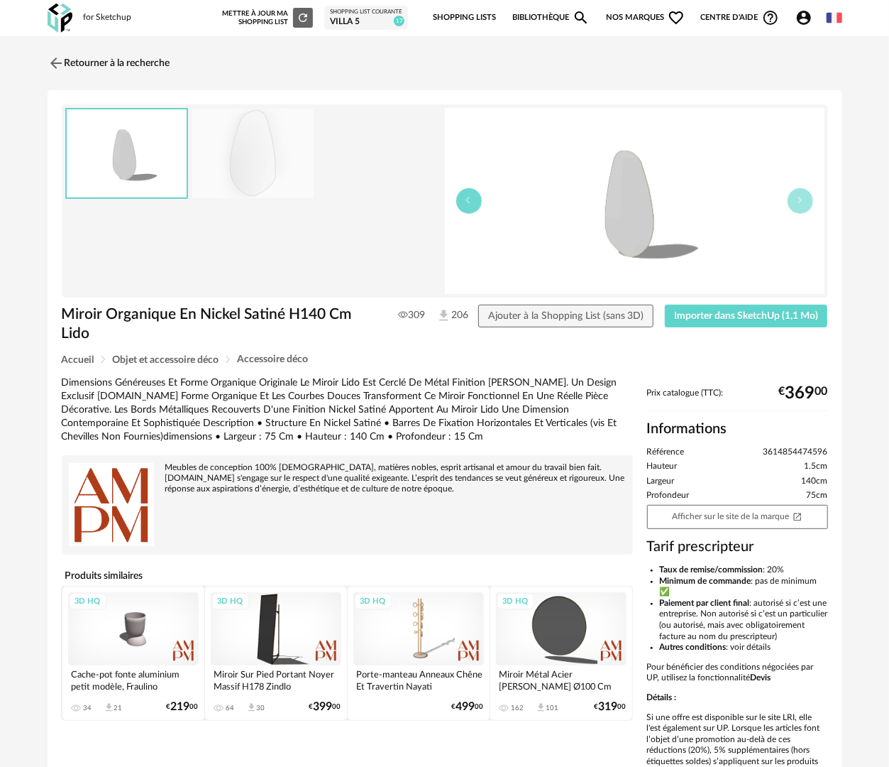
click at [471, 202] on icon "button" at bounding box center [469, 200] width 9 height 9
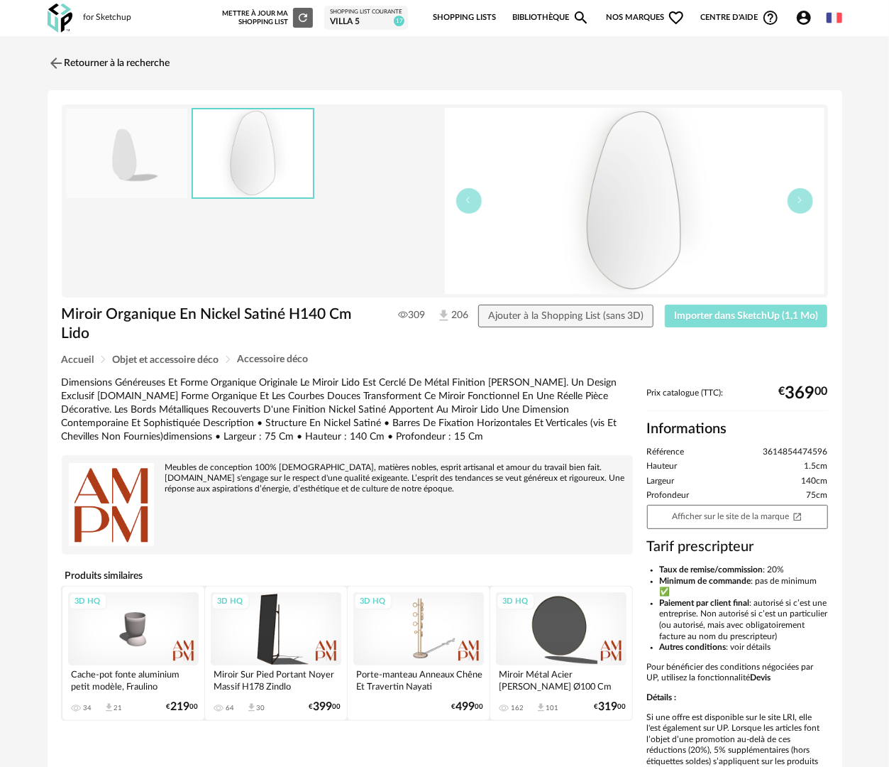
click at [785, 318] on span "Importer dans SketchUp (1,1 Mo)" at bounding box center [746, 316] width 144 height 10
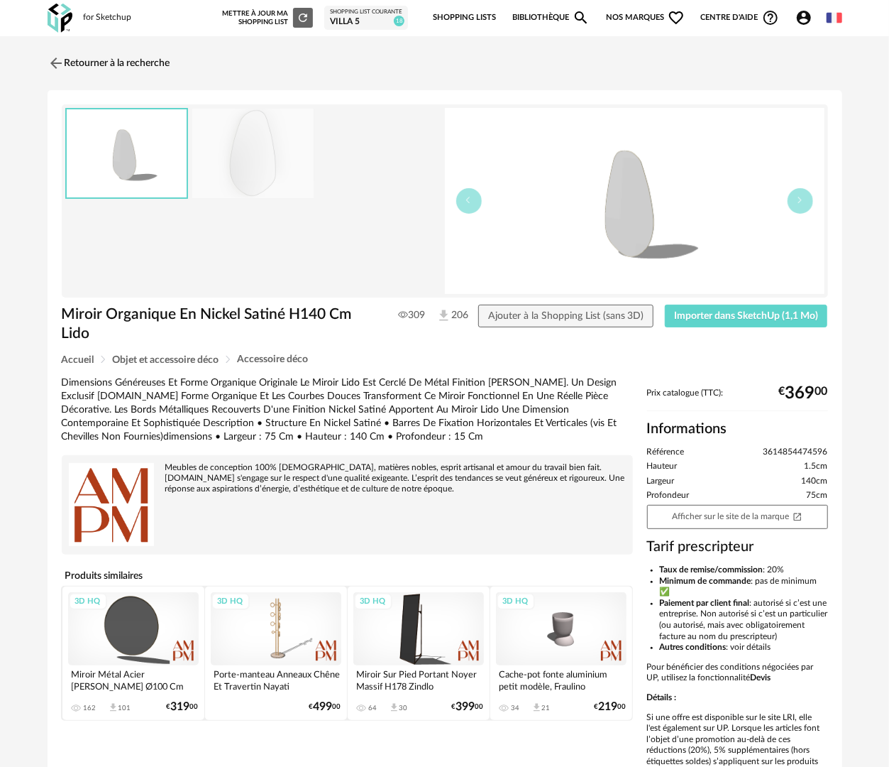
click at [144, 53] on link "Retourner à la recherche" at bounding box center [109, 63] width 123 height 31
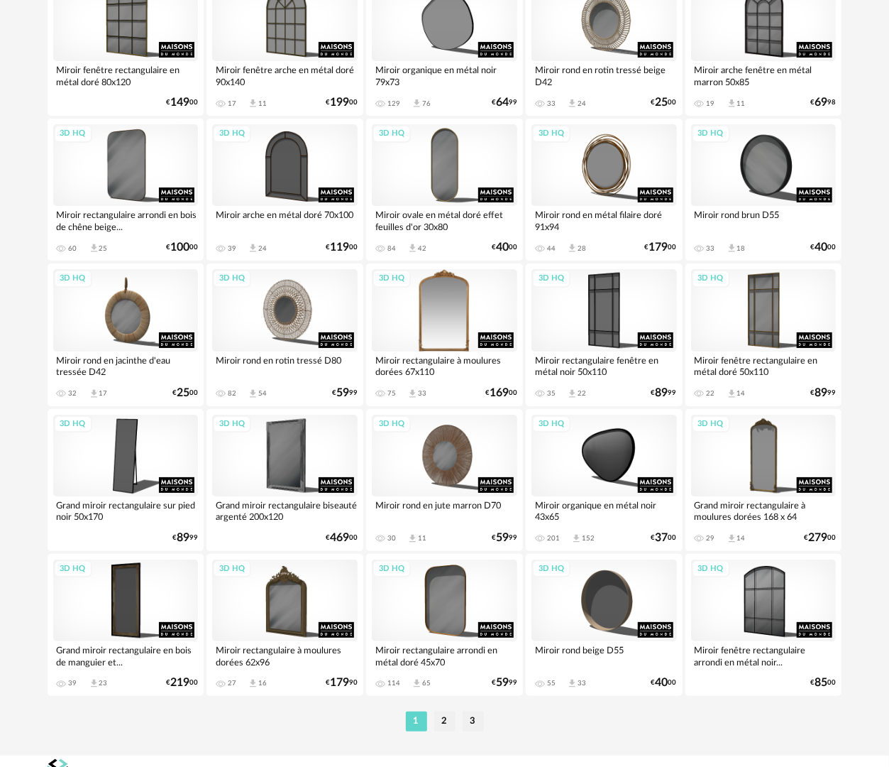
scroll to position [2481, 0]
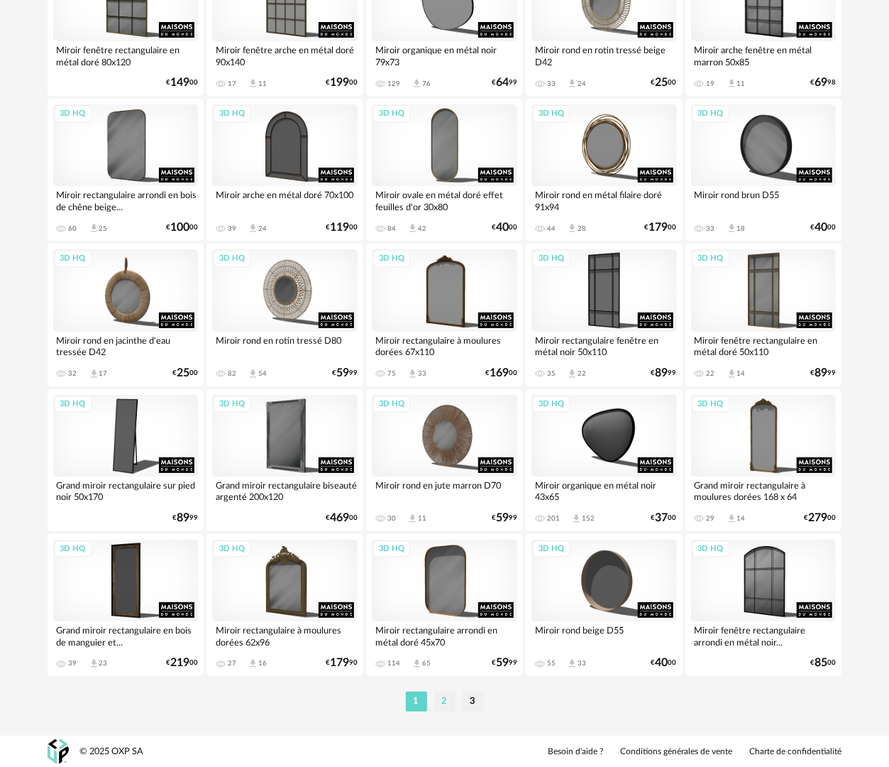
click at [446, 706] on li "2" at bounding box center [444, 701] width 21 height 20
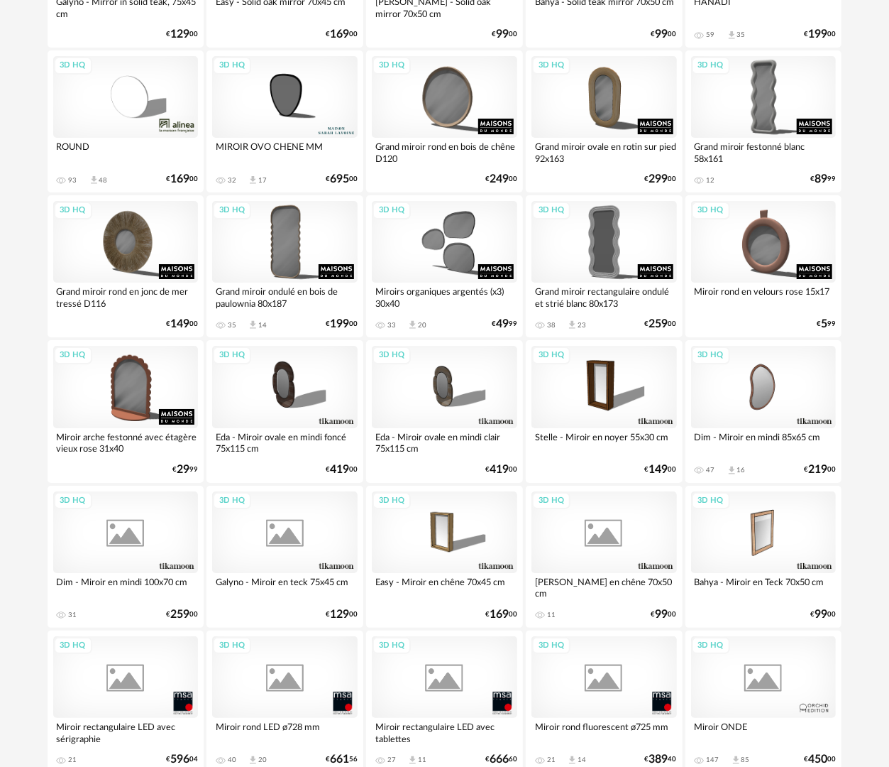
scroll to position [2481, 0]
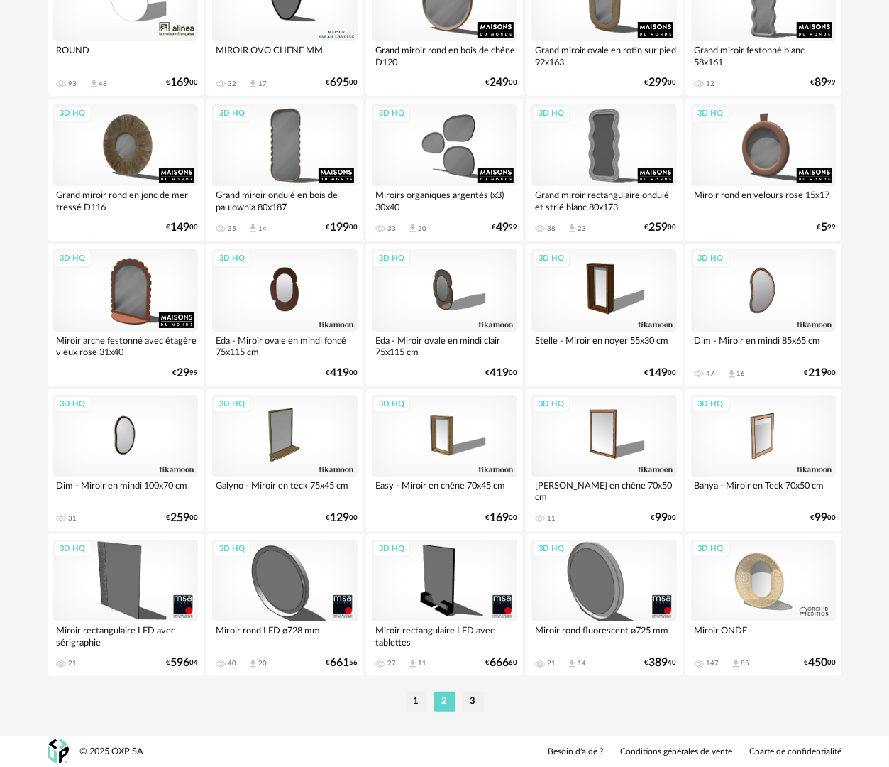
click at [284, 290] on div "3D HQ" at bounding box center [285, 290] width 146 height 82
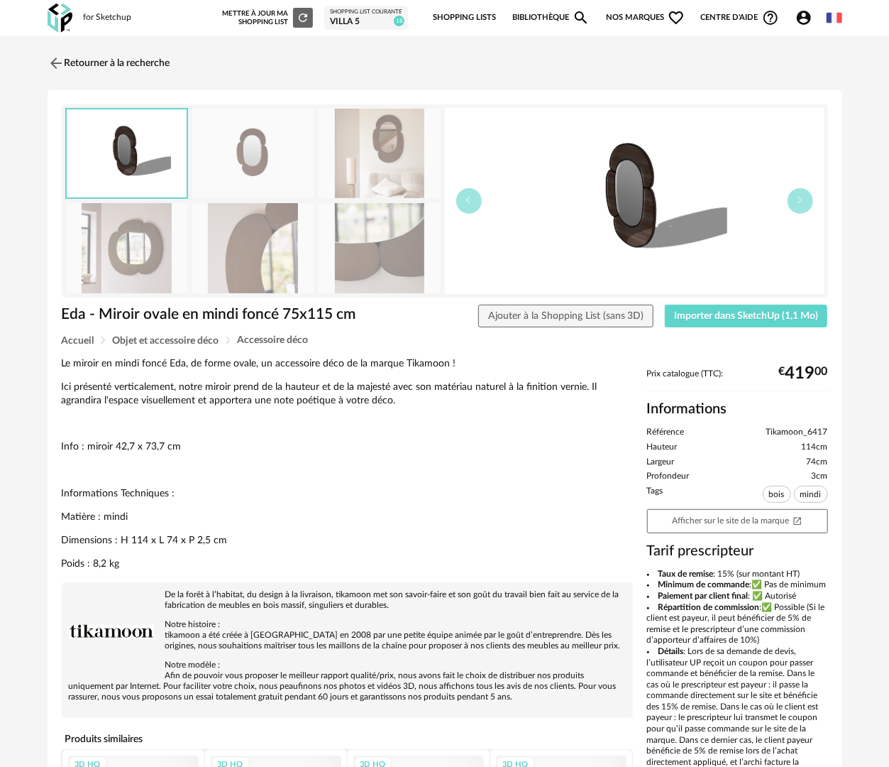
click at [154, 247] on img at bounding box center [127, 248] width 122 height 90
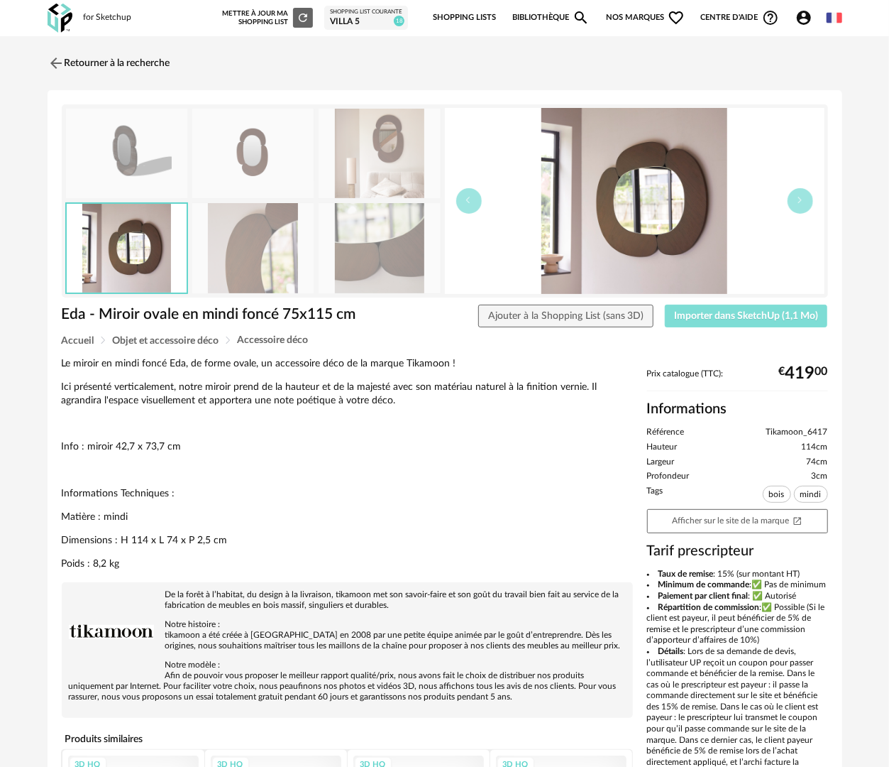
click at [714, 318] on span "Importer dans SketchUp (1,1 Mo)" at bounding box center [746, 316] width 144 height 10
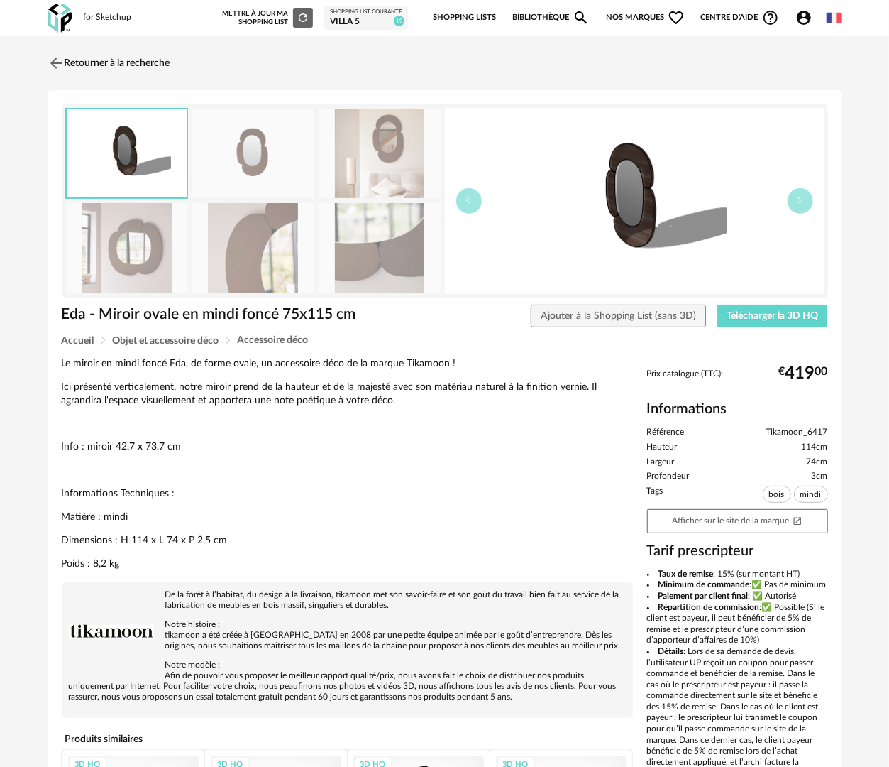
click at [540, 17] on link "Bibliothèque Magnify icon" at bounding box center [551, 18] width 78 height 30
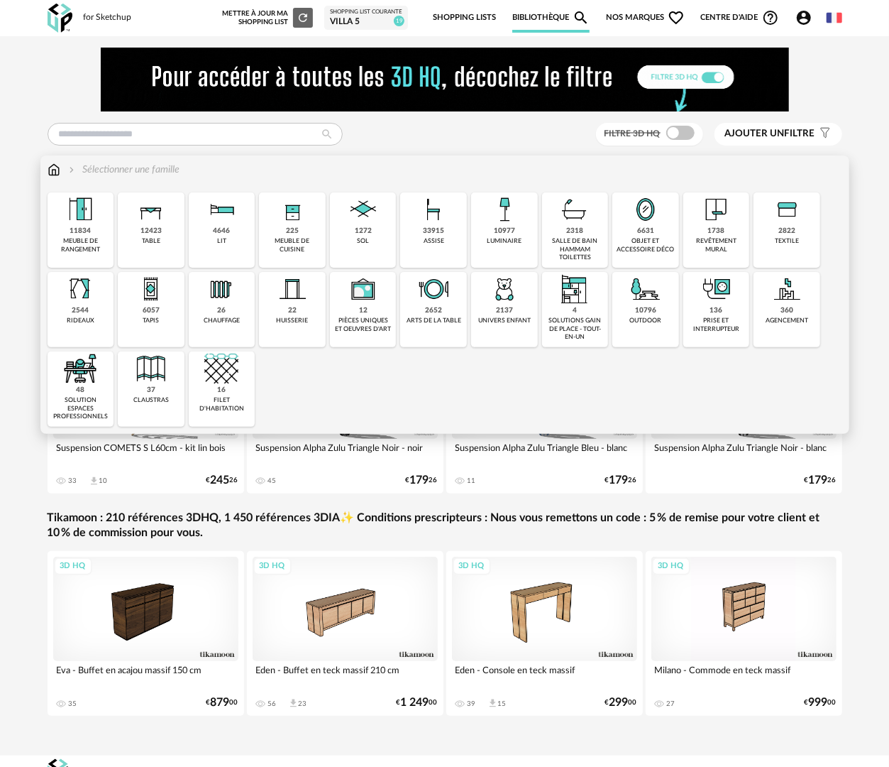
click at [659, 241] on div "objet et accessoire déco" at bounding box center [646, 245] width 58 height 16
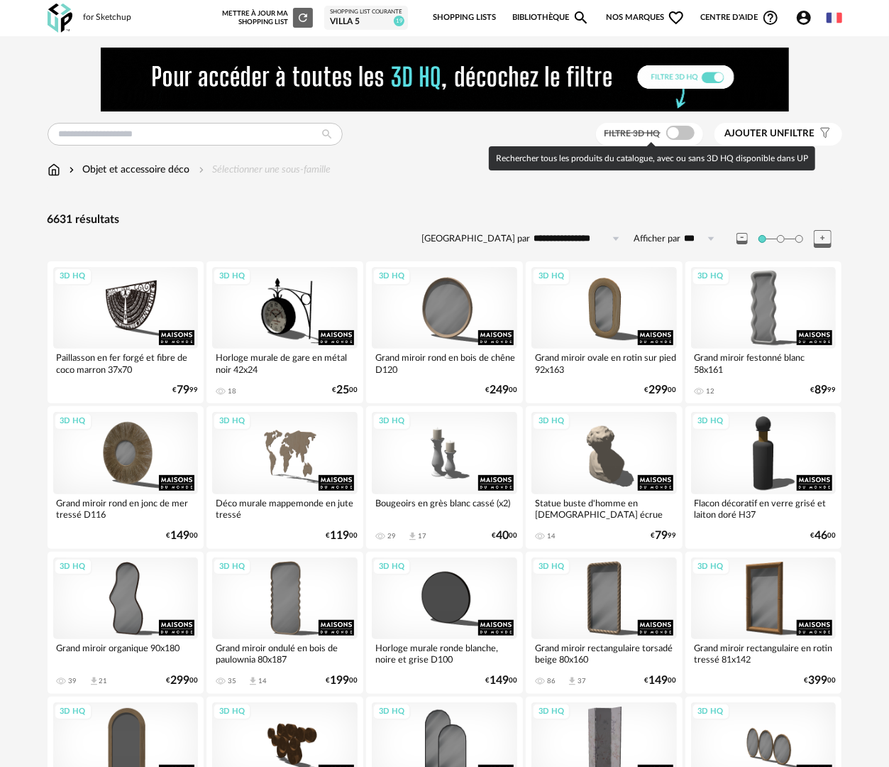
click at [679, 131] on span at bounding box center [680, 133] width 28 height 14
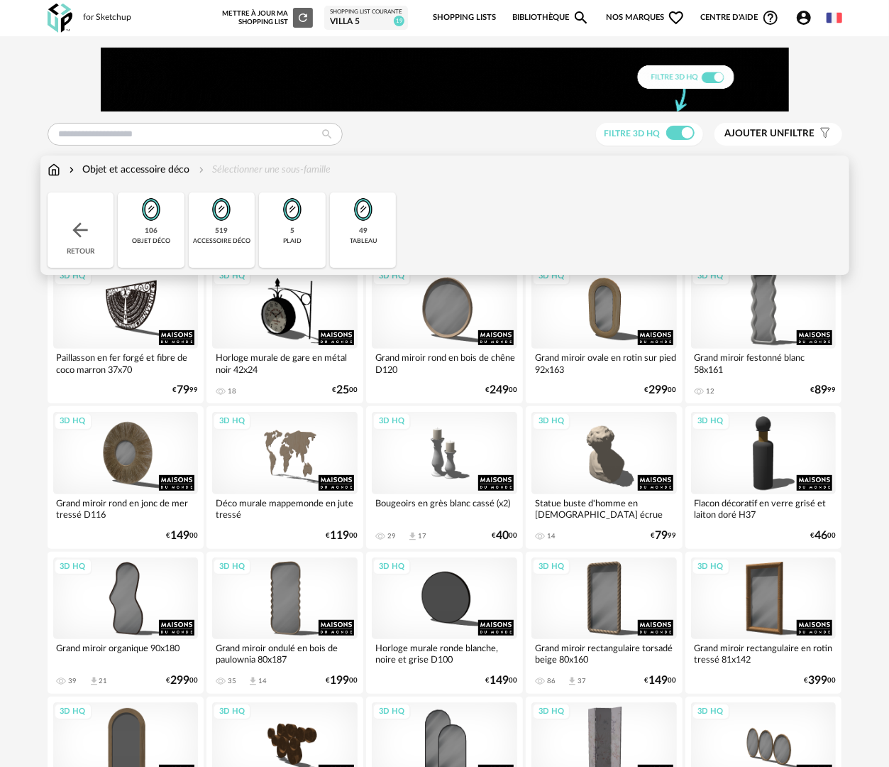
click at [166, 240] on div "objet déco" at bounding box center [151, 241] width 38 height 8
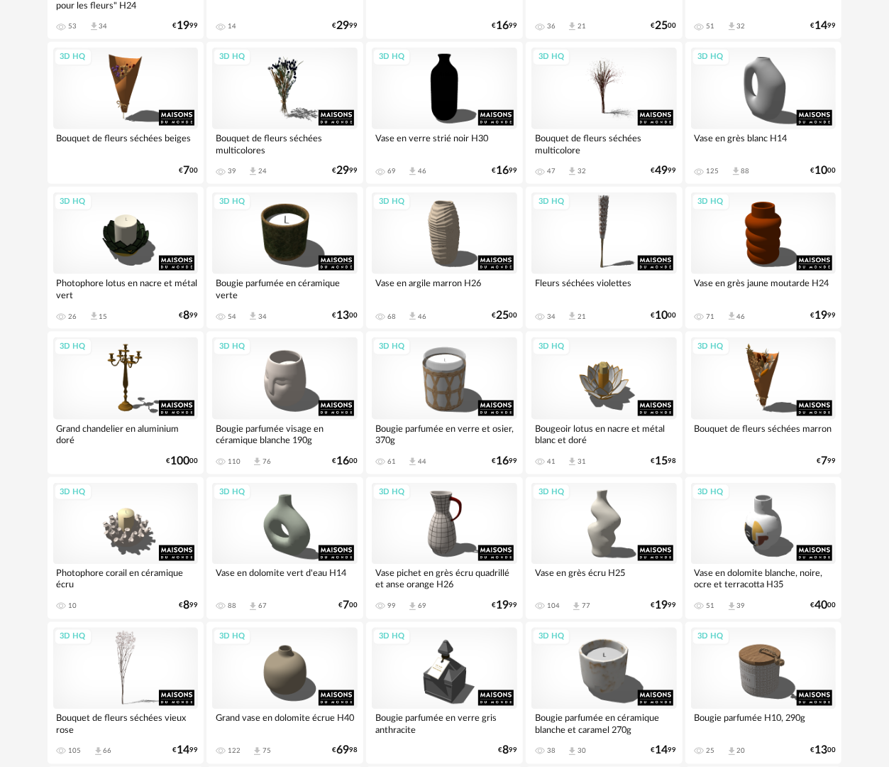
scroll to position [852, 0]
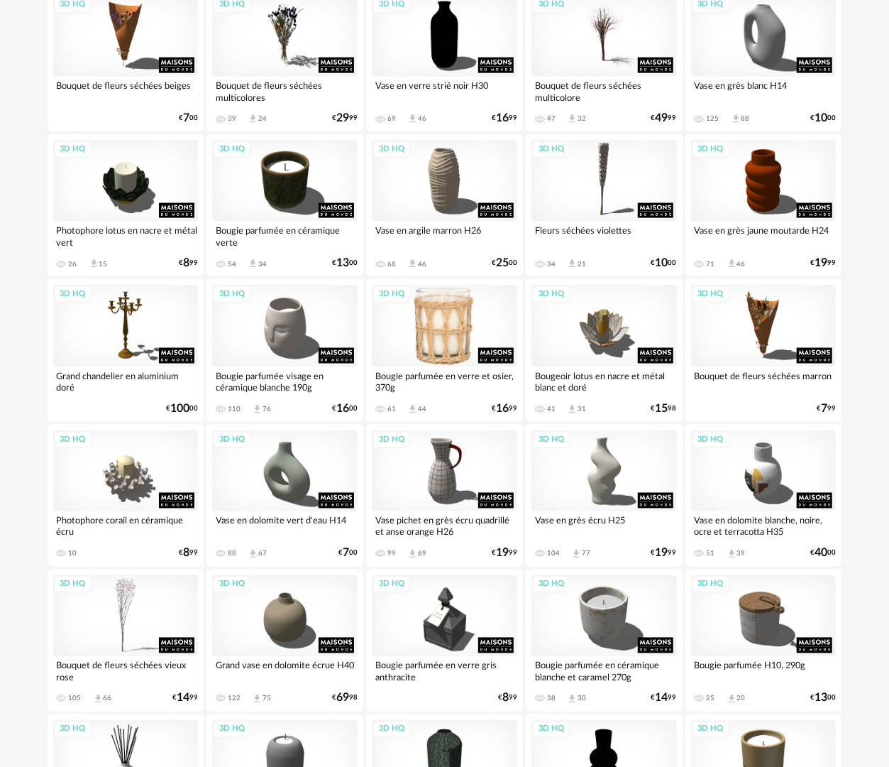
click at [468, 321] on div "3D HQ" at bounding box center [445, 326] width 146 height 82
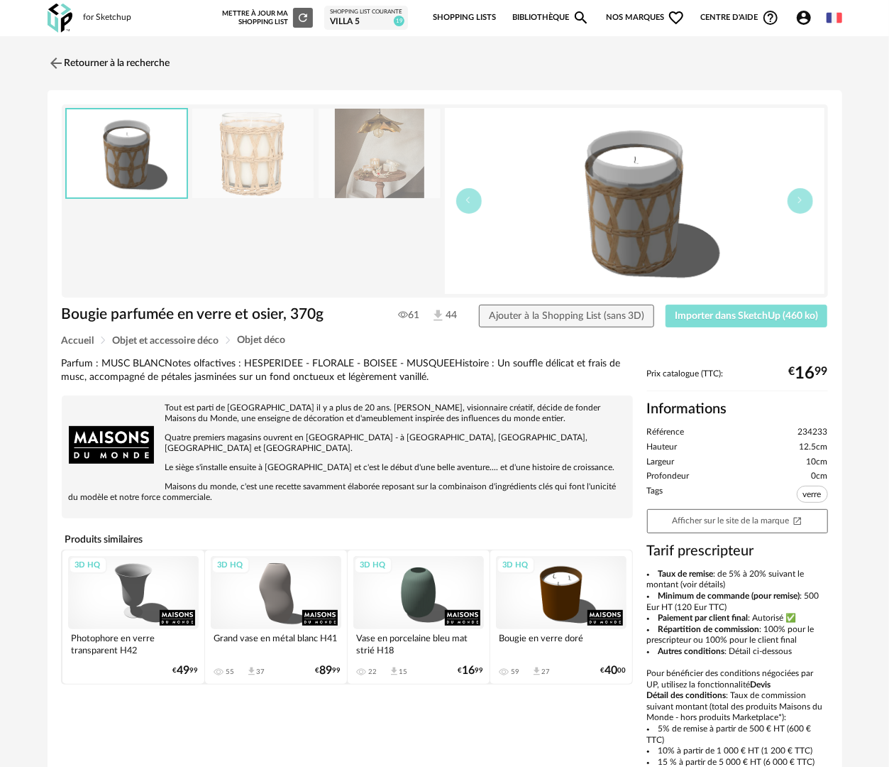
click at [762, 313] on span "Importer dans SketchUp (460 ko)" at bounding box center [746, 316] width 143 height 10
